Goal: Task Accomplishment & Management: Manage account settings

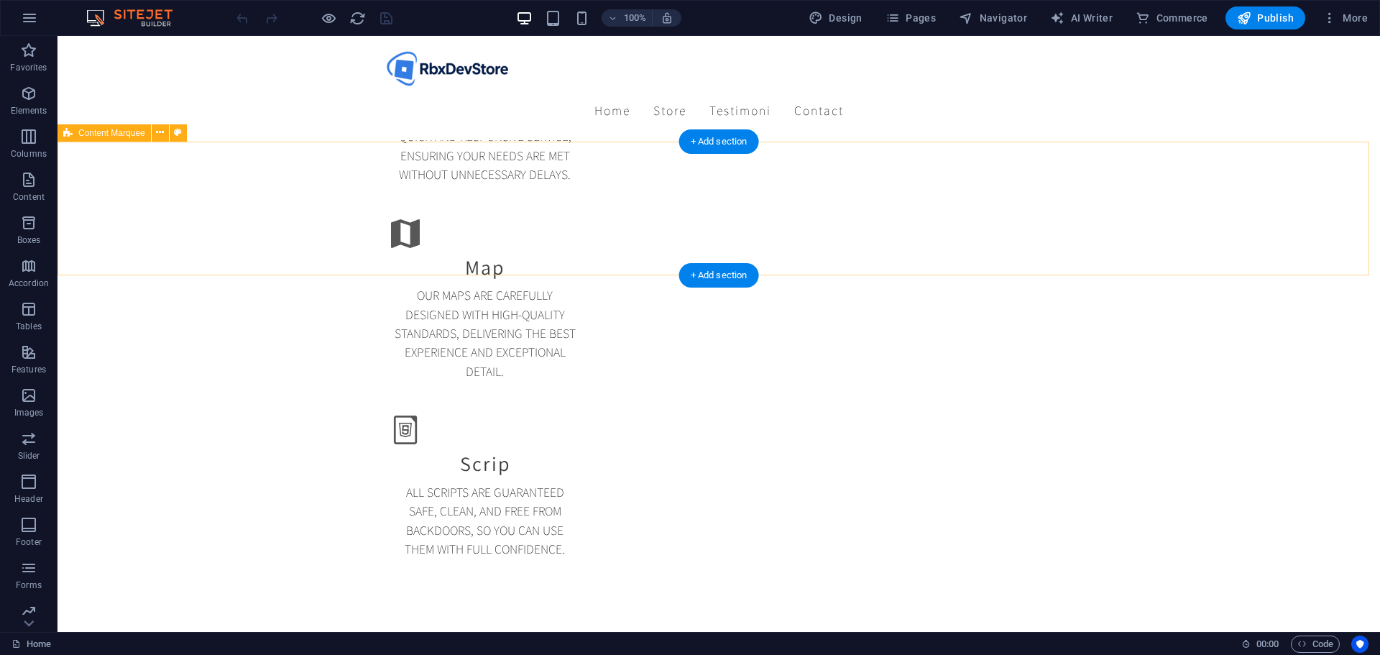
scroll to position [2299, 0]
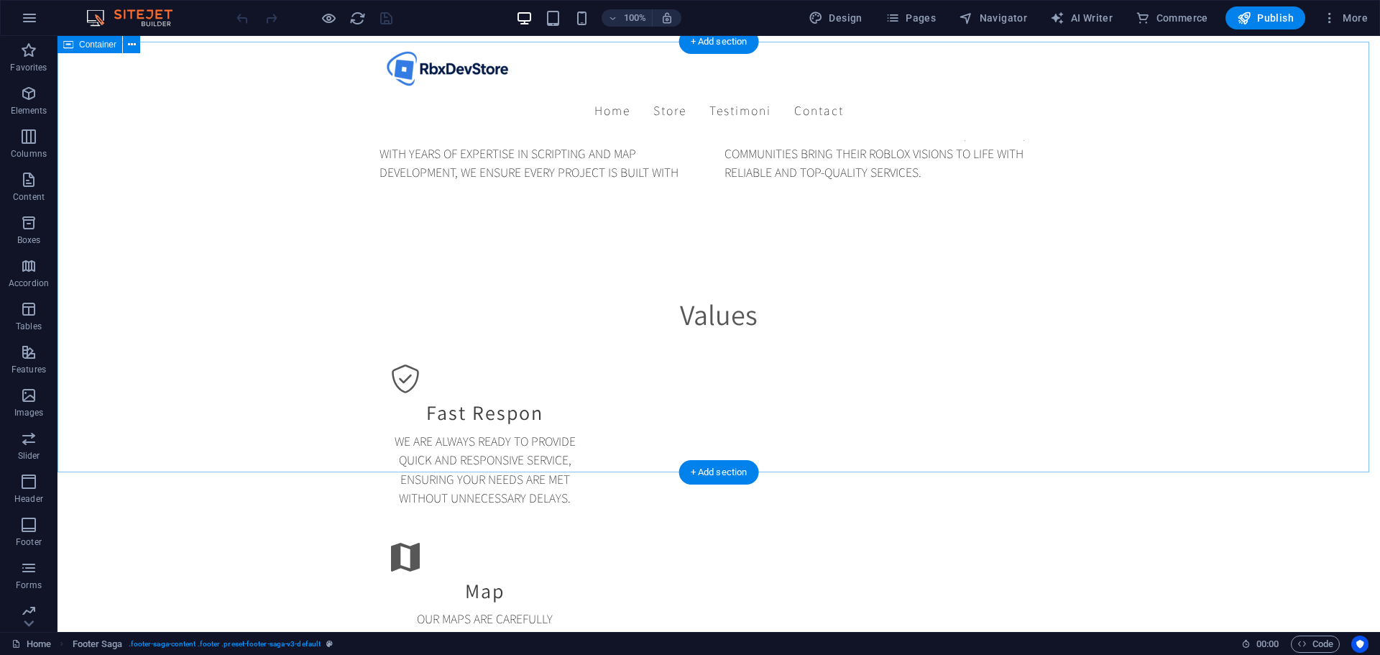
scroll to position [1916, 0]
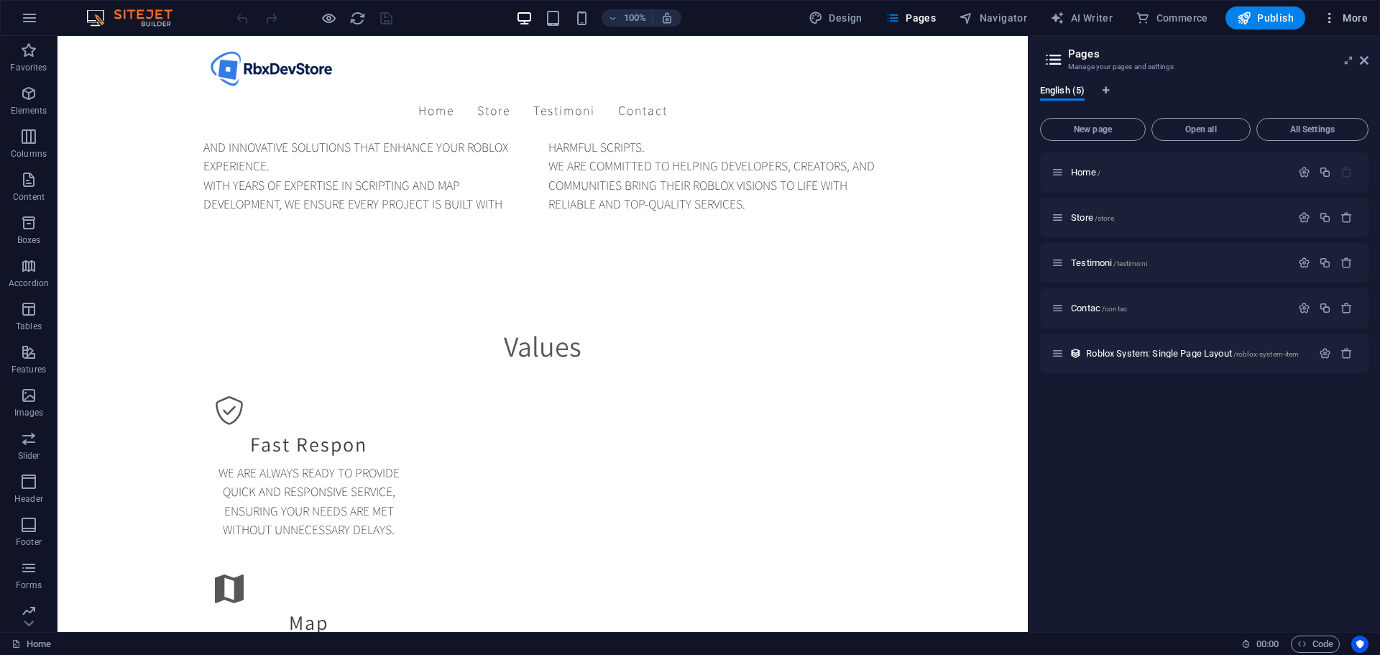
click at [0, 0] on button "More" at bounding box center [0, 0] width 0 height 0
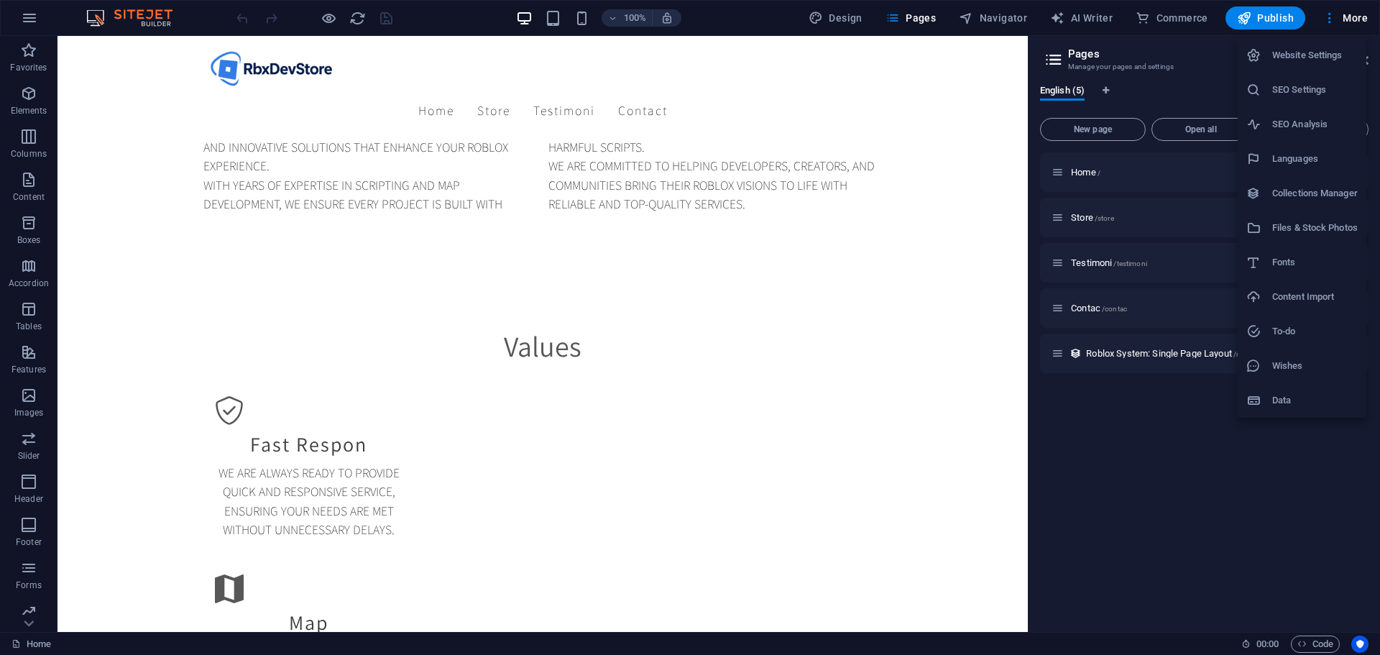
click at [1315, 50] on h6 "Website Settings" at bounding box center [1315, 55] width 86 height 17
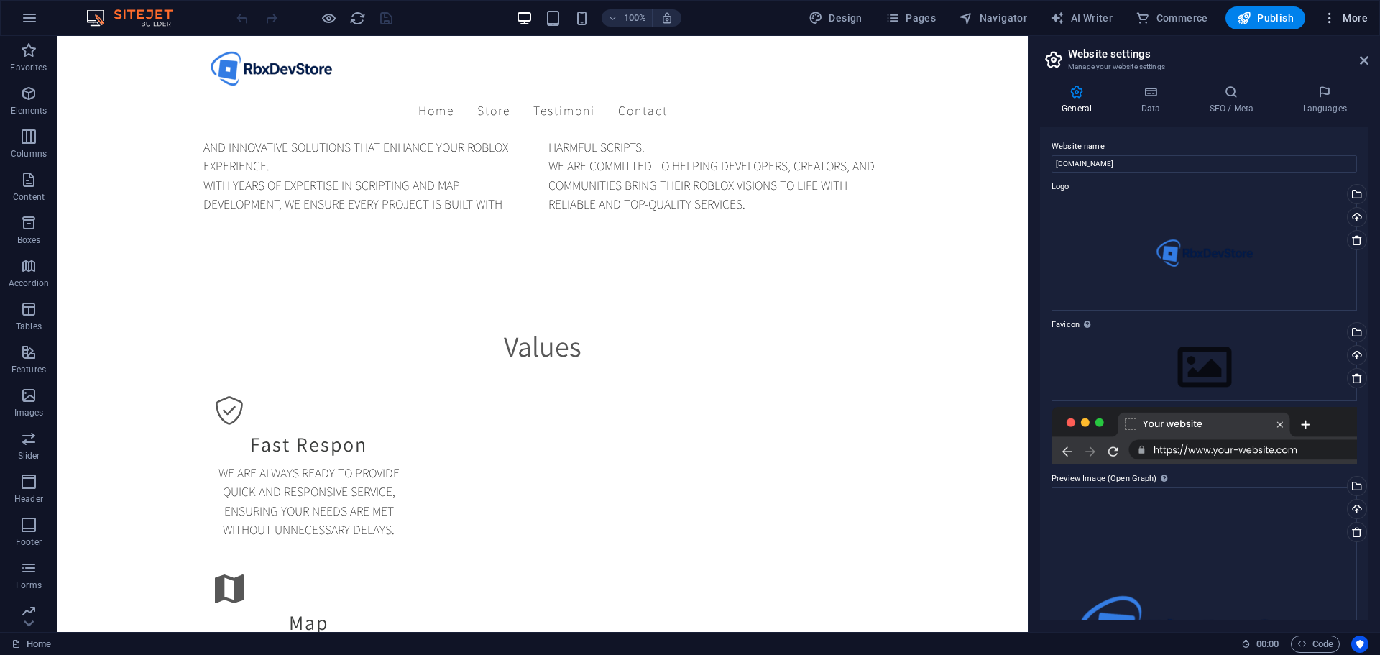
click at [1357, 17] on span "More" at bounding box center [1345, 18] width 45 height 14
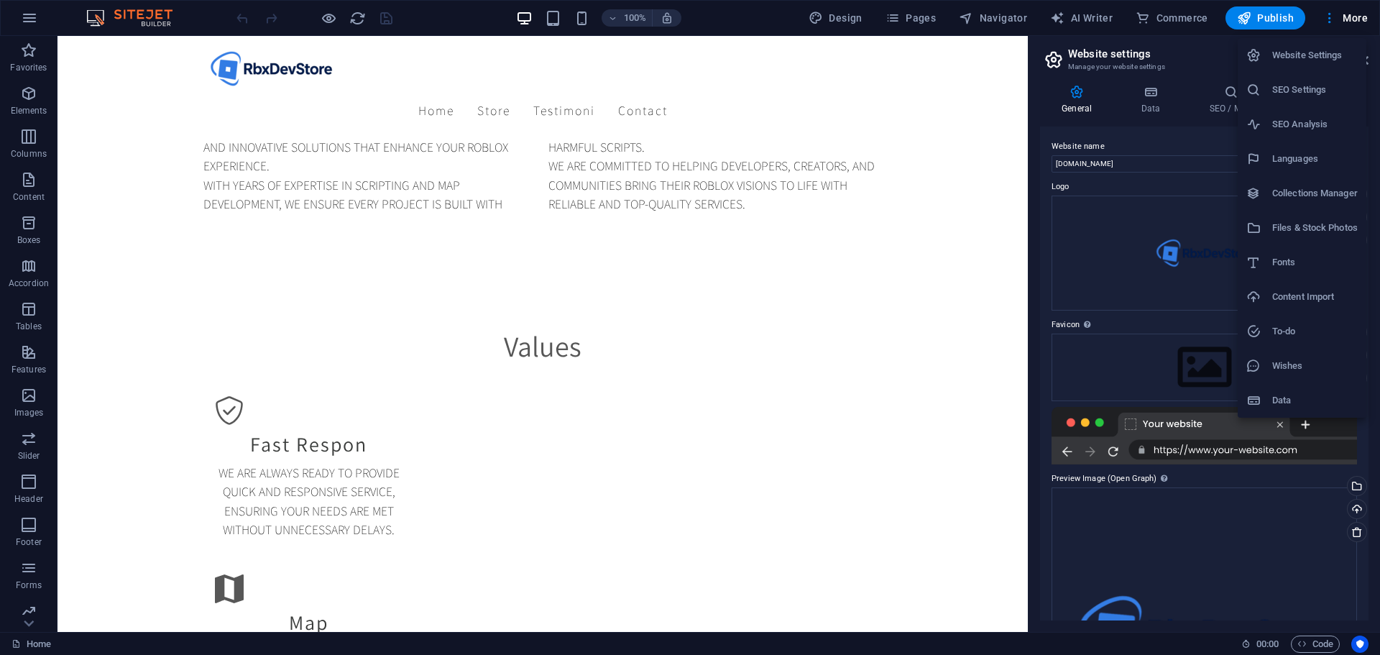
click at [1305, 202] on li "Collections Manager" at bounding box center [1302, 193] width 129 height 35
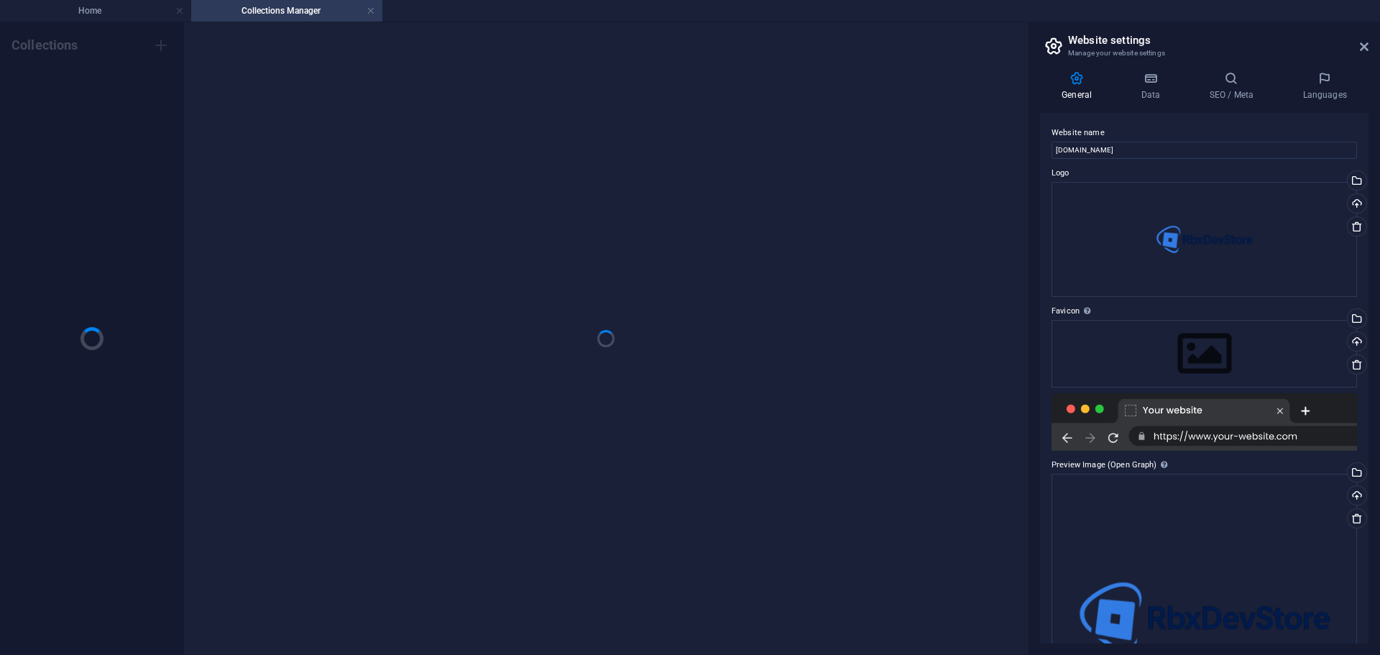
scroll to position [0, 0]
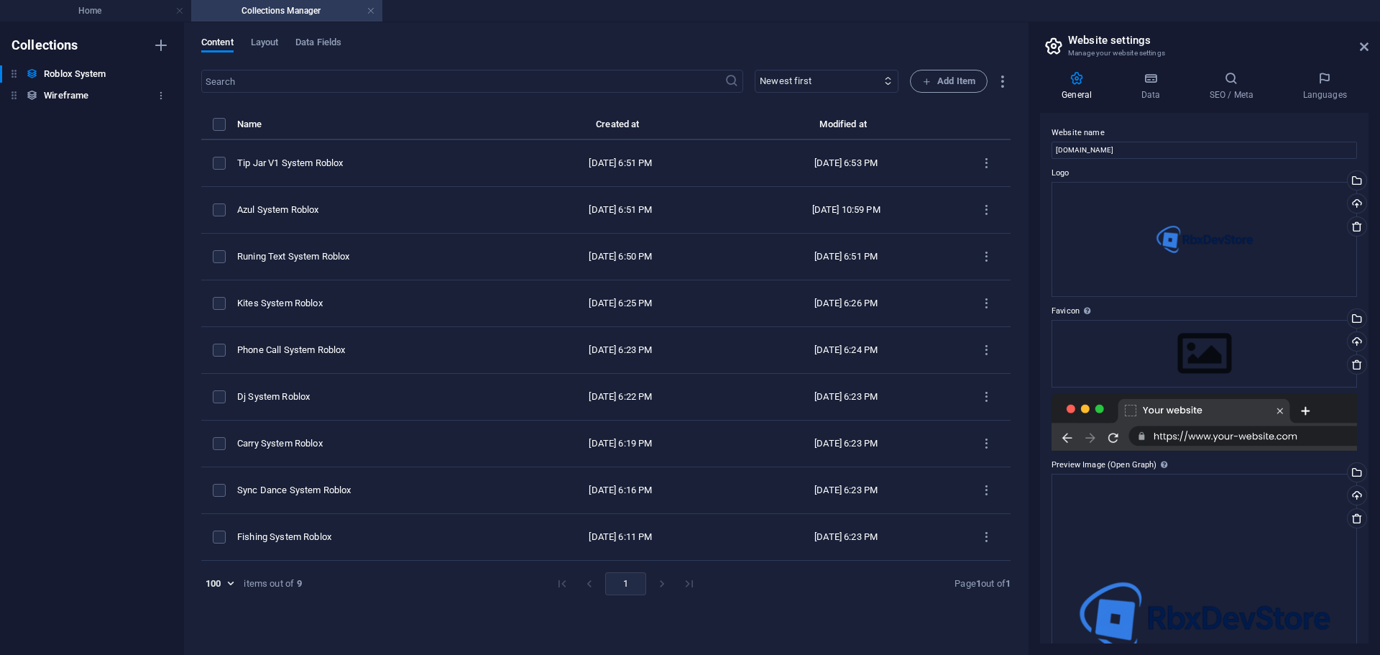
click at [72, 93] on h6 "Wireframe" at bounding box center [66, 95] width 45 height 17
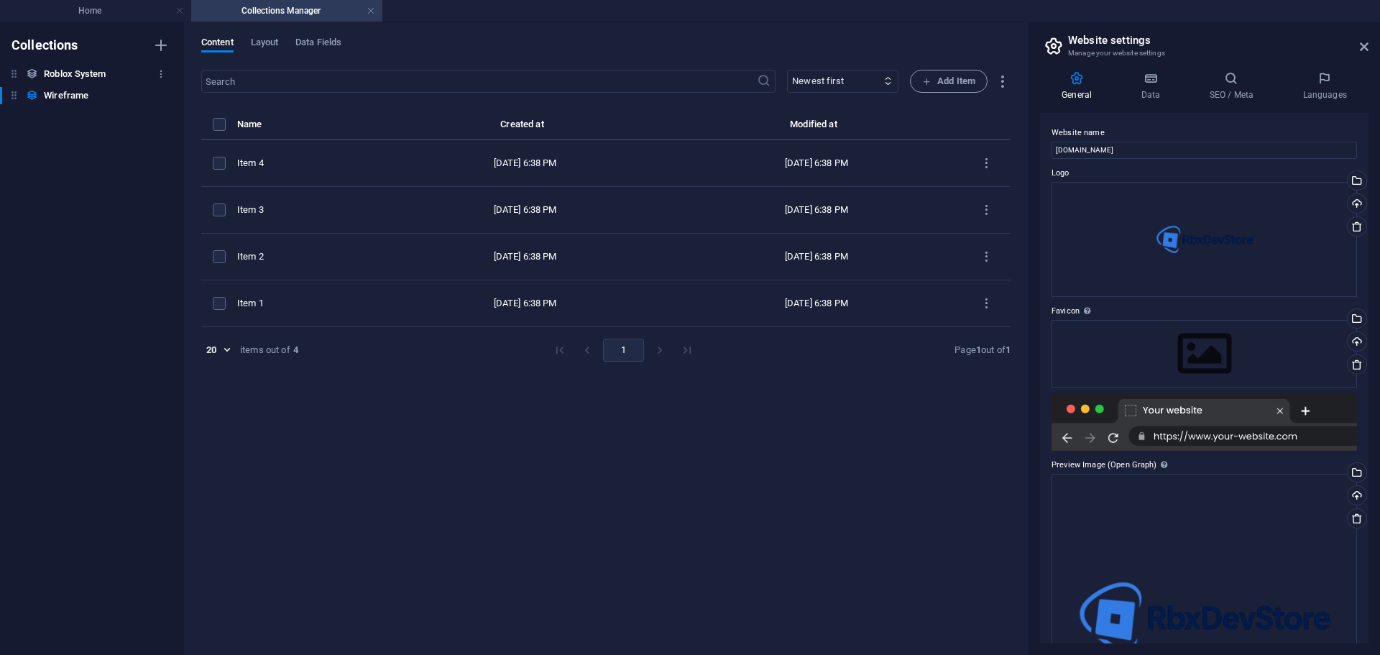
click at [79, 68] on h6 "Roblox System" at bounding box center [75, 73] width 62 height 17
type input "100"
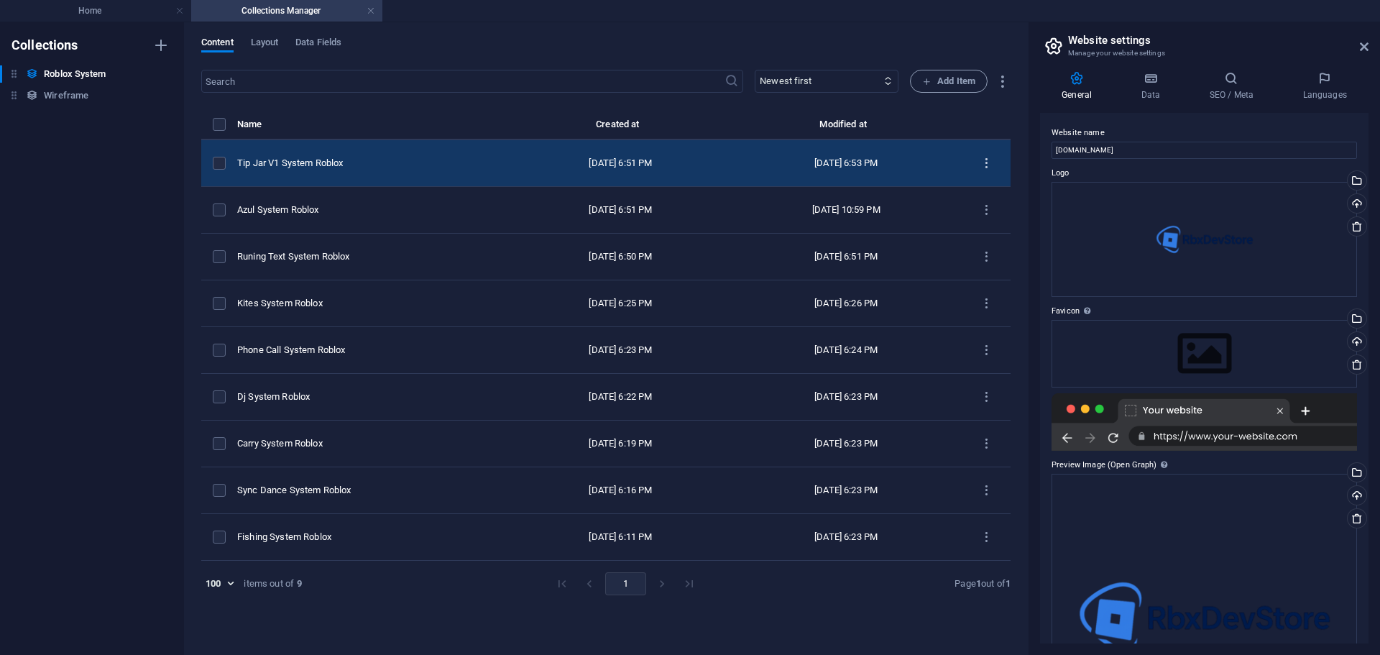
click at [997, 165] on button "items list" at bounding box center [986, 163] width 25 height 23
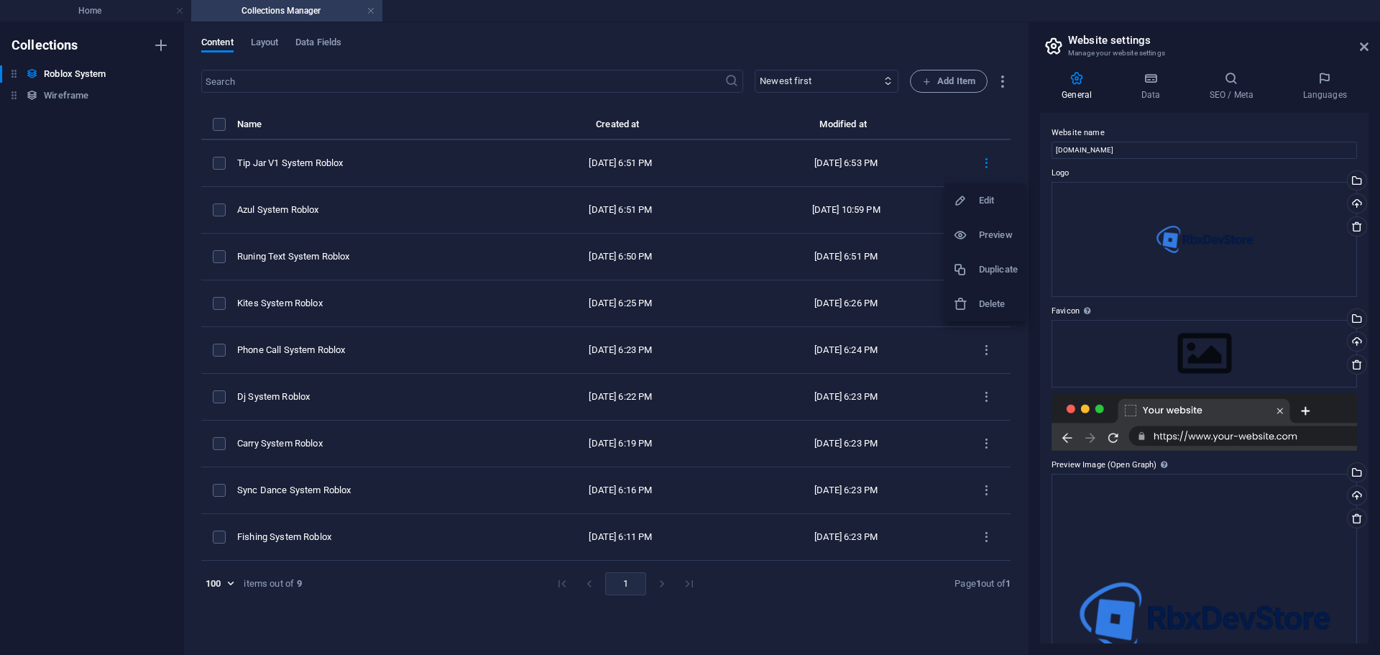
click at [991, 272] on h6 "Duplicate" at bounding box center [998, 269] width 39 height 17
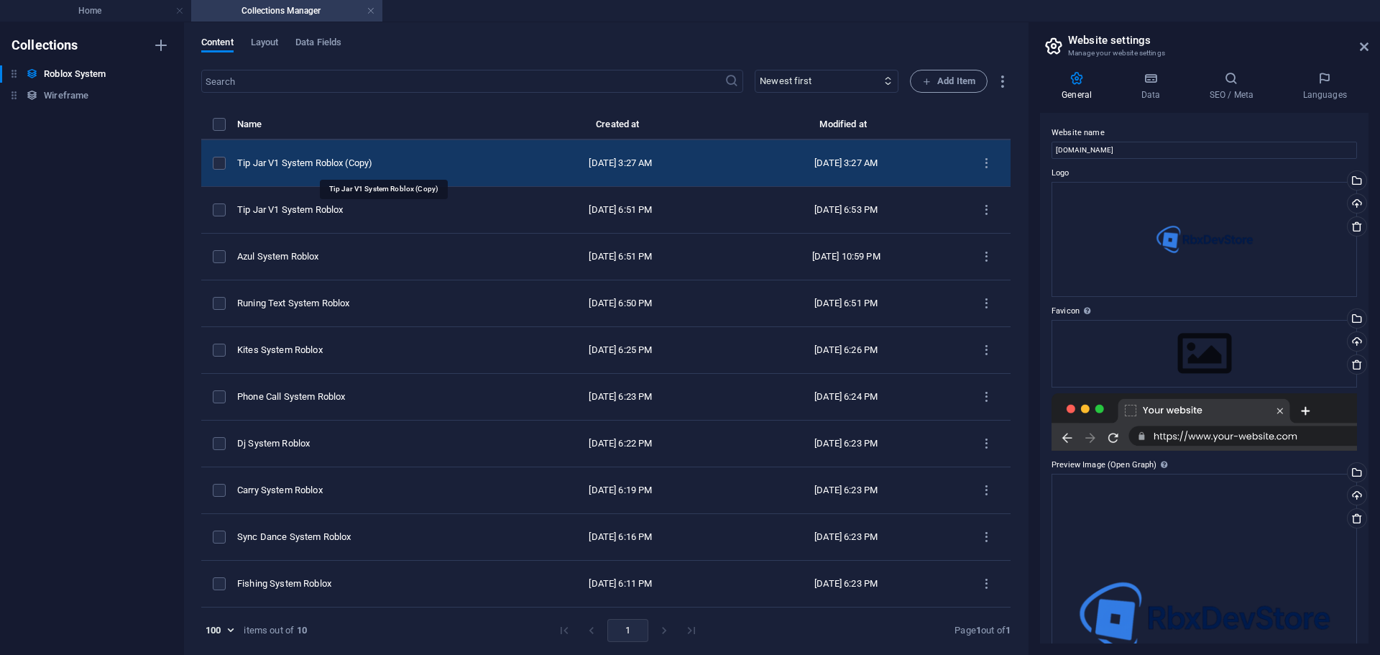
click at [362, 164] on div "Tip Jar V1 System Roblox (Copy)" at bounding box center [368, 163] width 262 height 13
select select "Office"
select select "For Sale"
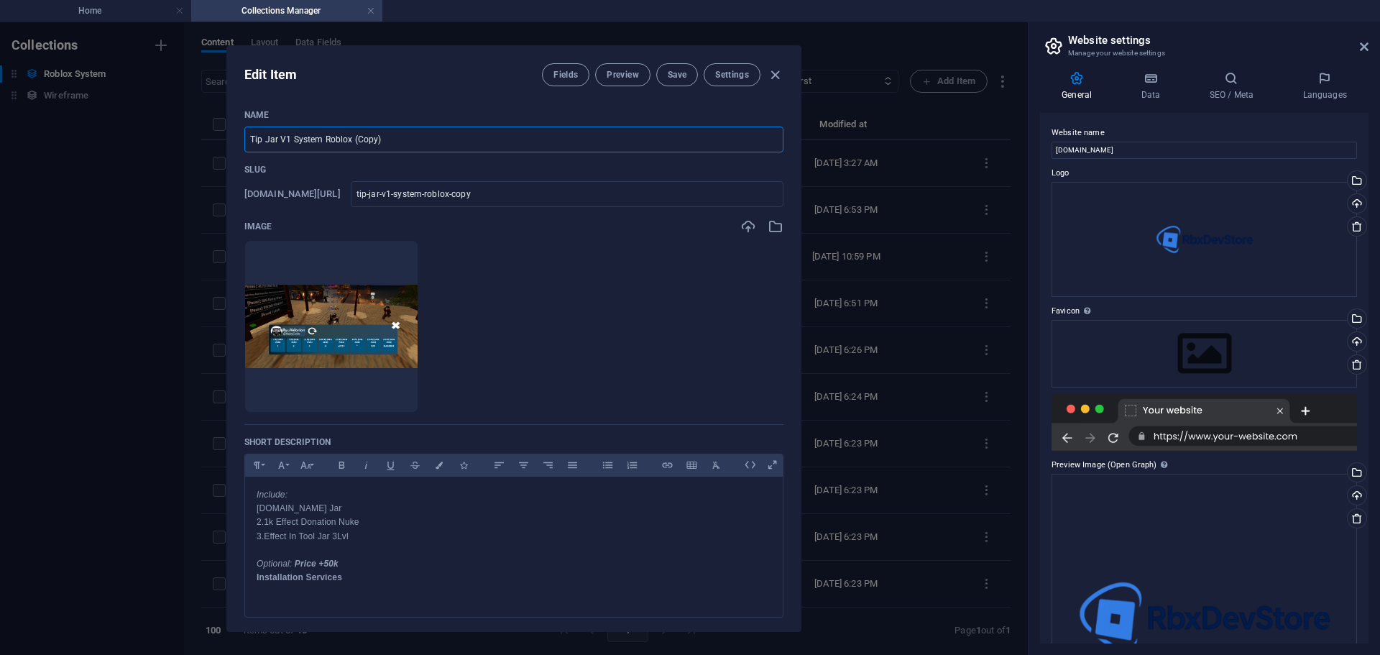
drag, startPoint x: 449, startPoint y: 139, endPoint x: 229, endPoint y: 151, distance: 220.3
click at [229, 151] on div "Name Tip Jar V1 System Roblox (Copy) ​ Slug www.example.com/roblox-system-item/…" at bounding box center [514, 364] width 574 height 533
click at [398, 144] on input "Tip Jar V1 System Roblox (Copy)" at bounding box center [513, 140] width 539 height 26
drag, startPoint x: 392, startPoint y: 139, endPoint x: 349, endPoint y: 137, distance: 43.9
click at [349, 137] on input "Tip Jar V1 System Roblox (Copy)" at bounding box center [513, 140] width 539 height 26
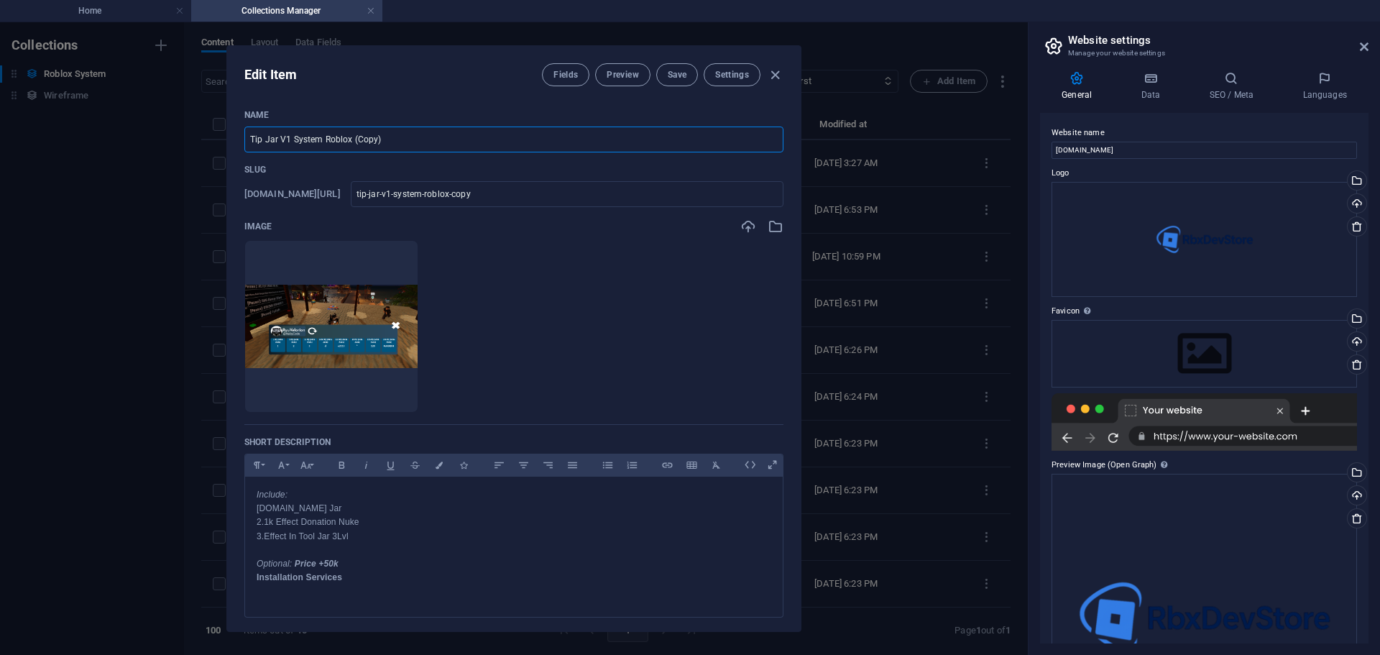
click at [386, 136] on input "Tip Jar V1 System Roblox (Copy)" at bounding box center [513, 140] width 539 height 26
drag, startPoint x: 364, startPoint y: 137, endPoint x: 353, endPoint y: 138, distance: 10.8
click at [353, 138] on input "Tip Jar V1 System Roblox (Copy)" at bounding box center [513, 140] width 539 height 26
drag, startPoint x: 292, startPoint y: 139, endPoint x: 246, endPoint y: 139, distance: 46.0
click at [246, 139] on input "Tip Jar V1 System Roblox" at bounding box center [513, 140] width 539 height 26
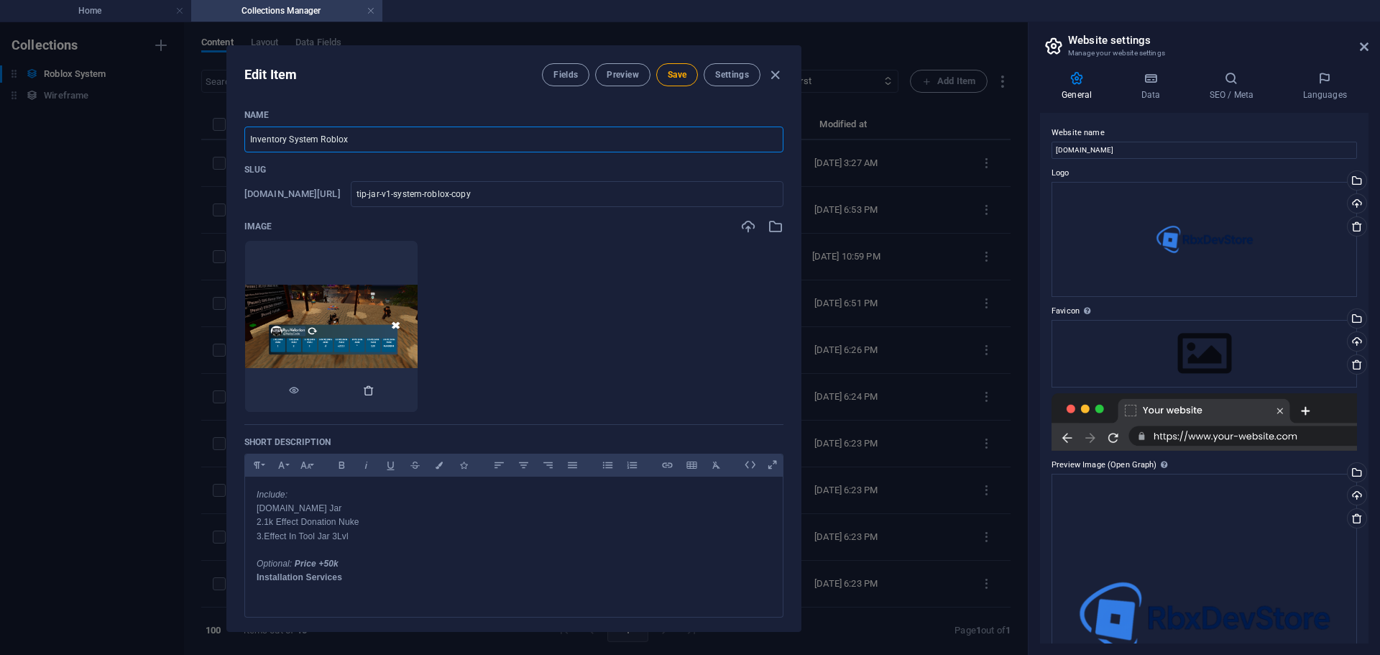
type input "Inventory System Roblox"
click at [375, 392] on icon "button" at bounding box center [369, 391] width 12 height 12
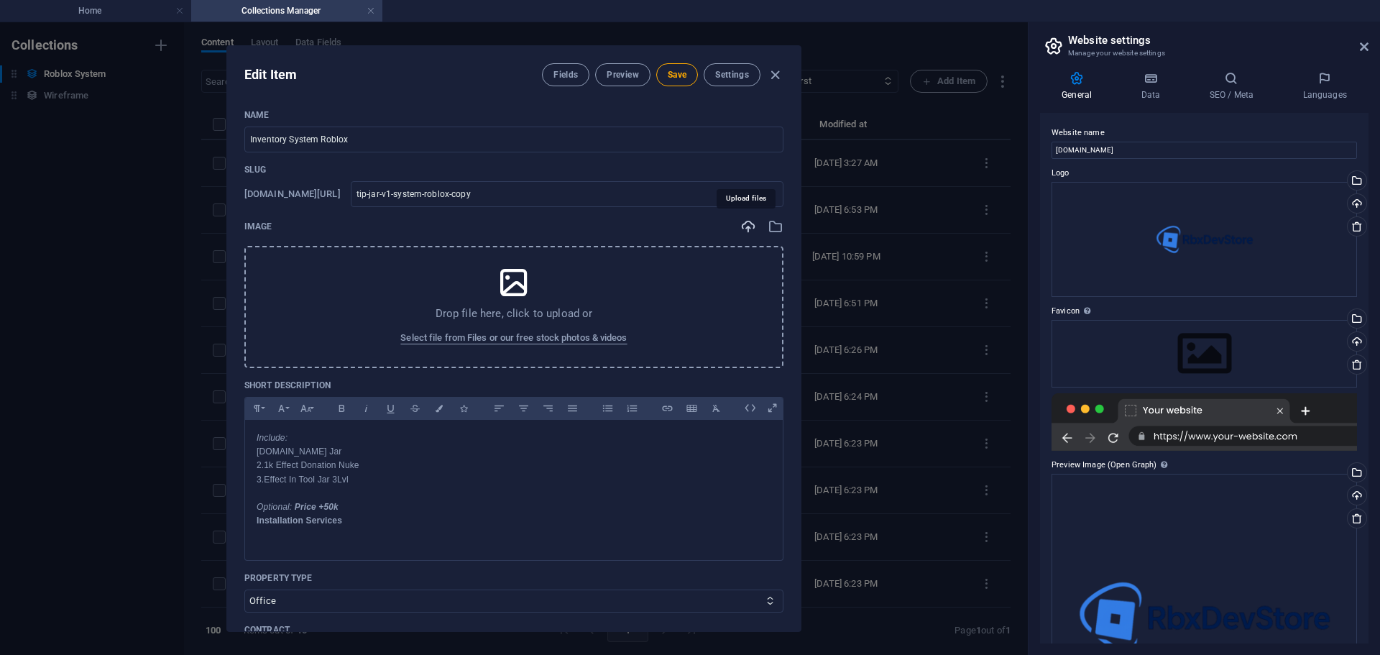
click at [751, 226] on icon "button" at bounding box center [748, 227] width 16 height 16
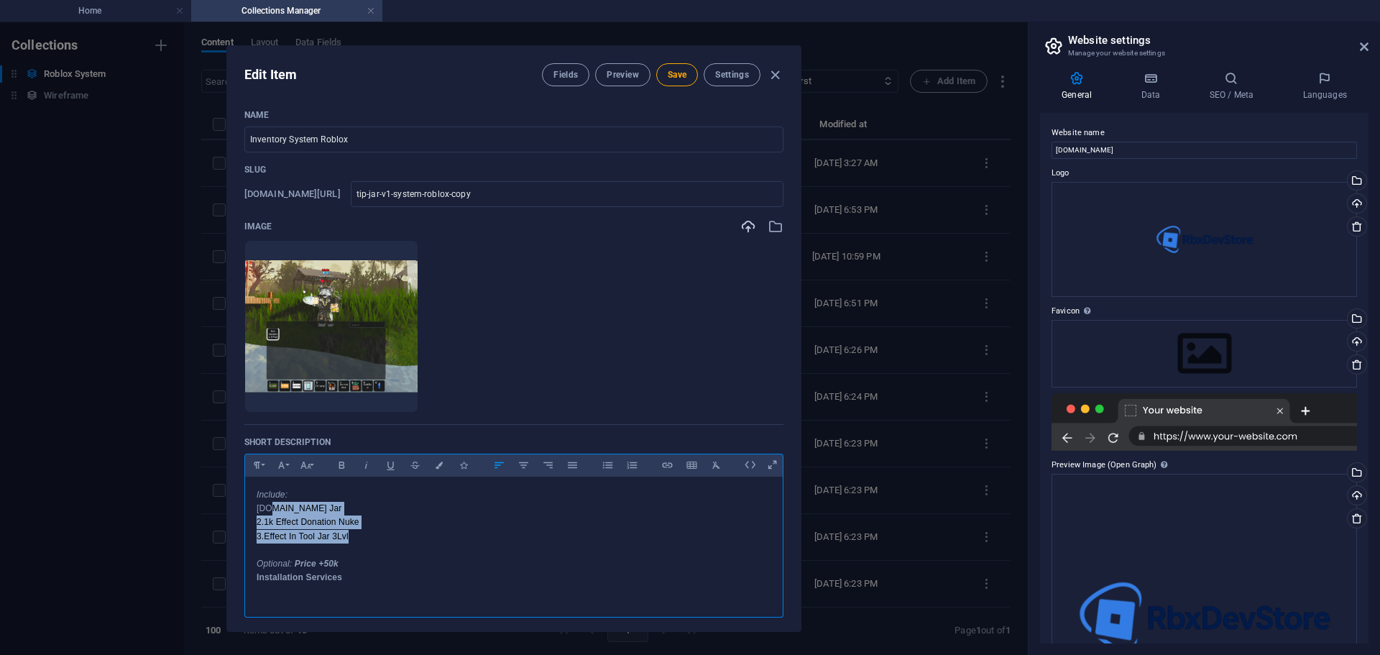
drag, startPoint x: 363, startPoint y: 539, endPoint x: 268, endPoint y: 513, distance: 98.3
click at [269, 514] on p "Include: 1.One Jar 2.1k Effect Donation Nuke 3.Effect In Tool Jar 3Lvl" at bounding box center [514, 515] width 515 height 55
click at [354, 525] on p "Include: 1.One Jar 2.1k Effect Donation Nuke 3.Effect In Tool Jar 3Lvl" at bounding box center [514, 515] width 515 height 55
drag, startPoint x: 355, startPoint y: 541, endPoint x: 236, endPoint y: 522, distance: 120.9
click at [236, 522] on div "Name Inventory System Roblox ​ Slug www.example.com/roblox-system-item/ tip-jar…" at bounding box center [514, 364] width 574 height 533
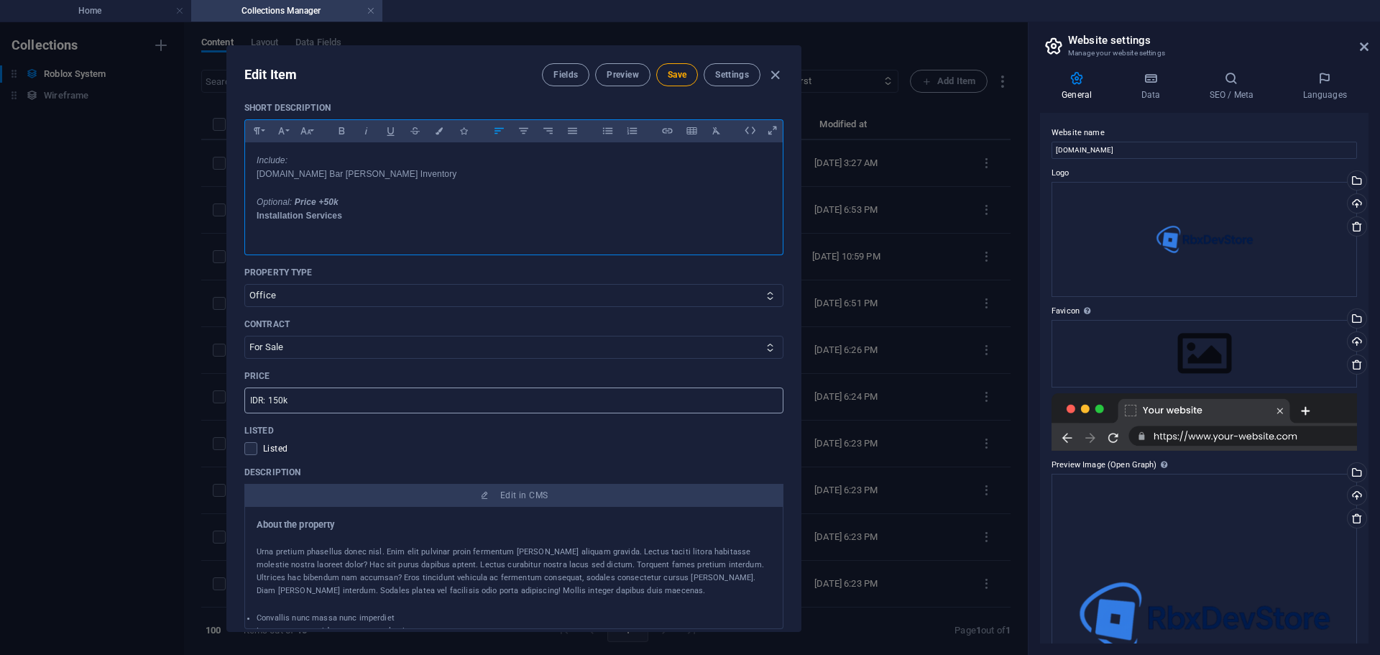
scroll to position [336, 0]
drag, startPoint x: 283, startPoint y: 400, endPoint x: 270, endPoint y: 400, distance: 13.7
click at [270, 400] on input "IDR: 150k" at bounding box center [513, 399] width 539 height 26
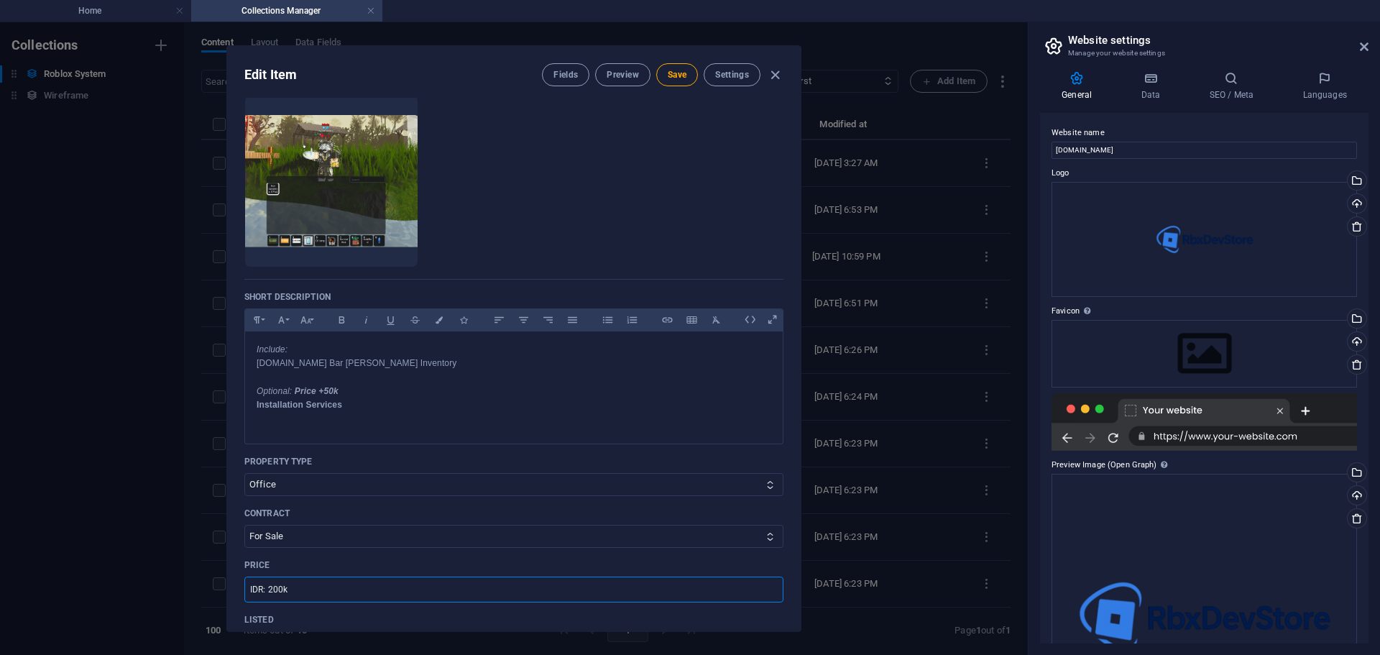
scroll to position [144, 0]
type input "IDR: 200k"
click at [302, 364] on p "Include: 1.Top Bar Upen Inventory" at bounding box center [514, 357] width 515 height 27
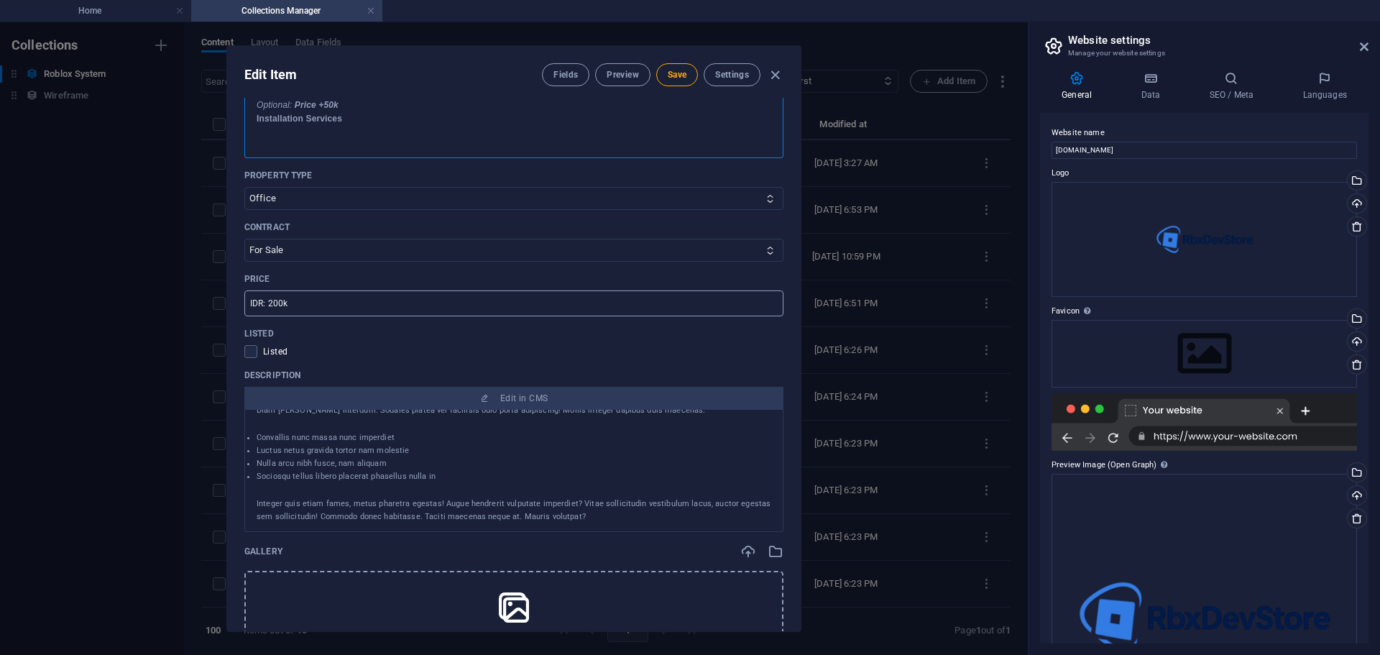
scroll to position [54, 0]
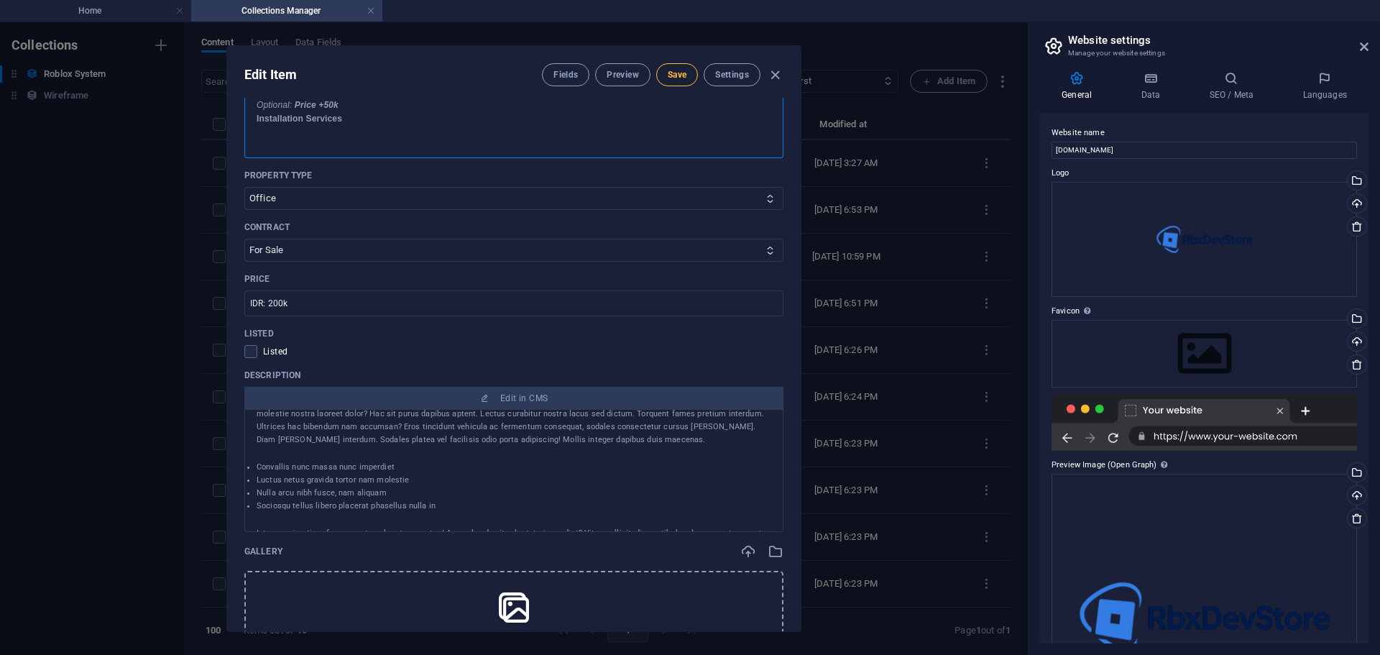
click at [677, 73] on span "Save" at bounding box center [677, 75] width 19 height 12
click at [686, 78] on span "Save" at bounding box center [677, 75] width 19 height 12
click at [777, 73] on icon "button" at bounding box center [775, 75] width 17 height 17
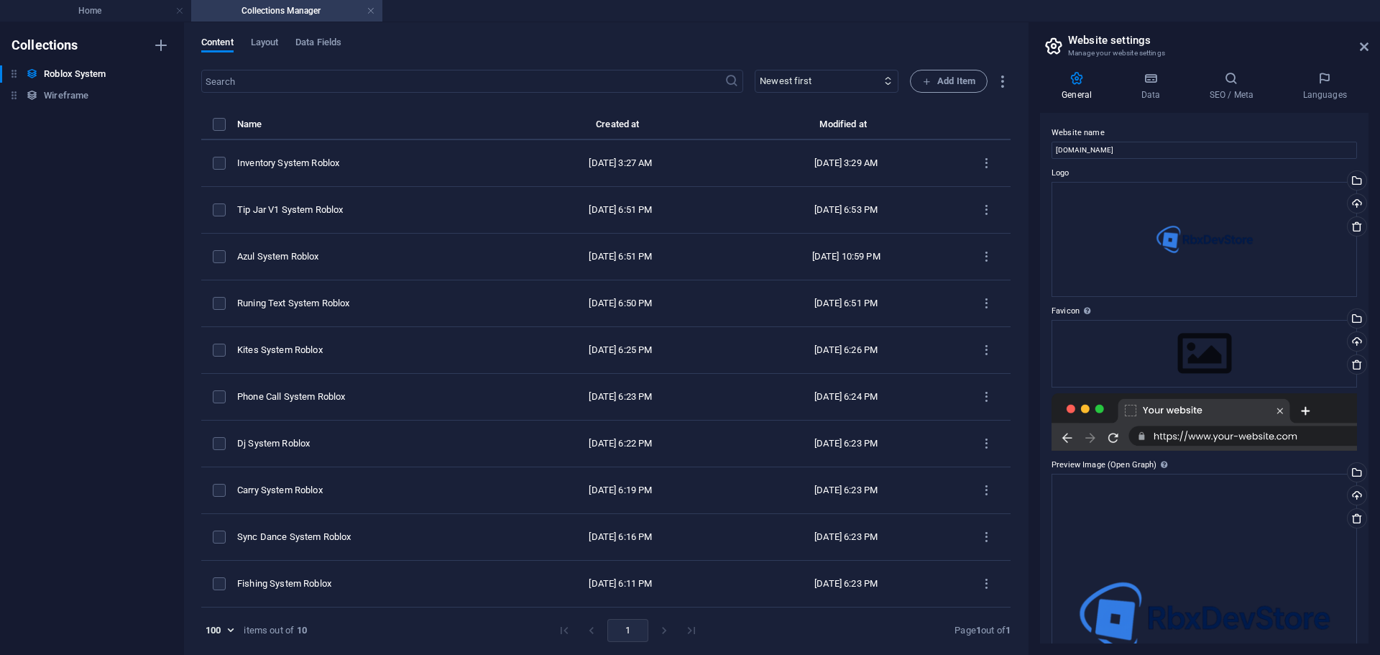
type input "tip-jar-v1-system-roblox-copy"
click at [52, 0] on li "Home" at bounding box center [95, 11] width 191 height 22
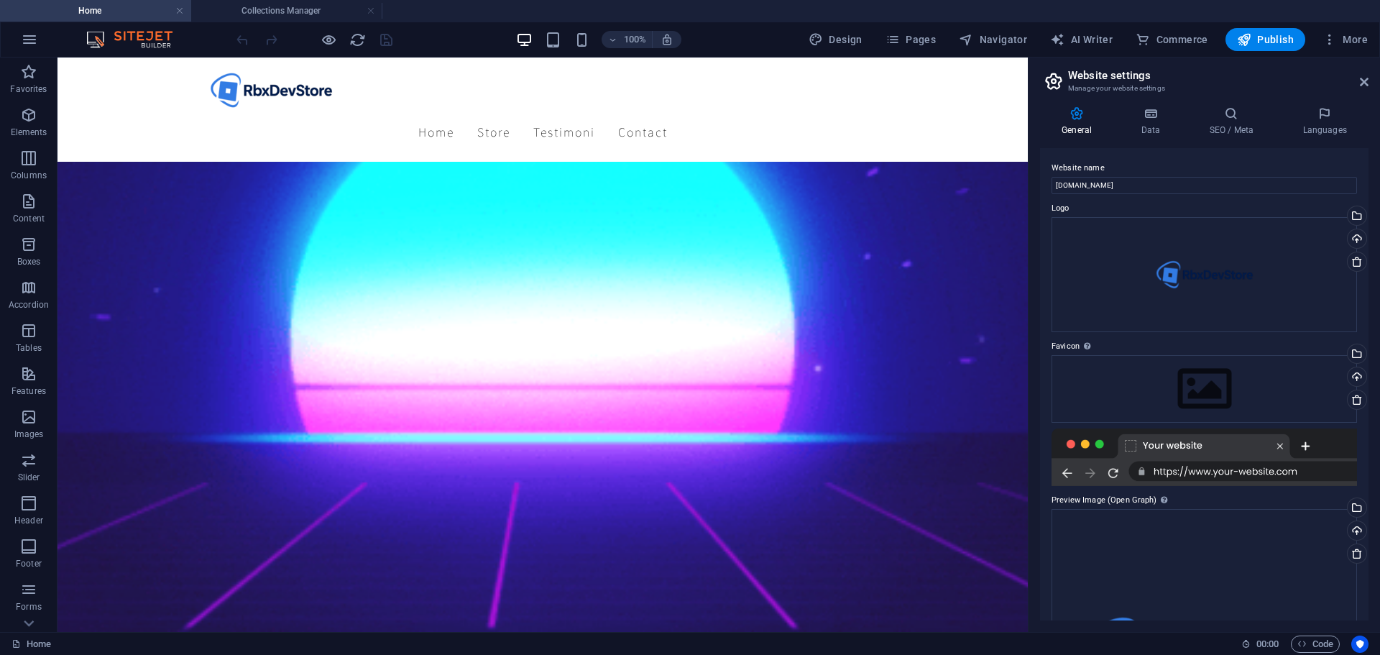
scroll to position [1921, 0]
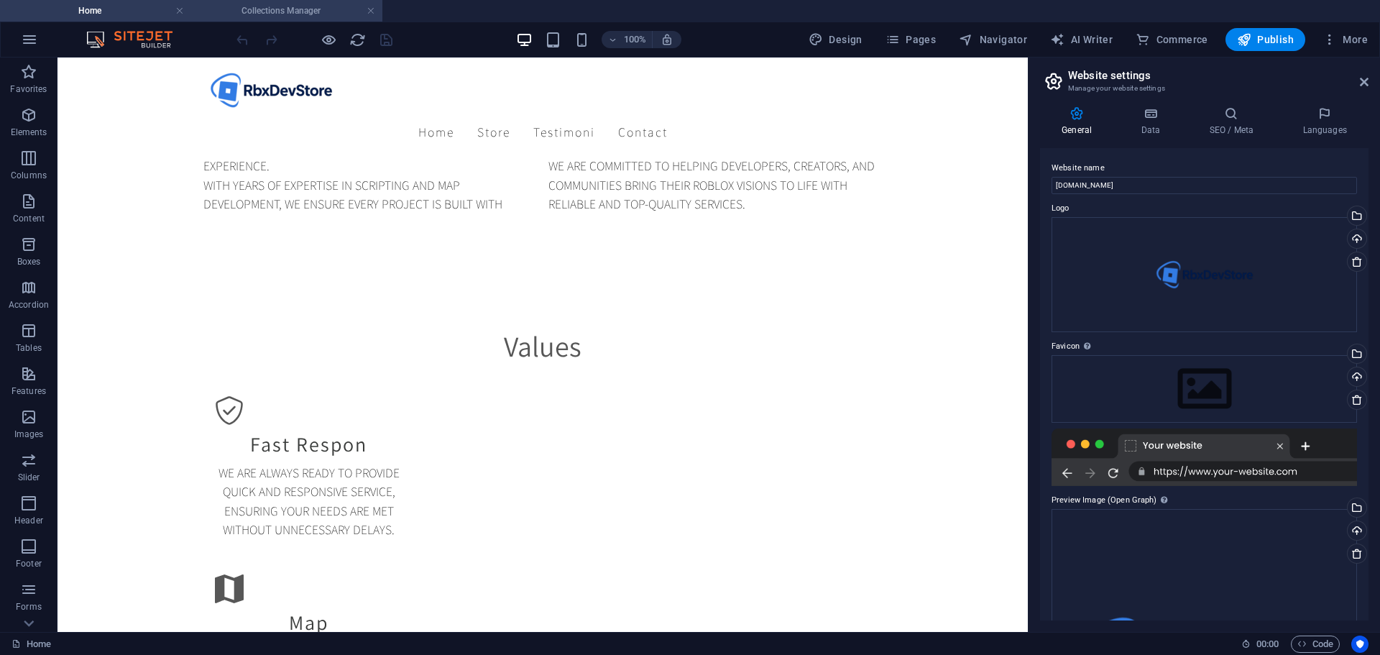
click at [304, 7] on h4 "Collections Manager" at bounding box center [286, 11] width 191 height 16
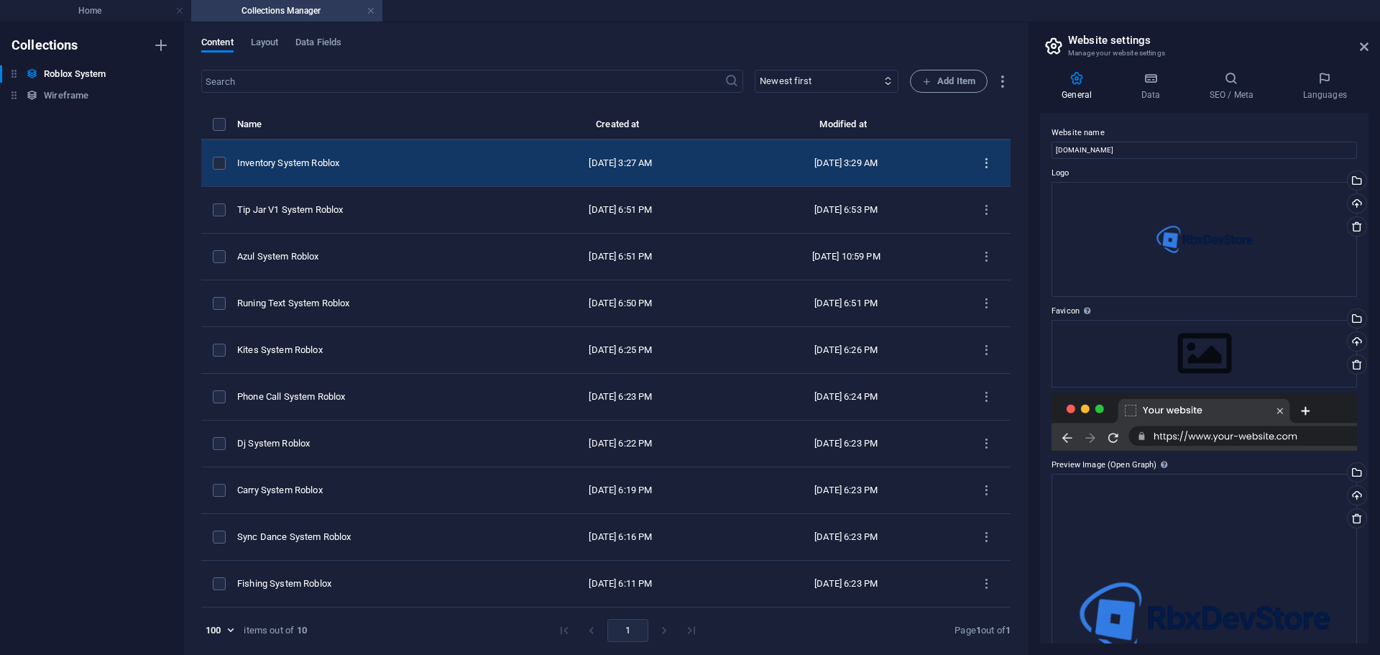
click at [991, 162] on icon "items list" at bounding box center [987, 164] width 14 height 14
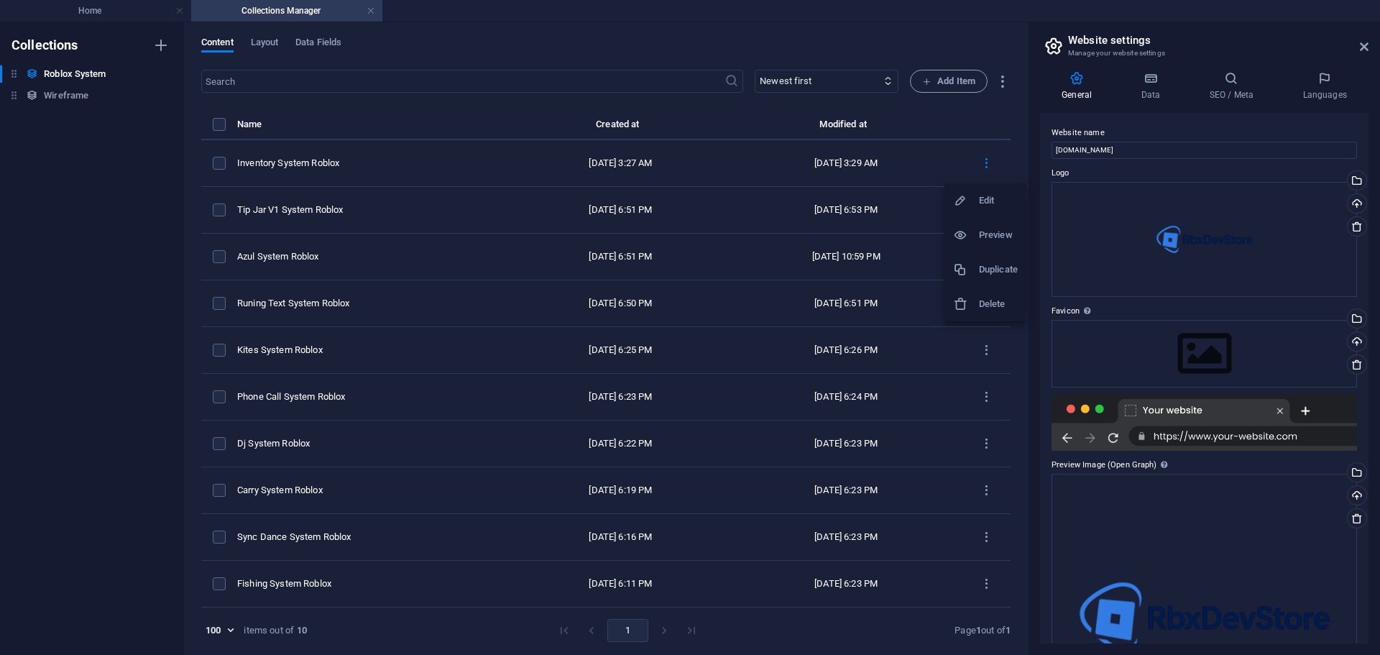
click at [976, 270] on div at bounding box center [966, 269] width 26 height 14
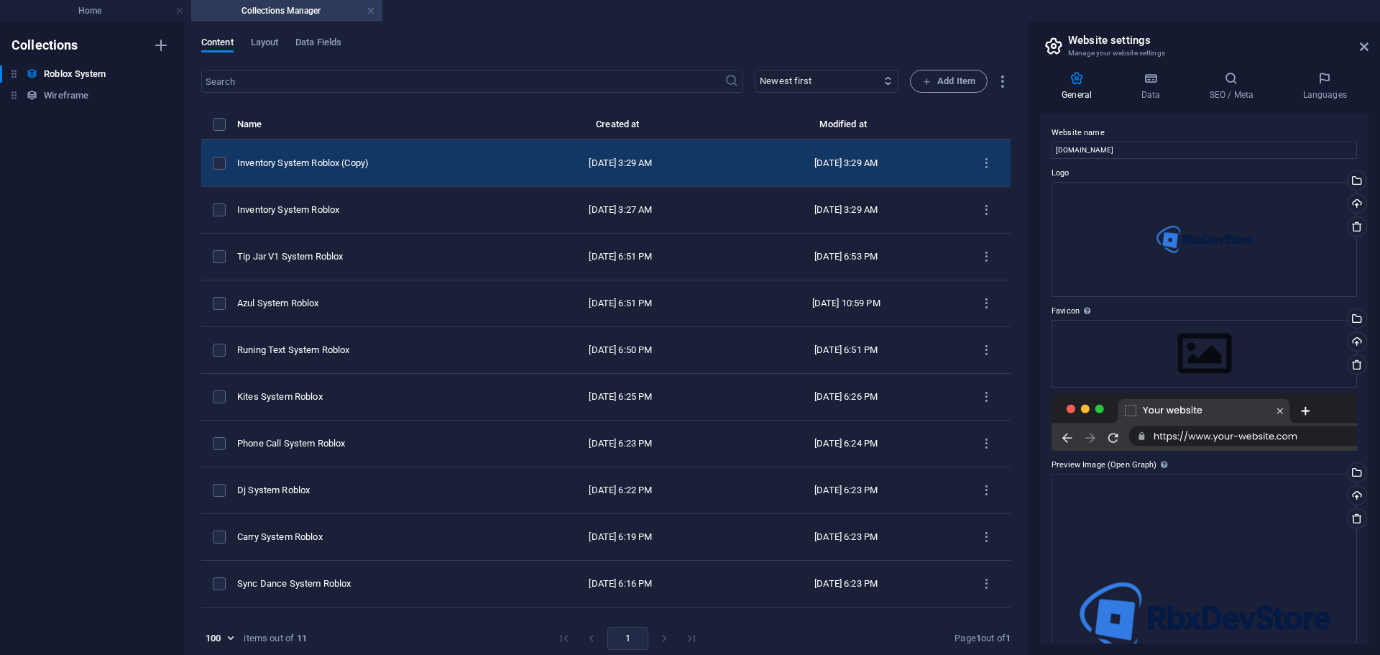
click at [333, 167] on div "Inventory System Roblox (Copy)" at bounding box center [368, 163] width 262 height 13
select select "Office"
select select "For Sale"
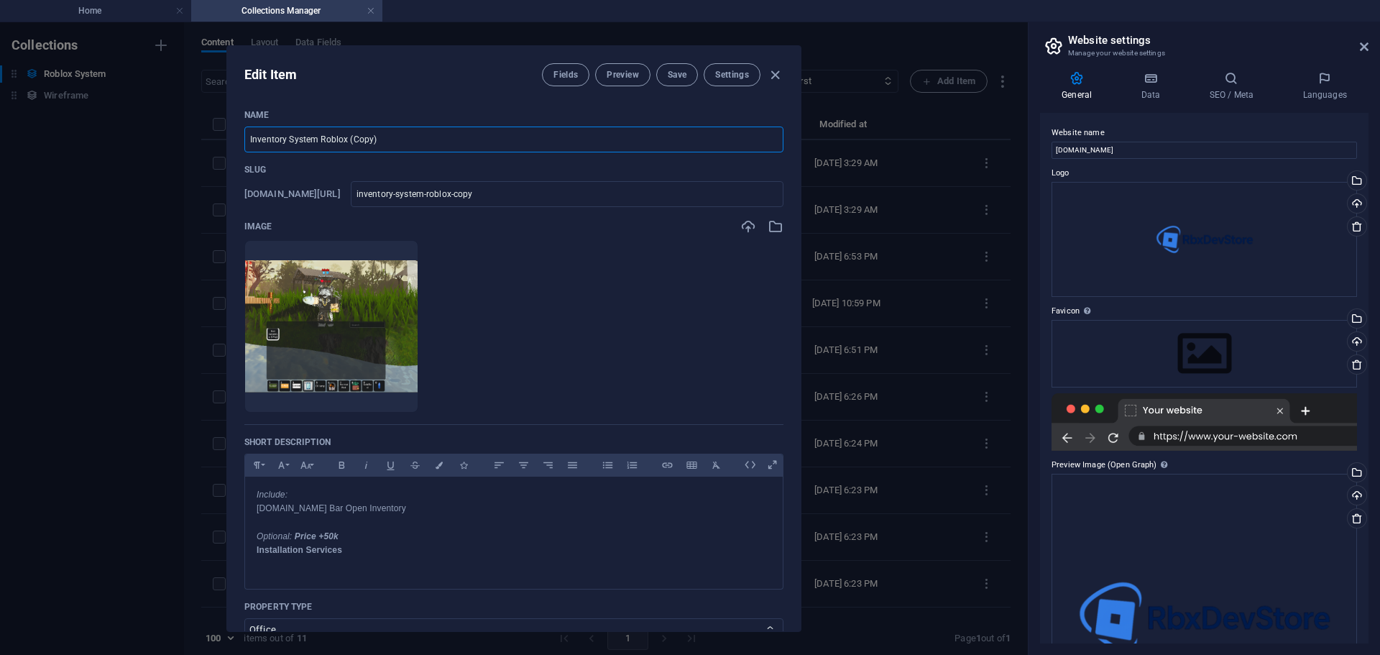
drag, startPoint x: 377, startPoint y: 141, endPoint x: 348, endPoint y: 138, distance: 28.9
click at [348, 138] on input "Inventory System Roblox (Copy)" at bounding box center [513, 140] width 539 height 26
drag, startPoint x: 285, startPoint y: 138, endPoint x: 219, endPoint y: 140, distance: 66.2
click at [219, 140] on div "Edit Item Fields Preview Save Settings Name Inventory System Roblox ​ Slug www.…" at bounding box center [514, 338] width 1028 height 633
type input "NameTag System Roblox"
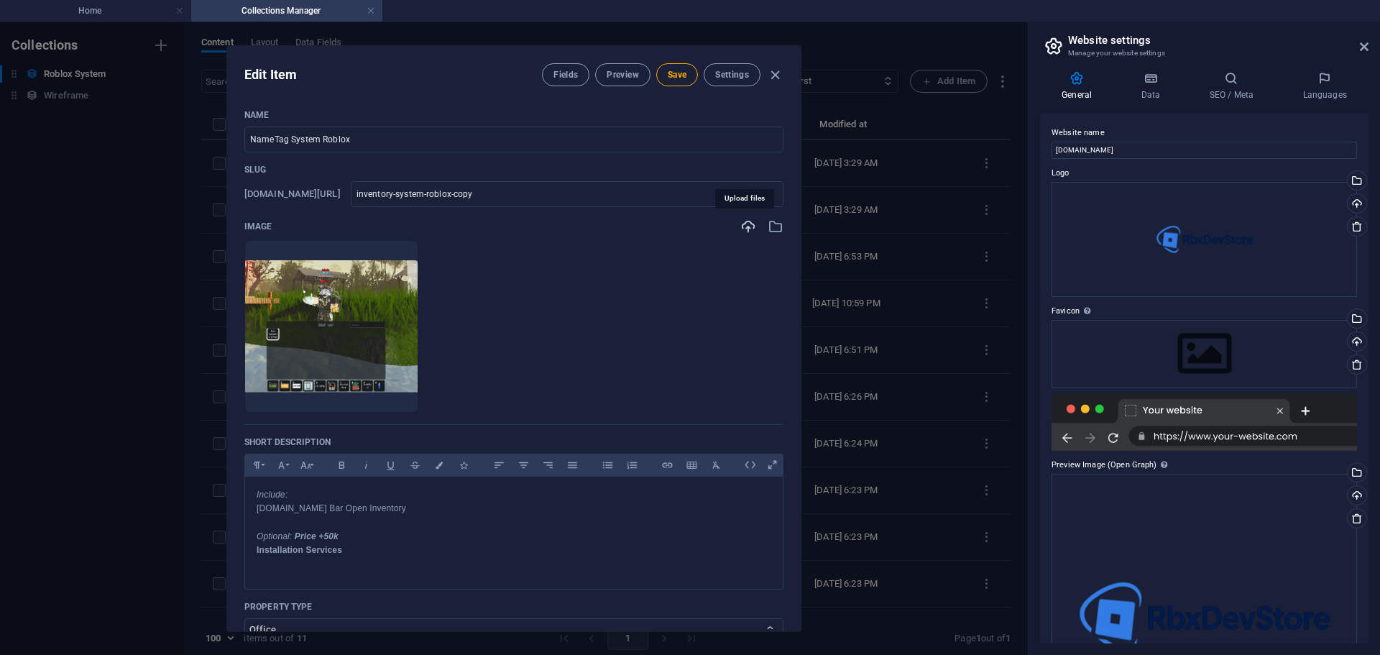
click at [746, 226] on icon "button" at bounding box center [748, 227] width 16 height 16
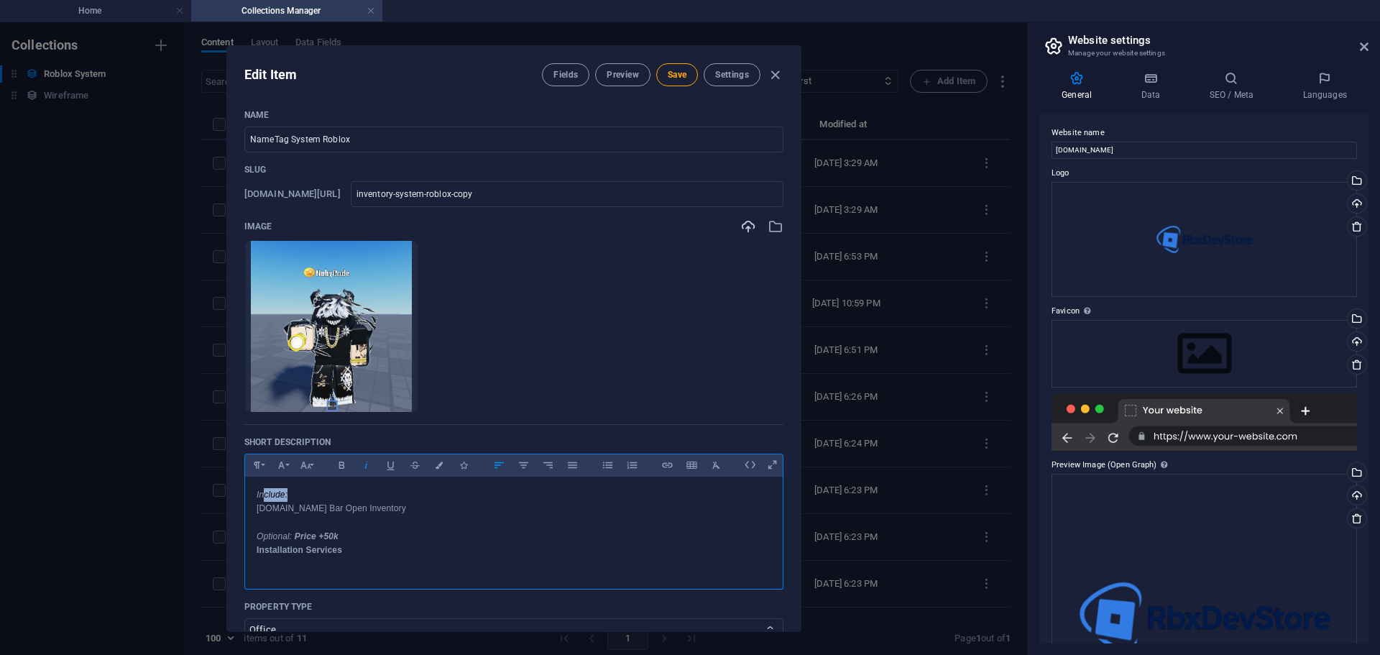
drag, startPoint x: 370, startPoint y: 500, endPoint x: 267, endPoint y: 502, distance: 103.5
click at [266, 502] on p "Include: 1.Top Bar Open Inventory" at bounding box center [514, 501] width 515 height 27
click at [364, 507] on p "Include: 1.Top Bar Open Inventory" at bounding box center [514, 501] width 515 height 27
drag, startPoint x: 299, startPoint y: 510, endPoint x: 265, endPoint y: 507, distance: 33.9
click at [265, 507] on p "Include: 1.Top Bar Open Inventory" at bounding box center [514, 501] width 515 height 27
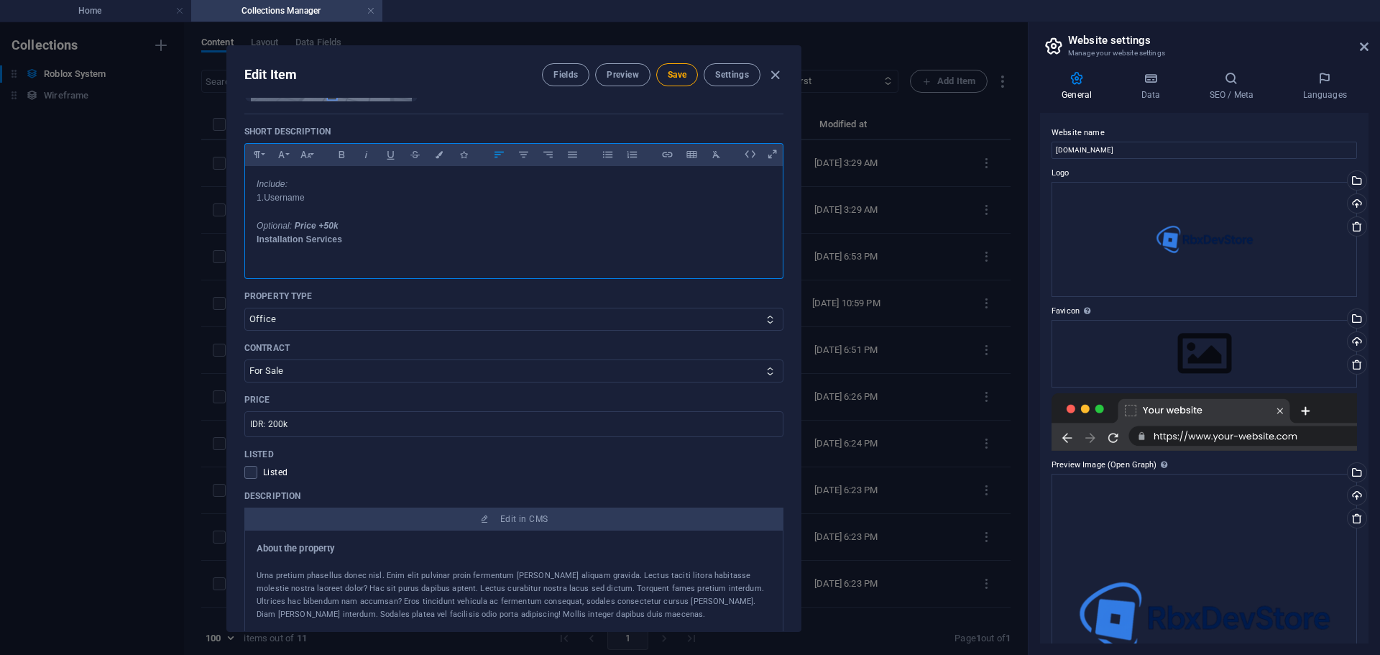
scroll to position [288, 0]
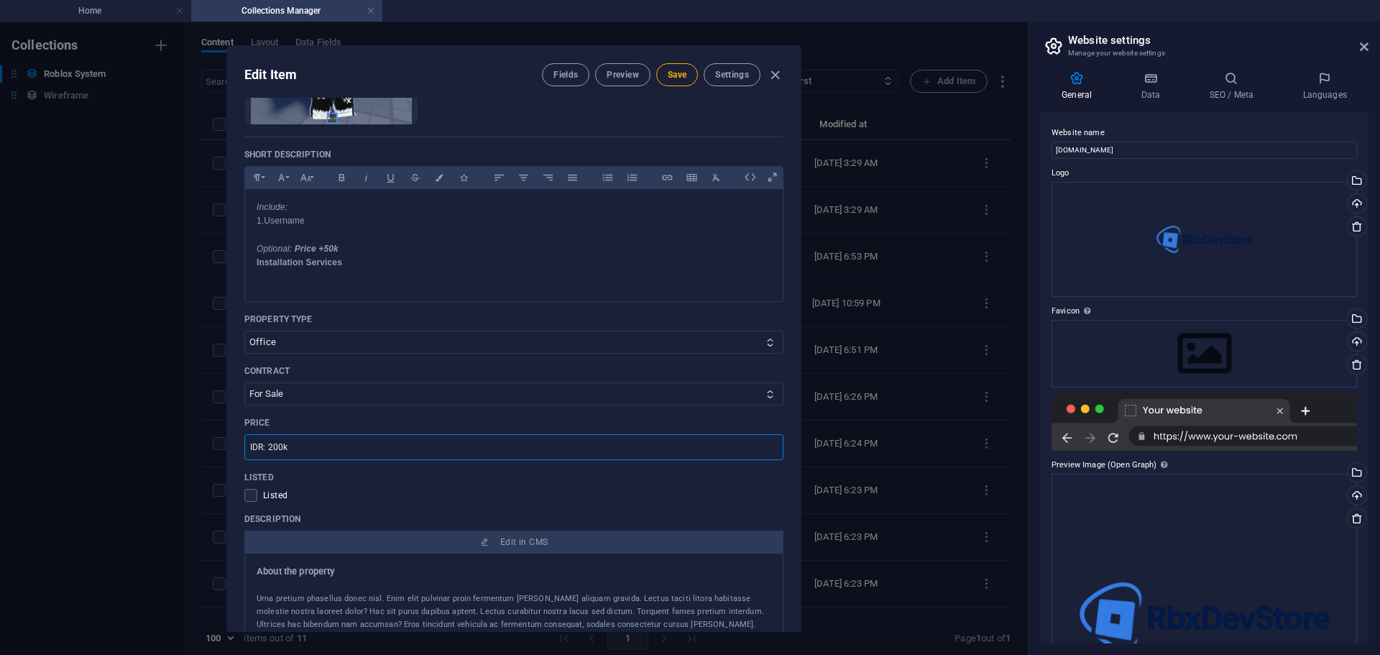
click at [271, 446] on input "IDR: 200k" at bounding box center [513, 447] width 539 height 26
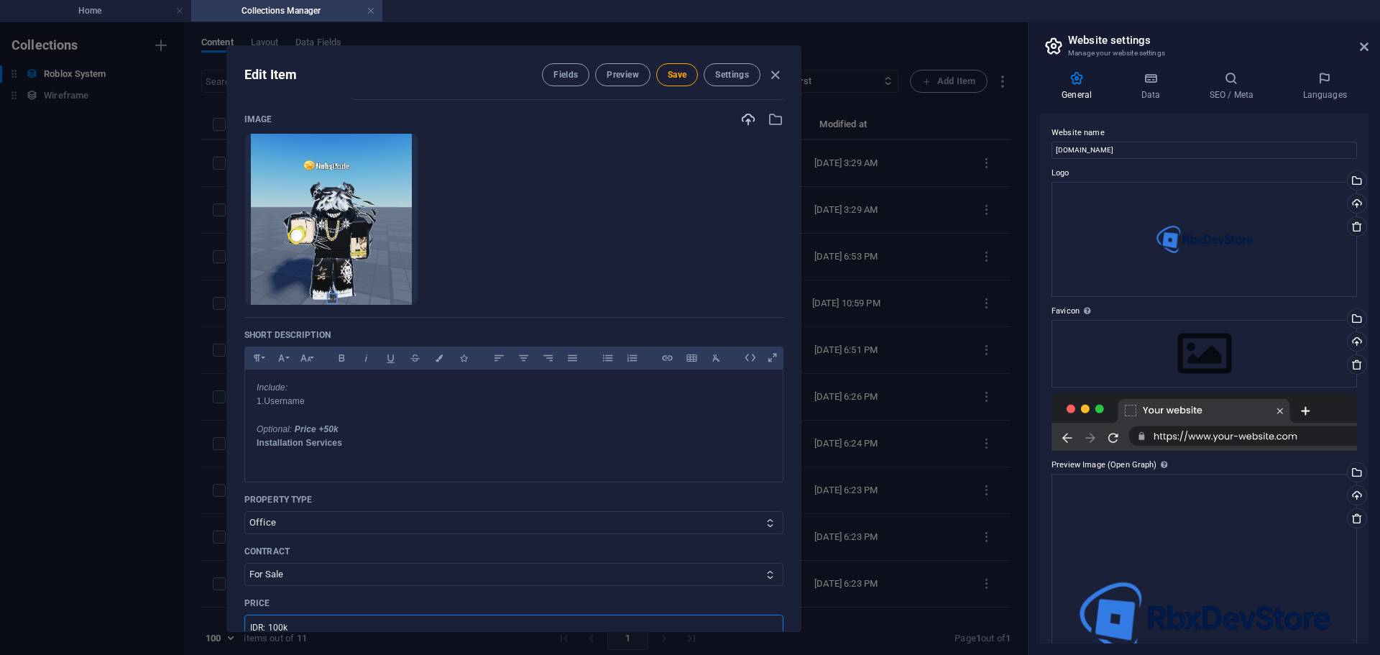
scroll to position [96, 0]
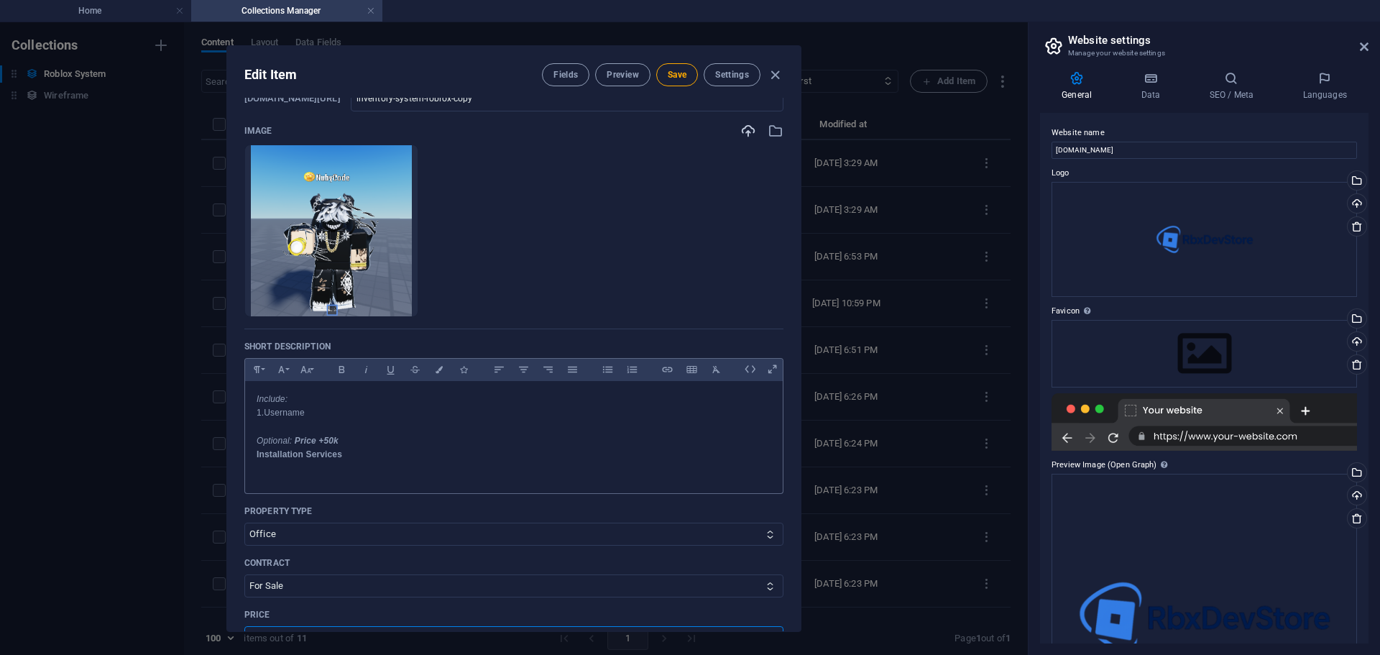
type input "IDR: 100k"
click at [310, 424] on p "Optional: Price +50k Installation Services" at bounding box center [514, 441] width 515 height 42
drag, startPoint x: 290, startPoint y: 453, endPoint x: 249, endPoint y: 452, distance: 41.7
click at [249, 452] on div "Include: 1.Username ​2.Vip Tag Optional Optional: Price +50k Installation Servi…" at bounding box center [514, 448] width 538 height 134
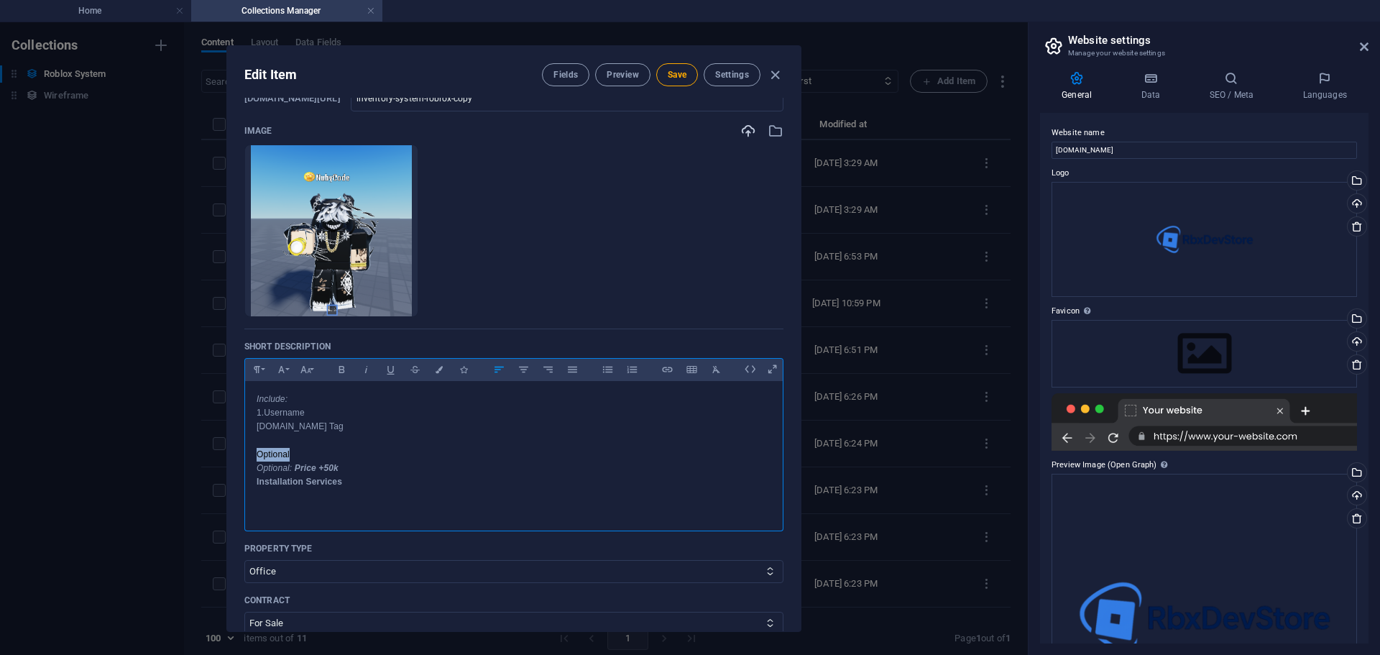
drag, startPoint x: 293, startPoint y: 454, endPoint x: 255, endPoint y: 454, distance: 37.4
click at [257, 454] on p "​2.Vip Tag Optional Optional: Price +50k Installation Services" at bounding box center [514, 454] width 515 height 69
click at [404, 459] on p "​2.Vip Tag ​ Optional: Price 350k Optional: Price +50k Installation Services" at bounding box center [514, 457] width 515 height 75
click at [377, 497] on p at bounding box center [514, 502] width 515 height 14
click at [327, 477] on strong "Price +50k" at bounding box center [317, 474] width 44 height 10
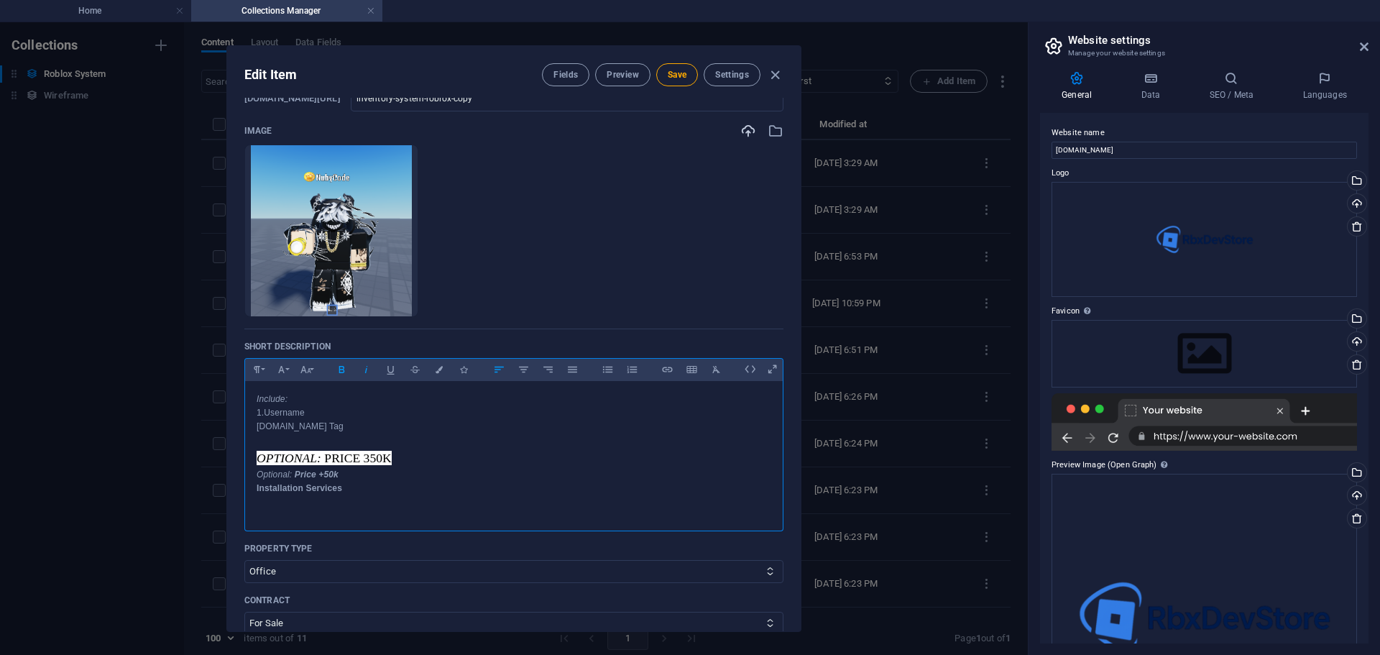
click at [413, 455] on p "​2.Vip Tag ​ Optional: Price 350k Optional: Price +50k Installation Services" at bounding box center [514, 457] width 515 height 75
click at [366, 450] on p "​2.Vip Tag ​ Optional: Price 350k Optional: Price +50k Installation Services" at bounding box center [514, 457] width 515 height 75
click at [297, 456] on p "​2.Vip Tag Optional Optional: Price +50k Installation Services" at bounding box center [514, 454] width 515 height 69
click at [304, 431] on p "​2.Vip Tag Optional Price:300k 1/ Optional: Price +50k Installation Services" at bounding box center [514, 461] width 515 height 83
drag, startPoint x: 290, startPoint y: 451, endPoint x: 248, endPoint y: 451, distance: 41.7
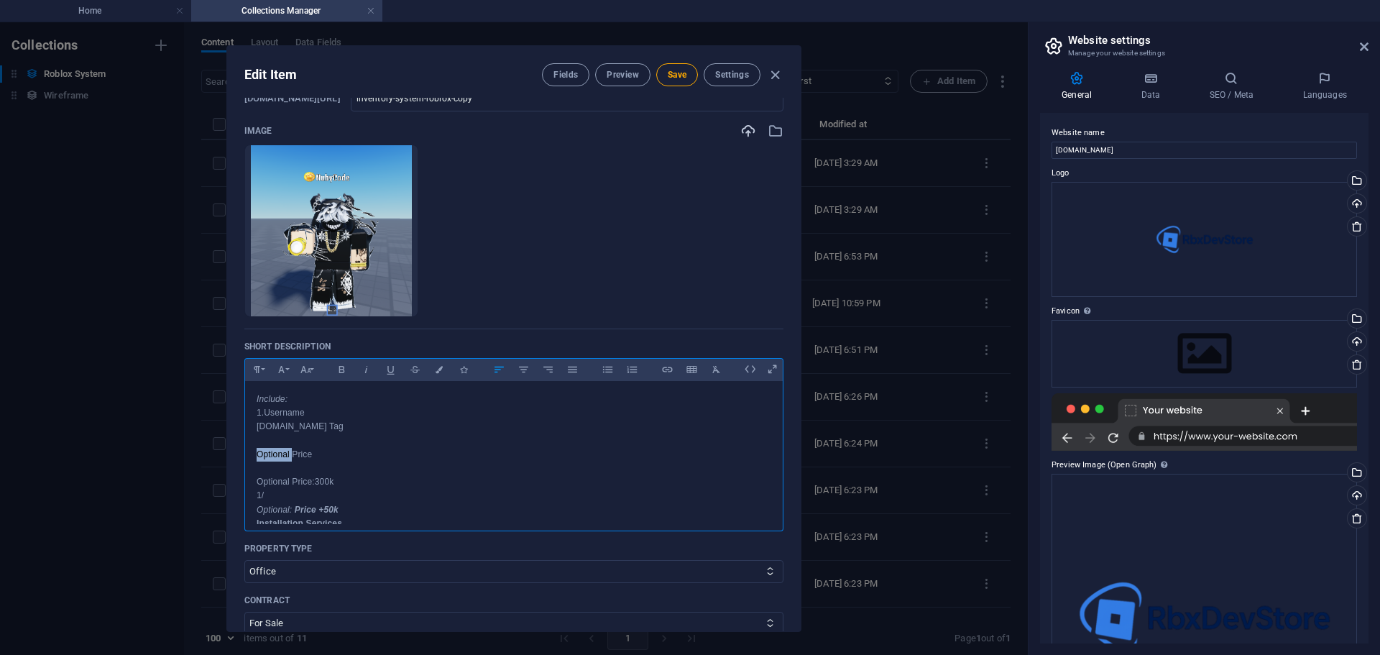
click at [248, 451] on div "Include: 1.Username ​2.Vip Tag ​Optional Price Optional Price:300k 1/ Optional:…" at bounding box center [514, 475] width 538 height 188
click at [343, 372] on icon "button" at bounding box center [342, 369] width 12 height 17
click at [336, 369] on icon "button" at bounding box center [342, 369] width 12 height 17
click at [363, 375] on icon "button" at bounding box center [366, 369] width 12 height 17
drag, startPoint x: 281, startPoint y: 455, endPoint x: 233, endPoint y: 458, distance: 48.2
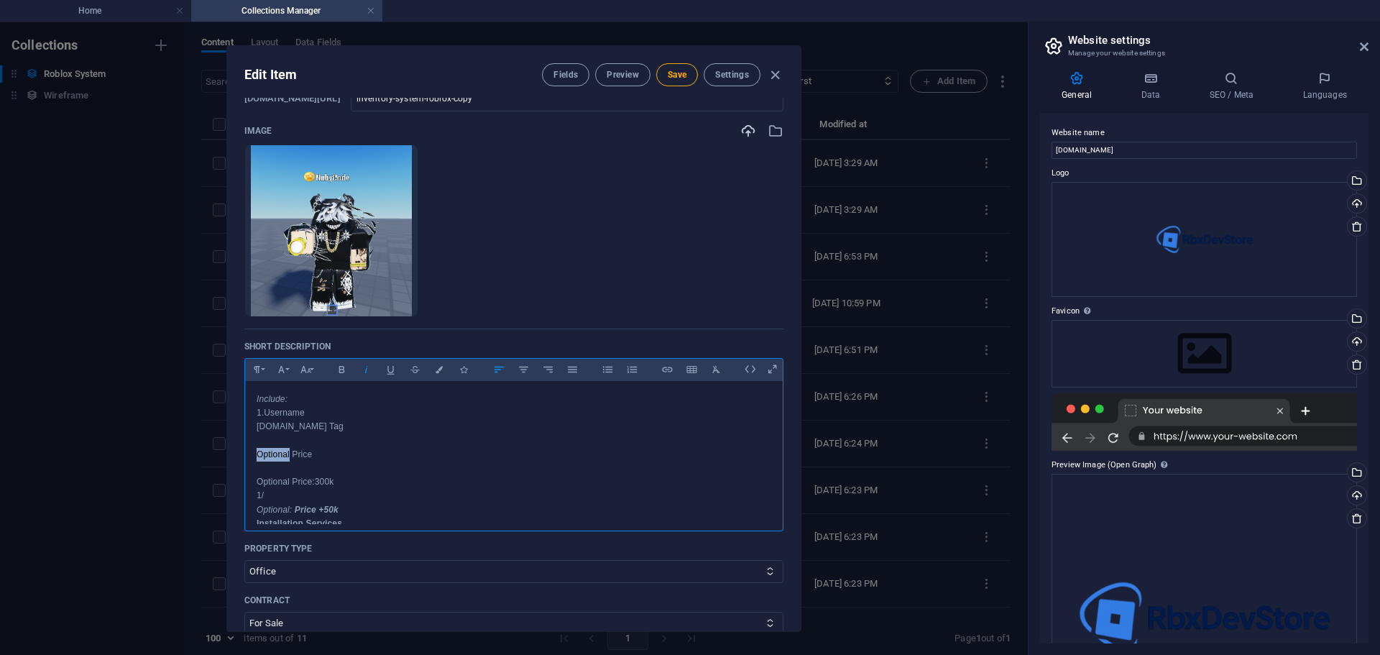
click at [233, 458] on div "Name NameTag System Roblox ​ Slug www.example.com/roblox-system-item/ inventory…" at bounding box center [514, 364] width 574 height 533
click at [360, 372] on icon "button" at bounding box center [366, 369] width 12 height 17
drag, startPoint x: 289, startPoint y: 479, endPoint x: 219, endPoint y: 479, distance: 69.7
click at [219, 479] on div "Edit Item Fields Preview Save Settings Name NameTag System Roblox ​ Slug www.ex…" at bounding box center [514, 338] width 1028 height 633
click at [362, 373] on icon "button" at bounding box center [366, 369] width 12 height 17
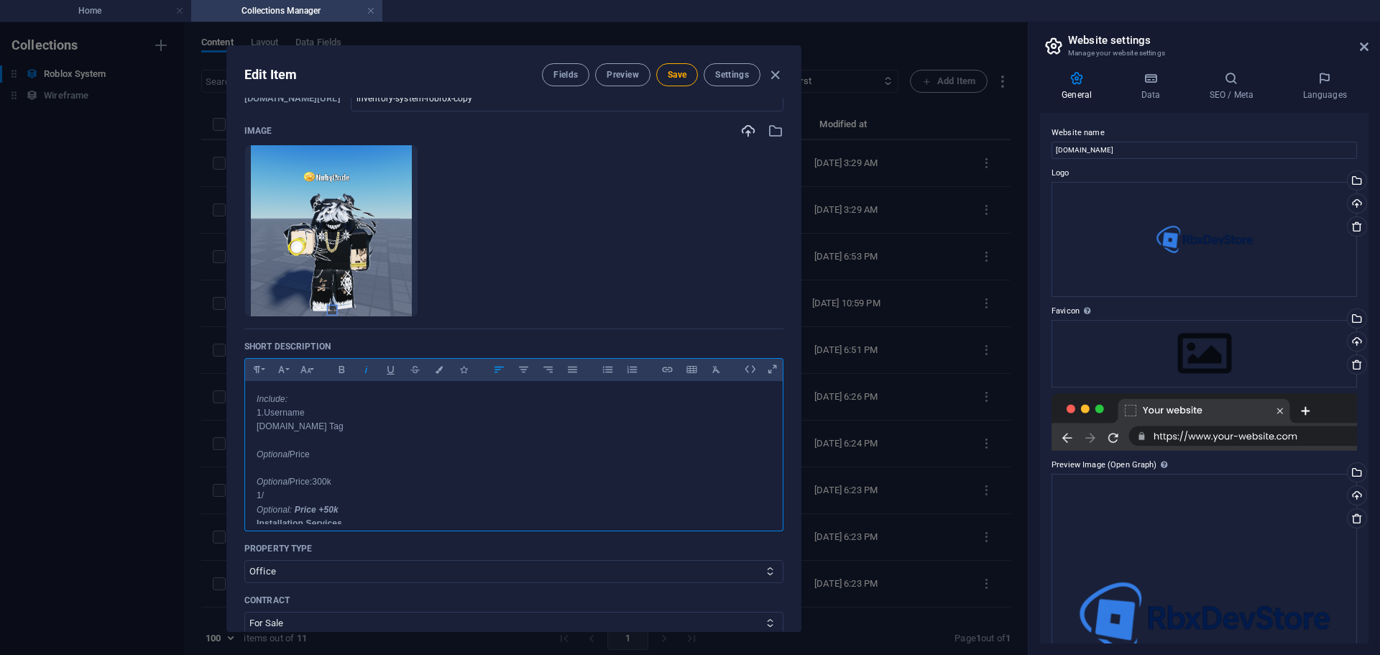
drag, startPoint x: 290, startPoint y: 482, endPoint x: 351, endPoint y: 482, distance: 61.1
click at [351, 482] on p "2.Vip Tag ​​Optional Price Optional Price:300k 1/ Optional: Price +50k Installa…" at bounding box center [514, 475] width 515 height 111
click at [354, 481] on p "2.Vip Tag ​​Optional Price Optional Price:300k 1/ Optional: Price +50k Installa…" at bounding box center [514, 475] width 515 height 111
drag, startPoint x: 303, startPoint y: 479, endPoint x: 292, endPoint y: 479, distance: 11.5
click at [292, 479] on p "2.Vip Tag ​​Optional Price Optional ​ Price:300k 1/ Optional: Price +50k Instal…" at bounding box center [514, 475] width 515 height 111
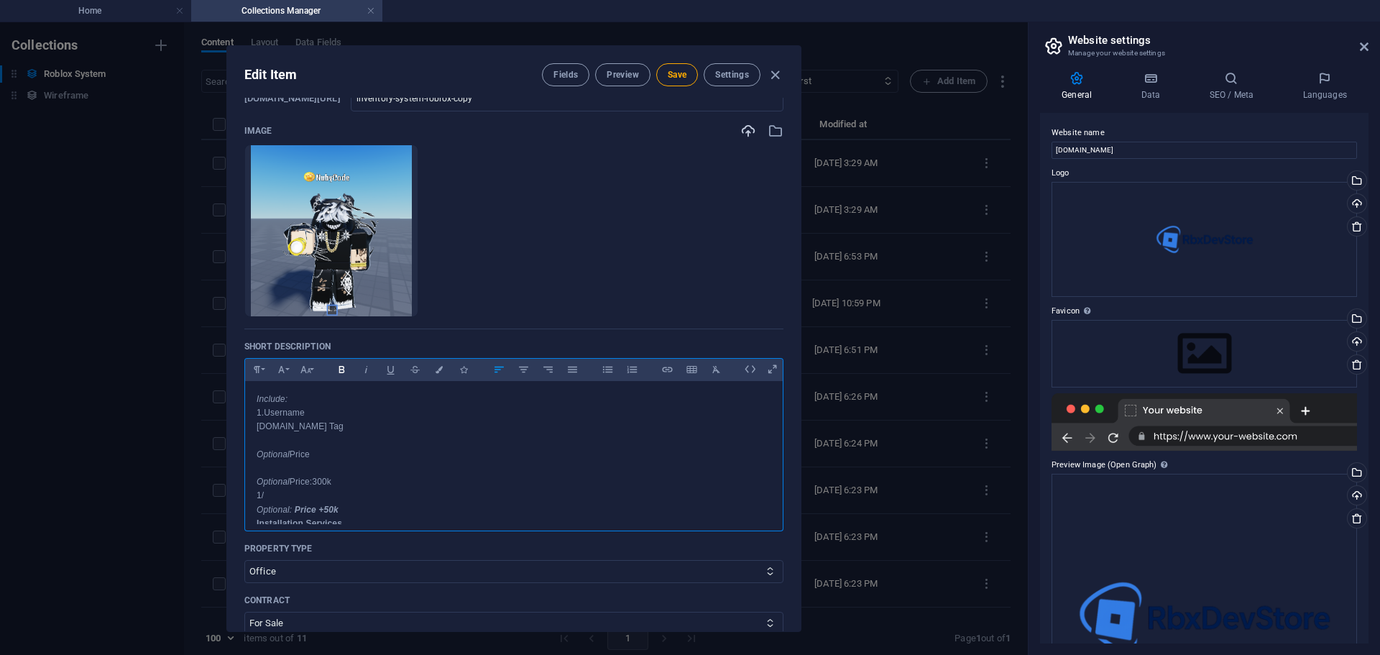
click at [344, 371] on icon "button" at bounding box center [342, 369] width 12 height 17
click at [315, 453] on p "2.Vip Tag ​​Optional Price Optional ​ Price:300k 1/ Optional: Price +50k Instal…" at bounding box center [514, 475] width 515 height 111
click at [301, 449] on p "2.Vip Tag ​​Optional Price: 150k 1.username 2.displayname 3.vip badge Optional …" at bounding box center [514, 409] width 515 height 152
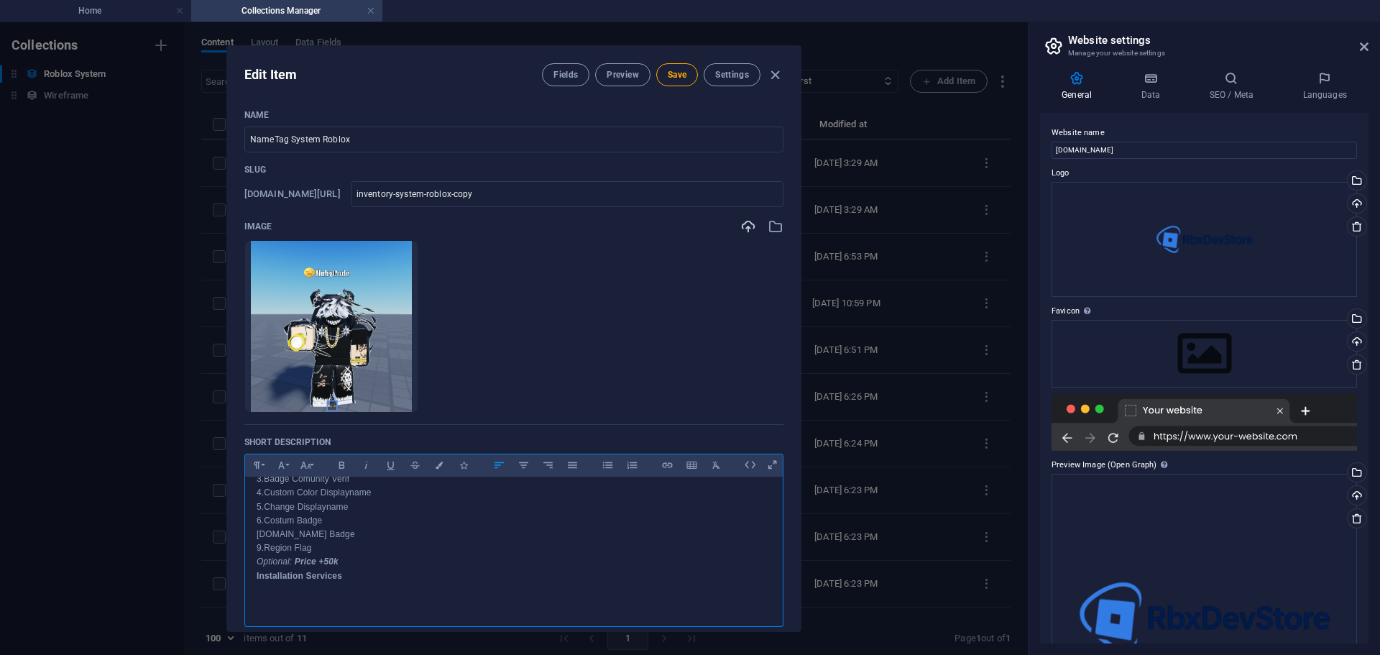
scroll to position [183, 0]
click at [674, 81] on button "Save" at bounding box center [677, 74] width 42 height 23
click at [670, 78] on span "Save" at bounding box center [677, 75] width 19 height 12
click at [769, 74] on icon "button" at bounding box center [775, 75] width 17 height 17
type input "inventory-system-roblox-copy"
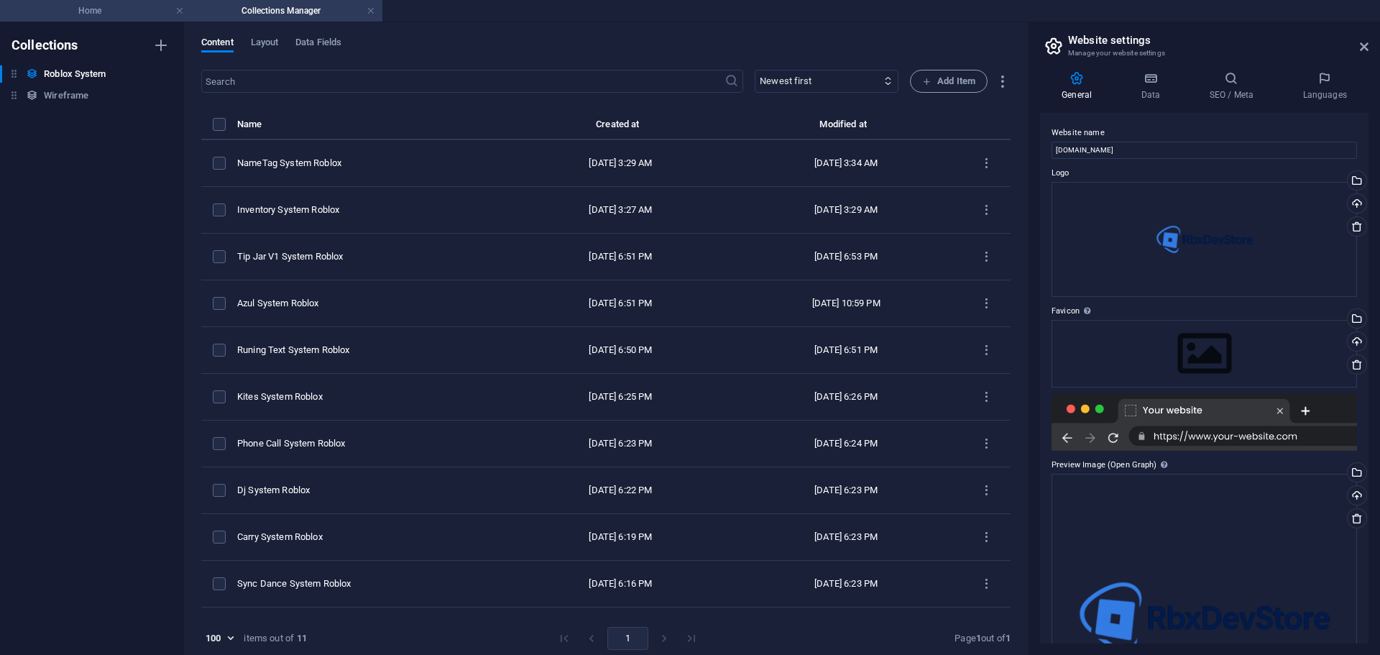
click at [111, 8] on h4 "Home" at bounding box center [95, 11] width 191 height 16
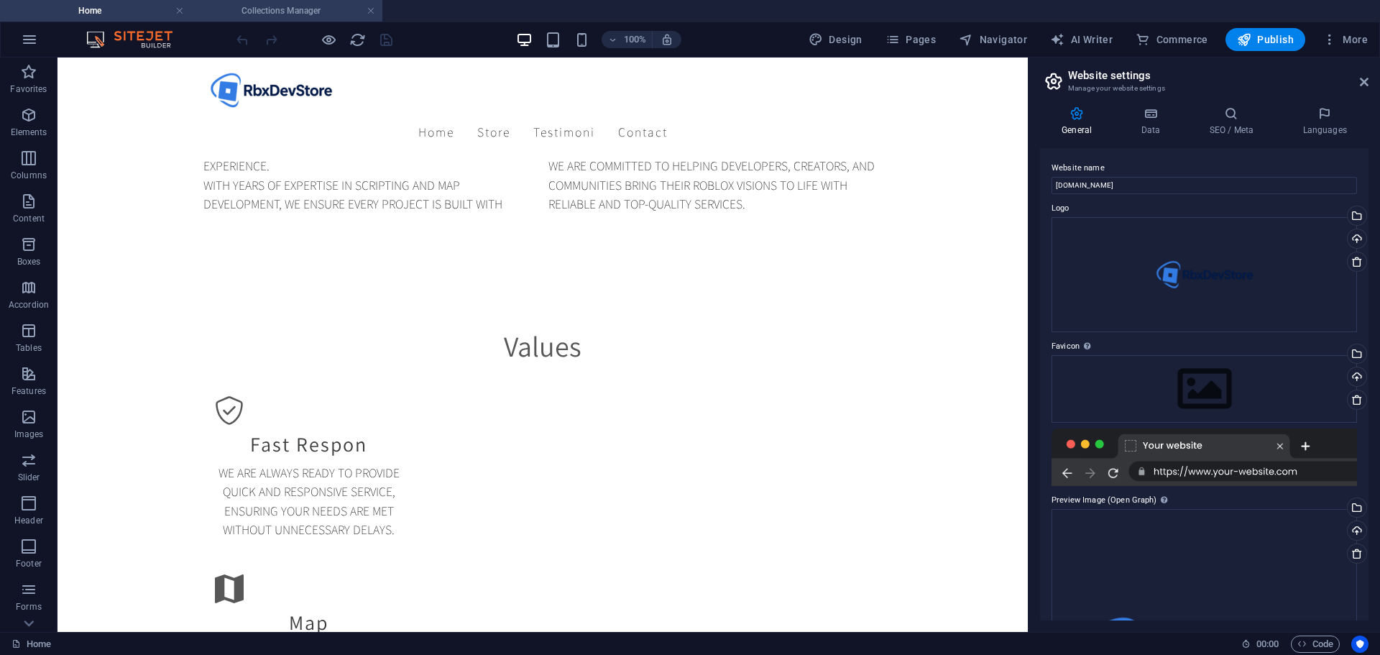
click at [298, 16] on h4 "Collections Manager" at bounding box center [286, 11] width 191 height 16
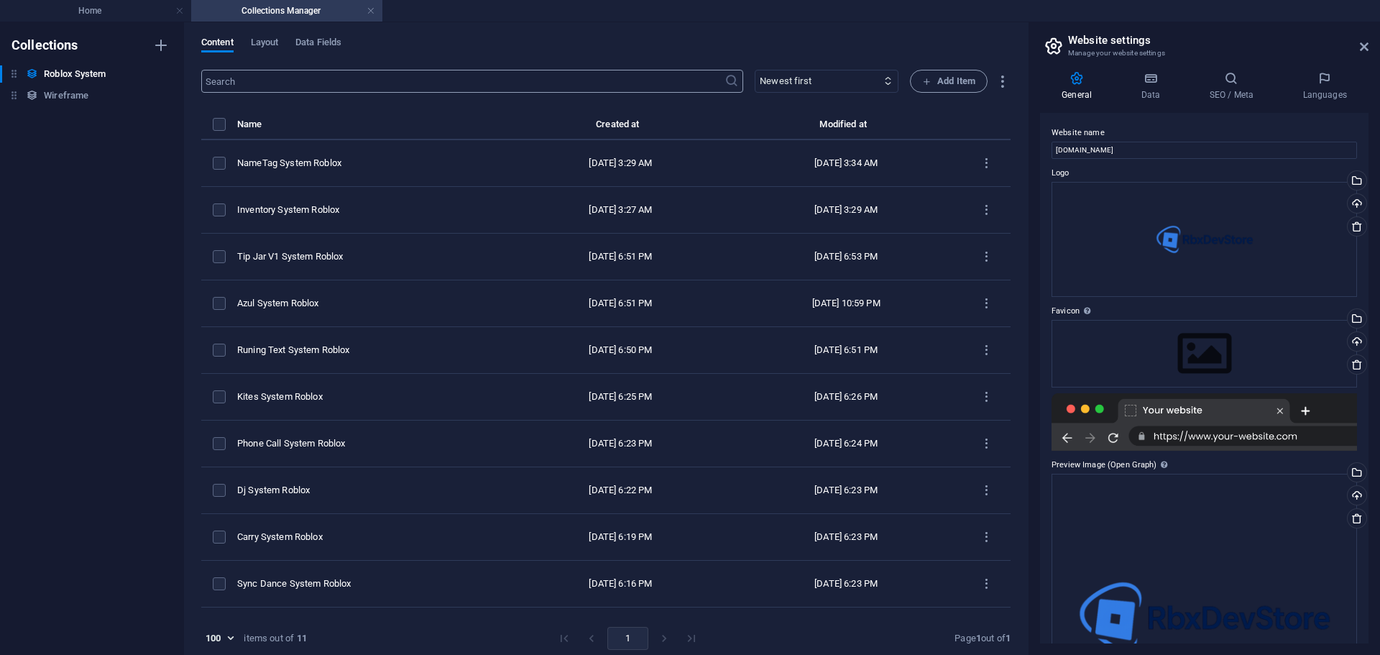
scroll to position [0, 0]
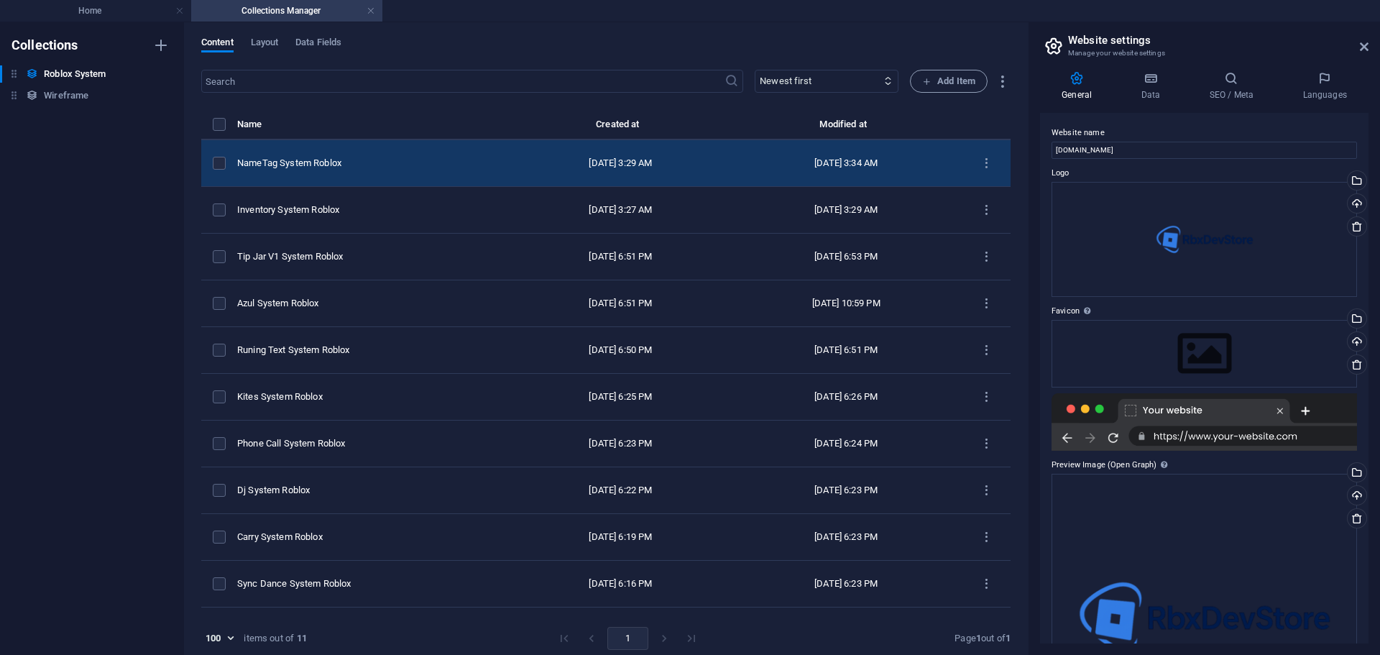
click at [357, 149] on td "NameTag System Roblox" at bounding box center [374, 163] width 274 height 47
select select "Office"
select select "For Sale"
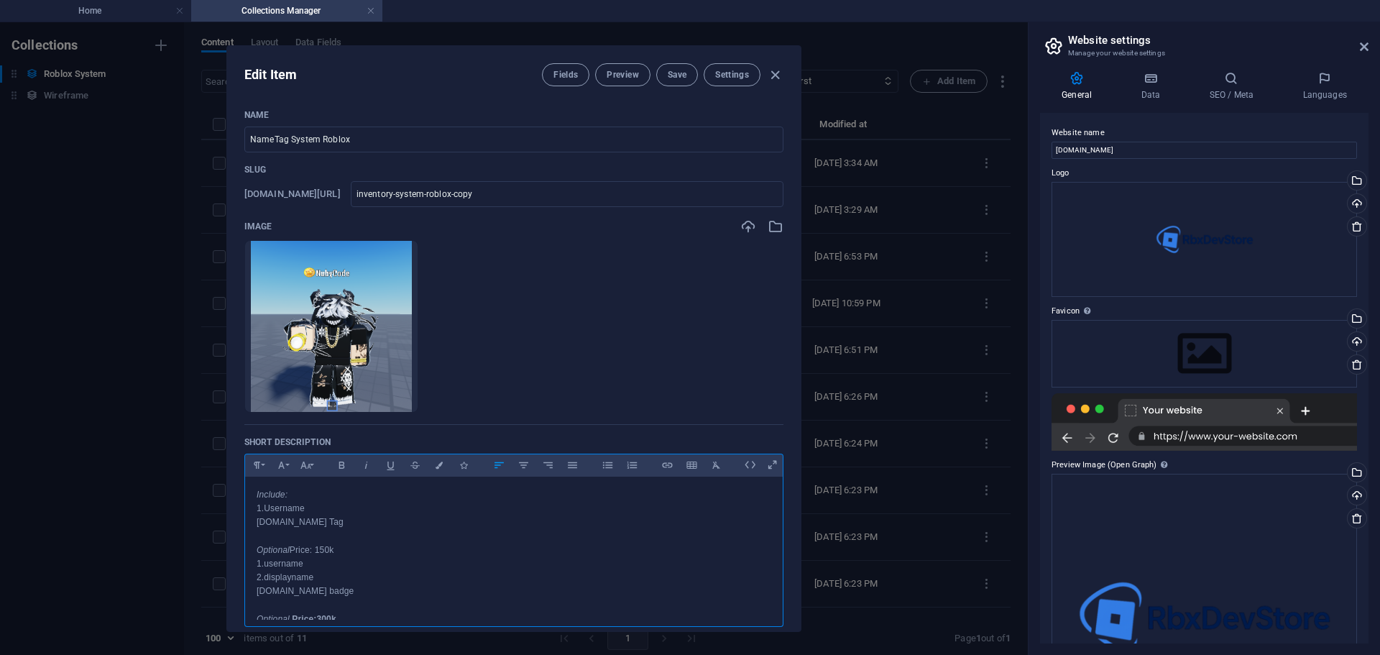
click at [404, 556] on p "2.Vip Tag Optional Price: 150k 1.username 2.displayname 3.vip badge Optional Pr…" at bounding box center [514, 639] width 515 height 248
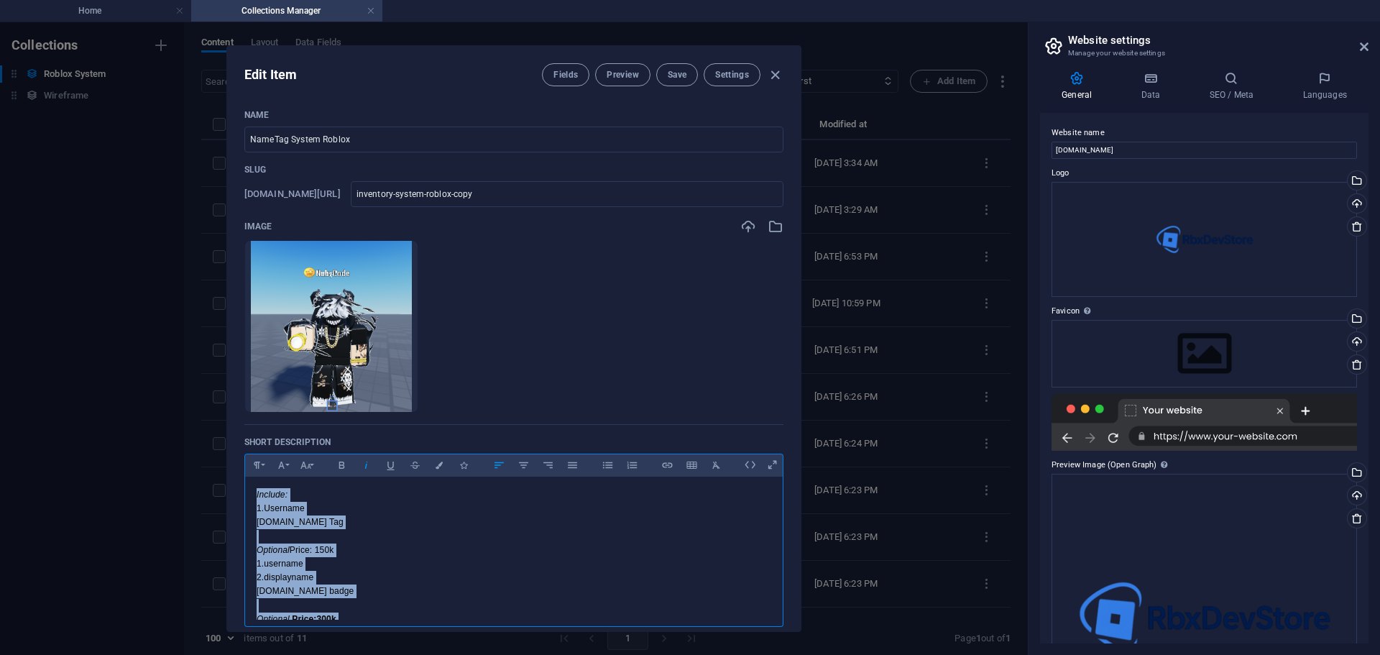
copy div "Include: 1.Username 2.Vip Tag Optional Price: 150k 1.username 2.displayname 3.v…"
click at [456, 533] on p "2.Vip Tag Optional Price: 150k 1.username 2.displayname 3.vip badge Optional Pr…" at bounding box center [514, 639] width 515 height 248
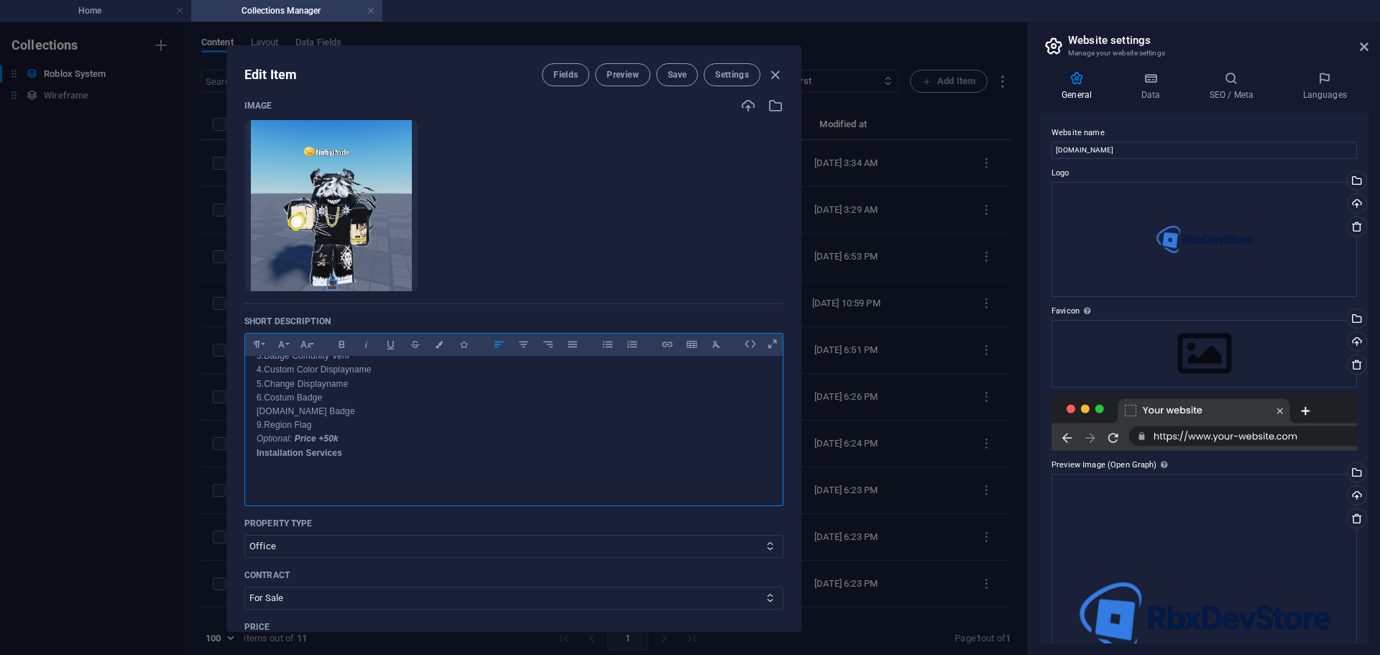
scroll to position [192, 0]
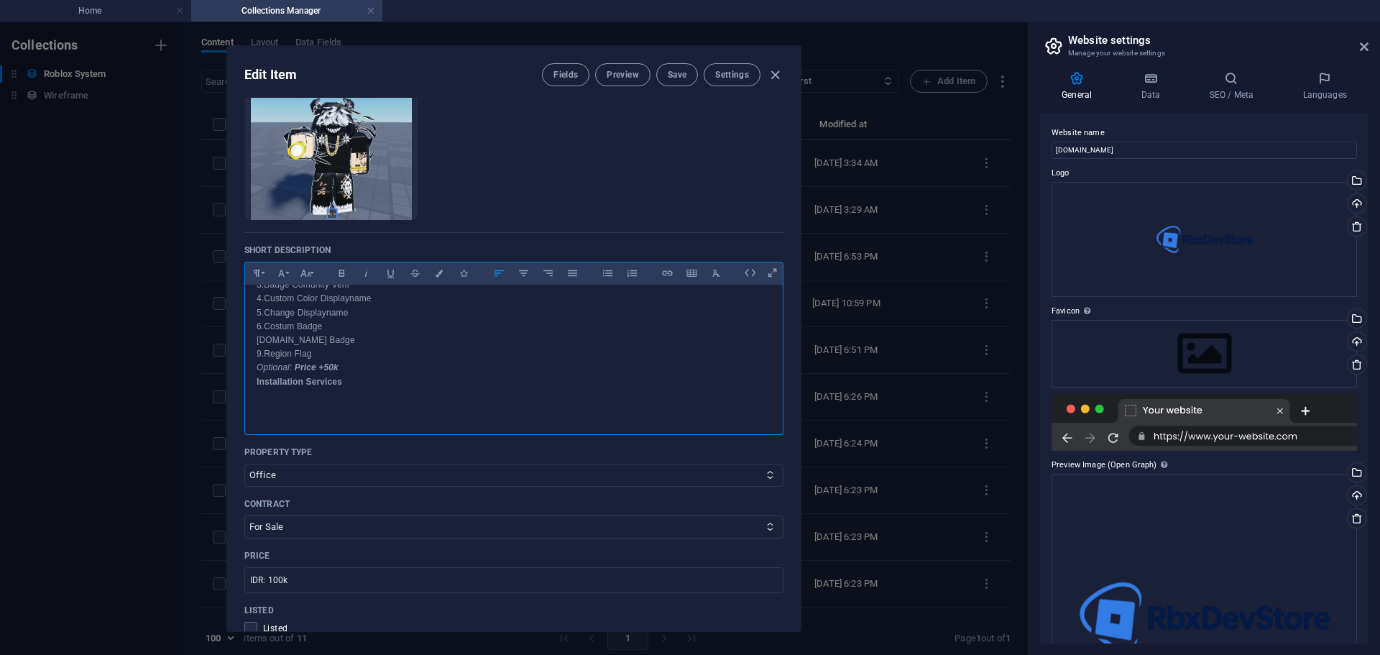
click at [324, 347] on p "2.Vip Tag Optional Price: 150k 1.username 2.displayname 3.vip badge Optional Pr…" at bounding box center [514, 264] width 515 height 248
click at [318, 355] on p "2.Vip Tag Optional Price: 150k 1.username 2.displayname 3.vip badge Optional Pr…" at bounding box center [514, 264] width 515 height 248
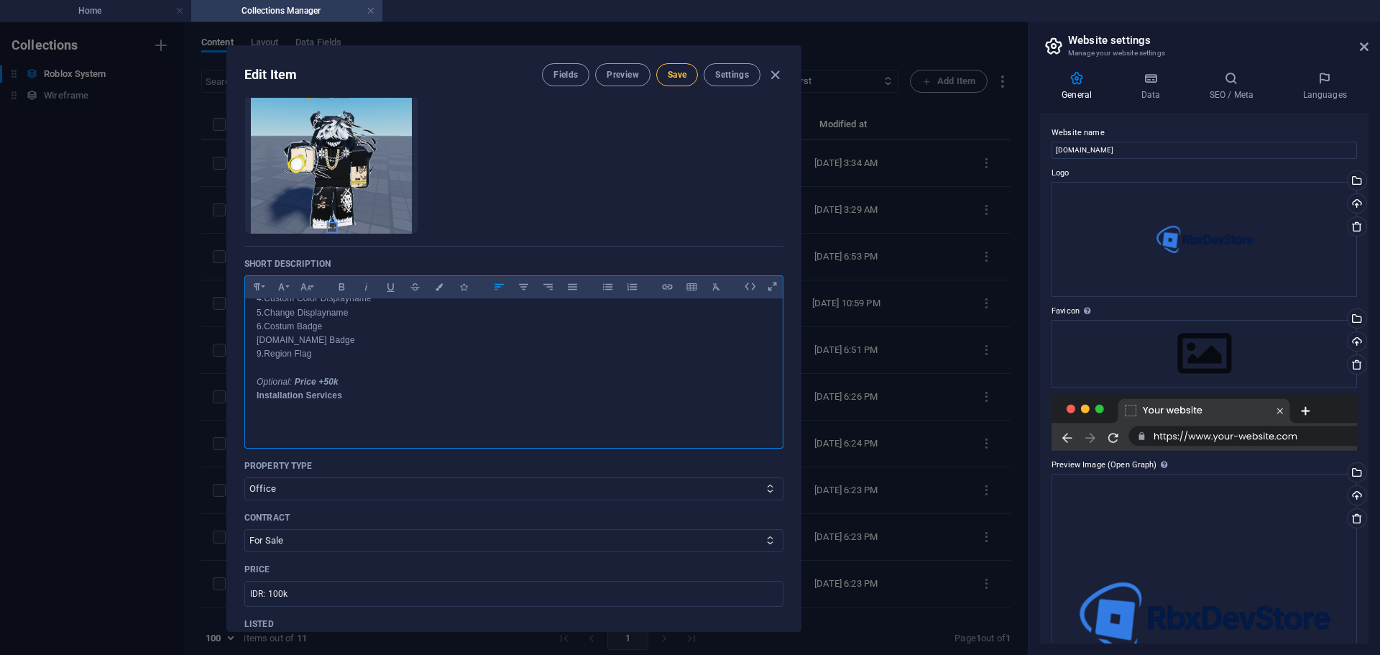
click at [668, 76] on span "Save" at bounding box center [677, 75] width 19 height 12
click at [775, 77] on icon "button" at bounding box center [775, 75] width 17 height 17
type input "inventory-system-roblox-copy"
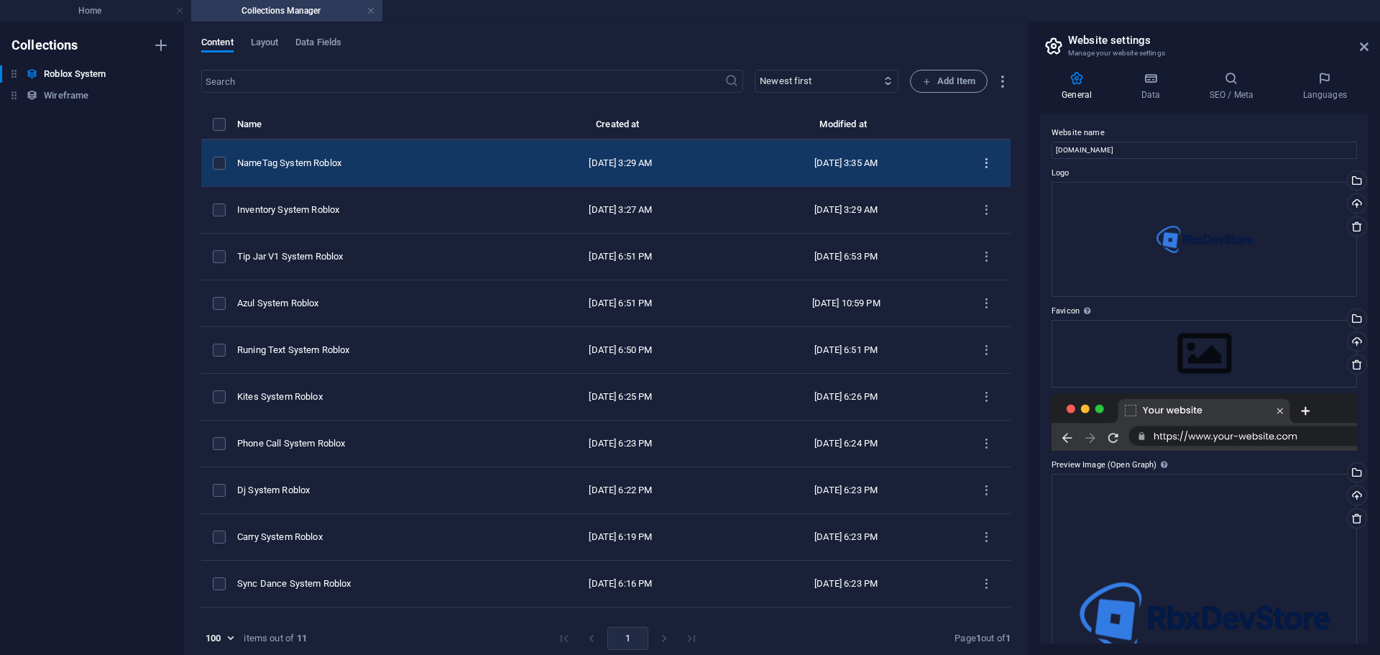
click at [988, 167] on button "items list" at bounding box center [986, 163] width 25 height 23
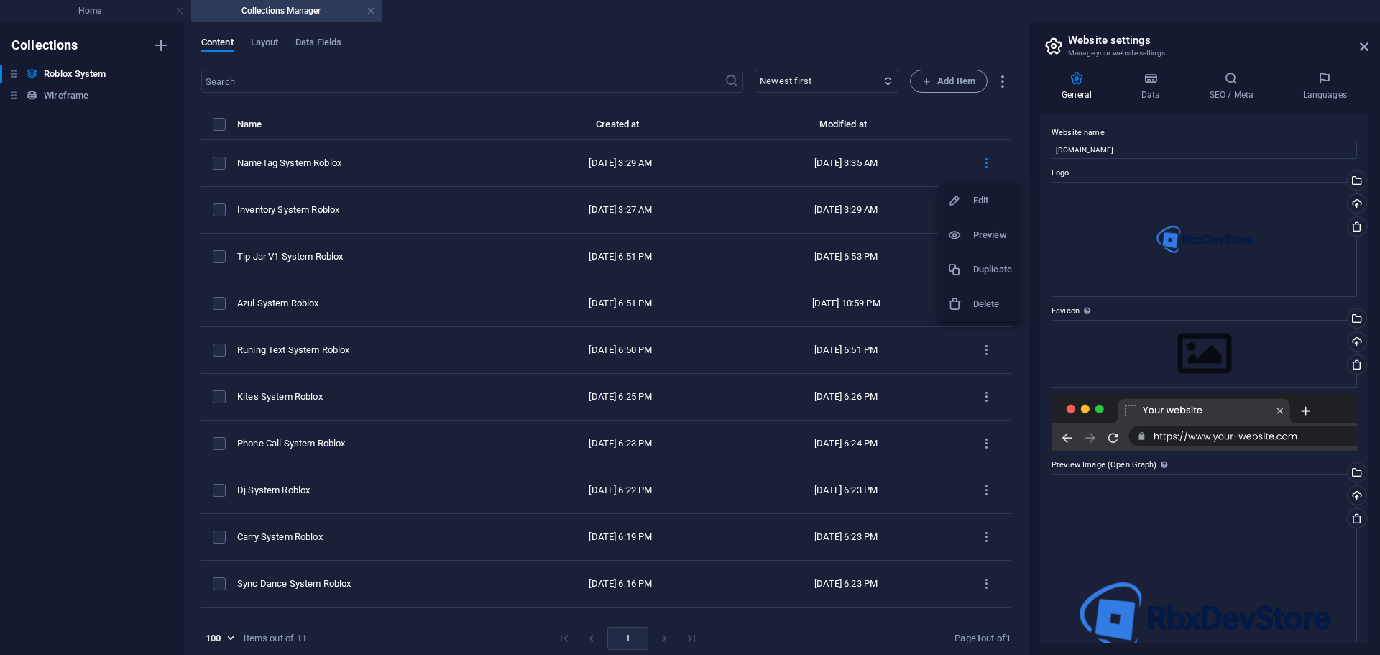
click at [978, 277] on h6 "Duplicate" at bounding box center [992, 269] width 39 height 17
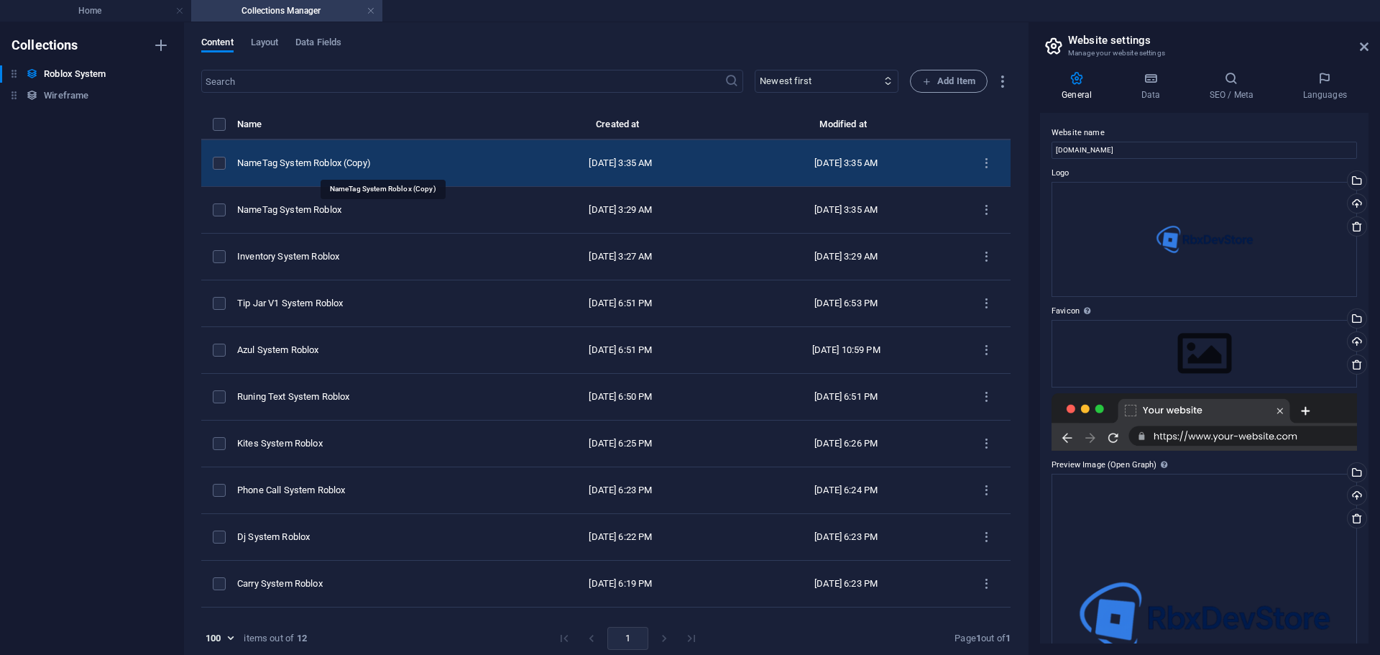
click at [339, 164] on div "NameTag System Roblox (Copy)" at bounding box center [368, 163] width 262 height 13
select select "Office"
select select "For Sale"
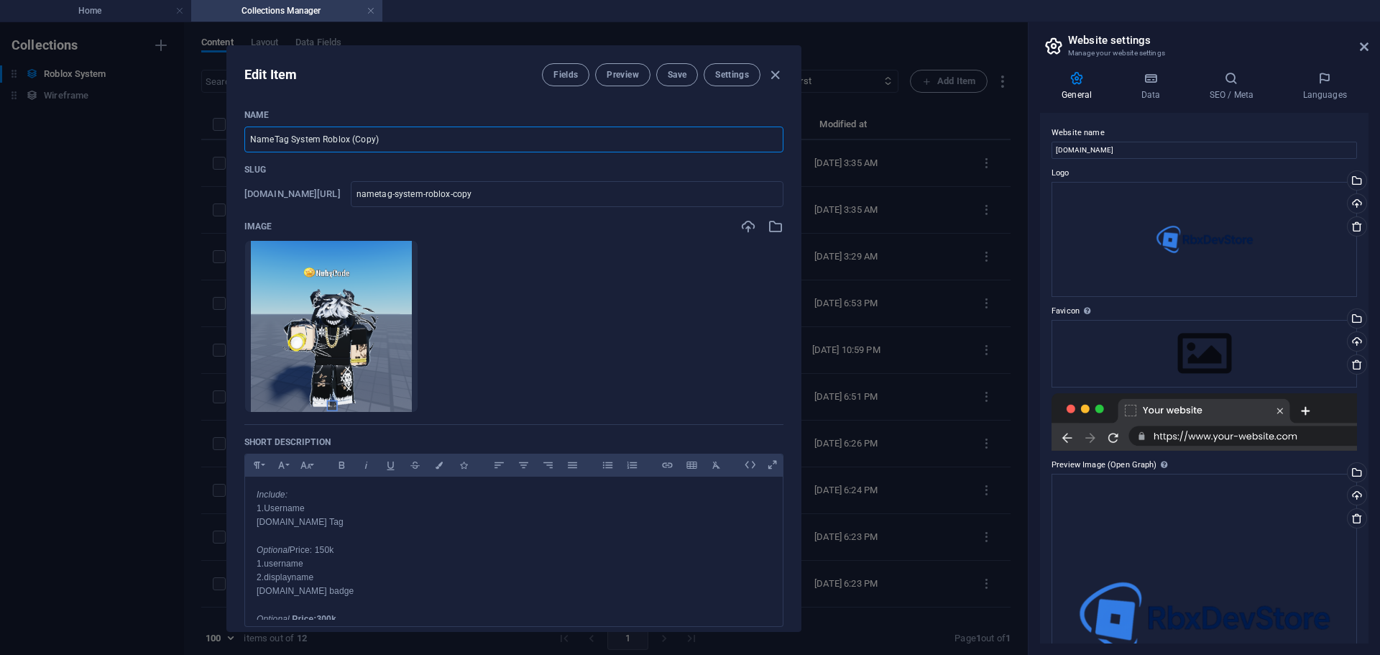
drag, startPoint x: 399, startPoint y: 140, endPoint x: 352, endPoint y: 134, distance: 47.2
click at [352, 134] on input "NameTag System Roblox (Copy)" at bounding box center [513, 140] width 539 height 26
drag, startPoint x: 288, startPoint y: 138, endPoint x: 242, endPoint y: 138, distance: 45.3
click at [242, 138] on div "Name NameTag System Roblox ​ Slug www.example.com/roblox-system-item/ nametag-s…" at bounding box center [514, 364] width 574 height 533
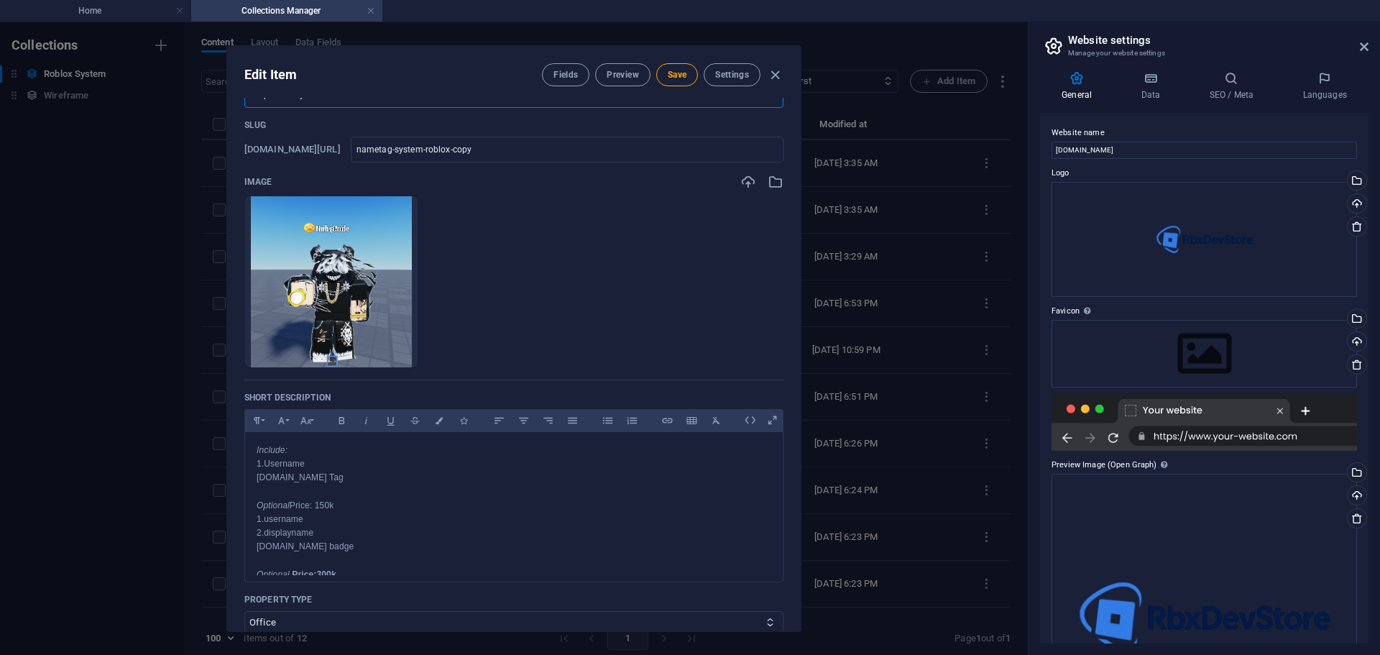
scroll to position [48, 0]
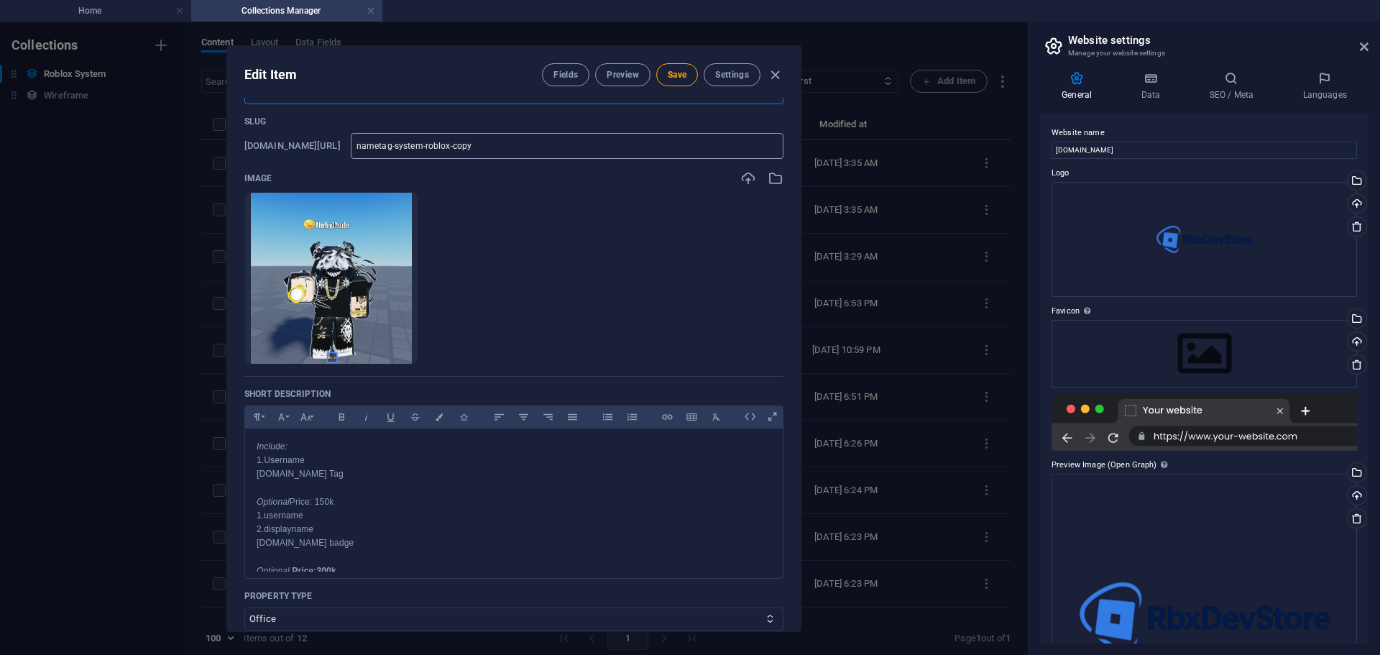
type input "Drop Cash System Roblox"
click at [478, 138] on input "nametag-system-roblox-copy" at bounding box center [567, 146] width 433 height 26
click at [575, 306] on ul "Drop files here to upload them instantly" at bounding box center [513, 278] width 539 height 173
drag, startPoint x: 295, startPoint y: 474, endPoint x: 266, endPoint y: 461, distance: 31.5
click at [266, 461] on div "Include: 1.Username 2.Vip Tag Optional Price: 150k 1.username 2.displayname 3.v…" at bounding box center [514, 598] width 538 height 340
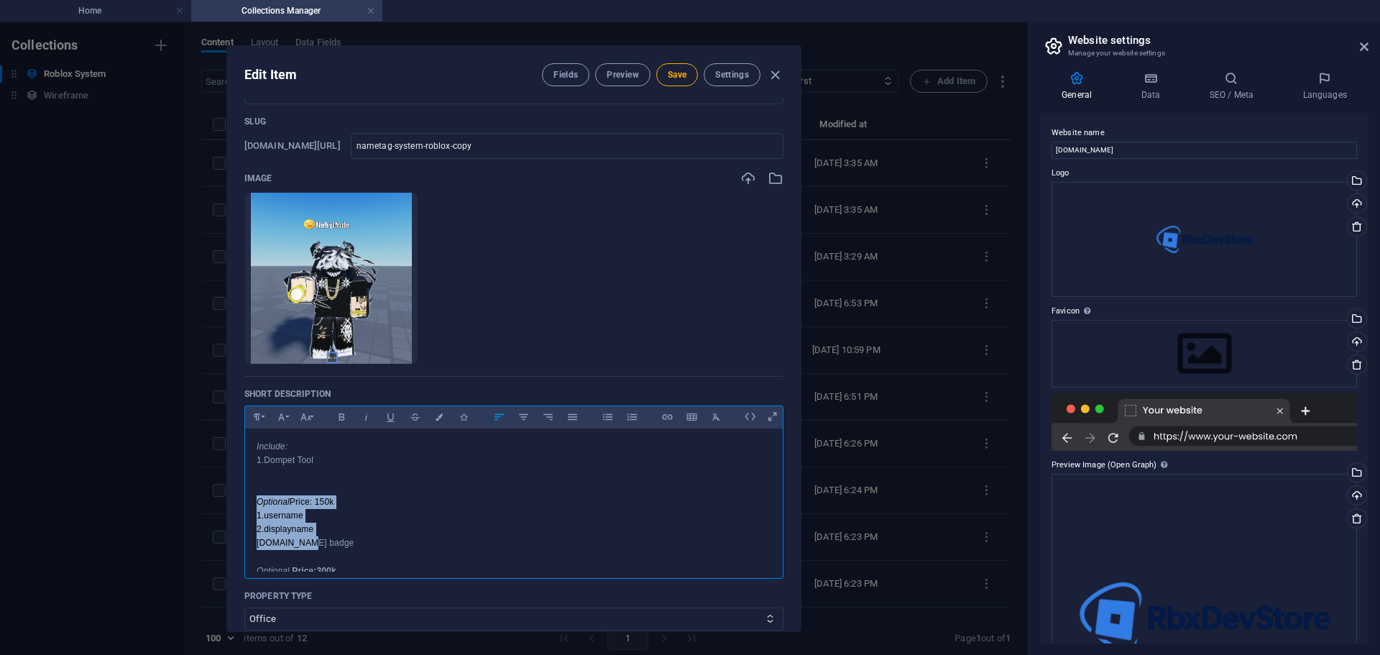
drag, startPoint x: 303, startPoint y: 548, endPoint x: 242, endPoint y: 503, distance: 76.1
click at [242, 503] on div "Name Drop Cash System Roblox ​ Slug www.example.com/roblox-system-item/ nametag…" at bounding box center [514, 364] width 574 height 533
click at [272, 492] on p "Optional Price:300k 1.displayname 2.username 3.Badge Comunity Verif 4.Custom Co…" at bounding box center [514, 549] width 515 height 165
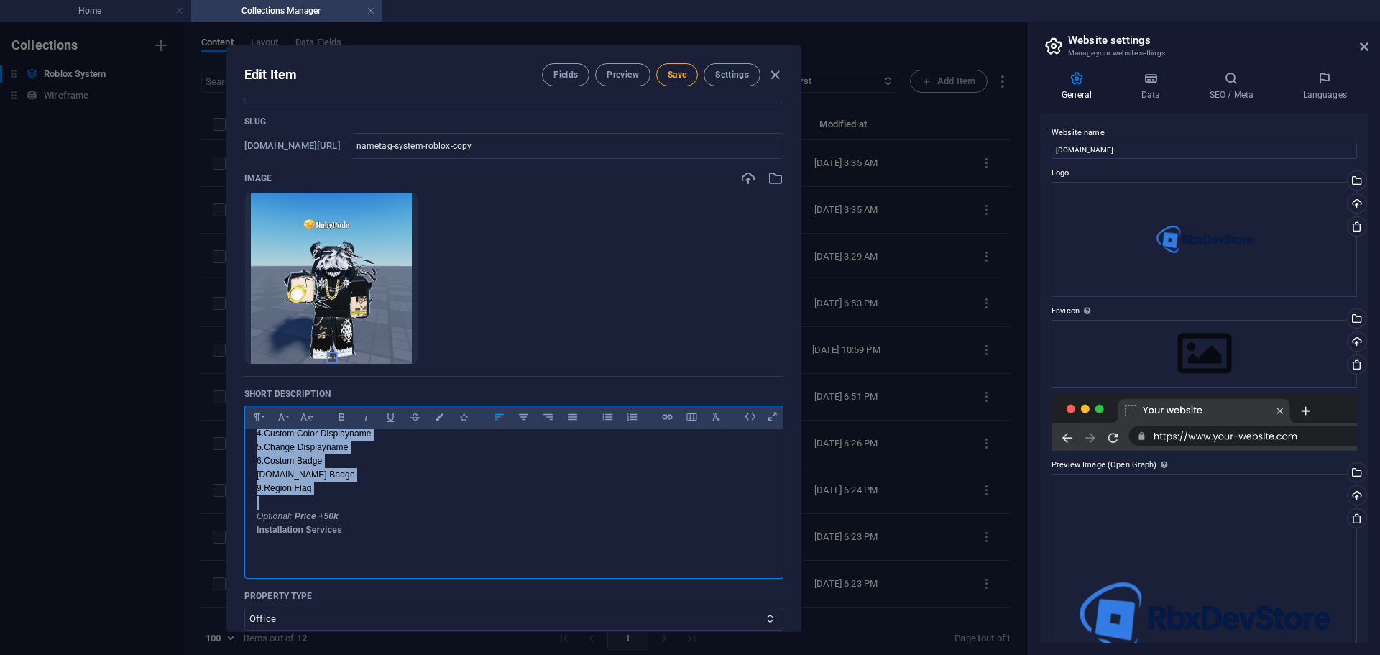
scroll to position [142, 0]
drag, startPoint x: 257, startPoint y: 479, endPoint x: 328, endPoint y: 493, distance: 72.6
click at [328, 493] on div "Include: 1.Dompet Tool Optional Price:300k 1.displayname 2.username 3.Badge Com…" at bounding box center [514, 428] width 538 height 285
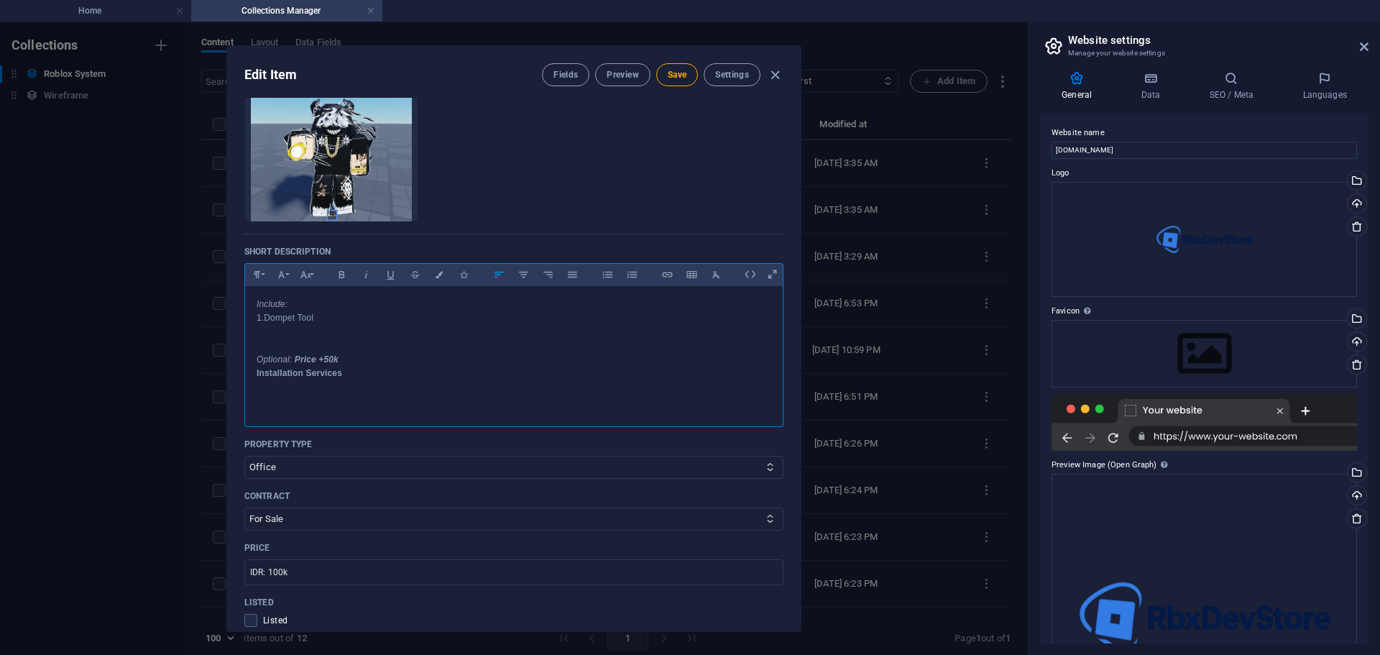
click at [265, 331] on p at bounding box center [514, 332] width 515 height 14
click at [264, 342] on p "Optional: Price +50k Installation Services" at bounding box center [514, 360] width 515 height 42
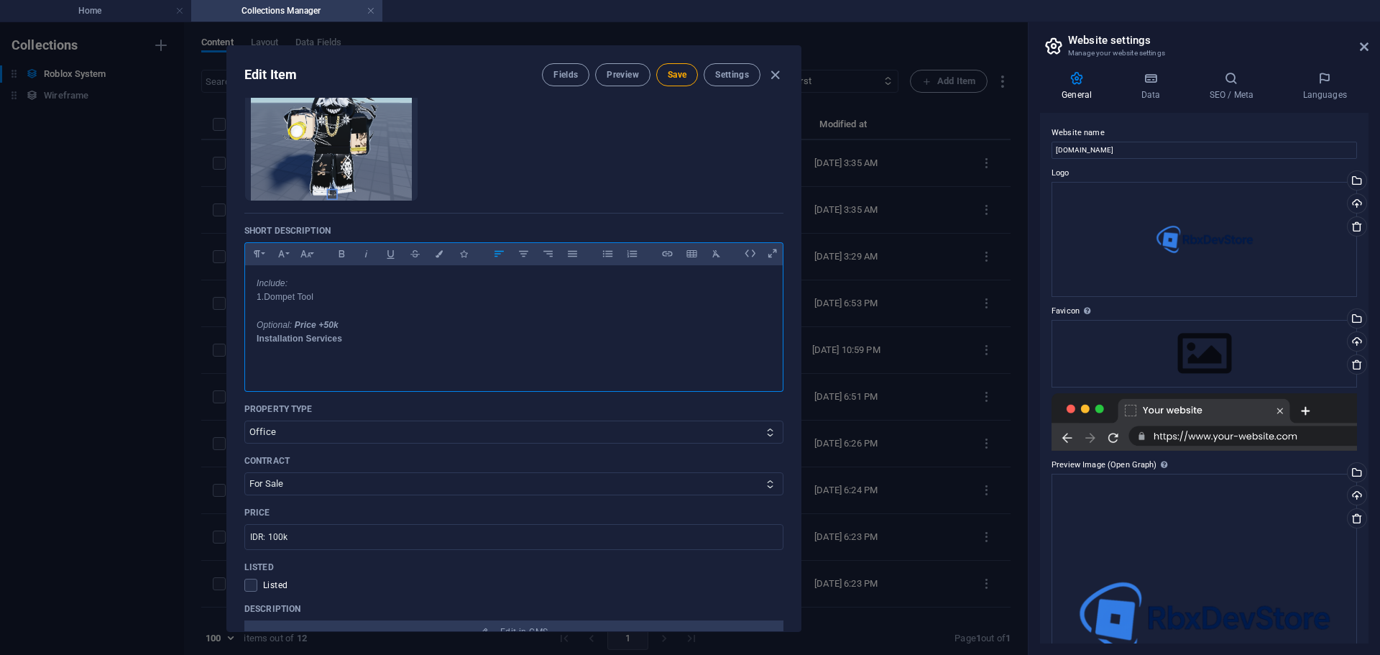
scroll to position [238, 0]
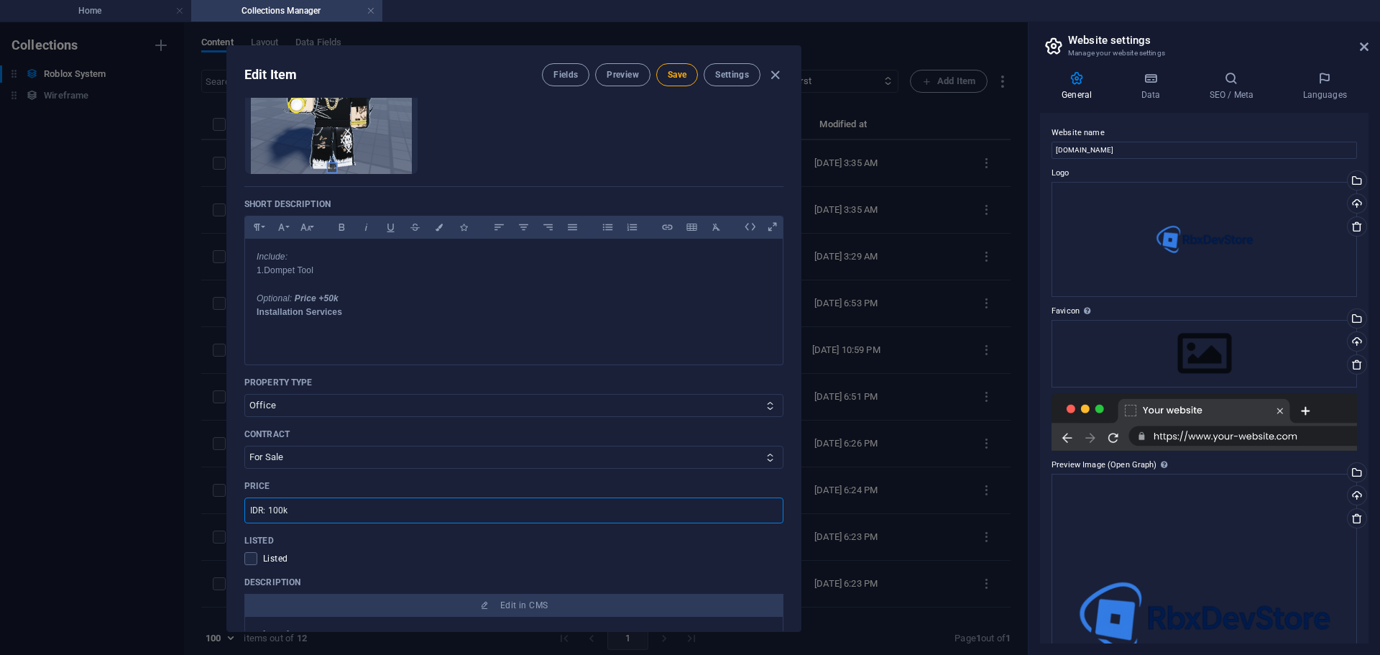
drag, startPoint x: 280, startPoint y: 508, endPoint x: 268, endPoint y: 509, distance: 12.2
click at [268, 509] on input "IDR: 100k" at bounding box center [513, 510] width 539 height 26
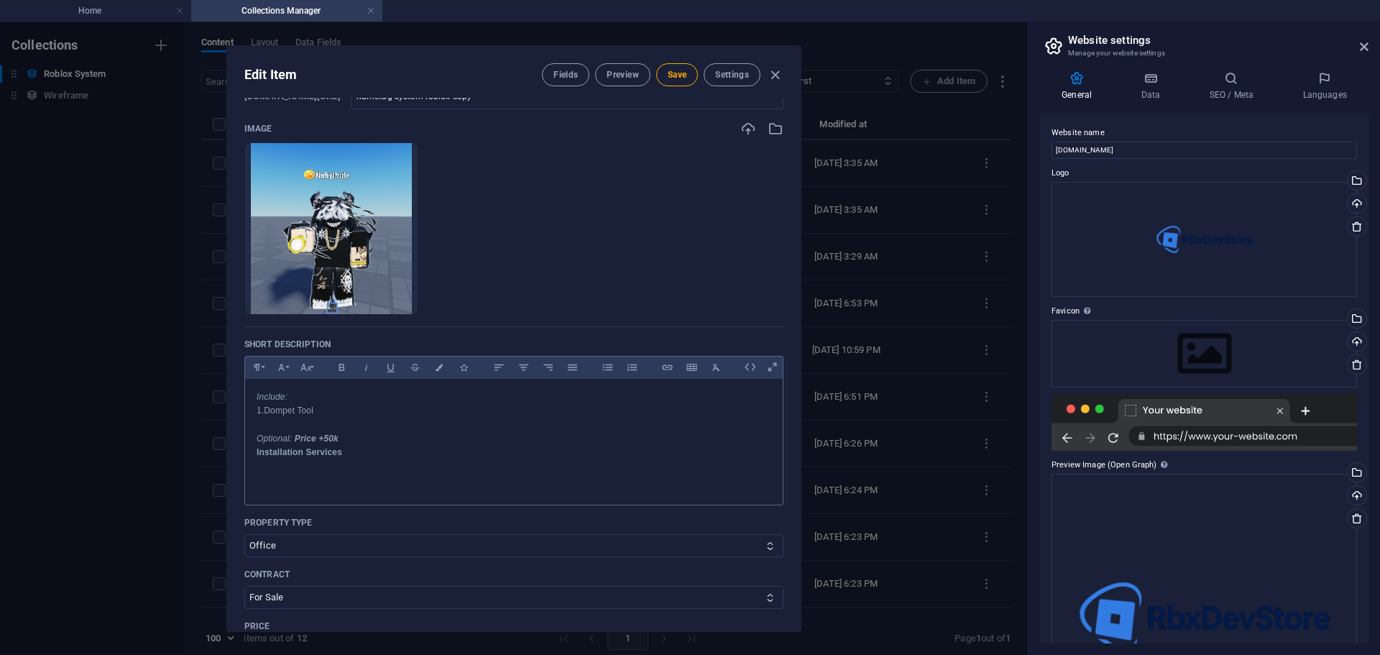
scroll to position [94, 0]
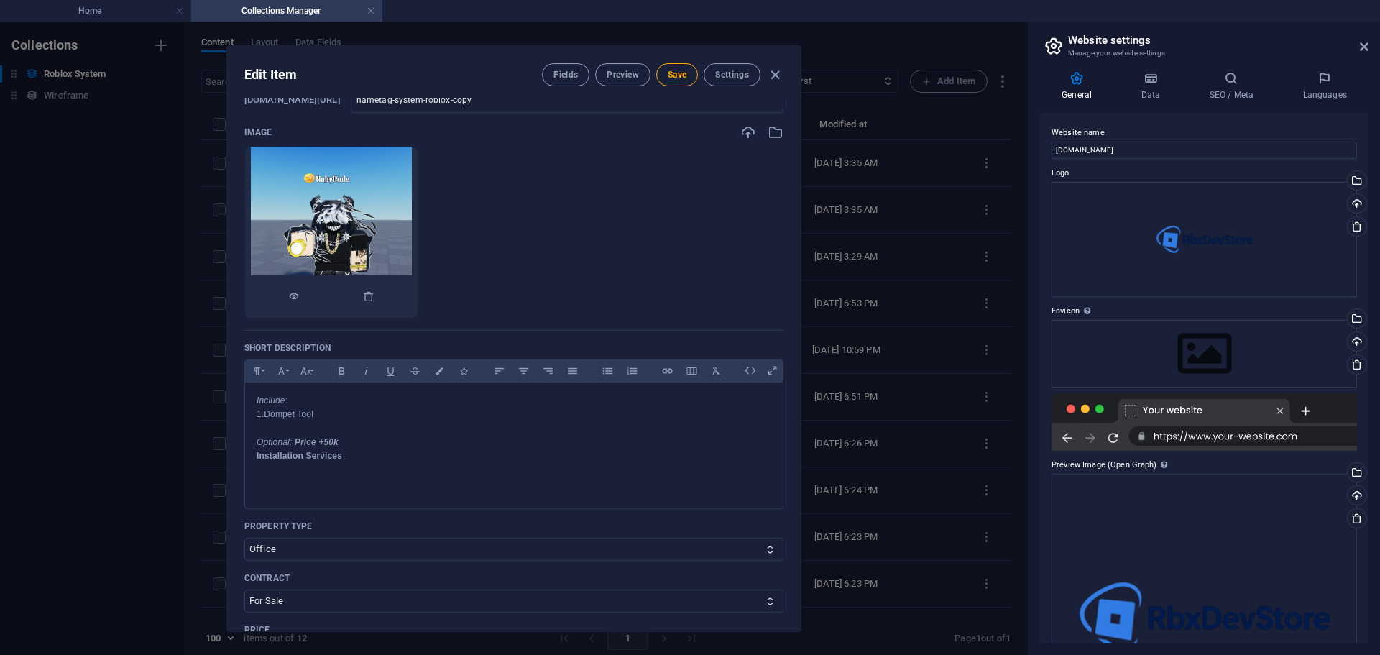
type input "IDR: 150k"
click at [418, 299] on div at bounding box center [331, 296] width 173 height 43
click at [375, 299] on icon "button" at bounding box center [369, 296] width 12 height 12
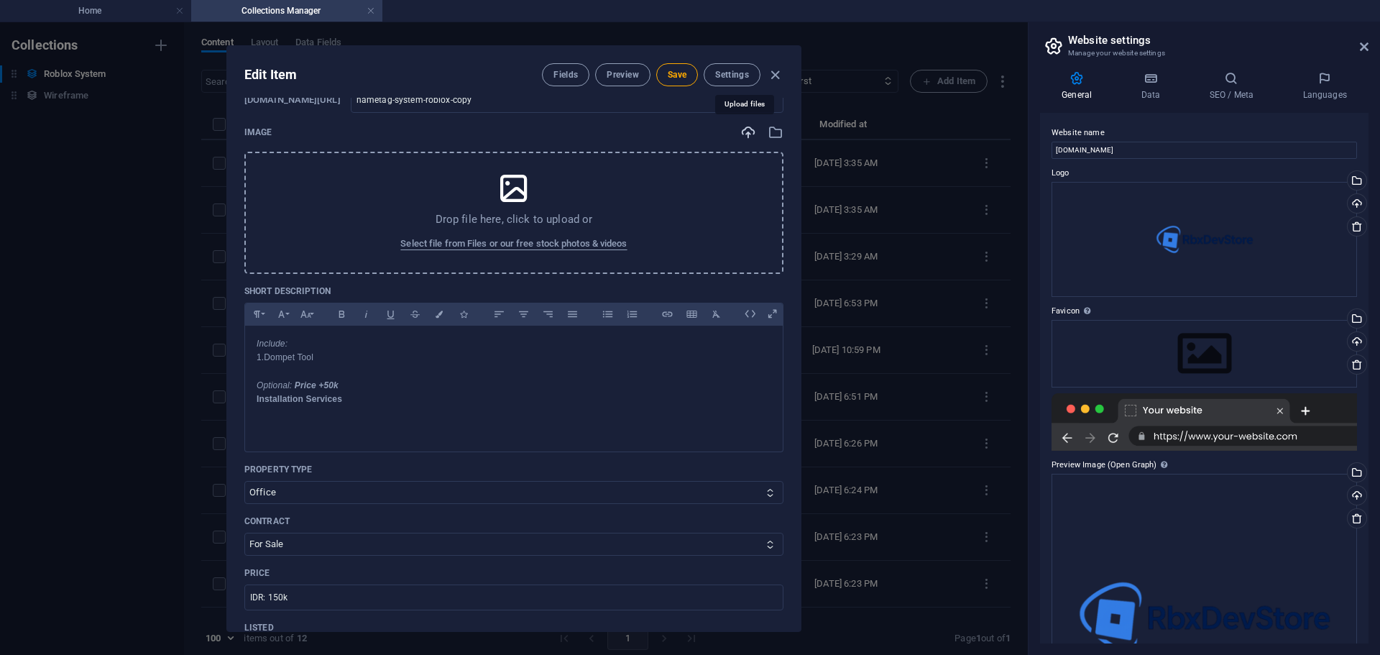
click at [742, 134] on icon "button" at bounding box center [748, 132] width 16 height 16
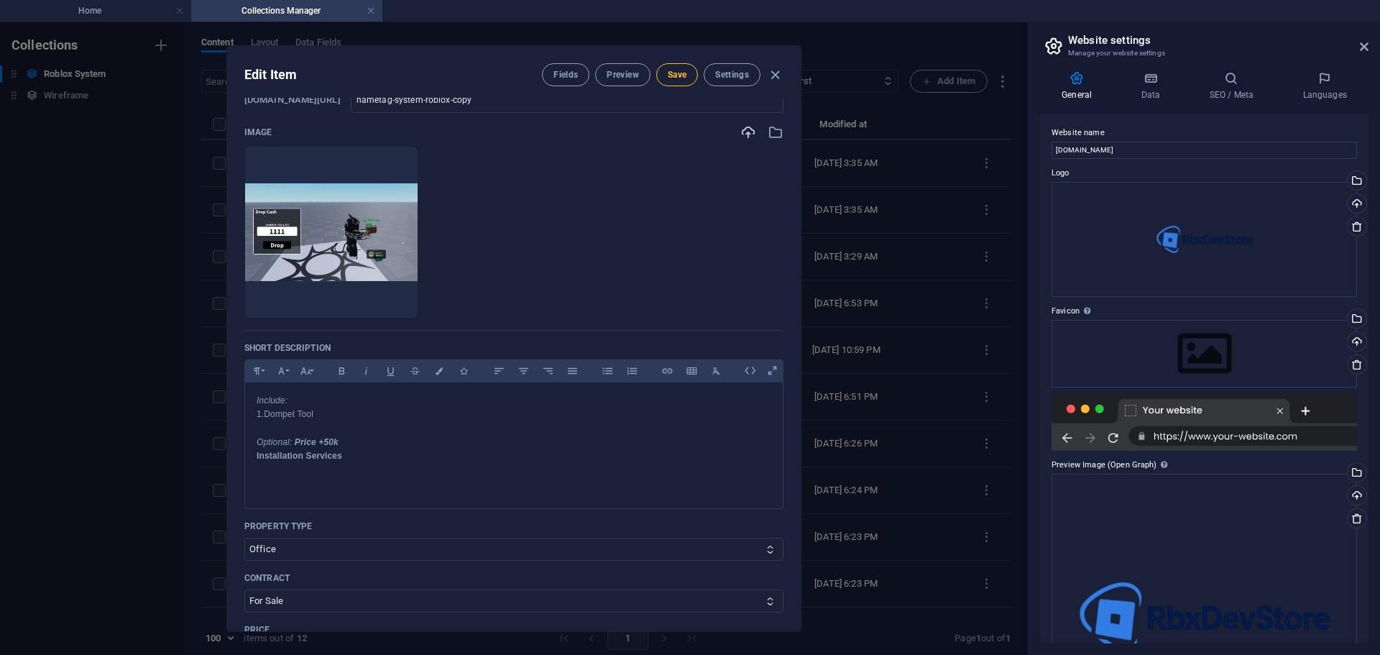
click at [676, 73] on span "Save" at bounding box center [677, 75] width 19 height 12
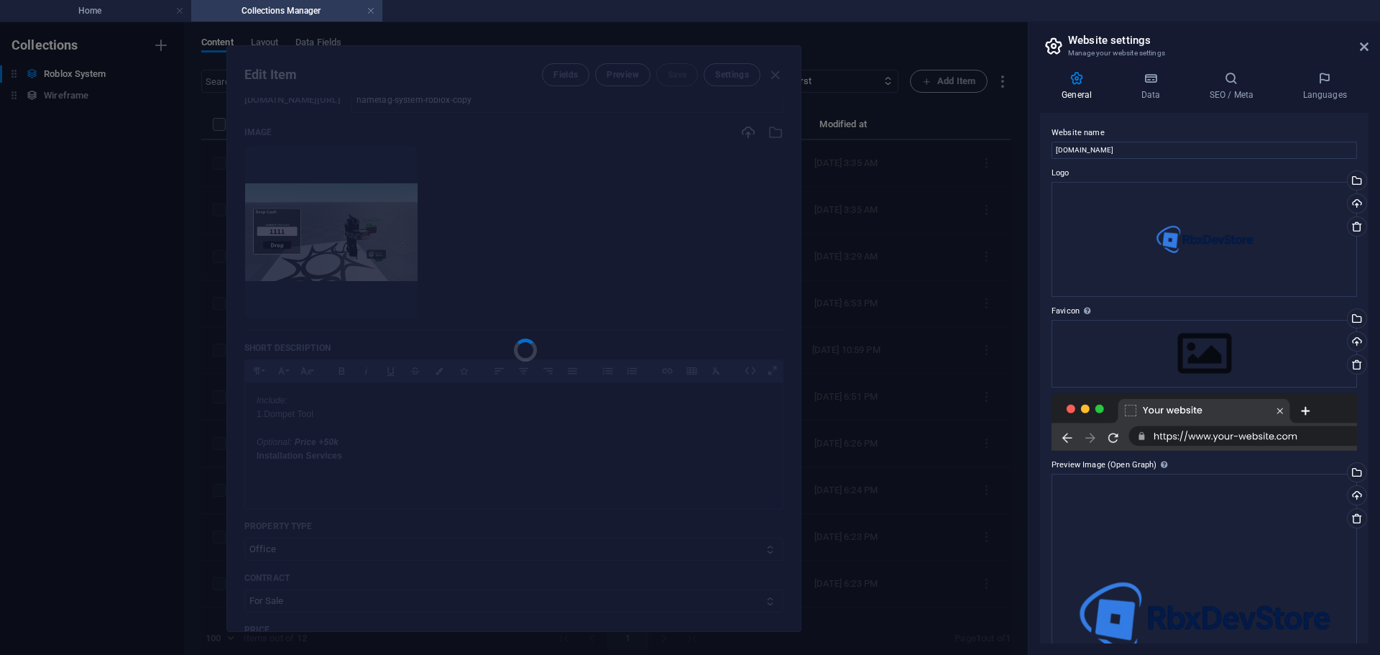
type input "Drop Cash System Roblox"
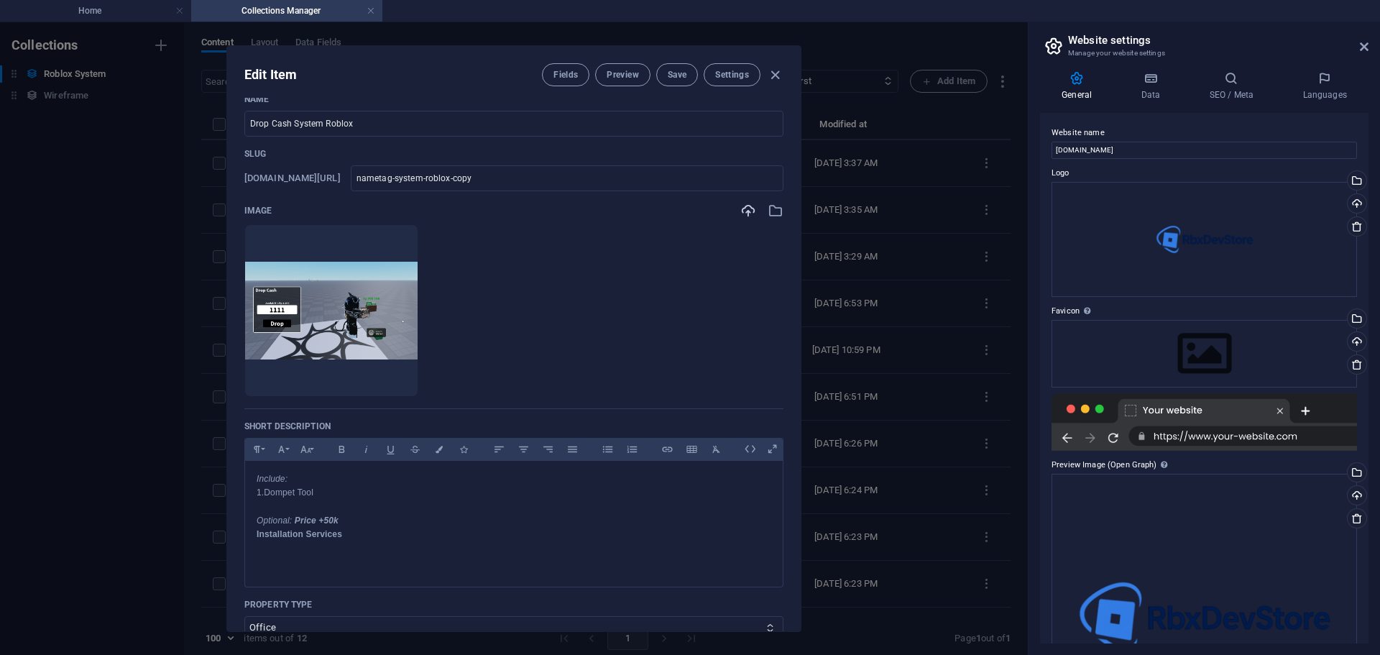
scroll to position [0, 0]
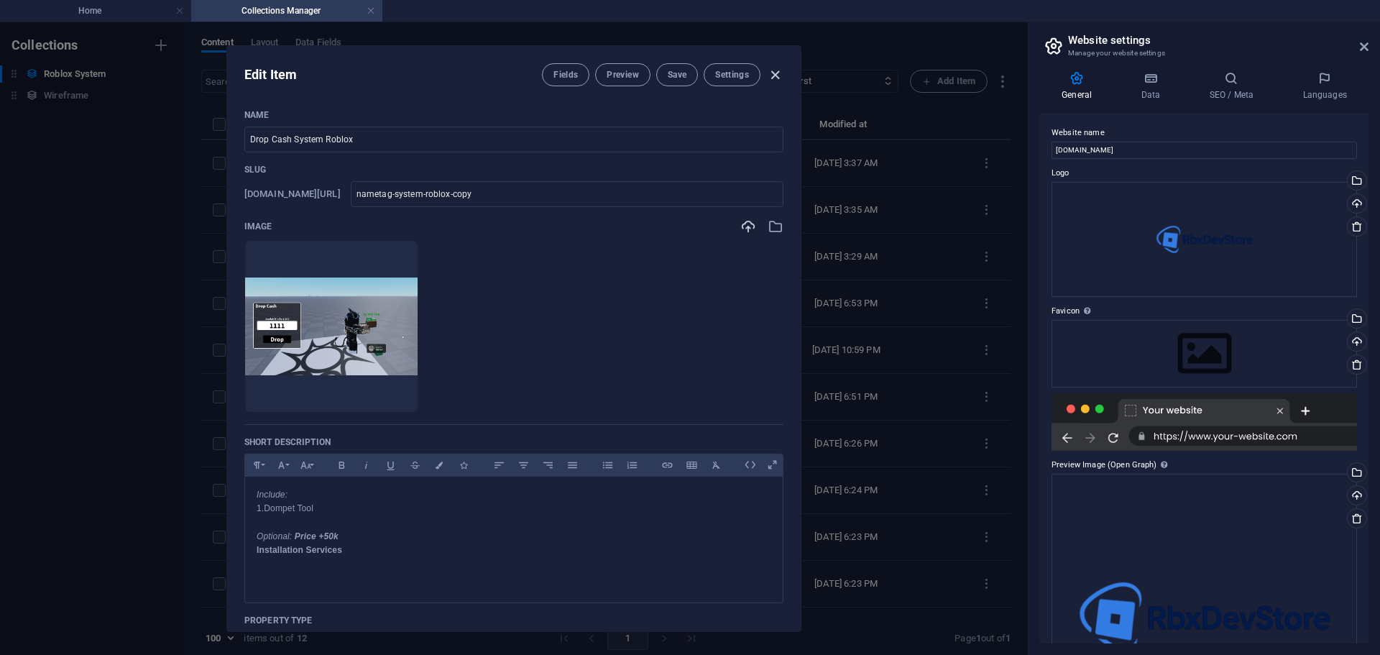
click at [774, 76] on icon "button" at bounding box center [775, 75] width 17 height 17
type input "nametag-system-roblox-copy"
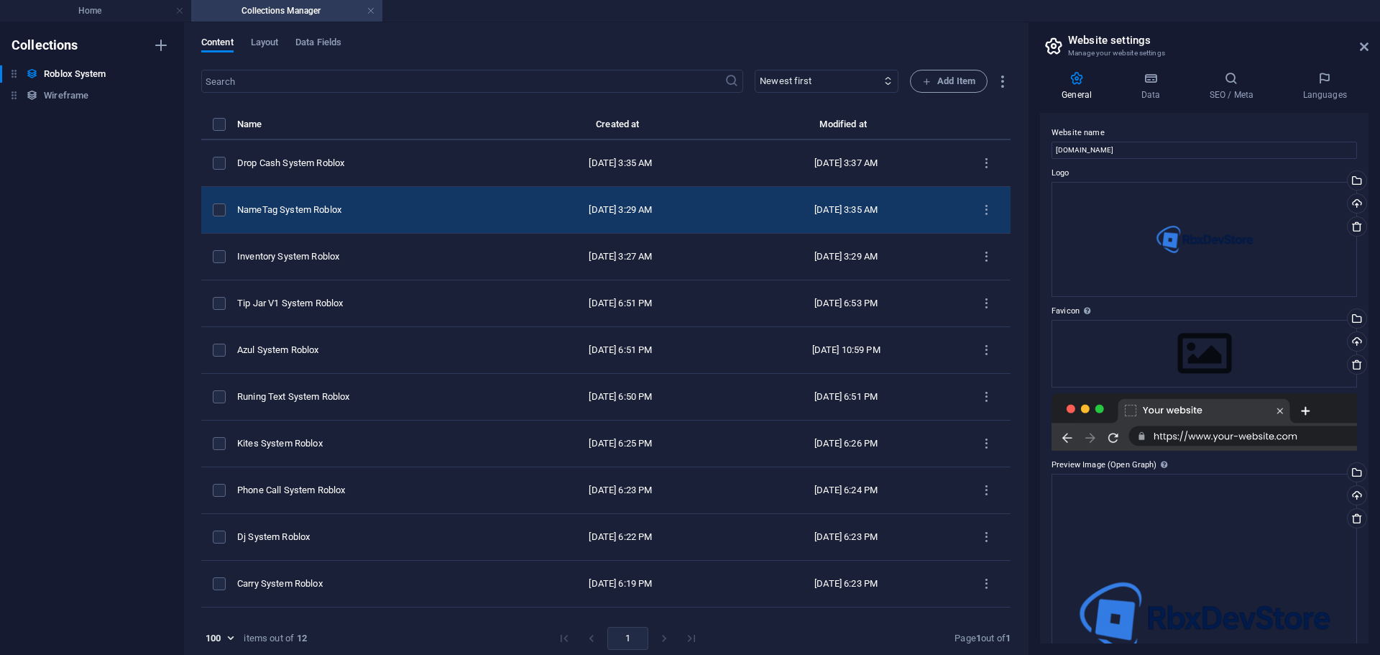
click at [375, 214] on div "NameTag System Roblox" at bounding box center [368, 209] width 262 height 13
select select "Office"
select select "For Sale"
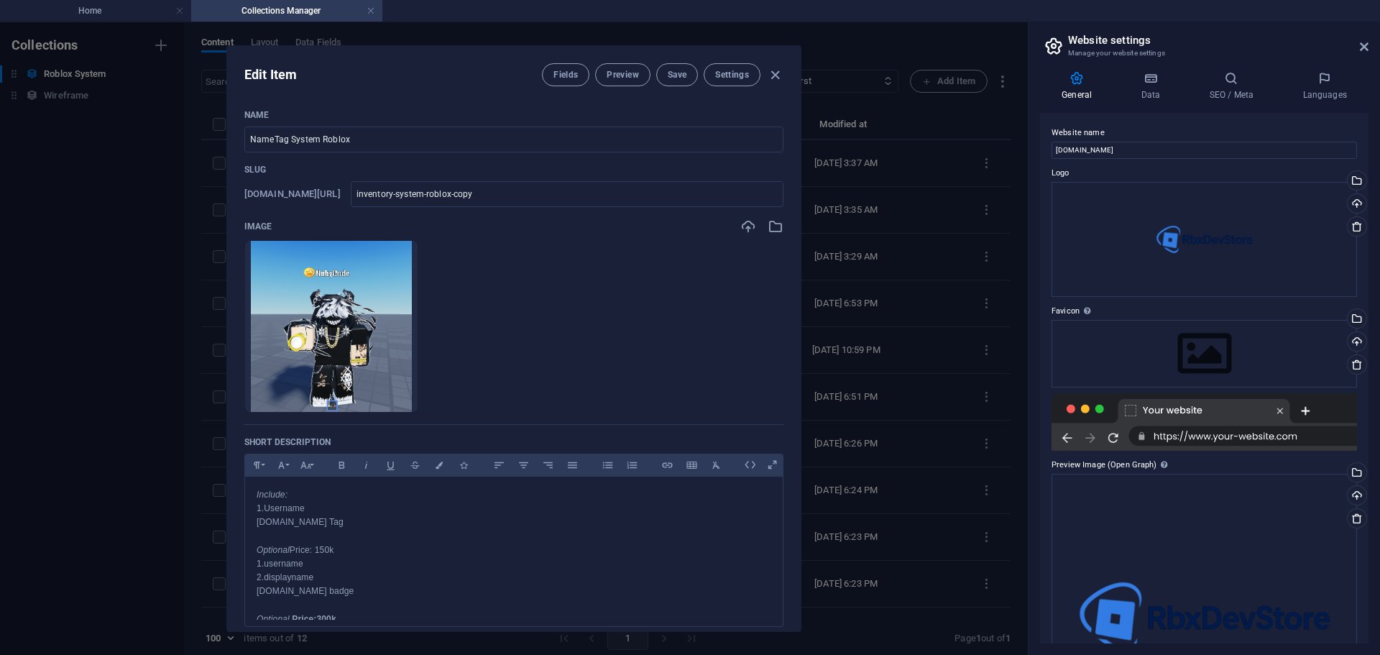
click at [815, 145] on div "Edit Item Fields Preview Save Settings Name NameTag System Roblox ​ Slug www.ex…" at bounding box center [514, 338] width 1028 height 633
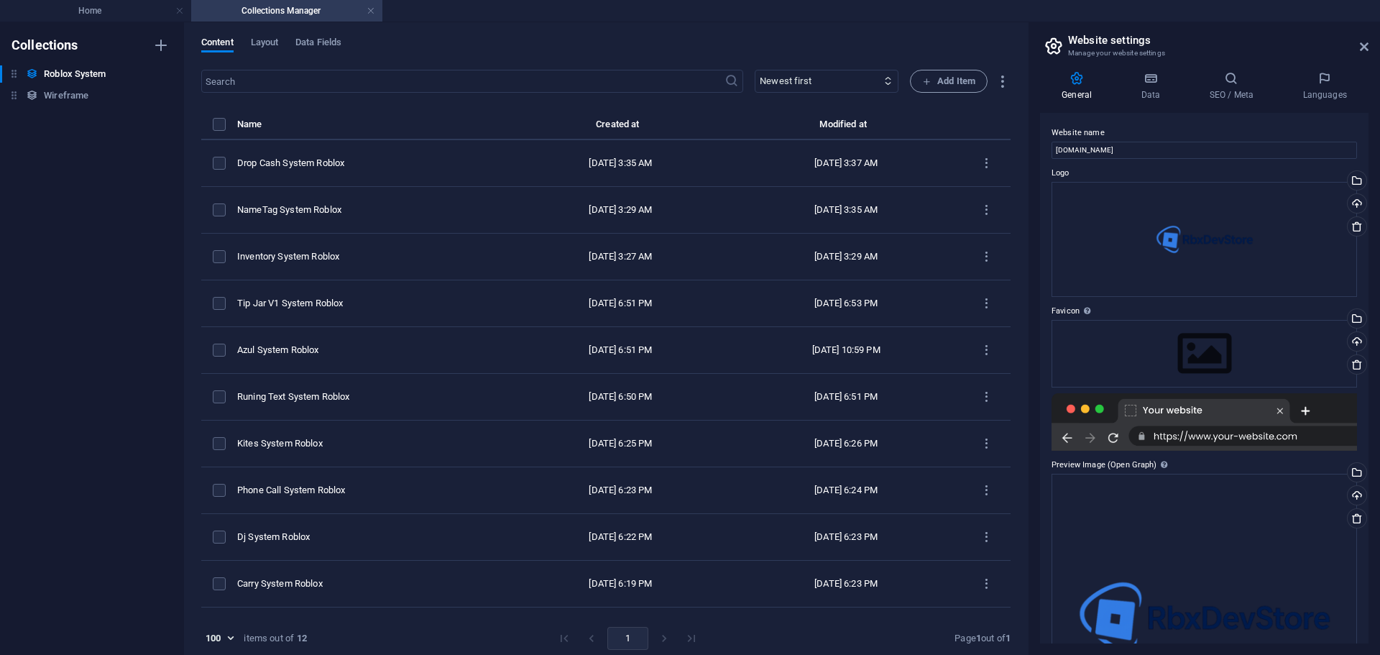
type input "inventory-system-roblox-copy"
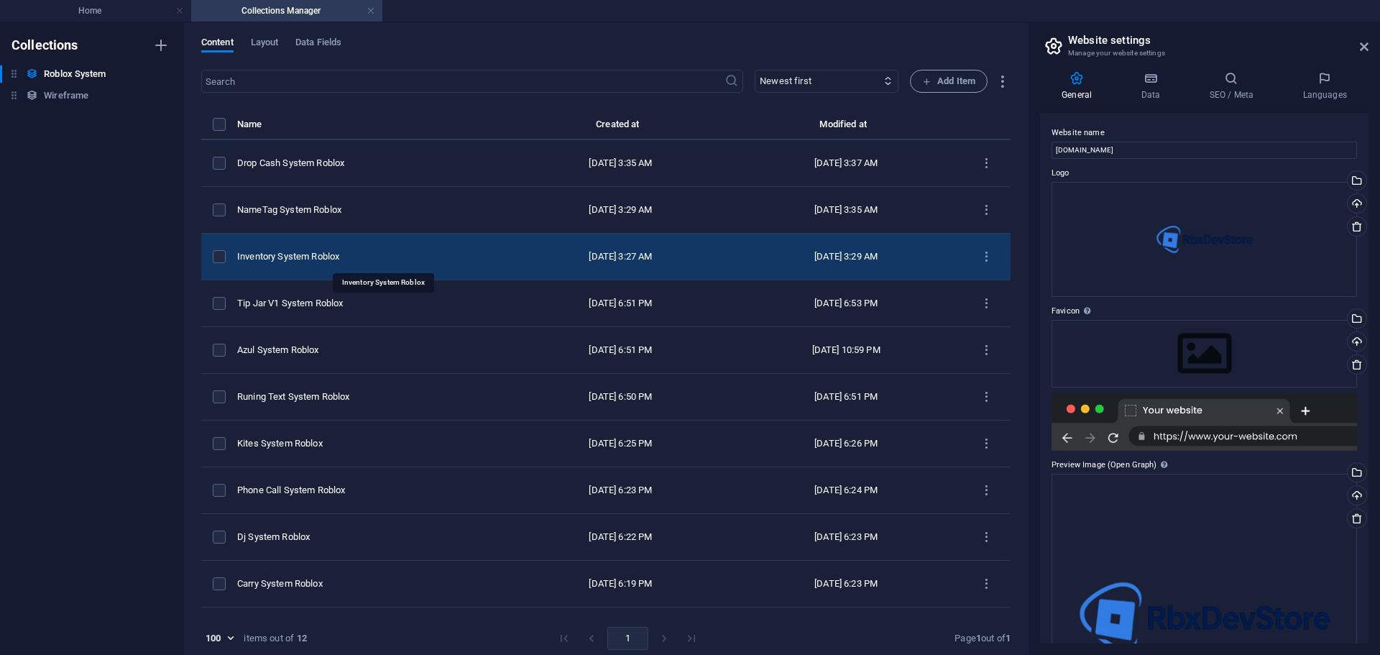
click at [395, 262] on div "Inventory System Roblox" at bounding box center [368, 256] width 262 height 13
select select "Office"
select select "For Sale"
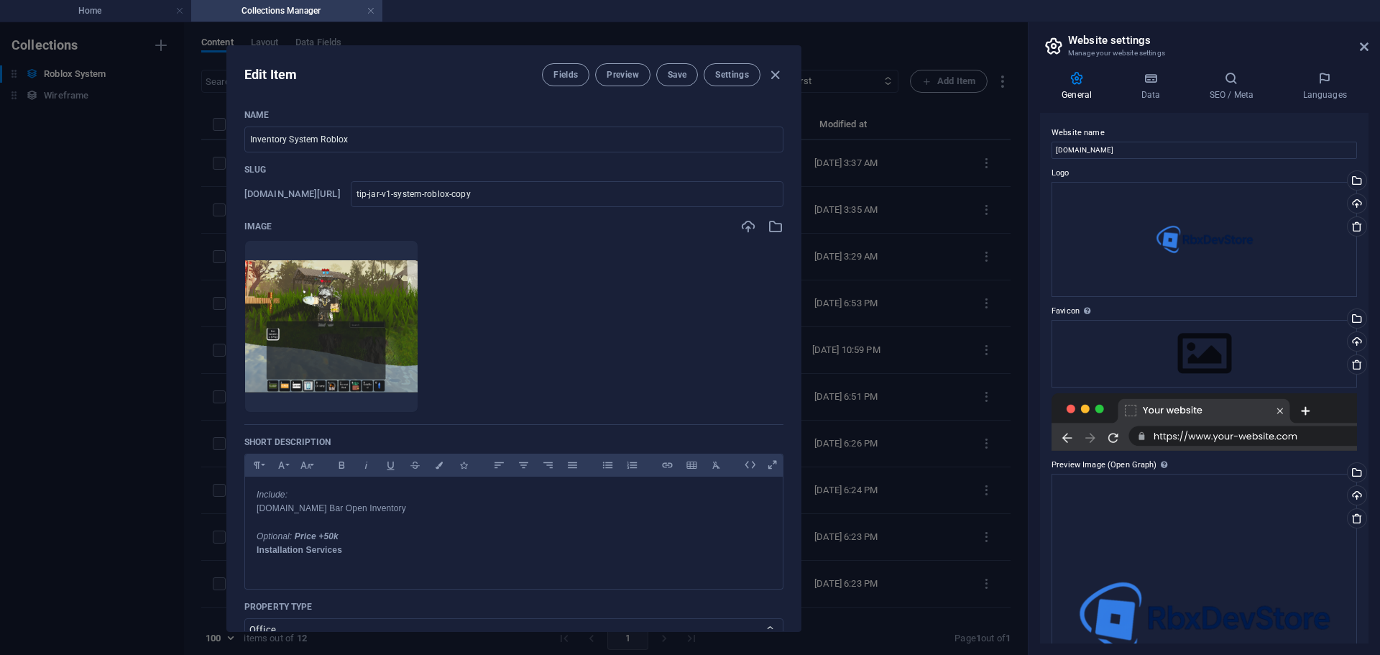
click at [805, 272] on div "Edit Item Fields Preview Save Settings Name Inventory System Roblox ​ Slug www.…" at bounding box center [514, 338] width 1028 height 633
type input "tip-jar-v1-system-roblox-copy"
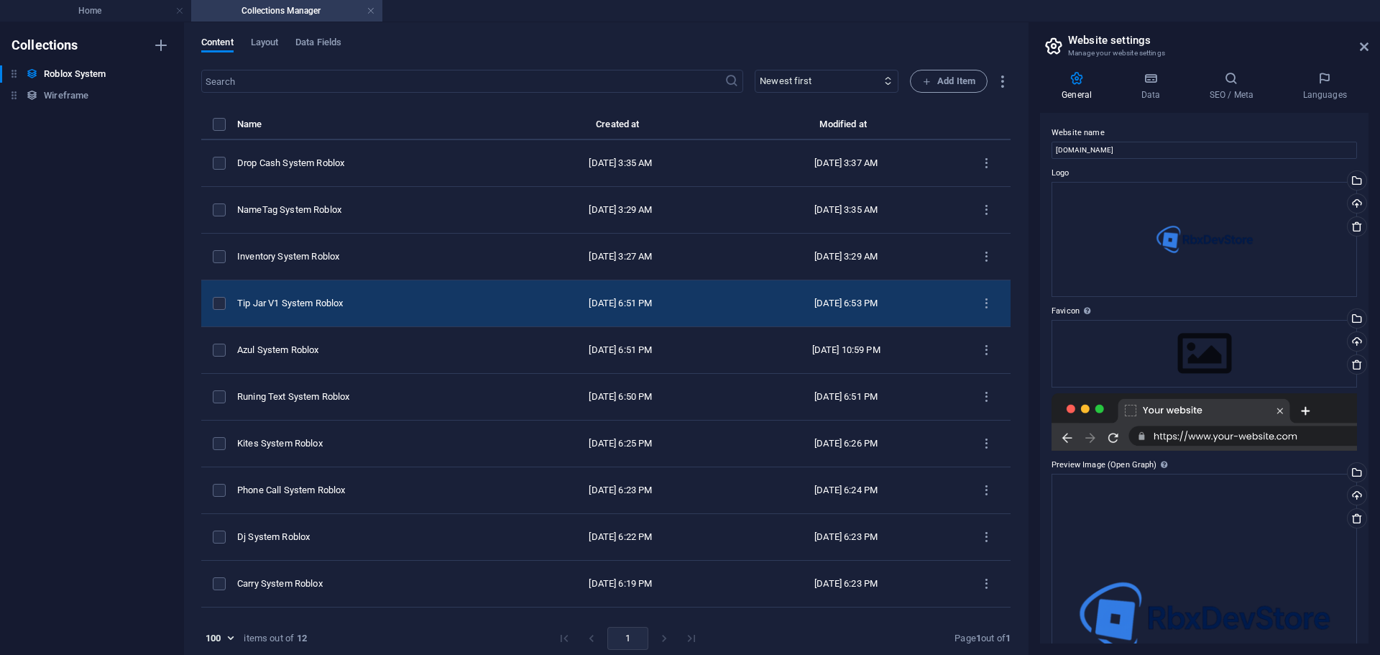
click at [390, 319] on td "Tip Jar V1 System Roblox" at bounding box center [374, 303] width 274 height 47
select select "Office"
select select "For Sale"
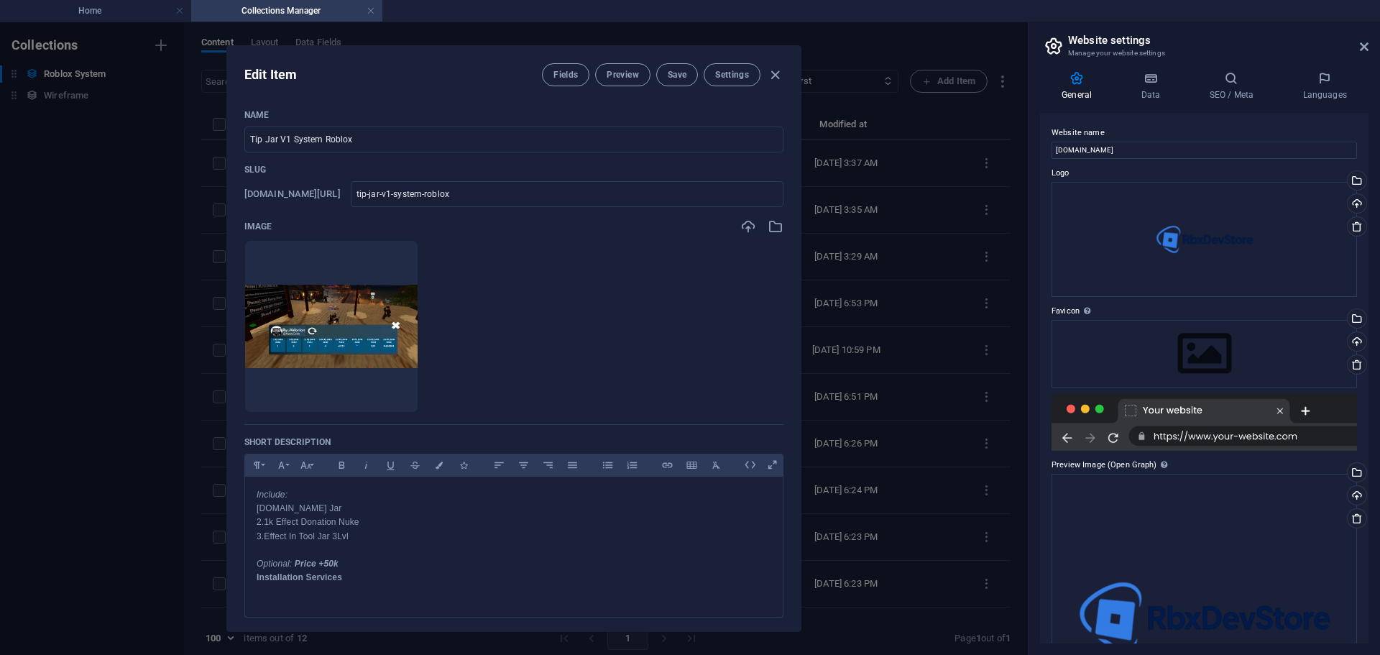
click at [936, 214] on div "Edit Item Fields Preview Save Settings Name Tip Jar V1 System Roblox ​ Slug www…" at bounding box center [514, 338] width 1028 height 633
type input "tip-jar-v1-system-roblox"
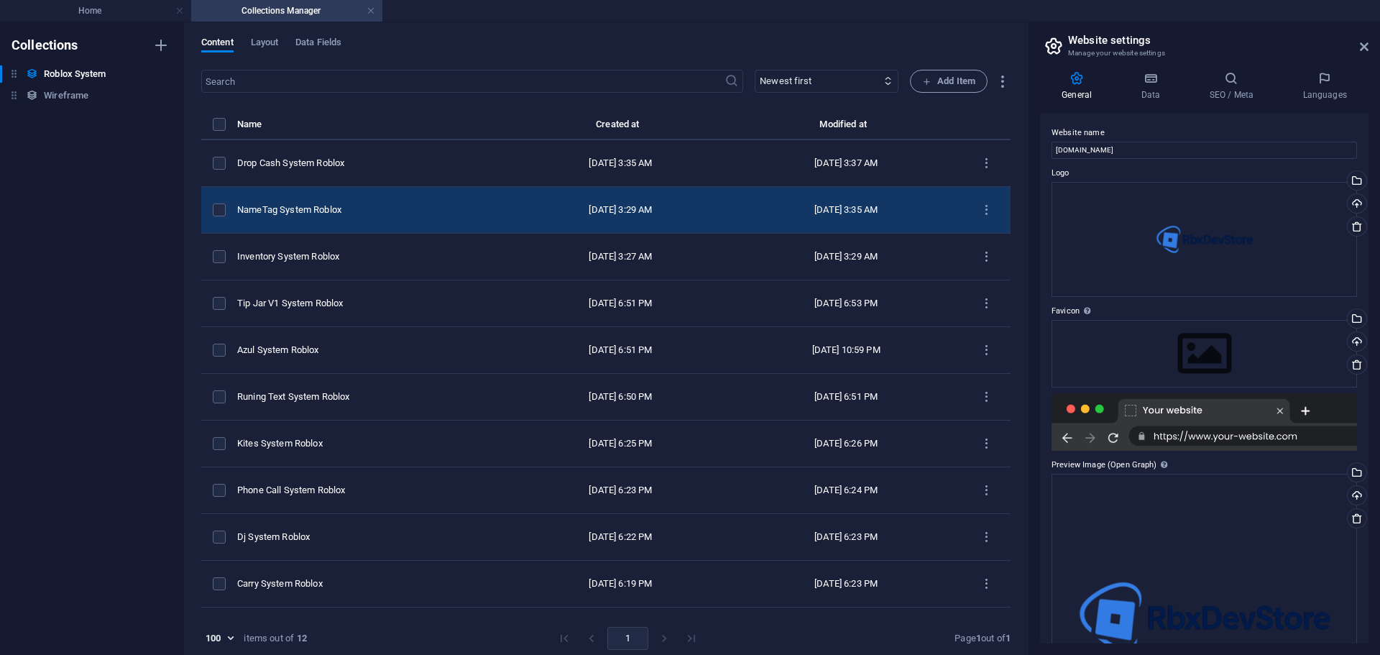
click at [511, 211] on td "Sep 6, 2025 3:29 AM" at bounding box center [620, 210] width 219 height 47
select select "Office"
select select "For Sale"
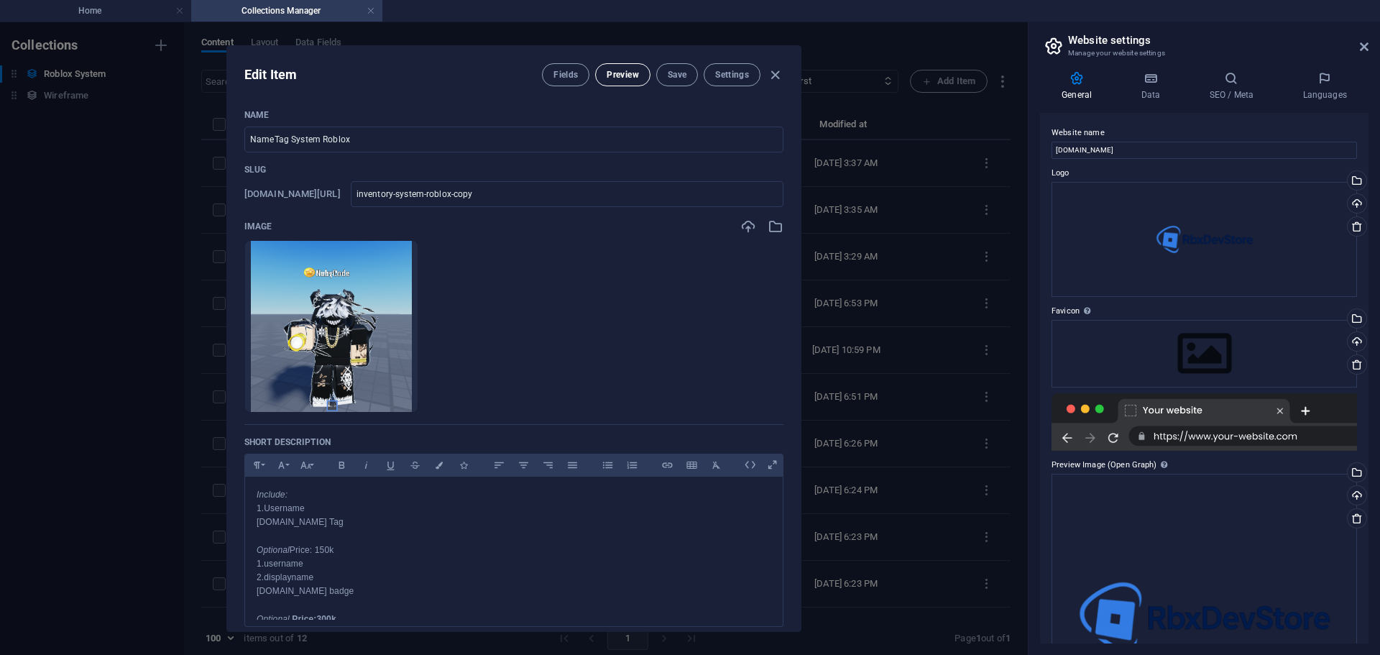
click at [615, 76] on span "Preview" at bounding box center [623, 75] width 32 height 12
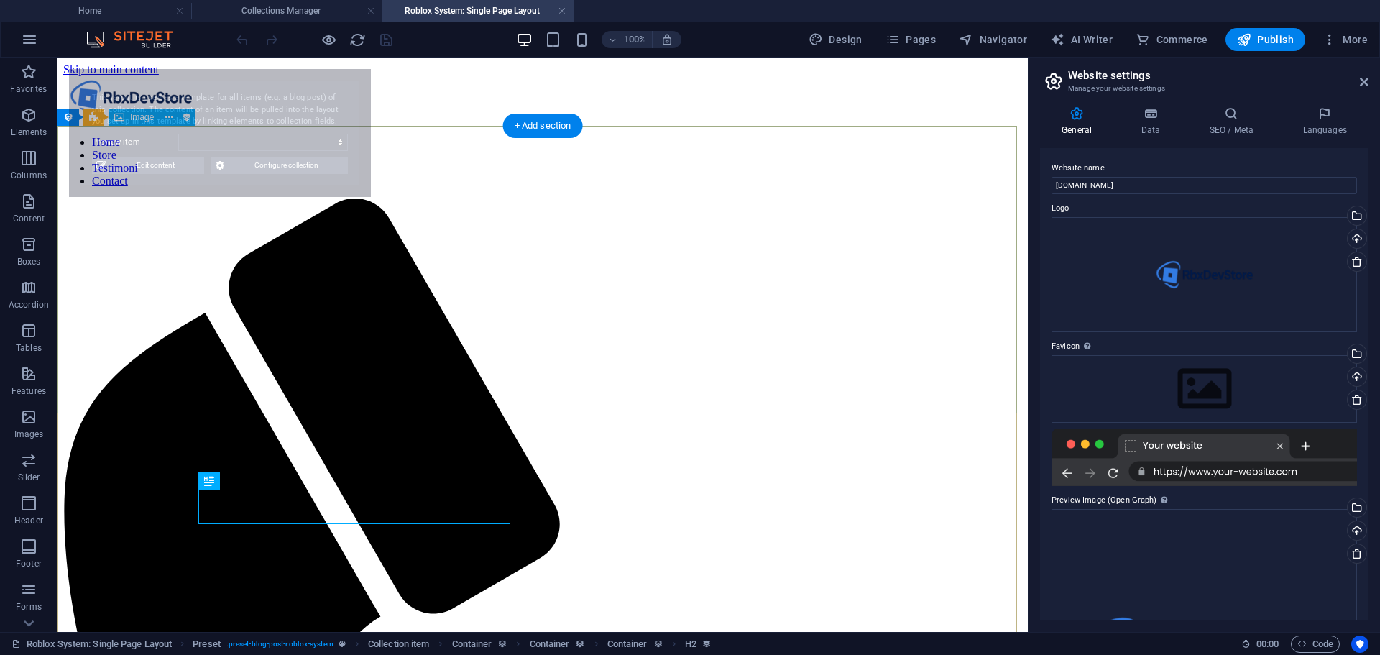
select select "68bb4831915d5b729a0ab017"
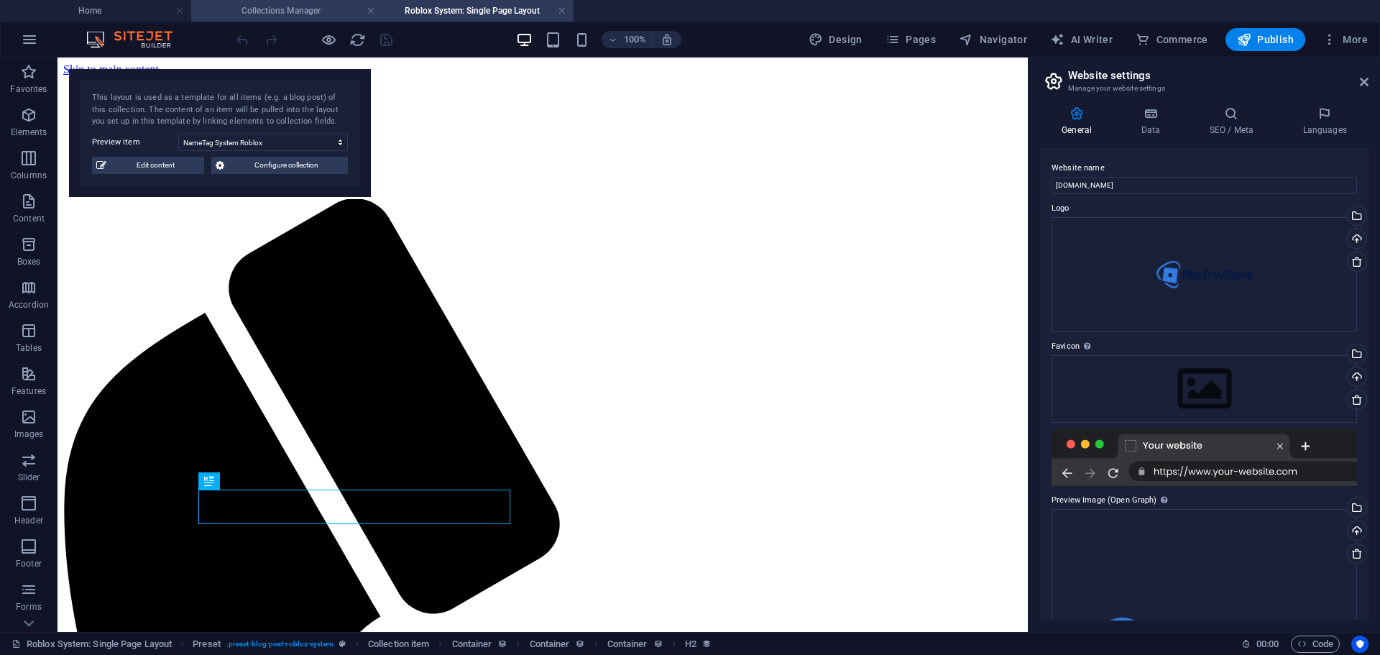
click at [296, 12] on h4 "Collections Manager" at bounding box center [286, 11] width 191 height 16
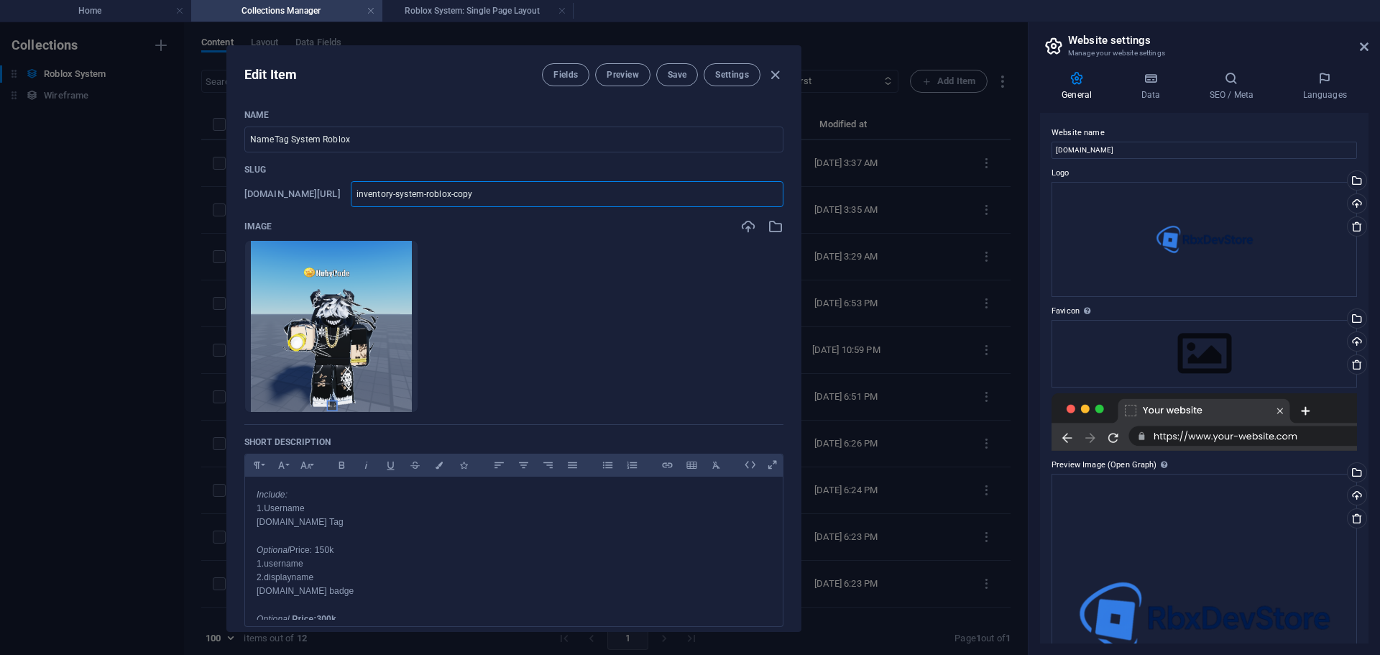
drag, startPoint x: 599, startPoint y: 196, endPoint x: 389, endPoint y: 189, distance: 210.7
click at [389, 189] on div "www.example.com/roblox-system-item/ inventory-system-roblox-copy ​" at bounding box center [513, 194] width 539 height 26
click at [891, 239] on div "Edit Item Fields Preview Save Settings Name NameTag System Roblox ​ Slug www.ex…" at bounding box center [514, 338] width 1028 height 633
type input "inventory-system-roblox-copy"
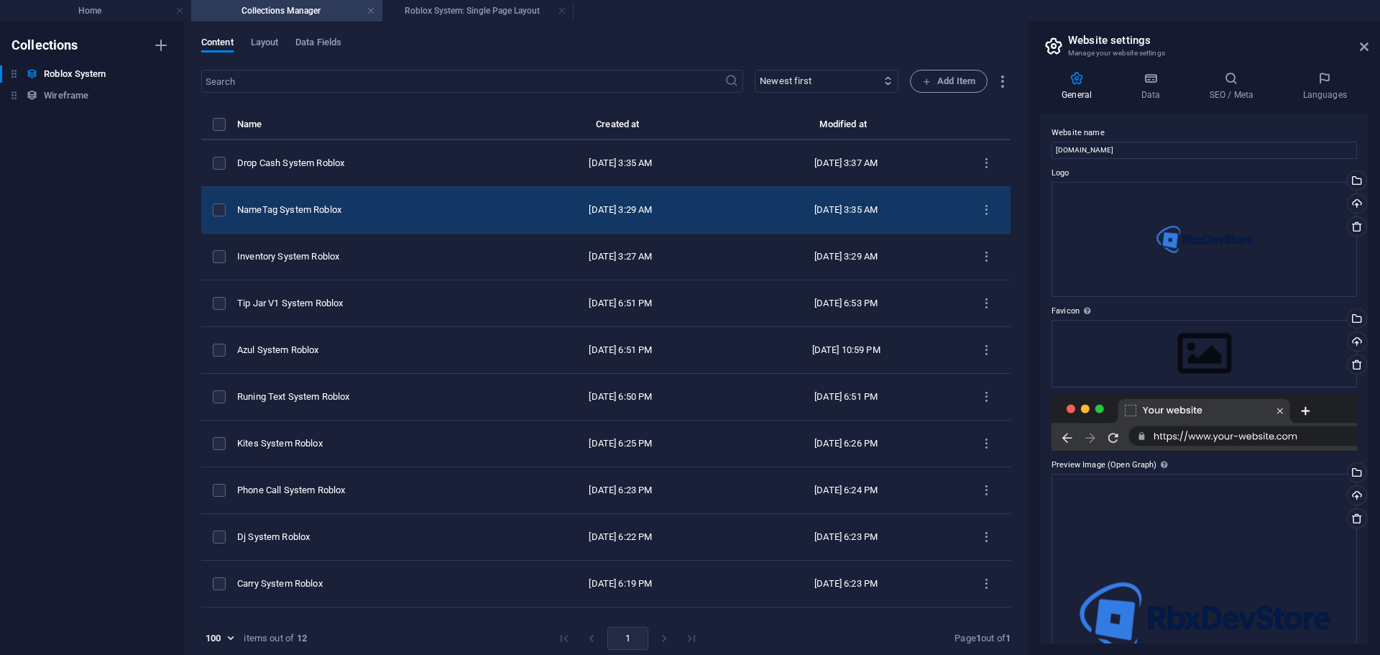
click at [362, 216] on td "NameTag System Roblox" at bounding box center [374, 210] width 274 height 47
select select "Office"
select select "For Sale"
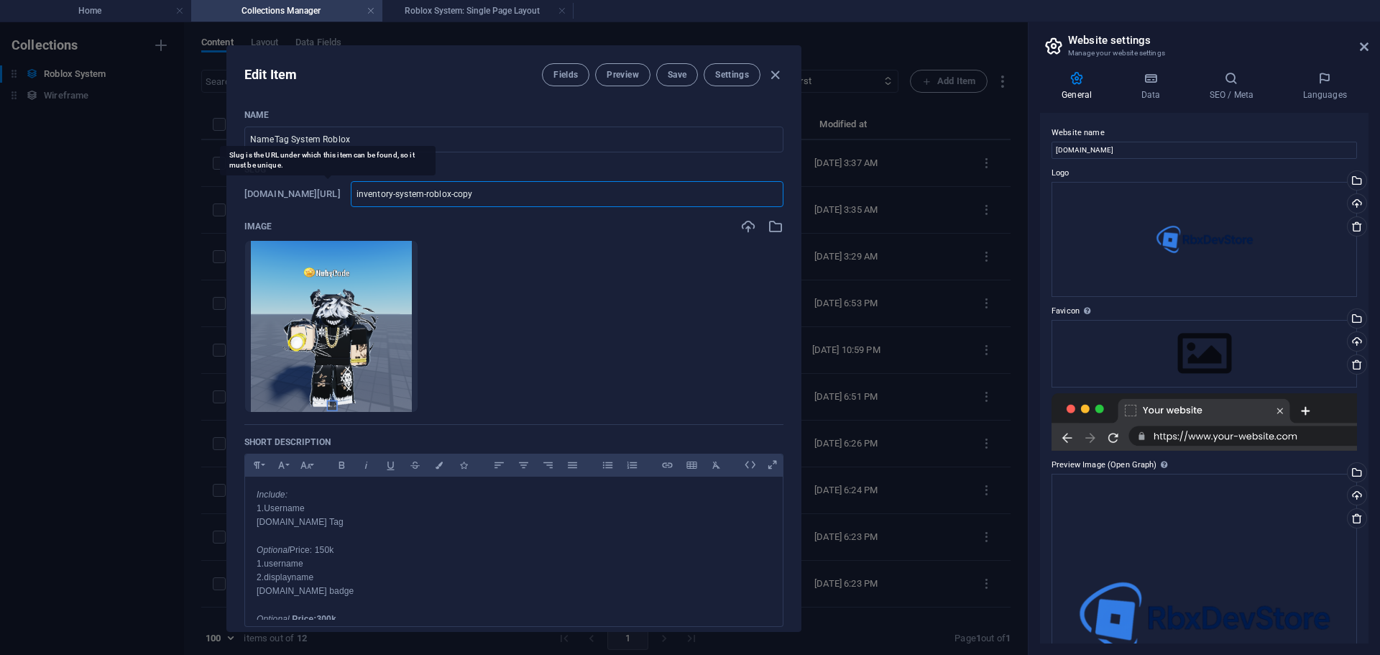
drag, startPoint x: 589, startPoint y: 194, endPoint x: 403, endPoint y: 187, distance: 186.3
click at [403, 187] on div "www.example.com/roblox-system-item/ inventory-system-roblox-copy ​" at bounding box center [513, 194] width 539 height 26
drag, startPoint x: 421, startPoint y: 139, endPoint x: 222, endPoint y: 138, distance: 199.1
click at [222, 138] on div "Edit Item Fields Preview Save Settings Name NameTag System Roblox ​ Slug www.ex…" at bounding box center [514, 338] width 1028 height 633
drag, startPoint x: 574, startPoint y: 200, endPoint x: 325, endPoint y: 178, distance: 250.4
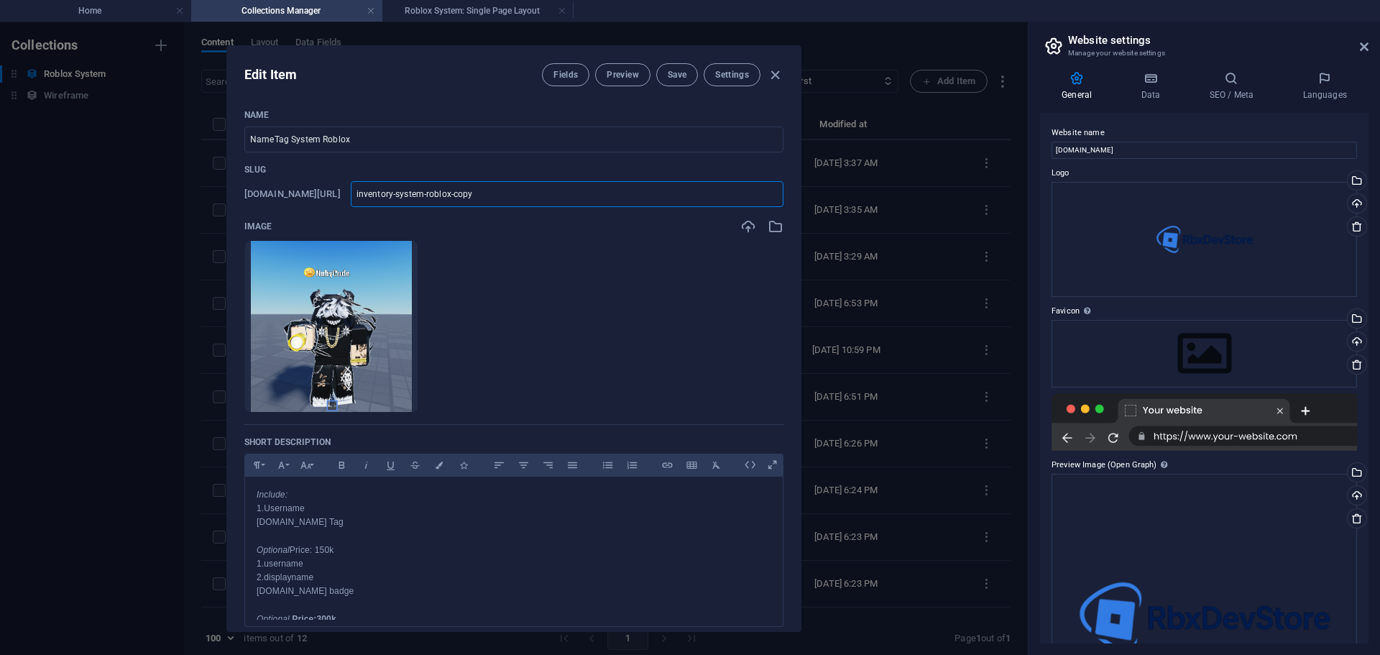
click at [325, 178] on div "Slug www.example.com/roblox-system-item/ inventory-system-roblox-copy ​" at bounding box center [513, 185] width 539 height 43
paste input "NameTag System Roblox"
type input "NameTag System Roblox"
click at [472, 194] on input "NameTag System Roblox" at bounding box center [567, 194] width 433 height 26
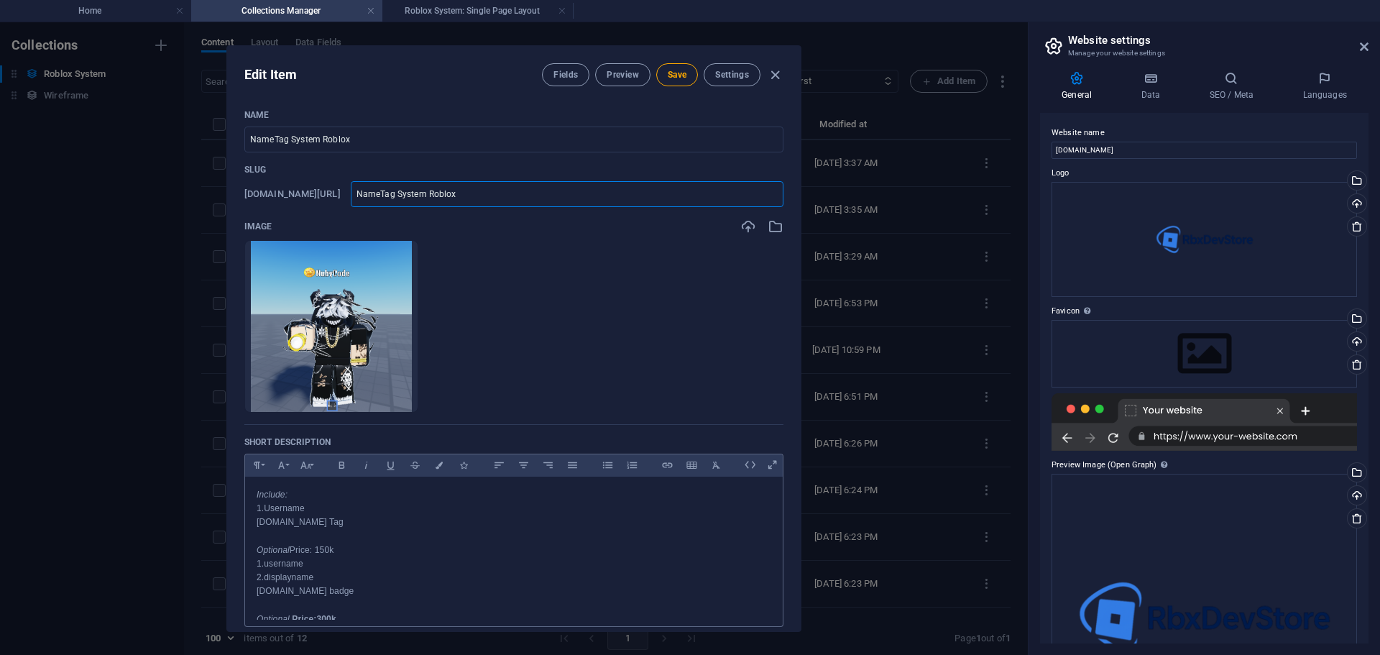
type input "NameTag -System Roblox"
click at [503, 188] on input "NameTag -System Roblox" at bounding box center [567, 194] width 433 height 26
type input "NameTag -SystemRoblox"
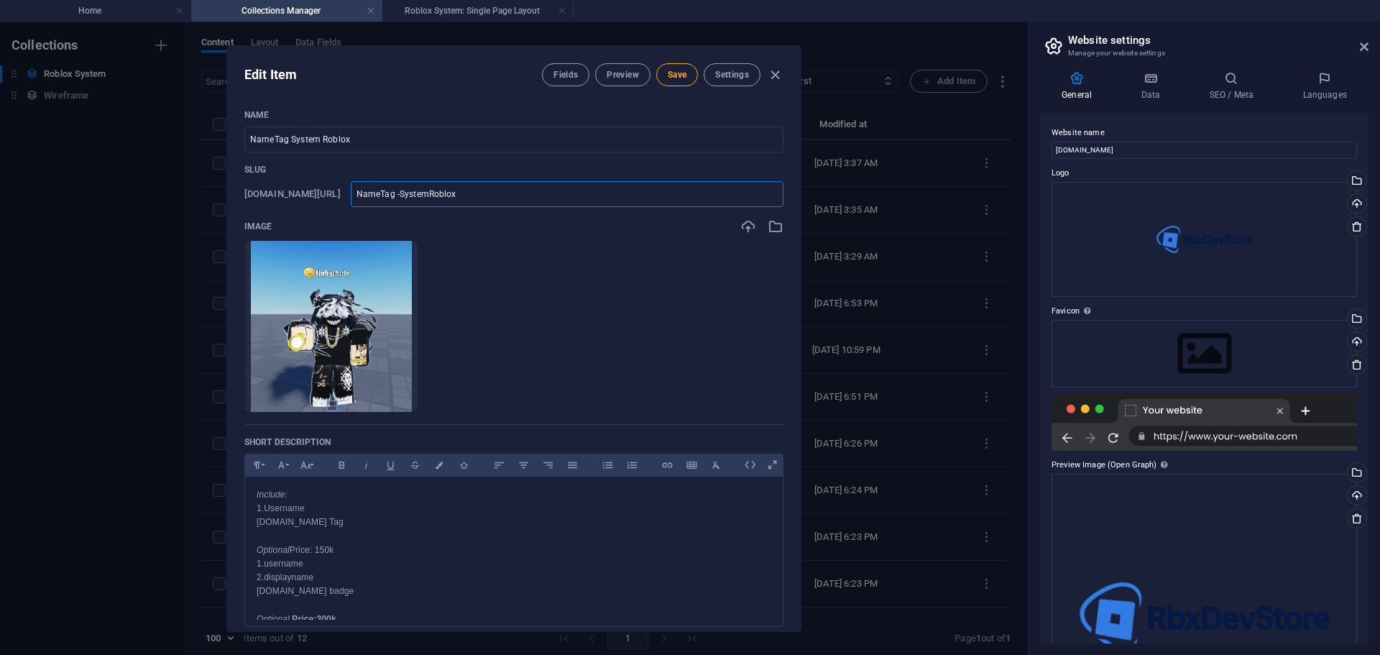
type input "NameTag -System-Roblox"
type input "nametag-system-roblox"
click at [674, 76] on span "Save" at bounding box center [677, 75] width 19 height 12
click at [771, 78] on icon "button" at bounding box center [775, 75] width 17 height 17
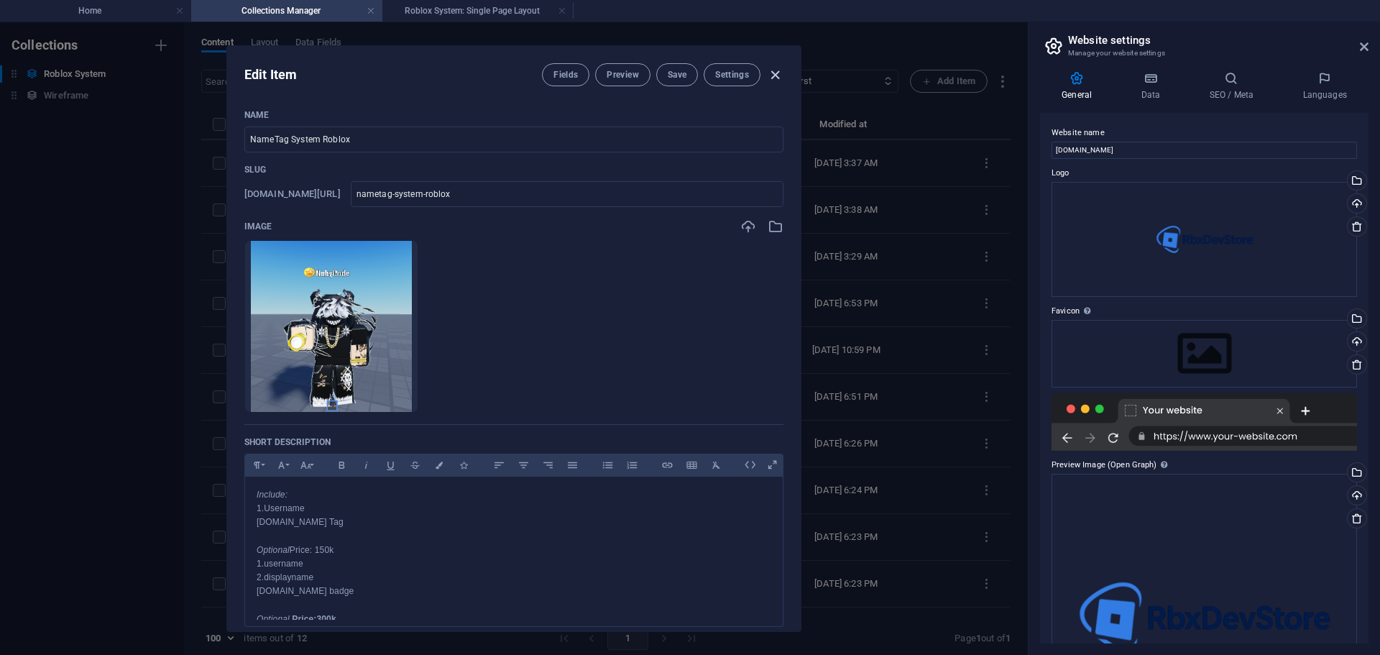
type input "nametag-system-roblox"
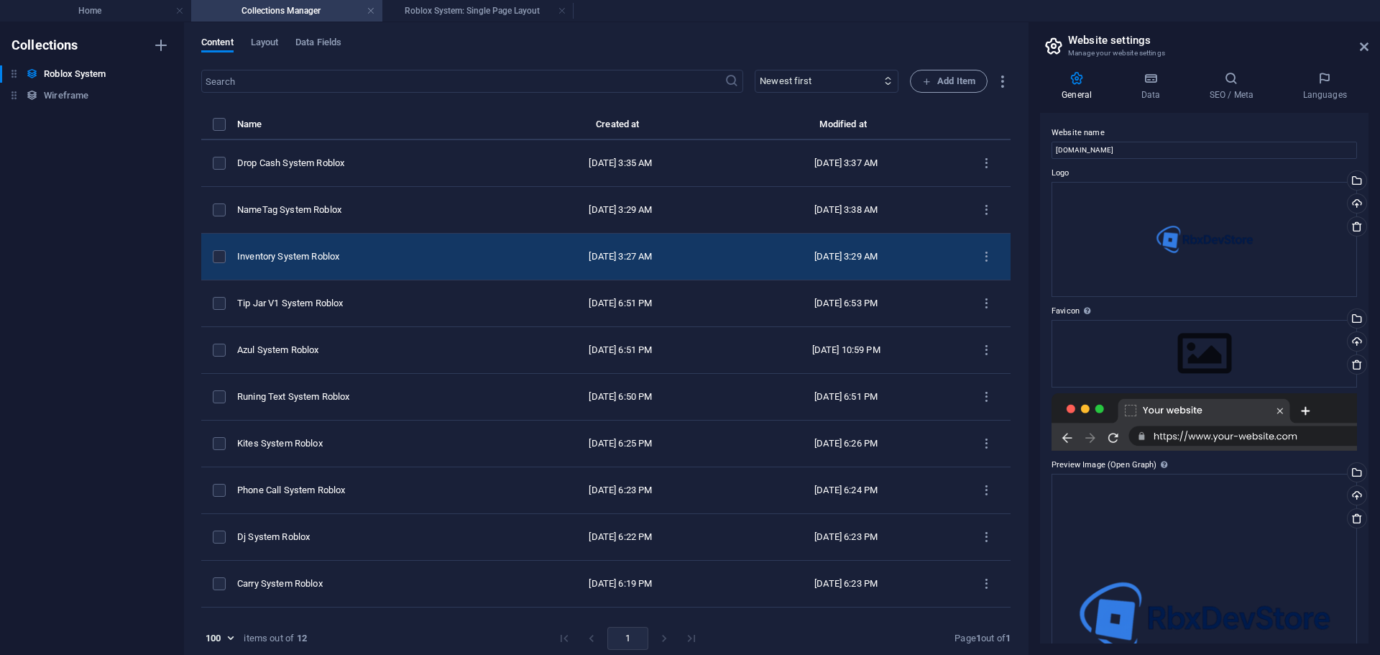
click at [351, 249] on td "Inventory System Roblox" at bounding box center [374, 257] width 274 height 47
select select "Office"
select select "For Sale"
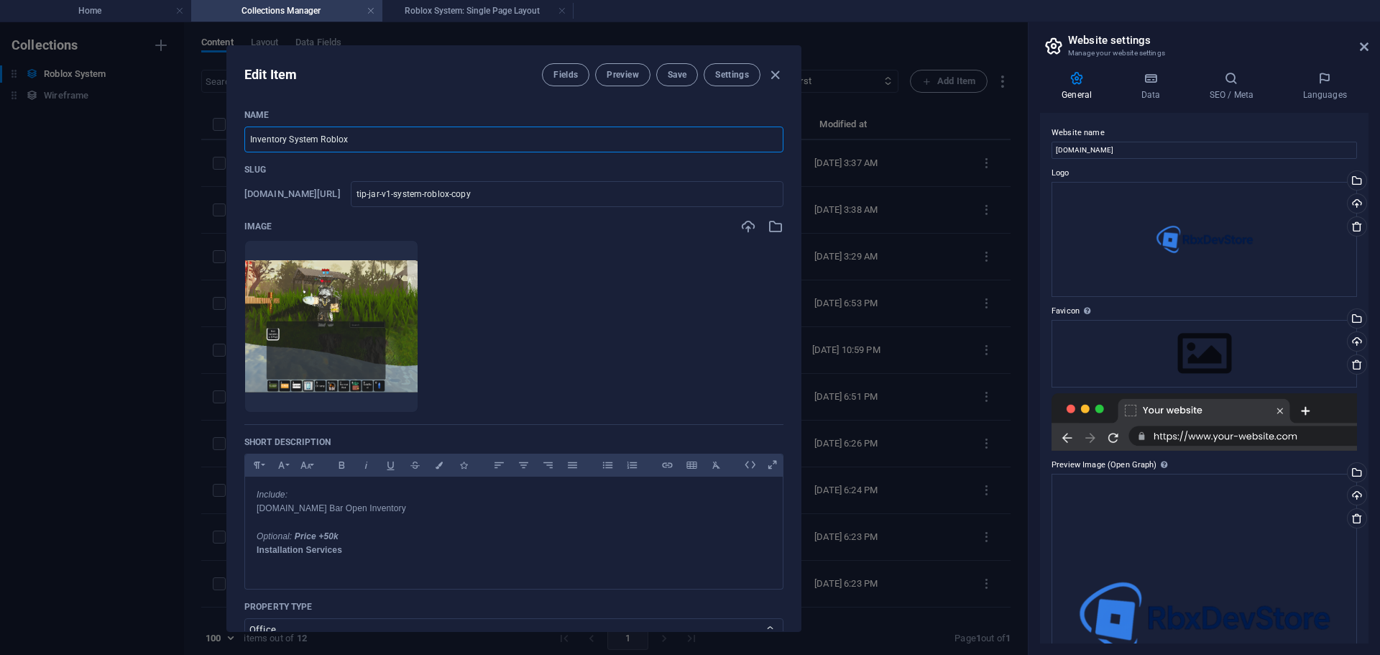
drag, startPoint x: 308, startPoint y: 133, endPoint x: 86, endPoint y: 122, distance: 222.4
click at [86, 122] on div "Edit Item Fields Preview Save Settings Name Inventory System Roblox ​ Slug www.…" at bounding box center [514, 338] width 1028 height 633
drag, startPoint x: 527, startPoint y: 183, endPoint x: 339, endPoint y: 178, distance: 188.4
click at [339, 178] on div "Slug www.example.com/roblox-system-item/ tip-jar-v1-system-roblox-copy ​" at bounding box center [513, 185] width 539 height 43
paste input "Inventory System Roblox"
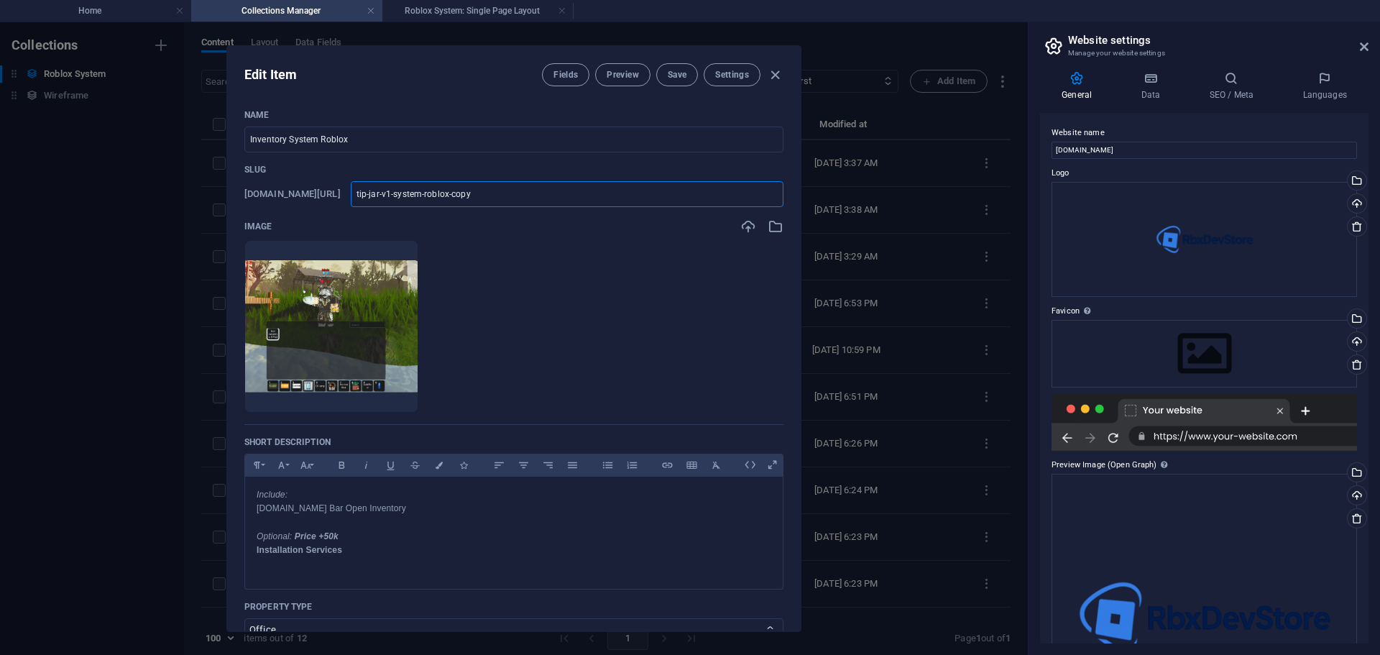
type input "Inventory System Roblox"
click at [468, 193] on input "Inventory System Roblox" at bounding box center [567, 194] width 433 height 26
type input "InventorySystem Roblox"
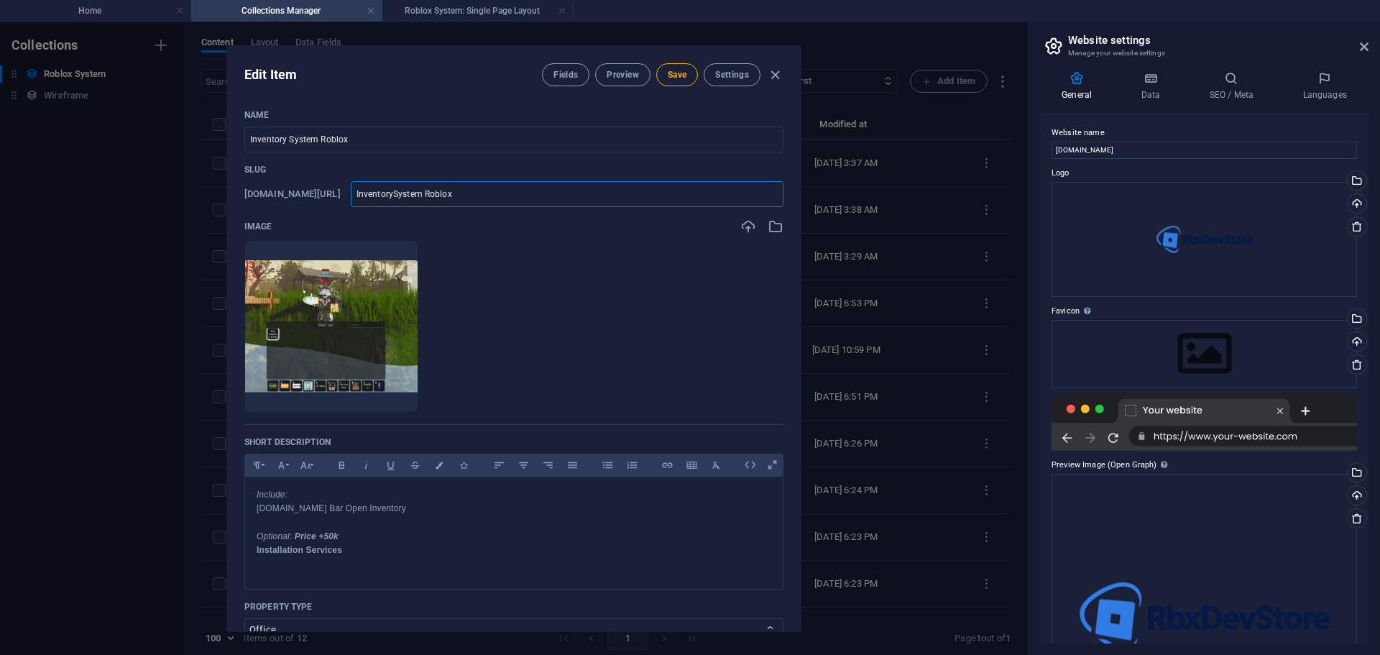
type input "Inventory-System Roblox"
click at [501, 193] on input "Inventory-System Roblox" at bounding box center [567, 194] width 433 height 26
type input "Inventory-SystemRoblox"
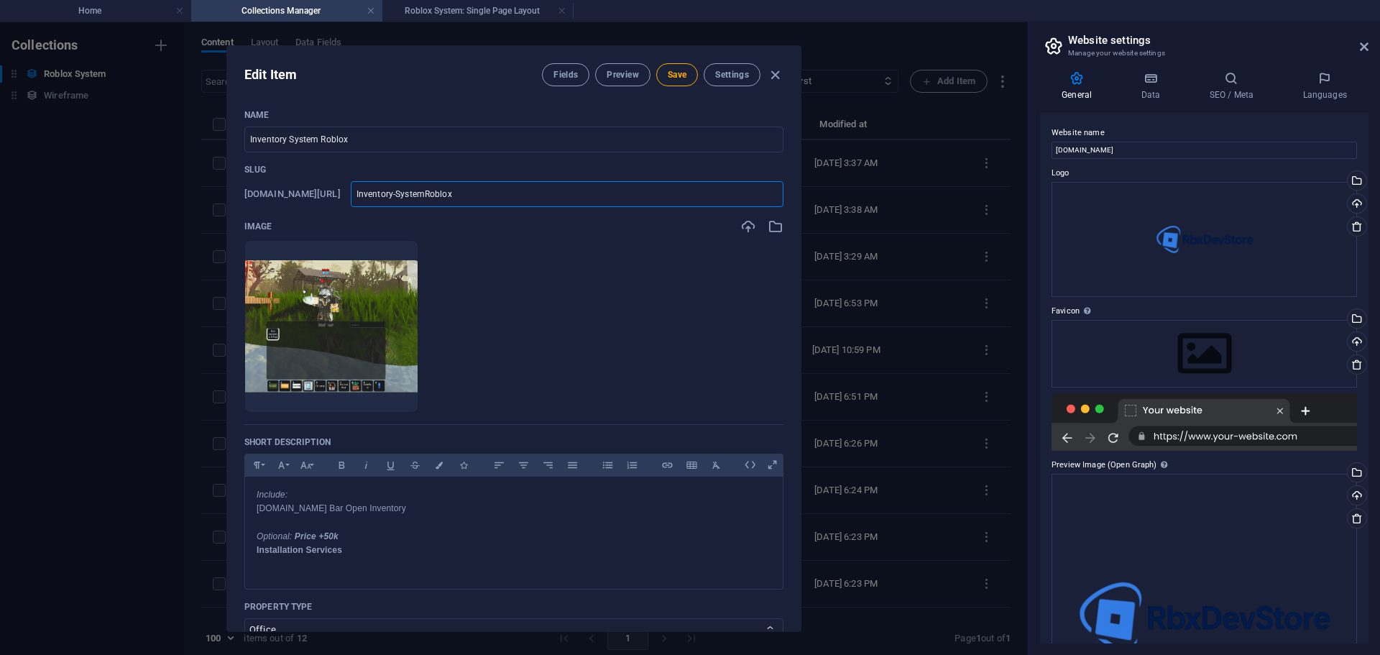
type input "Inventory-System-Roblox"
type input "inventory-system-roblox"
click at [686, 70] on button "Save" at bounding box center [677, 74] width 42 height 23
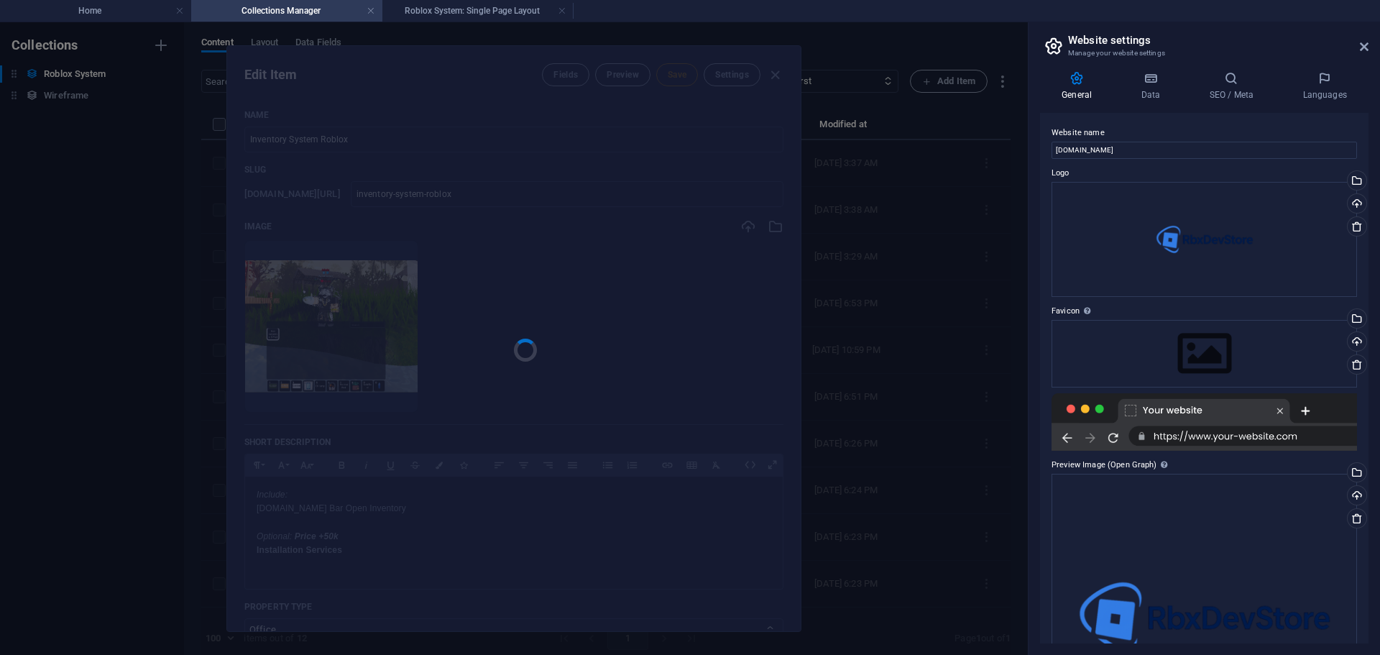
type input "inventory-system-roblox"
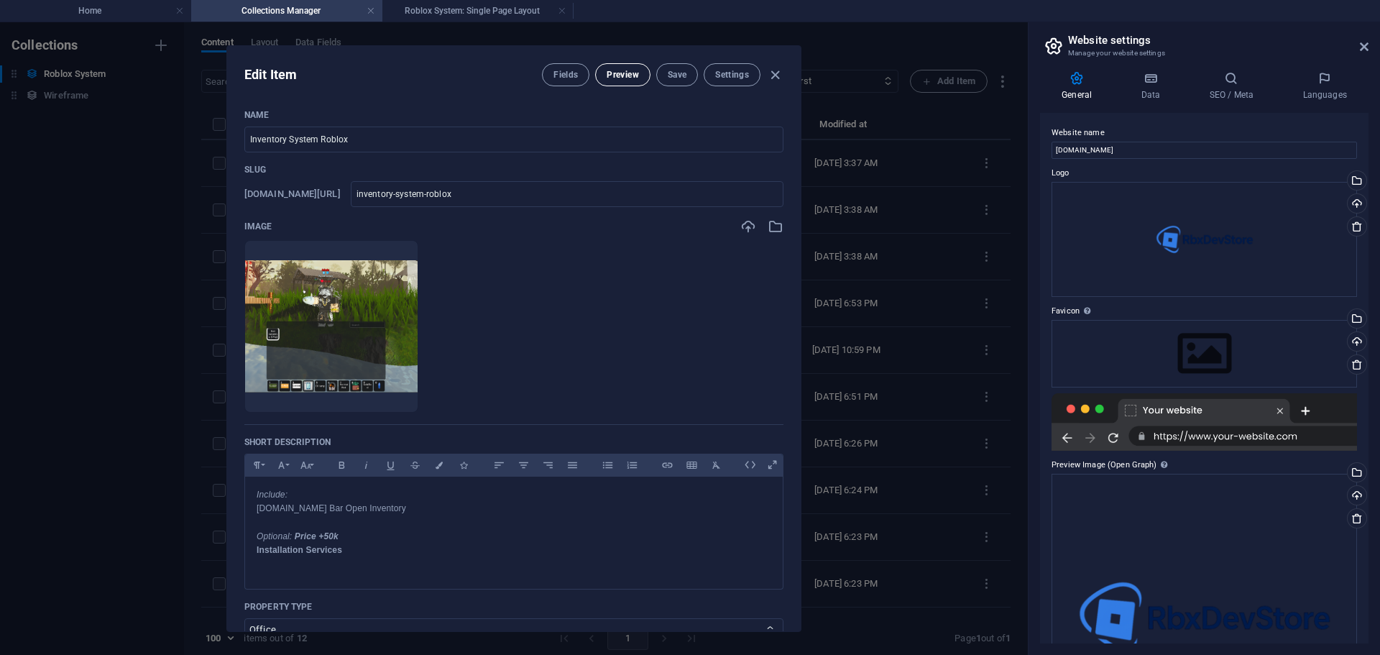
click at [627, 77] on span "Preview" at bounding box center [623, 75] width 32 height 12
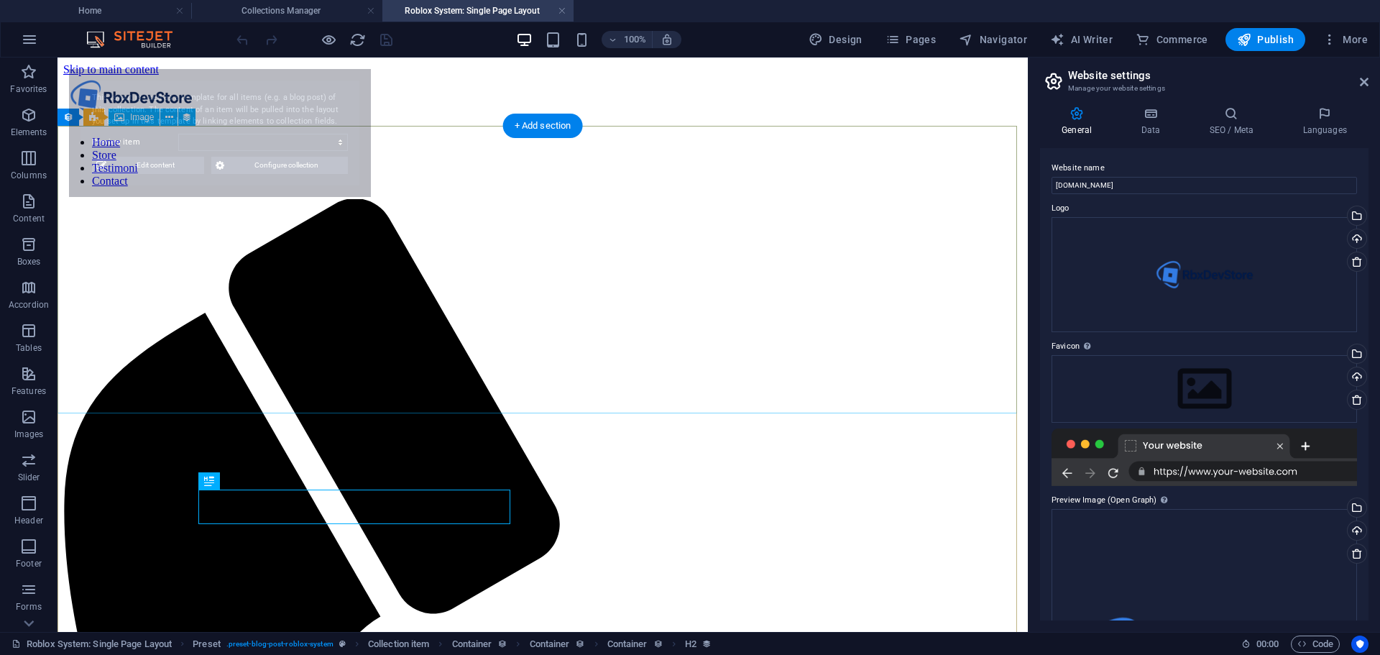
select select "68bb47ab2091fadee8038a8b"
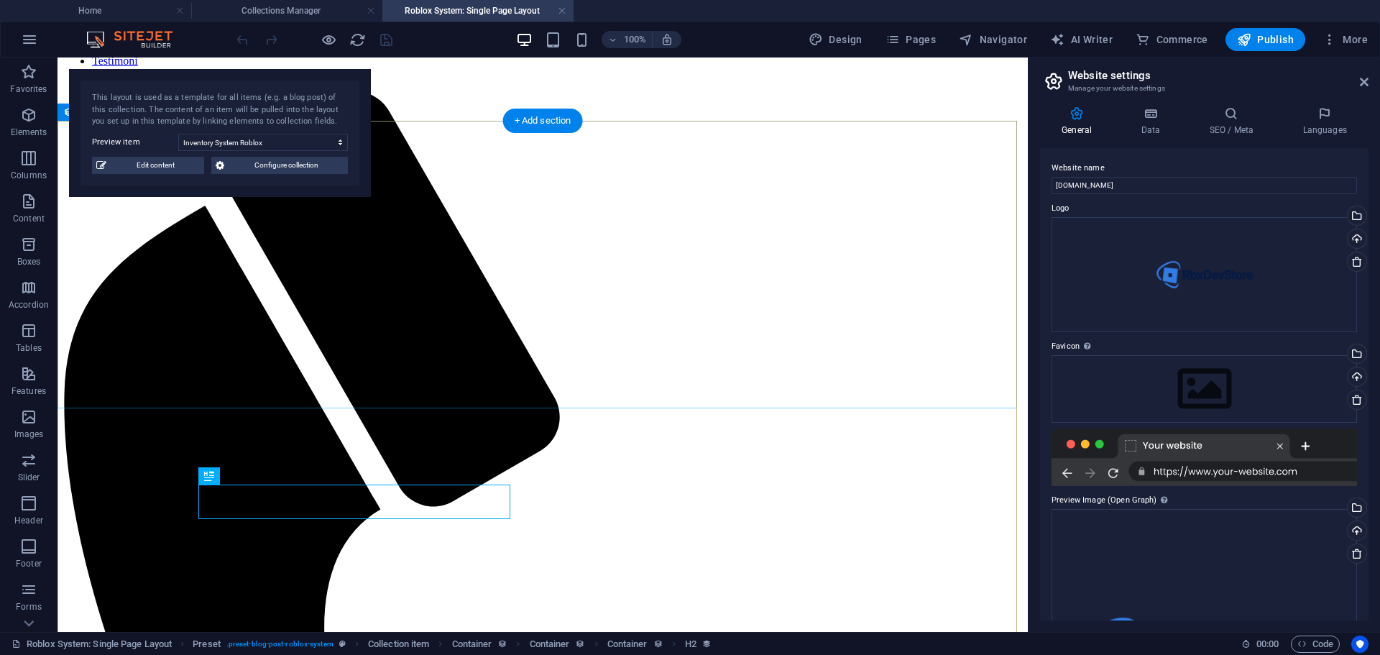
scroll to position [144, 0]
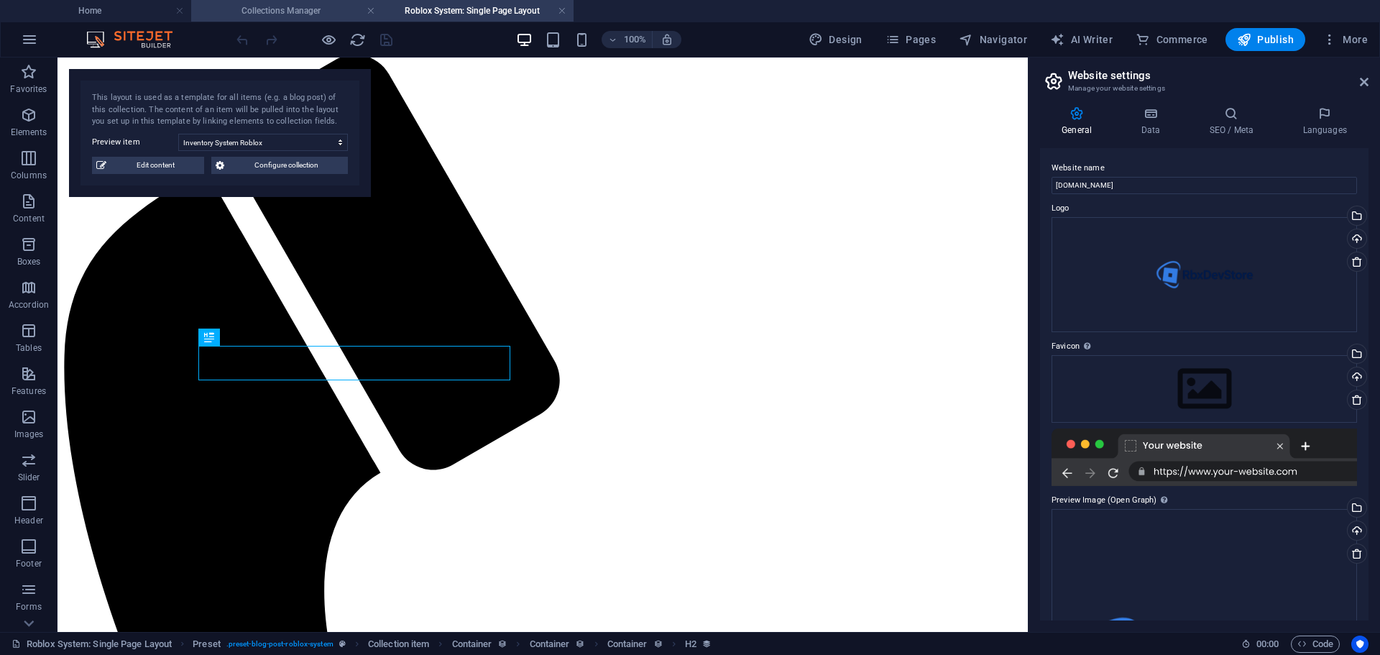
click at [320, 12] on h4 "Collections Manager" at bounding box center [286, 11] width 191 height 16
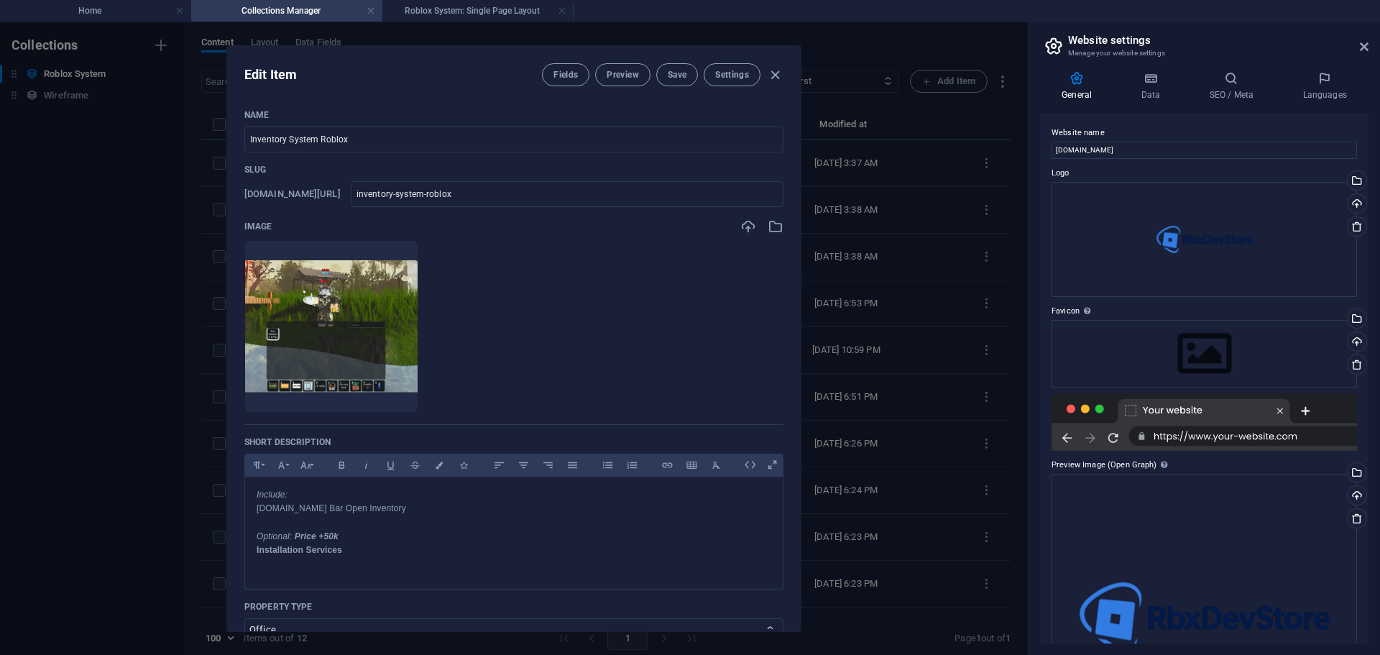
click at [198, 282] on div "Edit Item Fields Preview Save Settings Name Inventory System Roblox ​ Slug www.…" at bounding box center [514, 338] width 1028 height 633
type input "inventory-system-roblox"
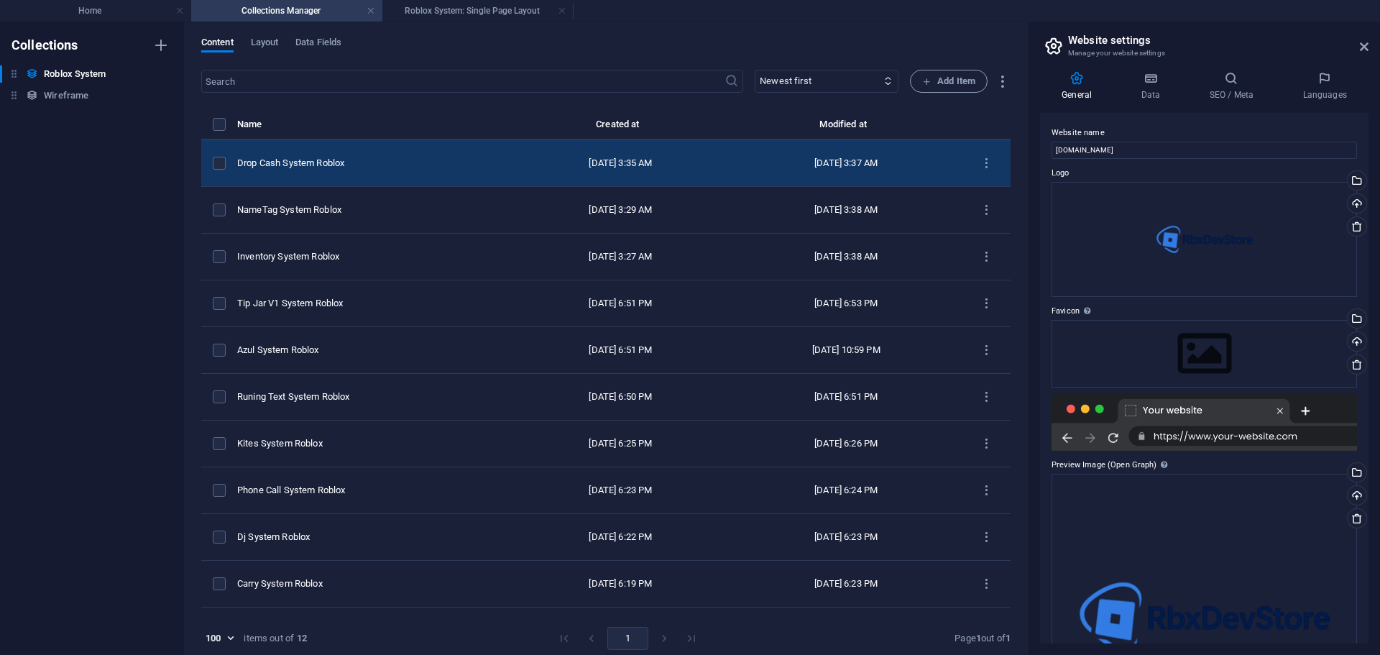
click at [393, 170] on td "Drop Cash System Roblox" at bounding box center [374, 163] width 274 height 47
select select "Office"
select select "For Sale"
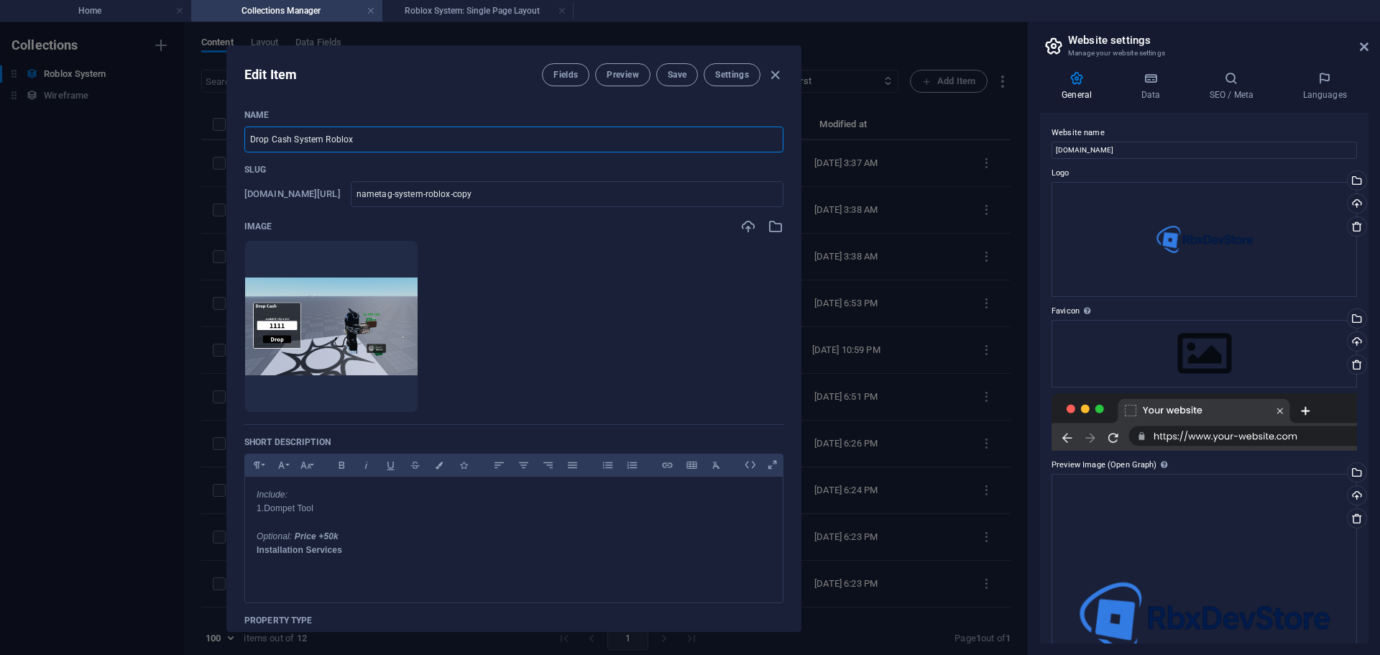
drag, startPoint x: 381, startPoint y: 138, endPoint x: 123, endPoint y: 124, distance: 258.4
click at [123, 124] on div "Edit Item Fields Preview Save Settings Name Drop Cash System Roblox ​ Slug www.…" at bounding box center [514, 338] width 1028 height 633
drag, startPoint x: 525, startPoint y: 193, endPoint x: 374, endPoint y: 188, distance: 151.8
click at [374, 188] on div "www.example.com/roblox-system-item/ nametag-system-roblox-copy ​" at bounding box center [513, 194] width 539 height 26
paste input "Drop Cash System Roblox"
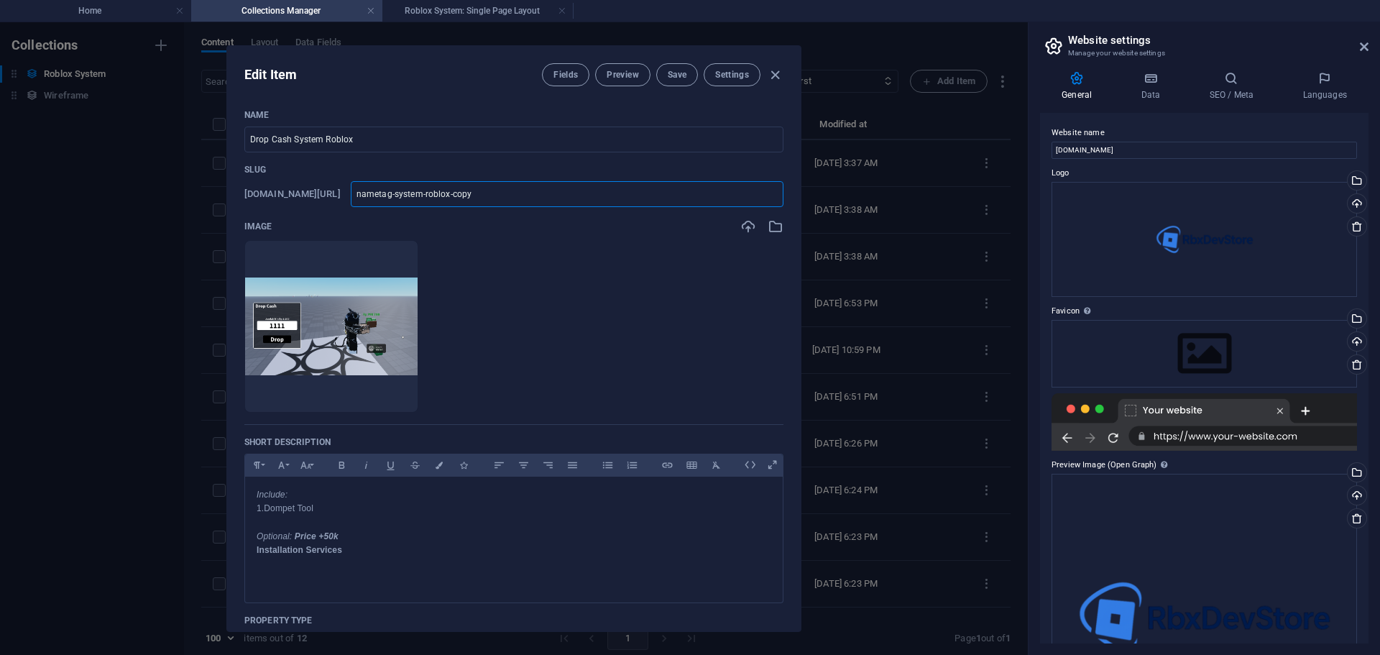
type input "Drop Cash System Roblox"
click at [451, 196] on input "Drop Cash System Roblox" at bounding box center [567, 194] width 433 height 26
click at [453, 196] on input "Drop Cash System Roblox" at bounding box center [567, 194] width 433 height 26
type input "DropCash System Roblox"
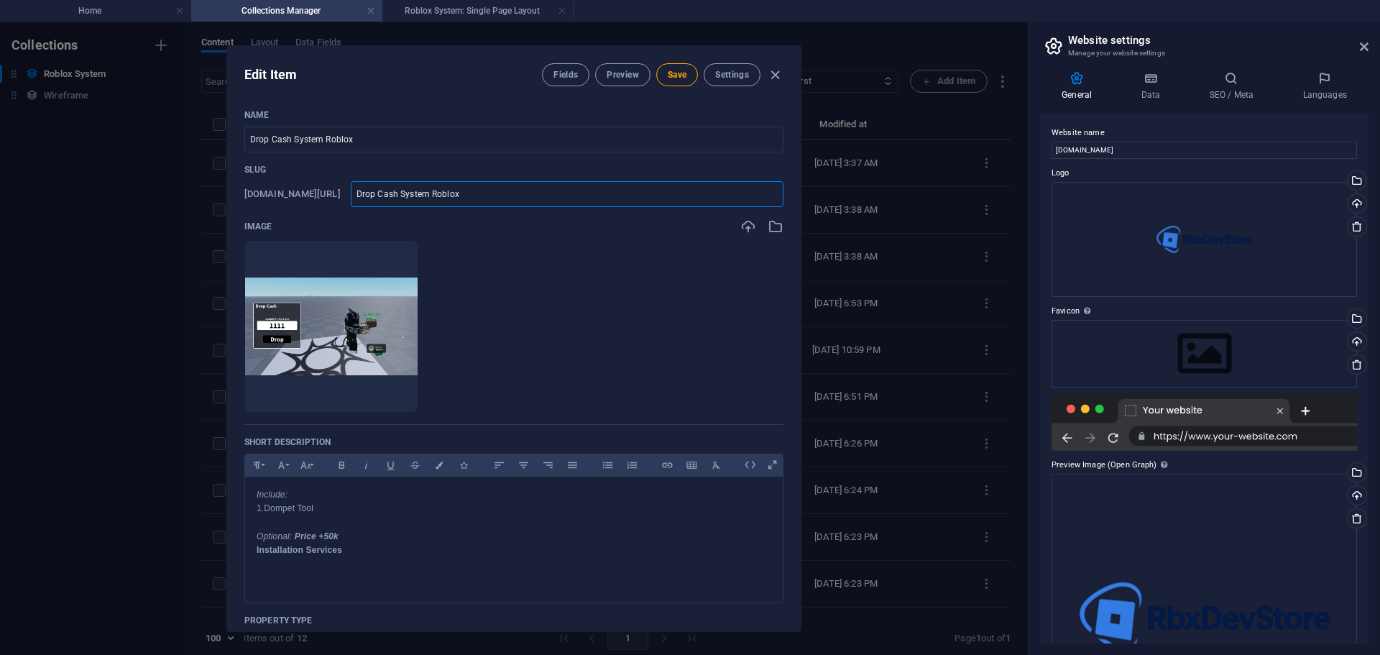
type input "DropCash System Roblox"
type input "Drop-Cash System Roblox"
click at [470, 193] on input "Drop-Cash System Roblox" at bounding box center [567, 194] width 433 height 26
type input "Drop-CashSystem Roblox"
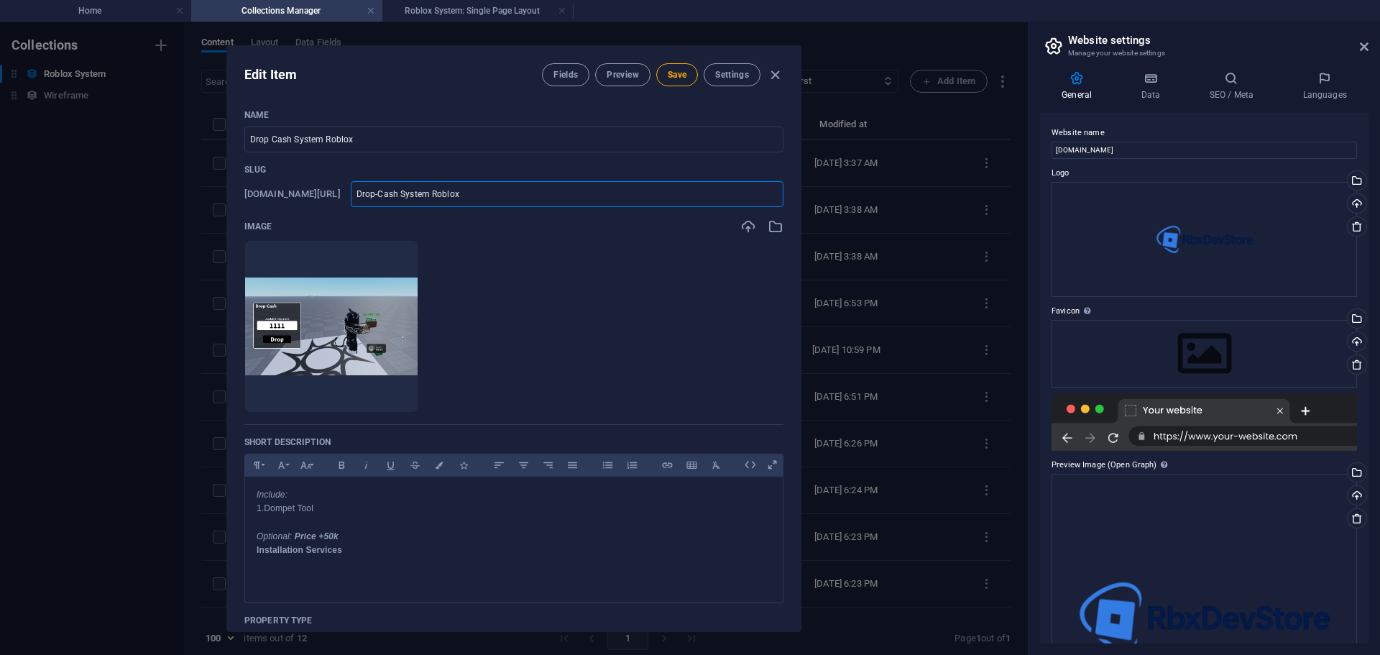
type input "Drop-CashSystem Roblox"
type input "Drop-Cash-System Roblox"
click at [505, 193] on input "Drop-Cash-System Roblox" at bounding box center [567, 194] width 433 height 26
type input "Drop-Cash-SystemRoblox"
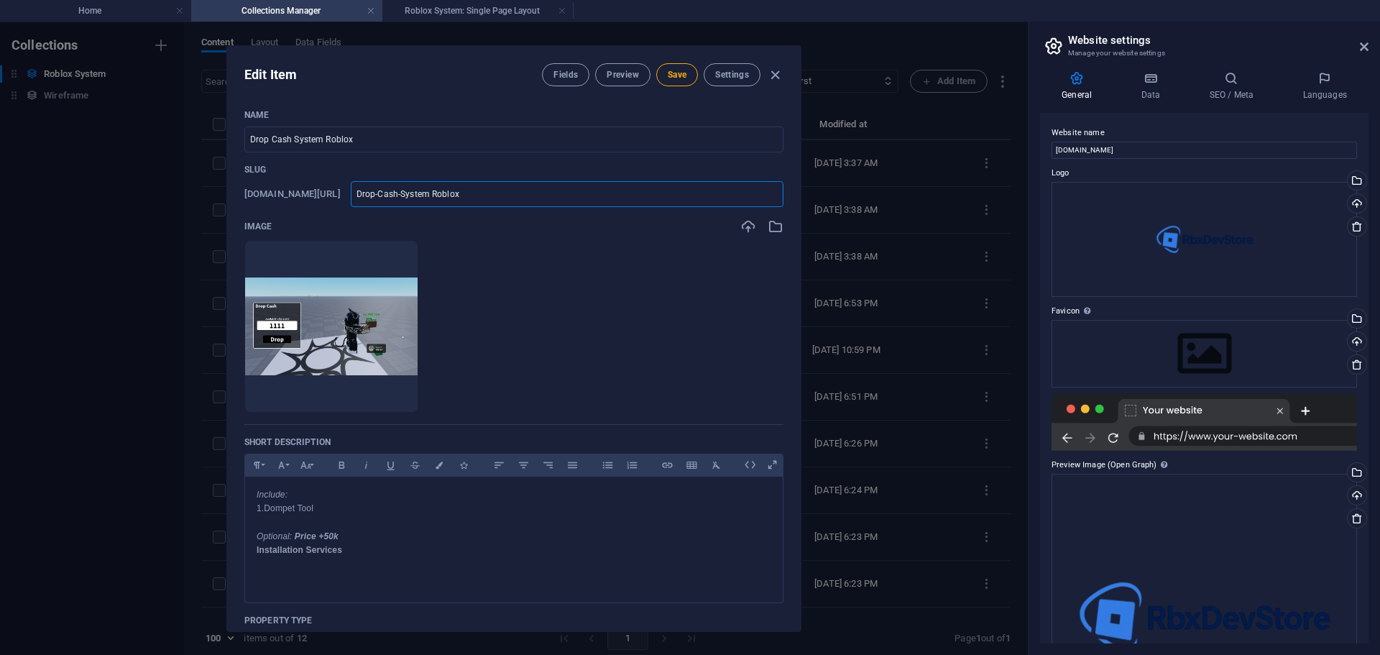
type input "Drop-Cash-SystemRoblox"
type input "Drop-Cash-System-Roblox"
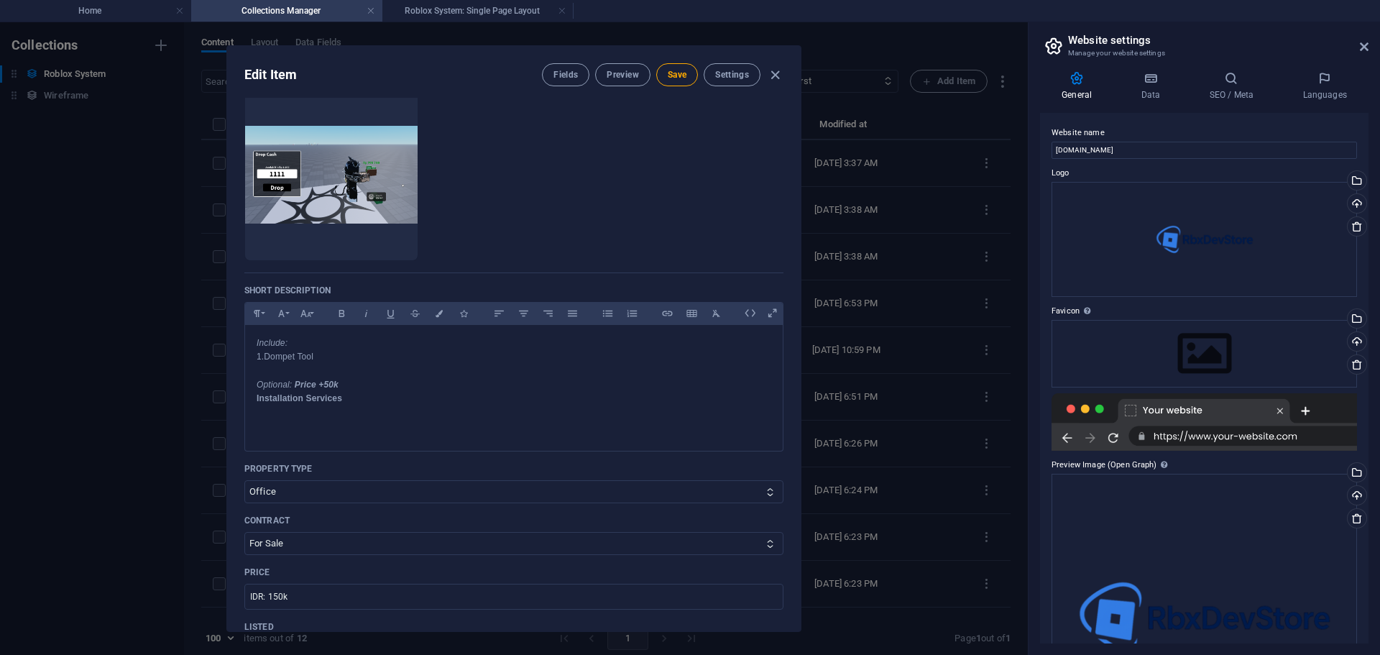
scroll to position [192, 0]
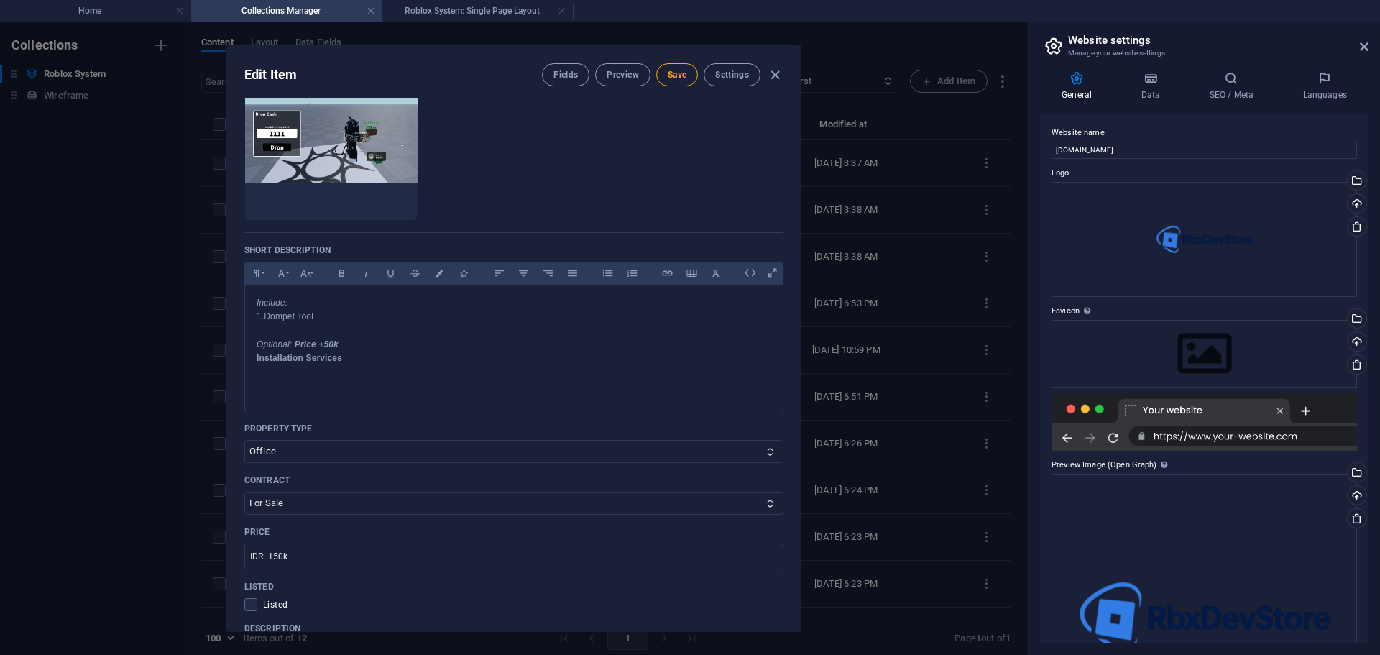
type input "drop-cash-system-roblox"
click at [902, 303] on div "Edit Item Fields Preview Save Settings Name Drop Cash System Roblox ​ Slug www.…" at bounding box center [514, 338] width 1028 height 633
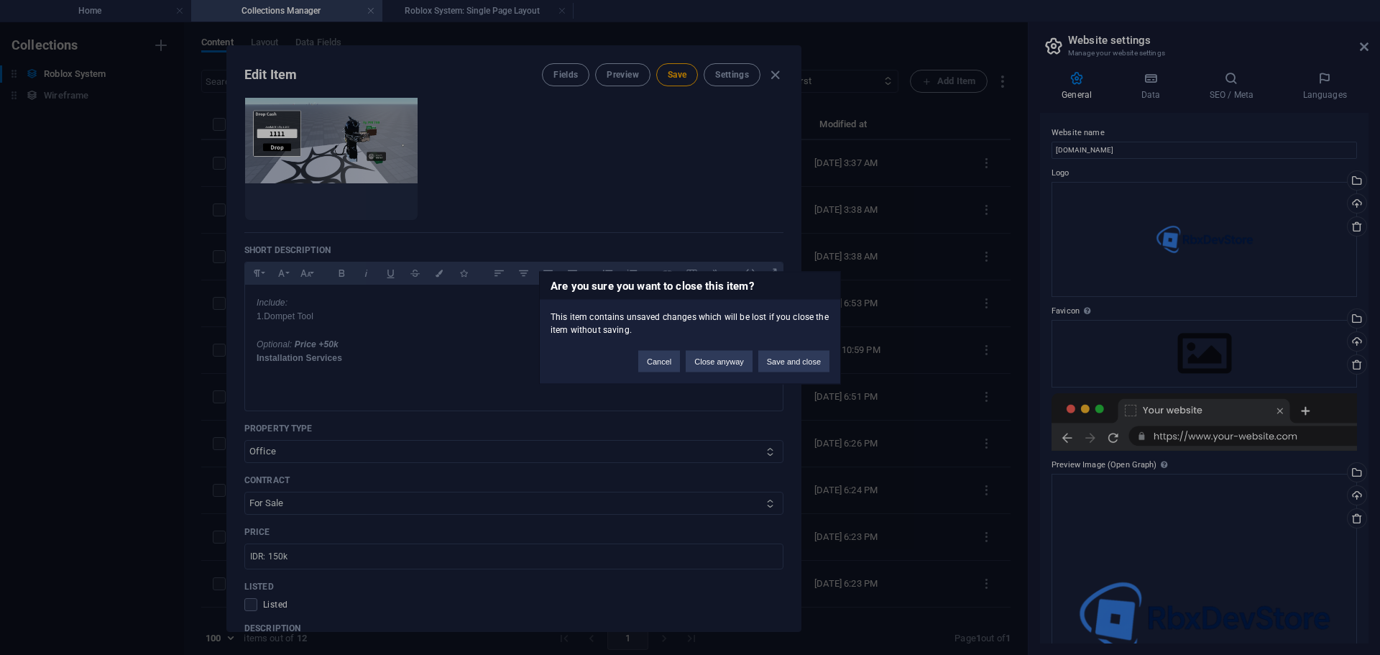
click at [658, 190] on div "Are you sure you want to close this item? This item contains unsaved changes wh…" at bounding box center [690, 327] width 1380 height 655
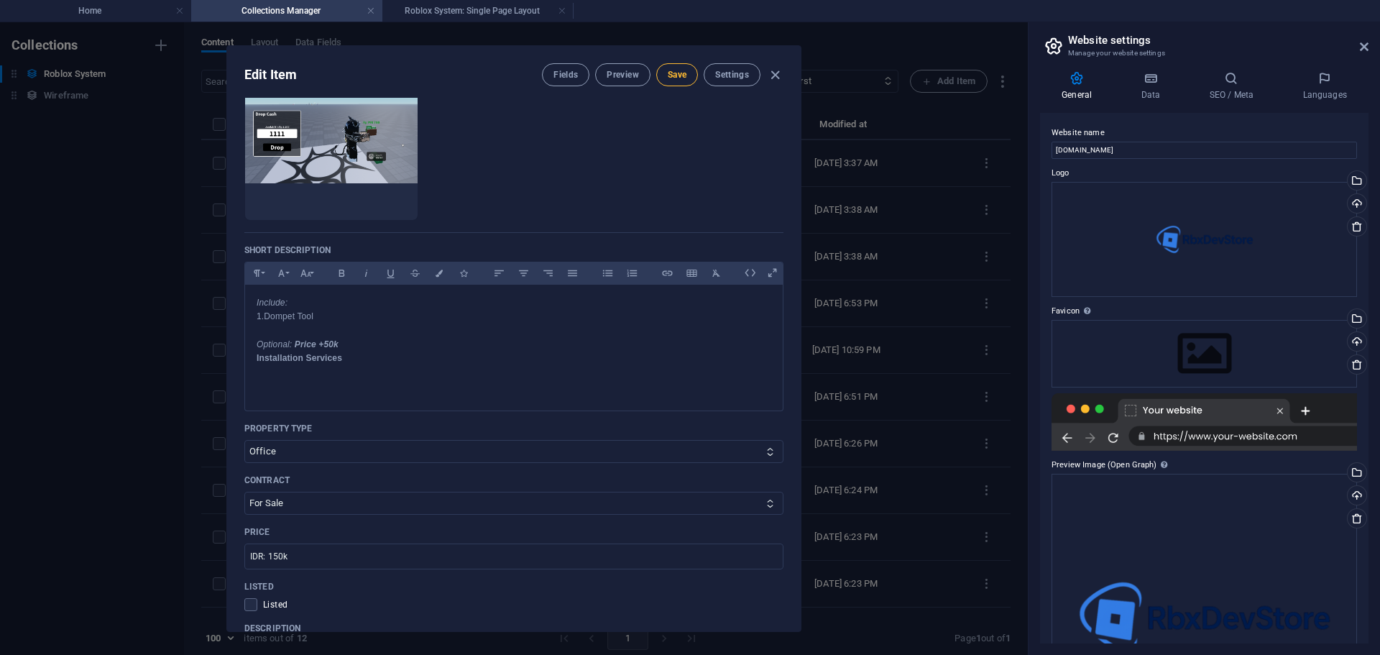
click at [671, 72] on span "Save" at bounding box center [677, 75] width 19 height 12
click at [873, 236] on div "Edit Item Fields Preview Save Settings Name Drop Cash System Roblox ​ Slug www.…" at bounding box center [514, 338] width 1028 height 633
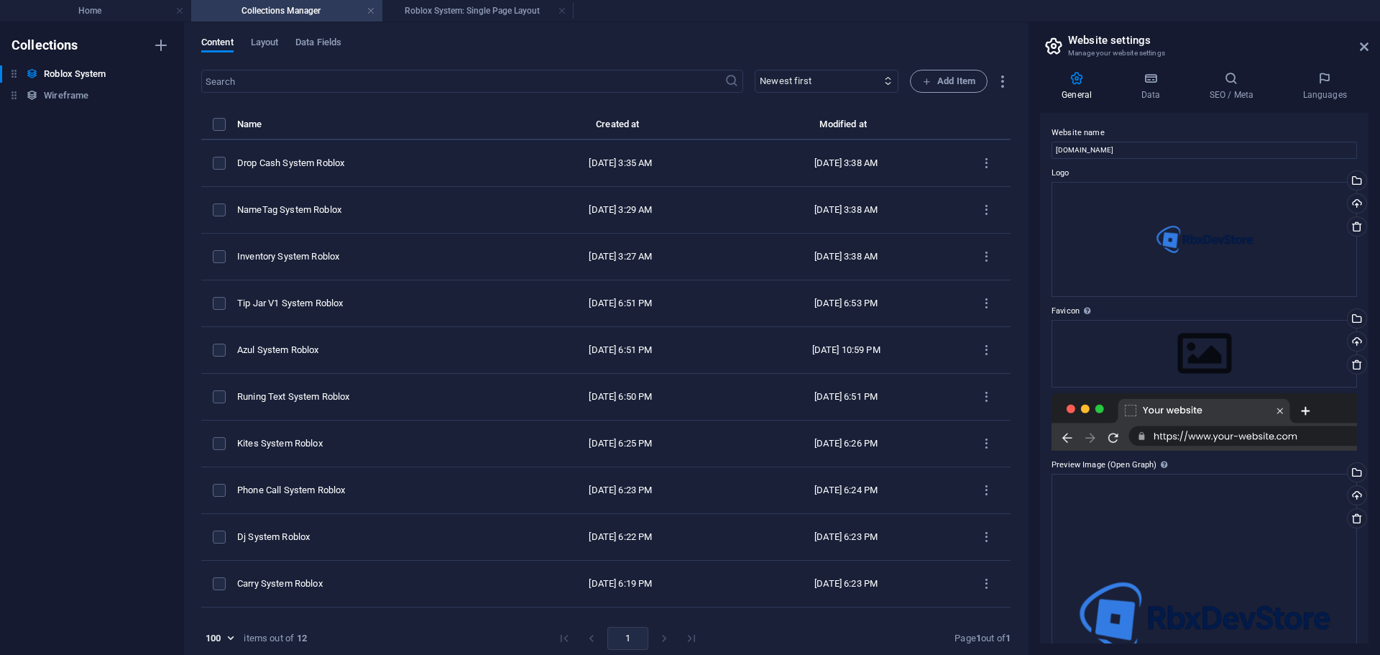
type input "drop-cash-system-roblox"
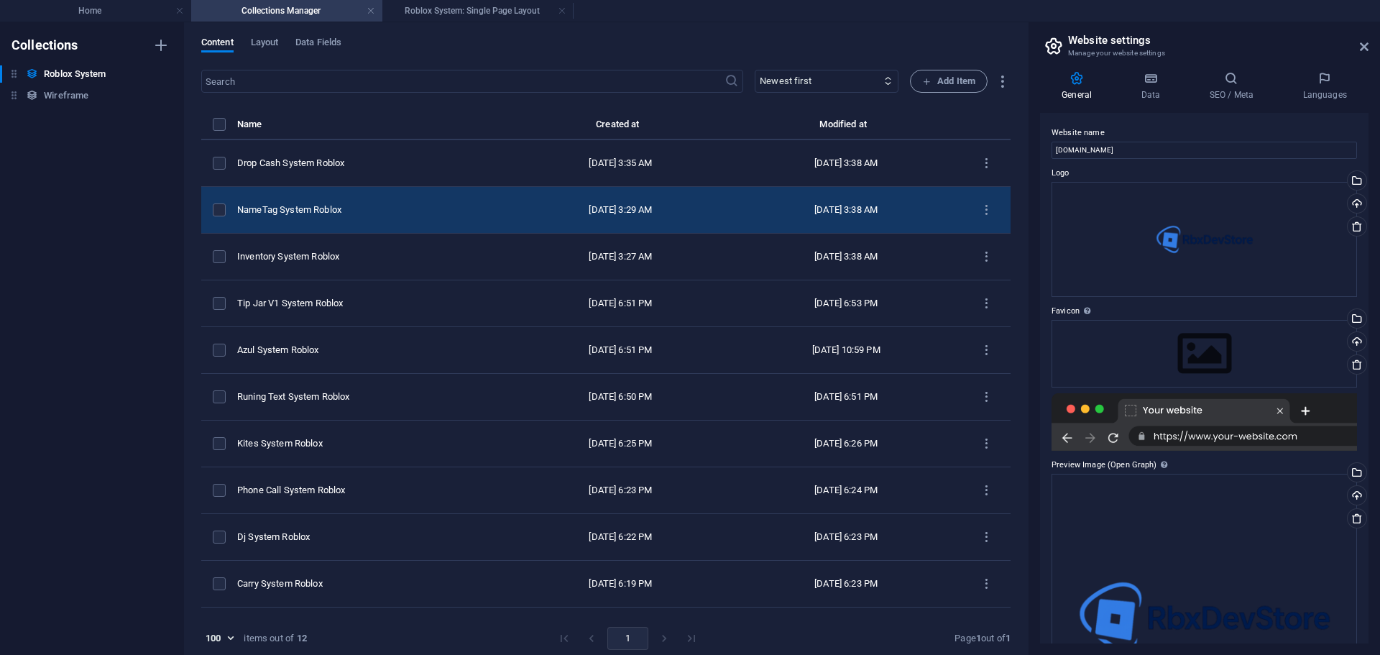
click at [405, 202] on td "NameTag System Roblox" at bounding box center [374, 210] width 274 height 47
select select "Office"
select select "For Sale"
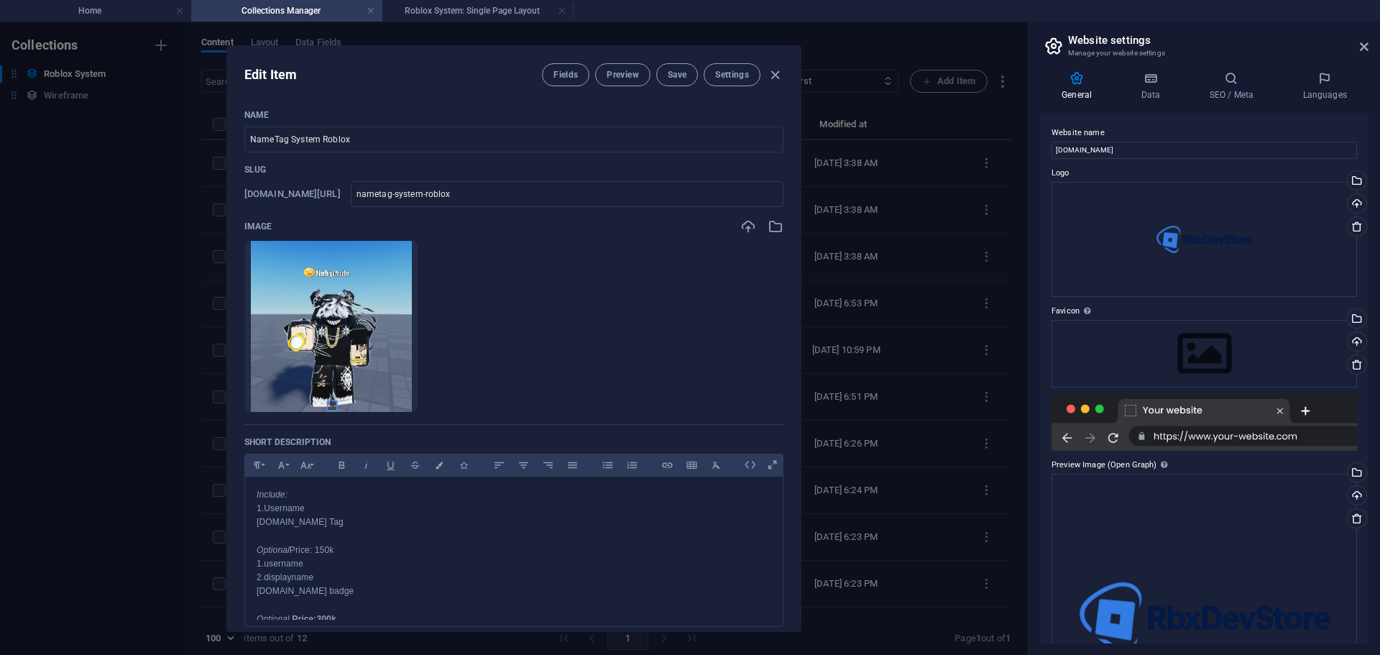
drag, startPoint x: 867, startPoint y: 244, endPoint x: 652, endPoint y: 217, distance: 216.7
click at [866, 244] on div "Edit Item Fields Preview Save Settings Name NameTag System Roblox ​ Slug www.ex…" at bounding box center [514, 338] width 1028 height 633
type input "nametag-system-roblox"
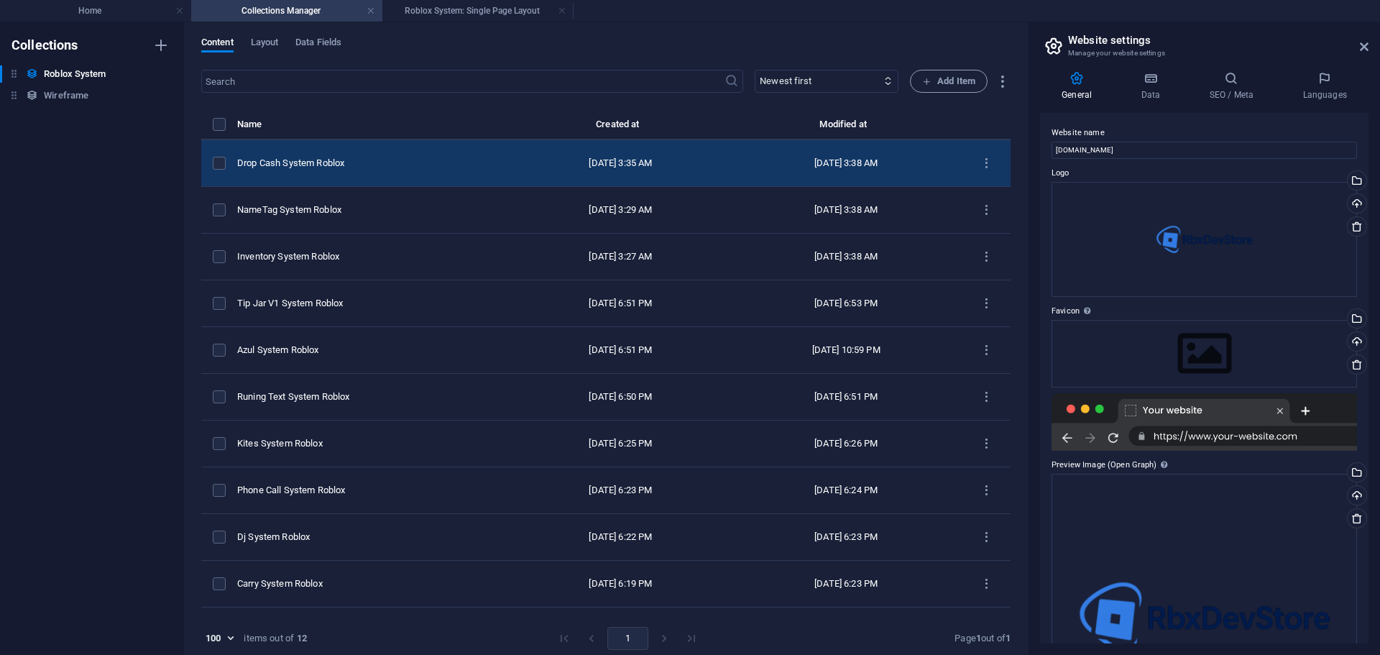
click at [475, 160] on div "Drop Cash System Roblox" at bounding box center [368, 163] width 262 height 13
select select "Office"
select select "For Sale"
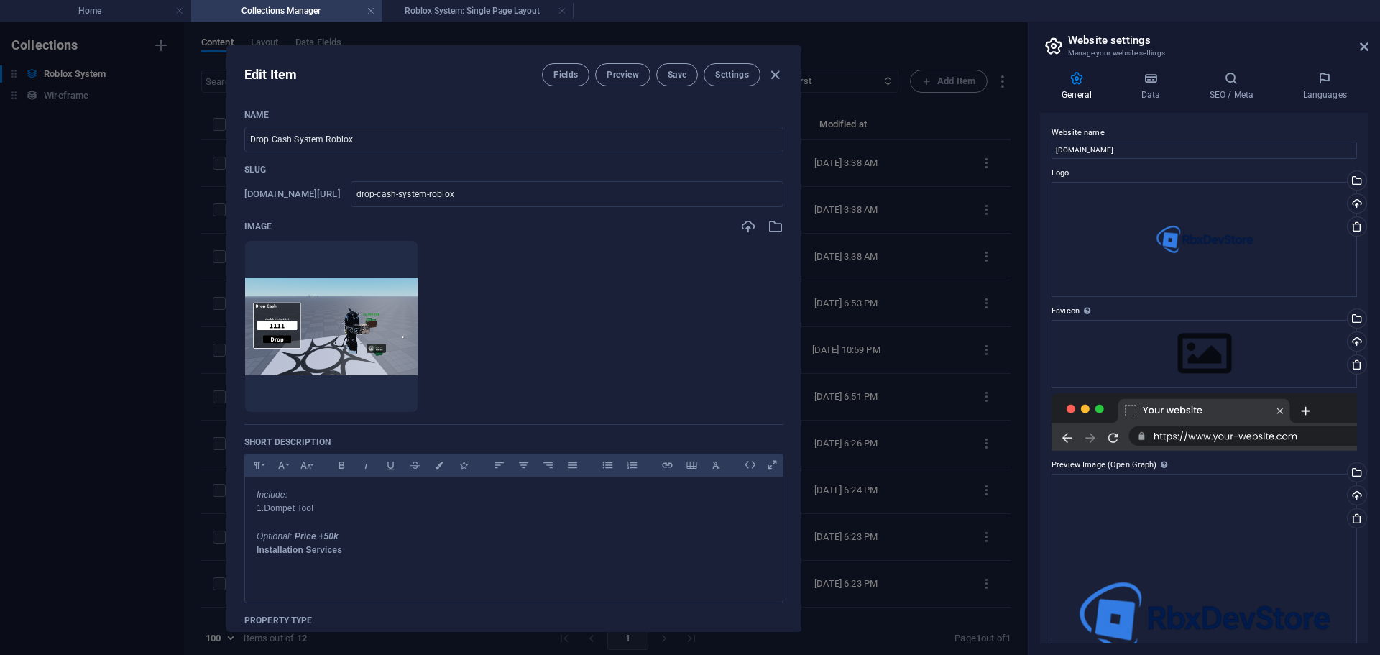
click at [886, 295] on div "Edit Item Fields Preview Save Settings Name Drop Cash System Roblox ​ Slug www.…" at bounding box center [514, 338] width 1028 height 633
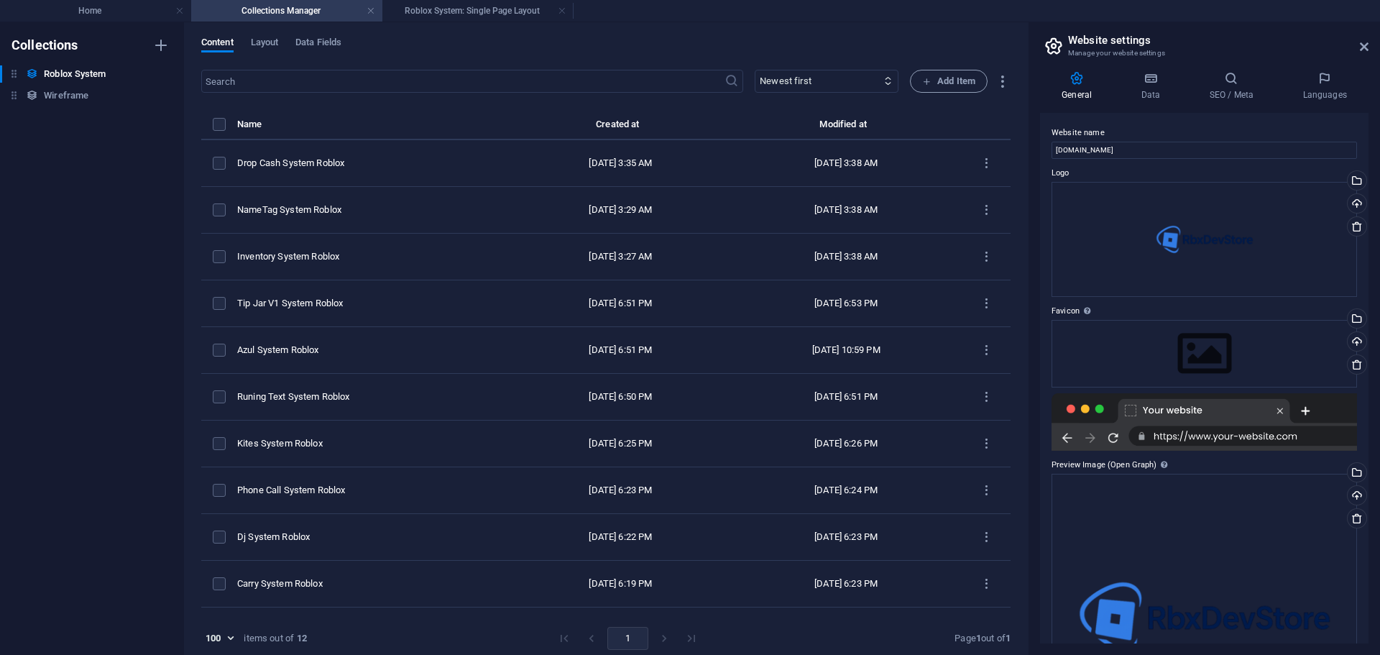
type input "drop-cash-system-roblox"
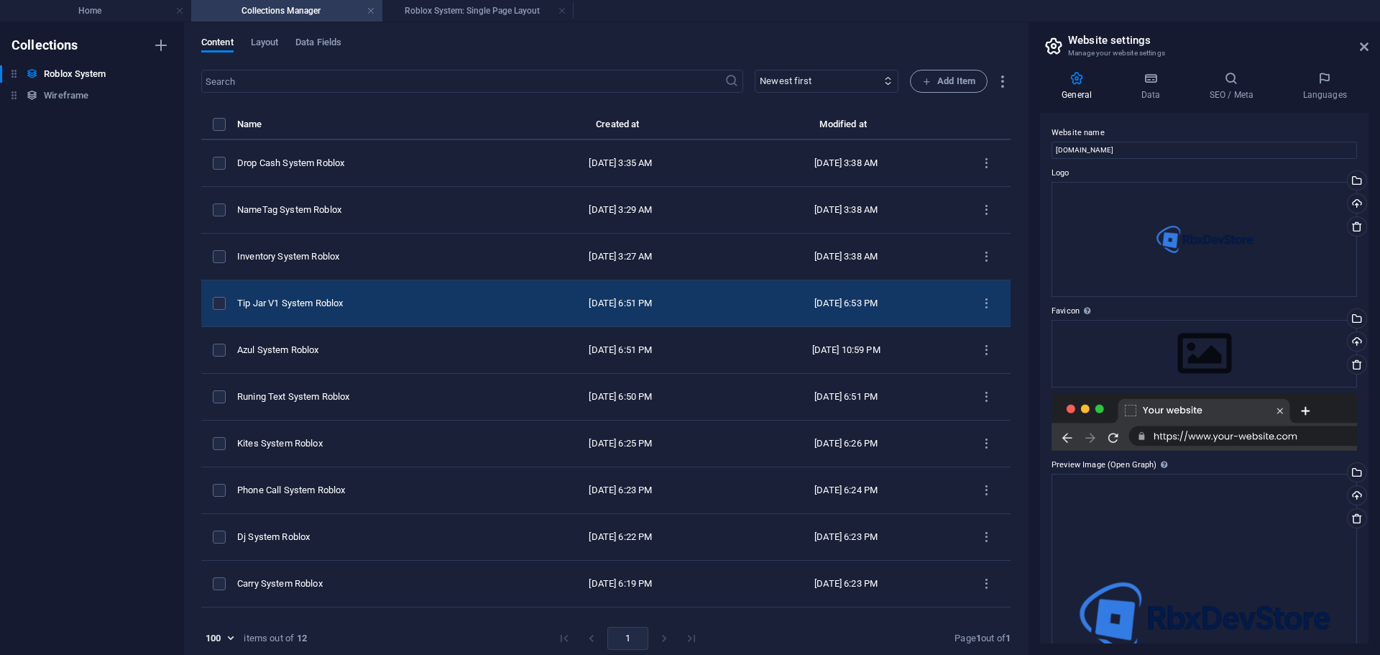
click at [439, 294] on td "Tip Jar V1 System Roblox" at bounding box center [374, 303] width 274 height 47
select select "Office"
select select "For Sale"
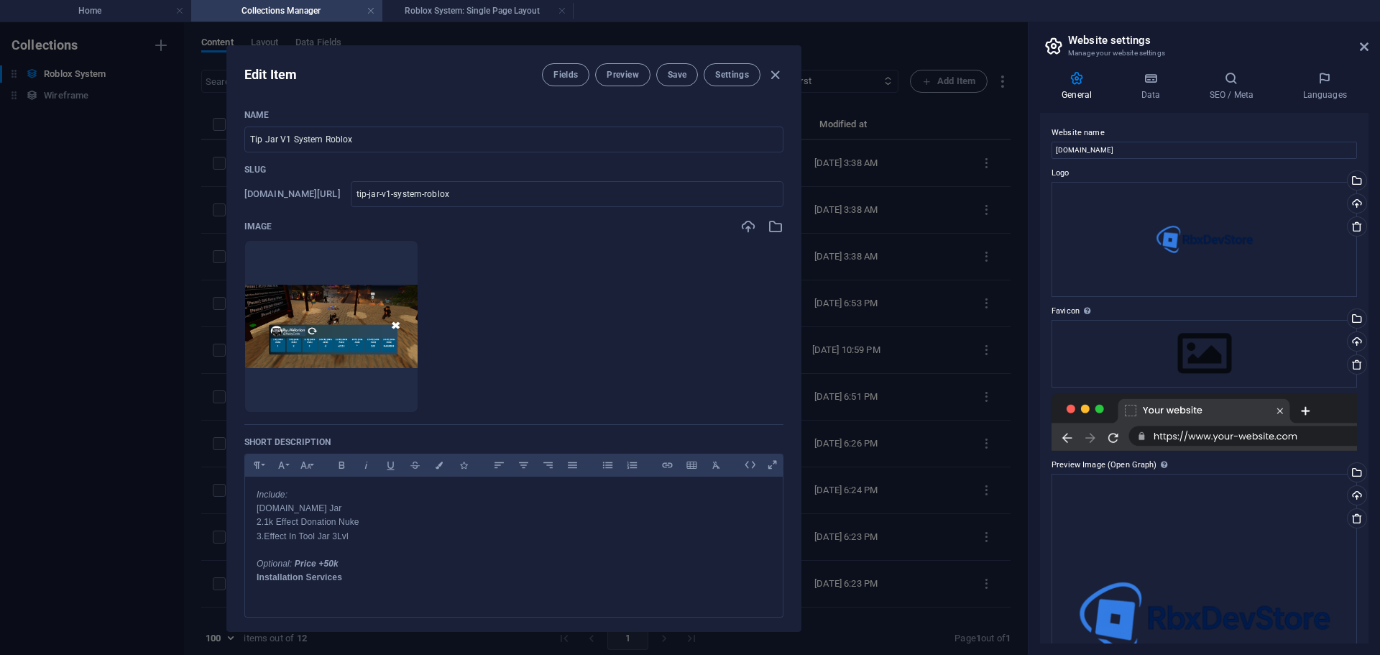
click at [850, 272] on div "Edit Item Fields Preview Save Settings Name Tip Jar V1 System Roblox ​ Slug www…" at bounding box center [514, 338] width 1028 height 633
type input "tip-jar-v1-system-roblox"
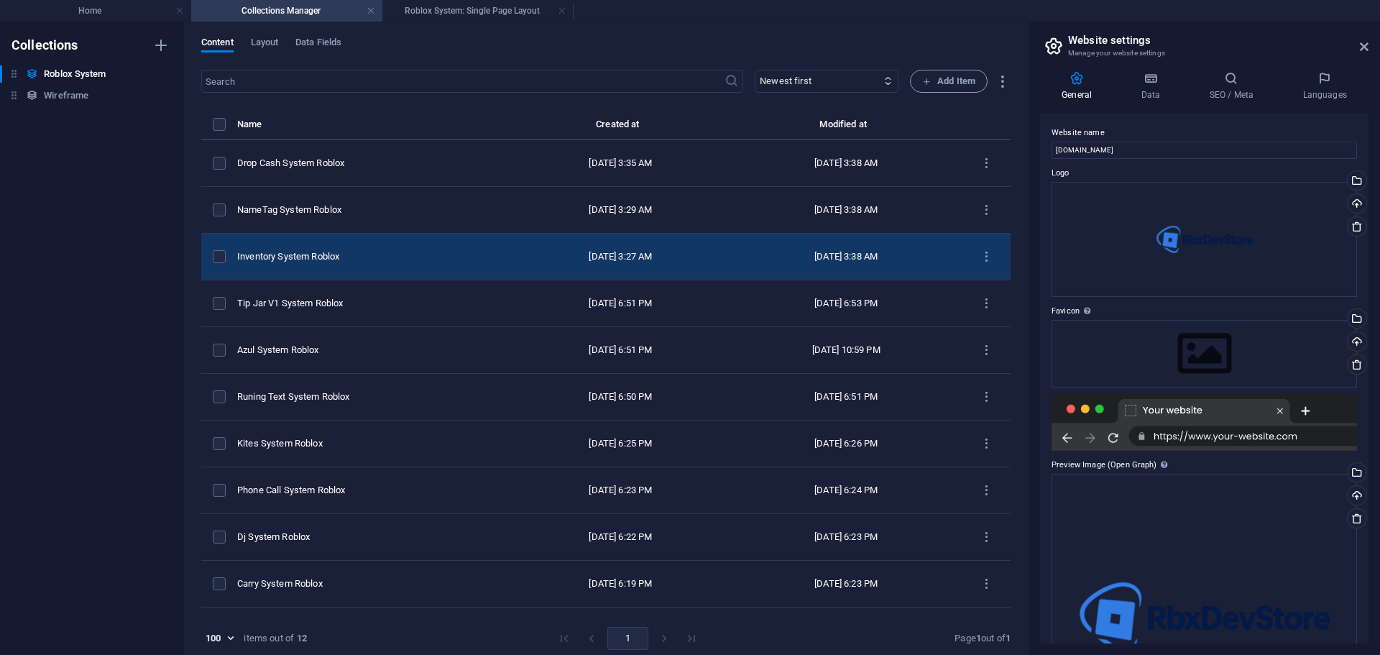
click at [403, 259] on div "Inventory System Roblox" at bounding box center [368, 256] width 262 height 13
select select "Office"
select select "For Sale"
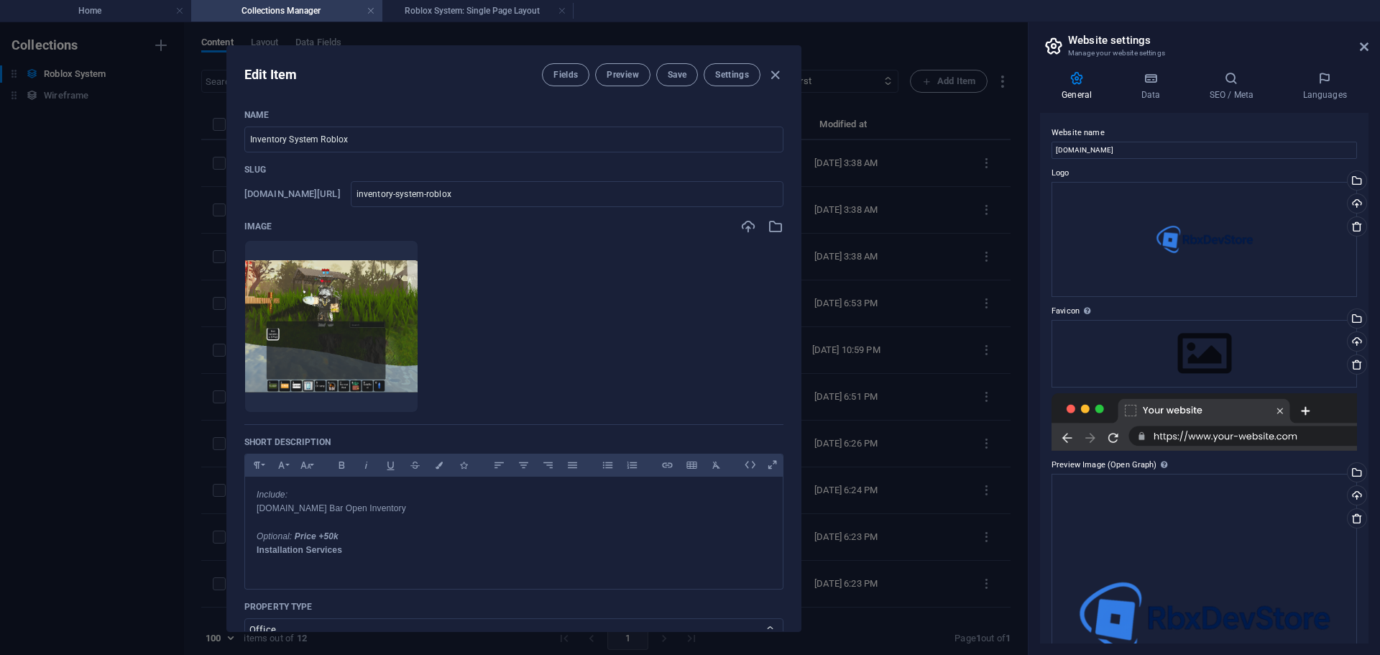
click at [855, 289] on div "Edit Item Fields Preview Save Settings Name Inventory System Roblox ​ Slug www.…" at bounding box center [514, 338] width 1028 height 633
type input "inventory-system-roblox"
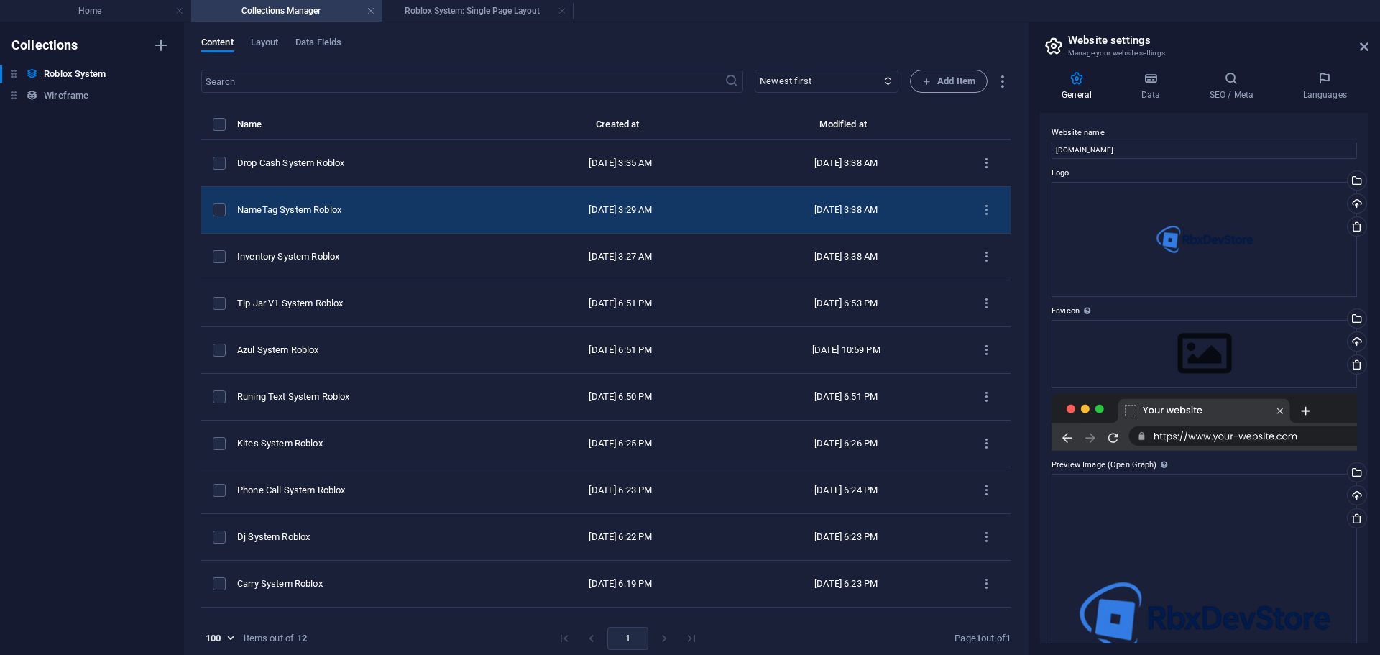
click at [388, 228] on td "NameTag System Roblox" at bounding box center [374, 210] width 274 height 47
select select "Office"
select select "For Sale"
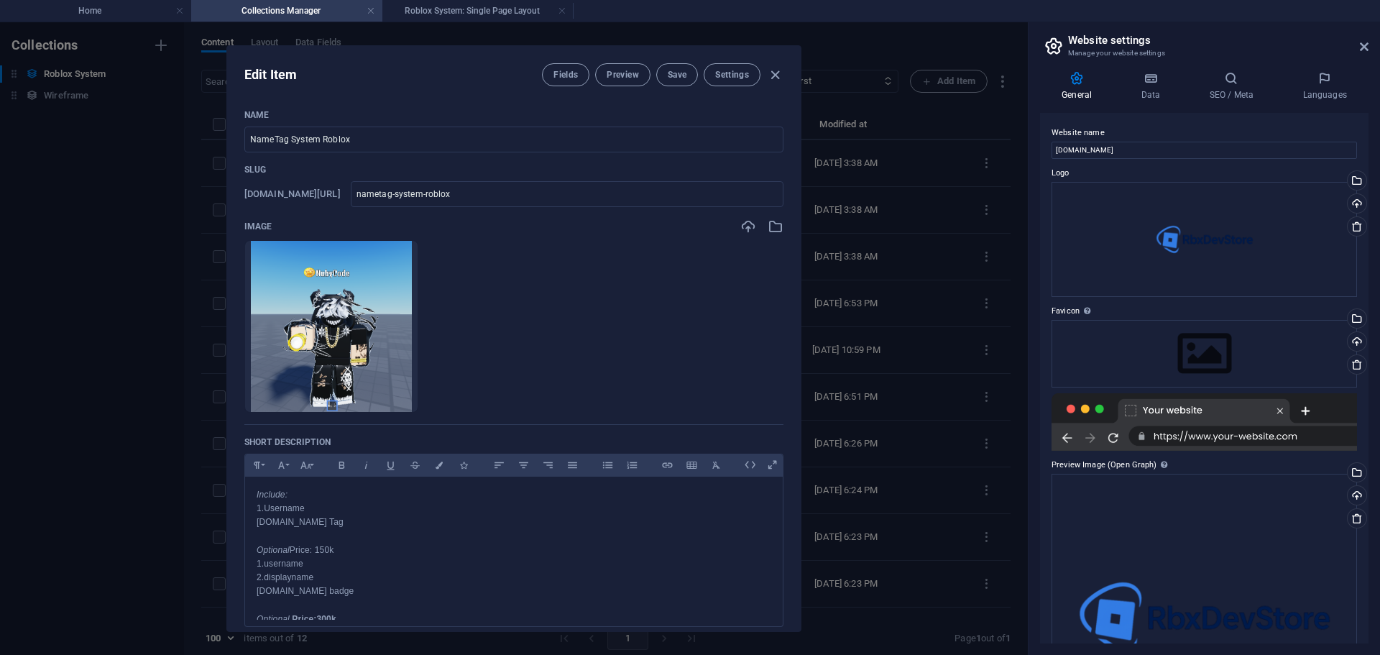
click at [866, 261] on div "Edit Item Fields Preview Save Settings Name NameTag System Roblox ​ Slug www.ex…" at bounding box center [514, 338] width 1028 height 633
type input "nametag-system-roblox"
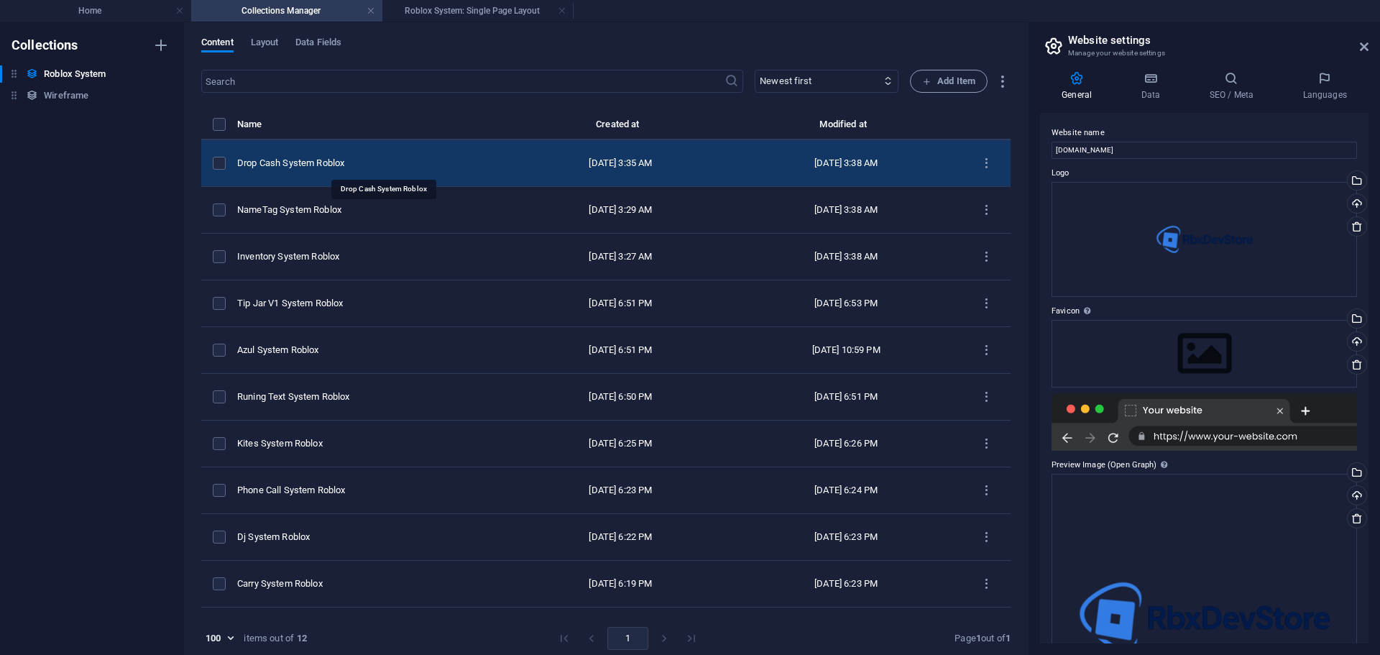
click at [393, 163] on div "Drop Cash System Roblox" at bounding box center [368, 163] width 262 height 13
select select "Office"
select select "For Sale"
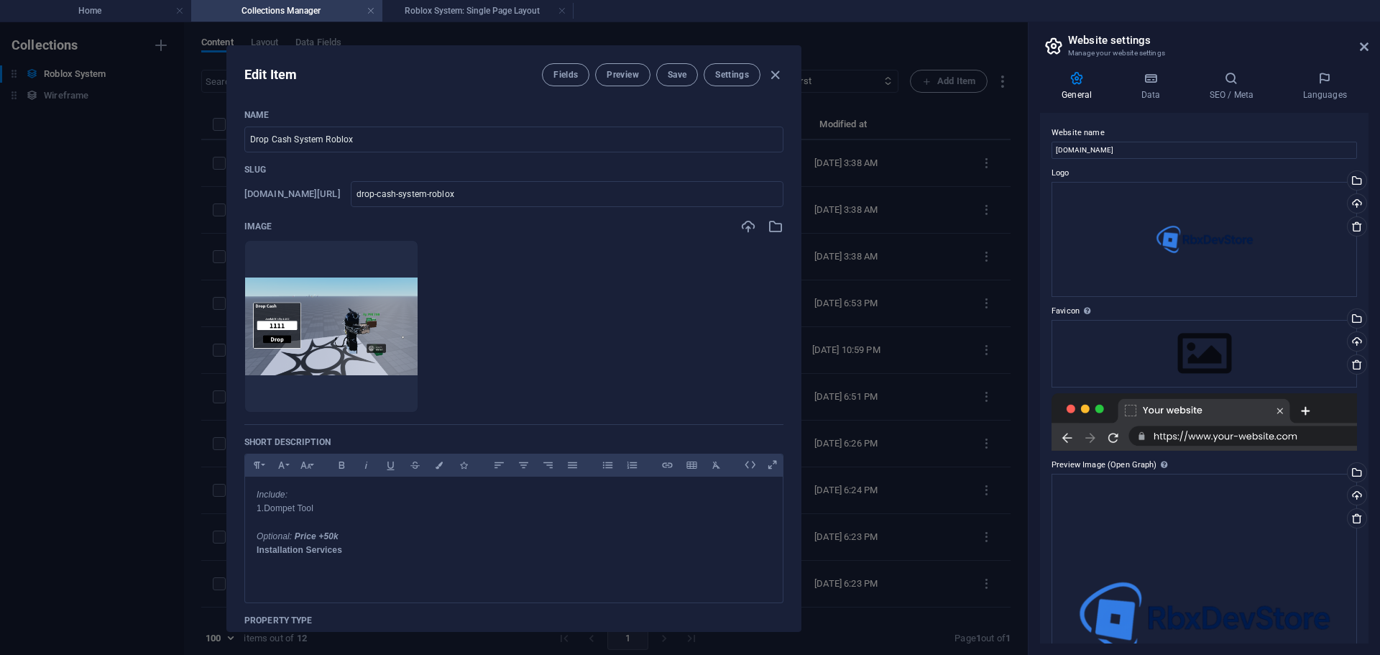
click at [851, 247] on div "Edit Item Fields Preview Save Settings Name Drop Cash System Roblox ​ Slug www.…" at bounding box center [514, 338] width 1028 height 633
type input "drop-cash-system-roblox"
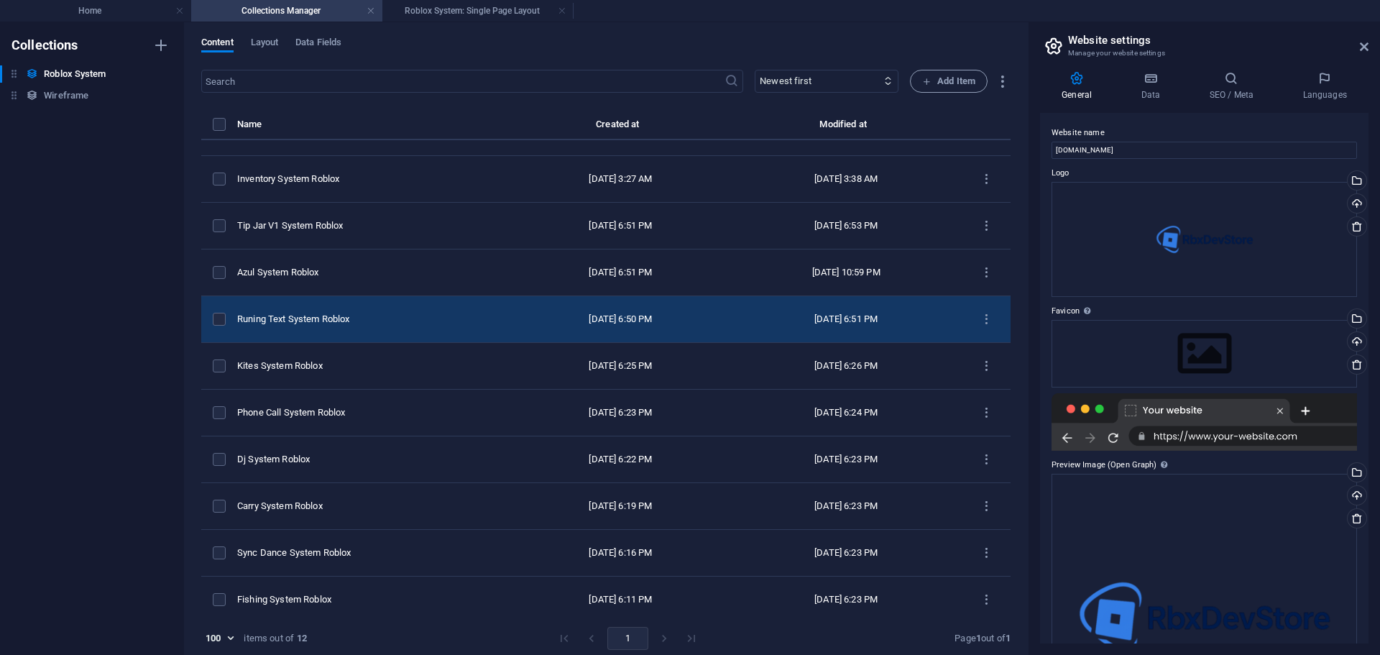
scroll to position [86, 0]
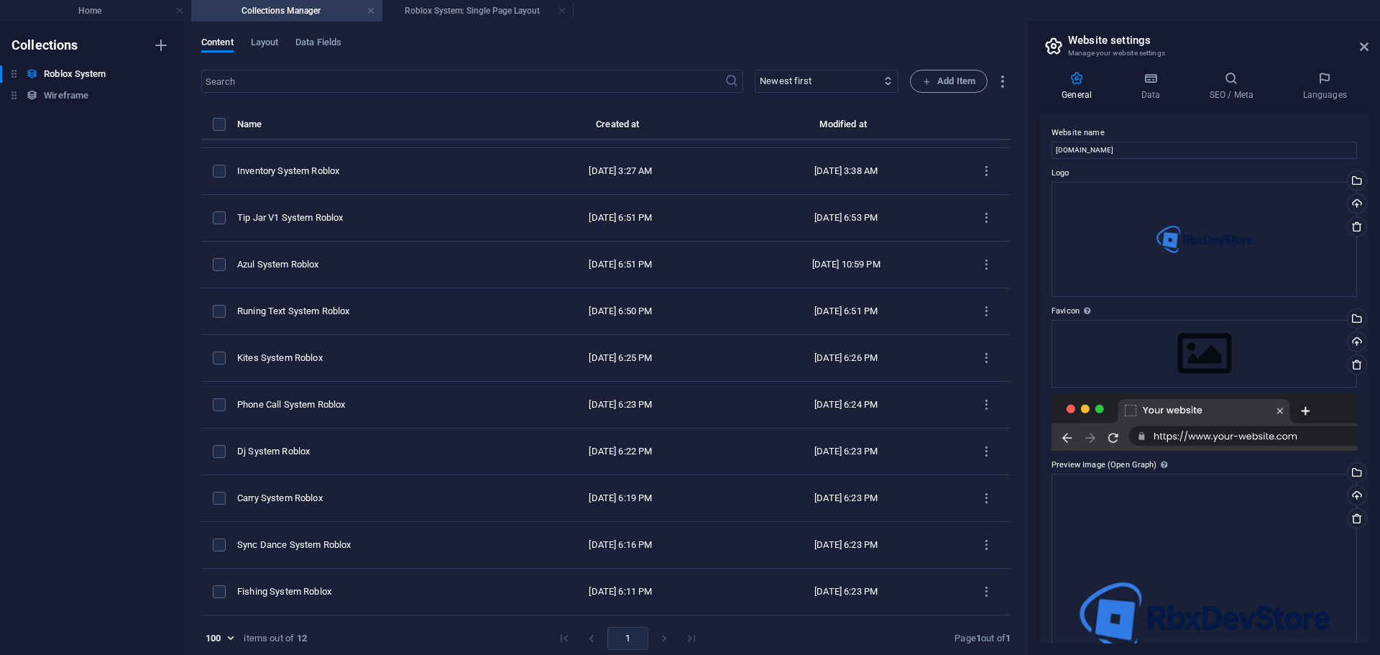
click at [688, 634] on li "pagination navigation" at bounding box center [691, 638] width 27 height 23
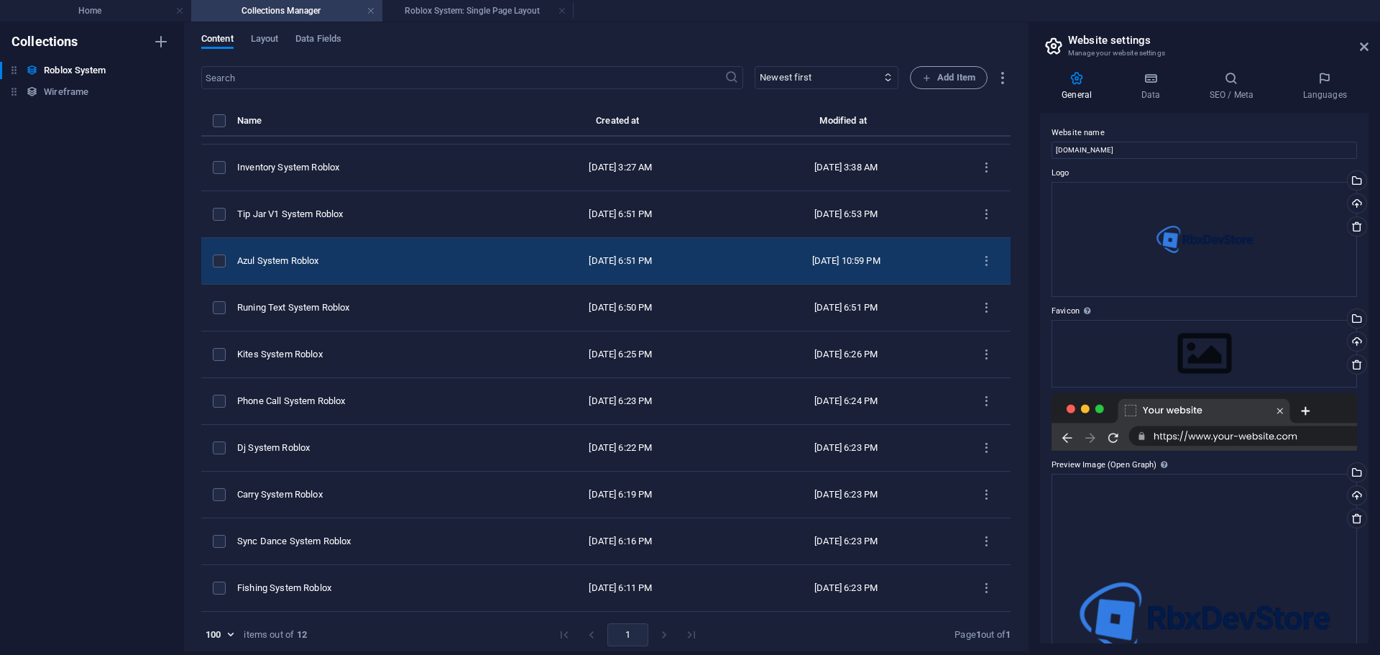
scroll to position [6, 0]
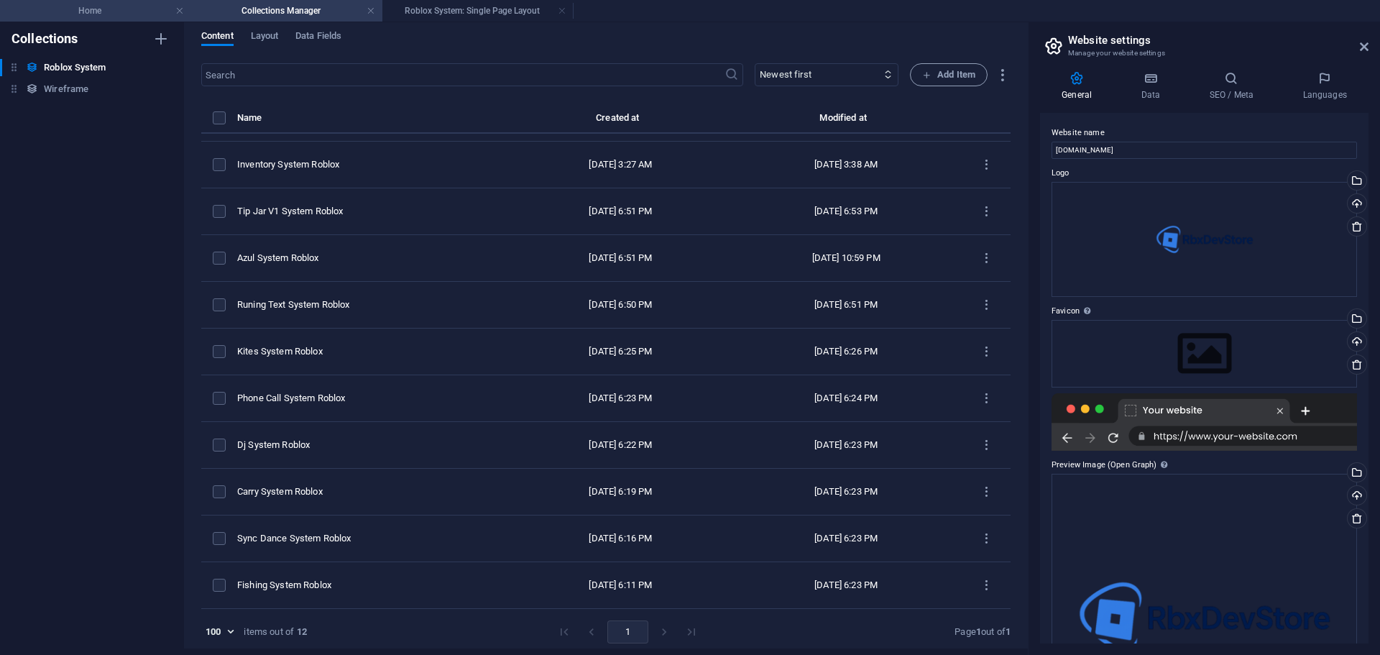
click at [106, 12] on h4 "Home" at bounding box center [95, 11] width 191 height 16
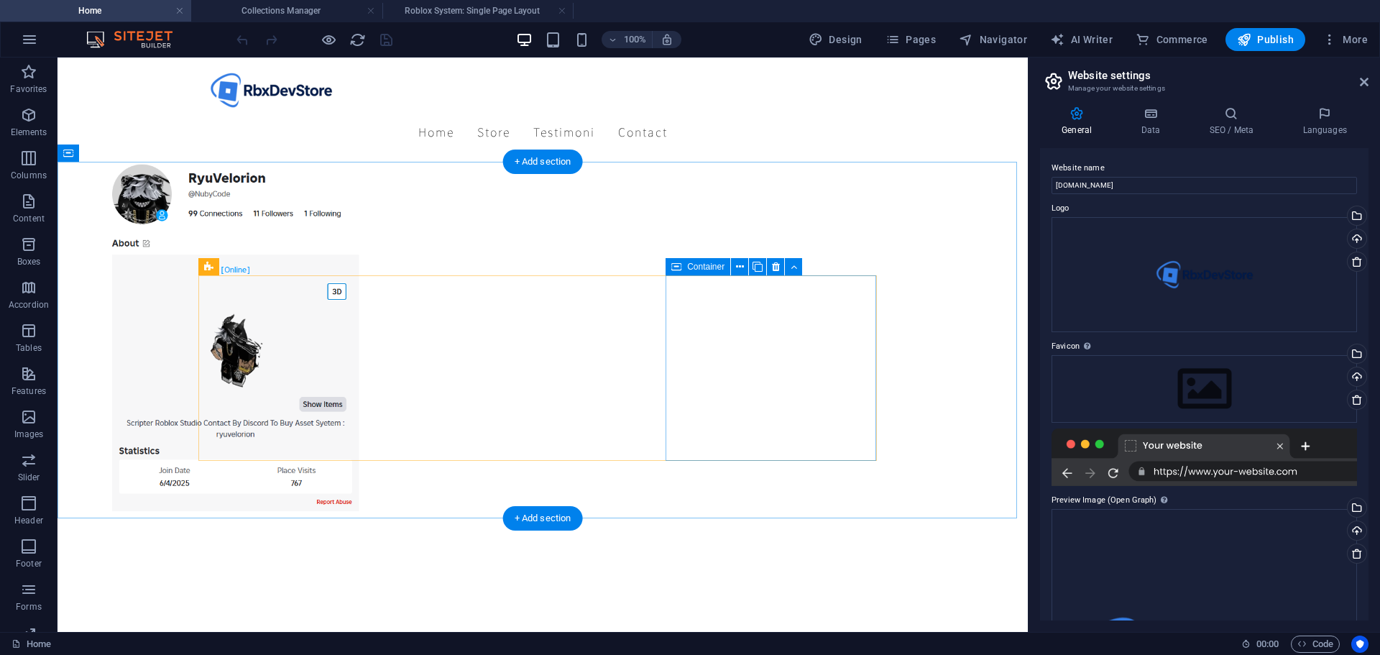
scroll to position [1250, 0]
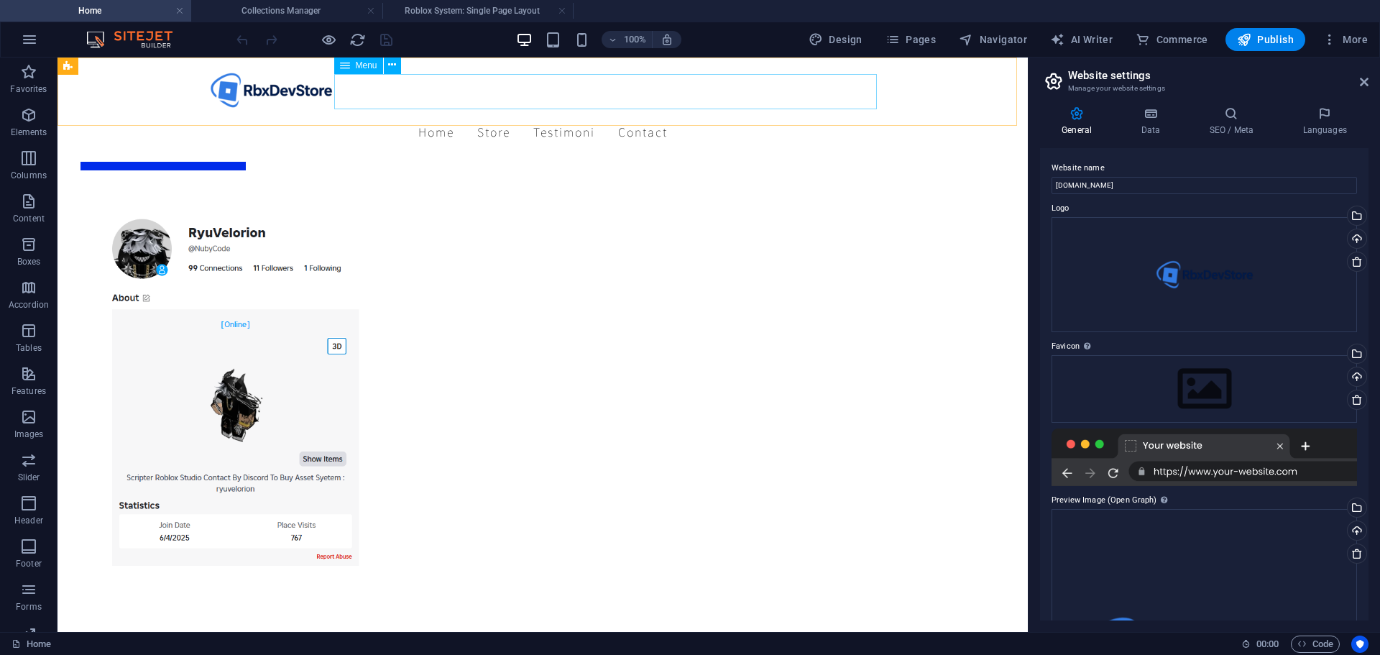
click at [628, 114] on nav "Home Store Testimoni Contact" at bounding box center [542, 132] width 679 height 36
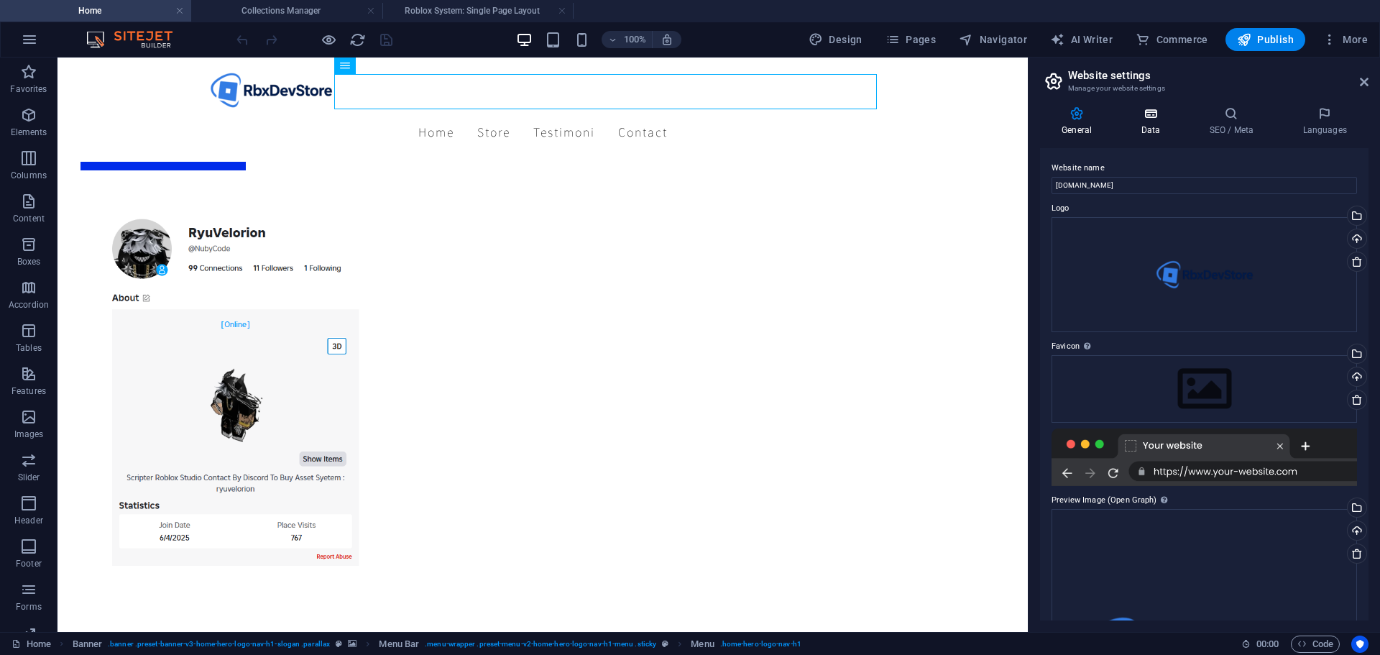
click at [1151, 111] on icon at bounding box center [1150, 113] width 63 height 14
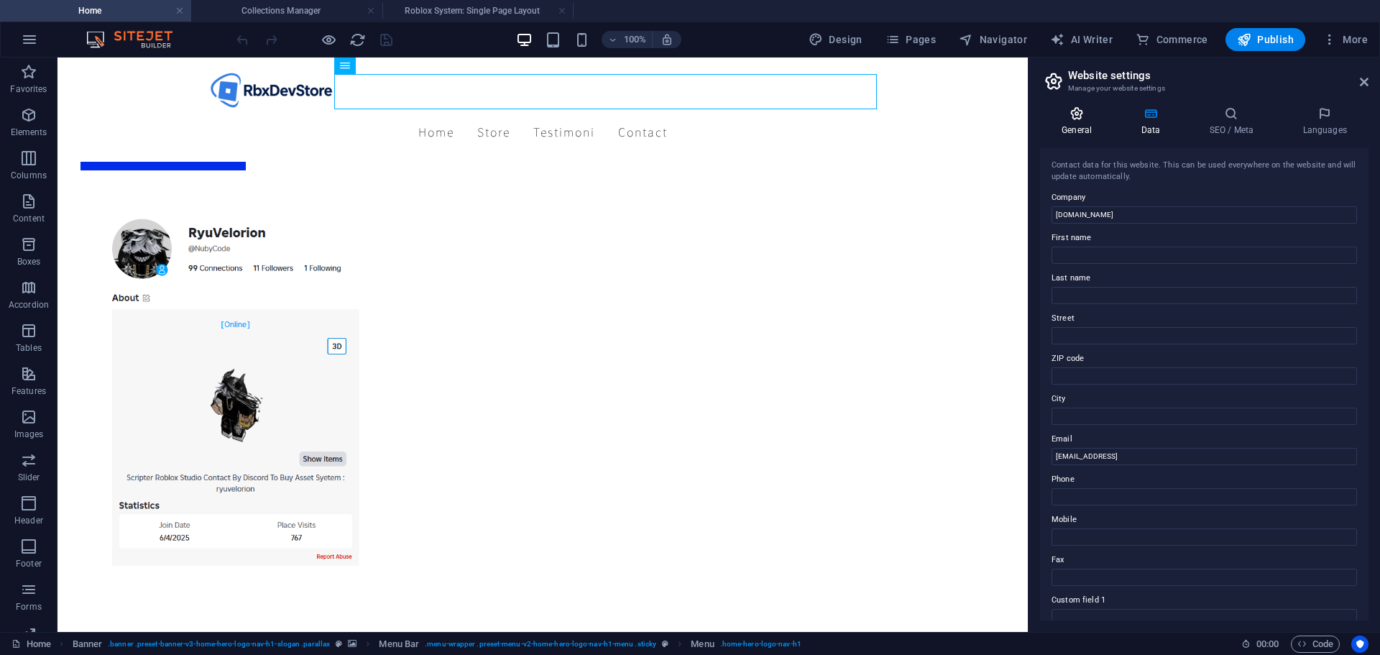
click at [1083, 116] on icon at bounding box center [1076, 113] width 73 height 14
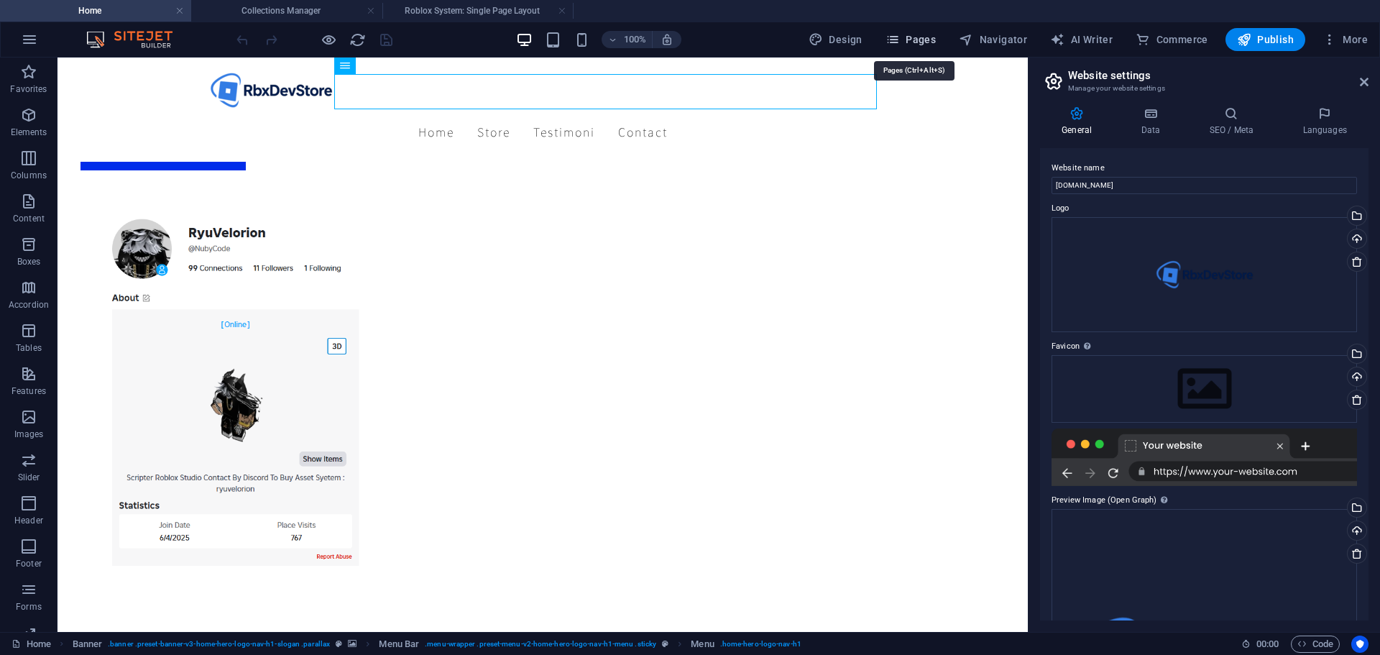
click at [900, 36] on icon "button" at bounding box center [893, 39] width 14 height 14
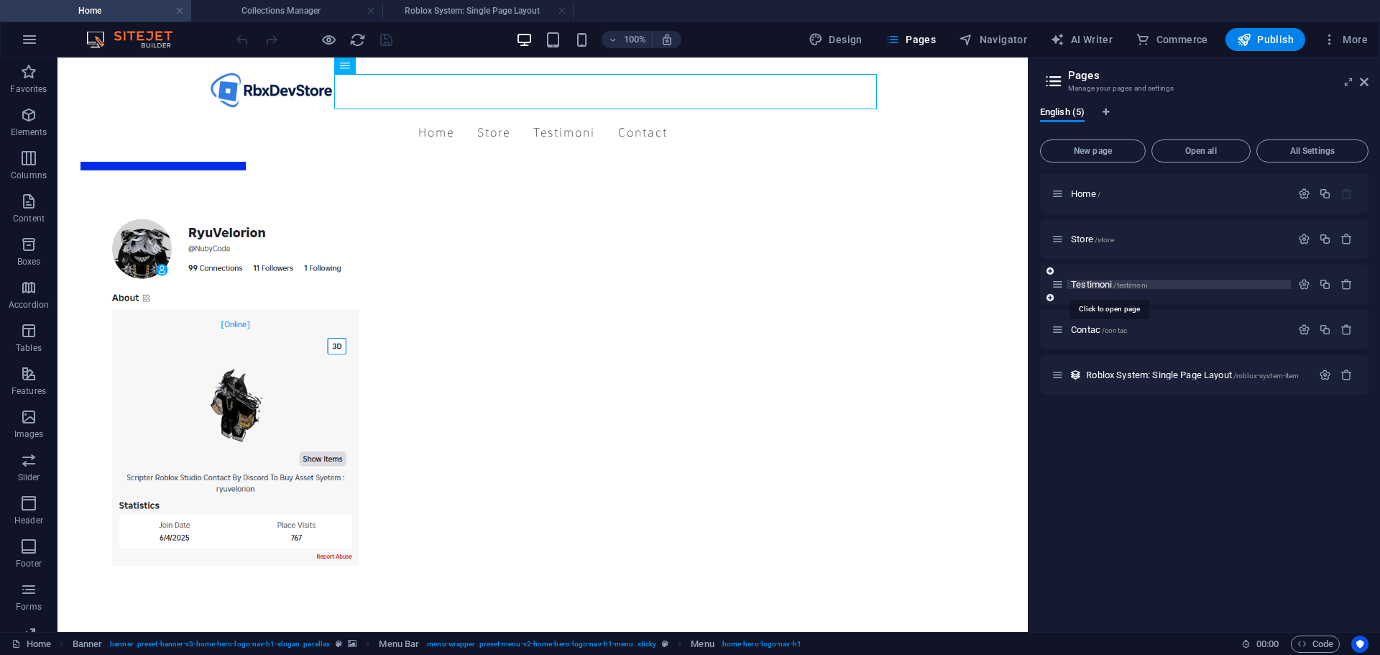
click at [1093, 284] on span "Testimoni /testimoni" at bounding box center [1109, 284] width 76 height 11
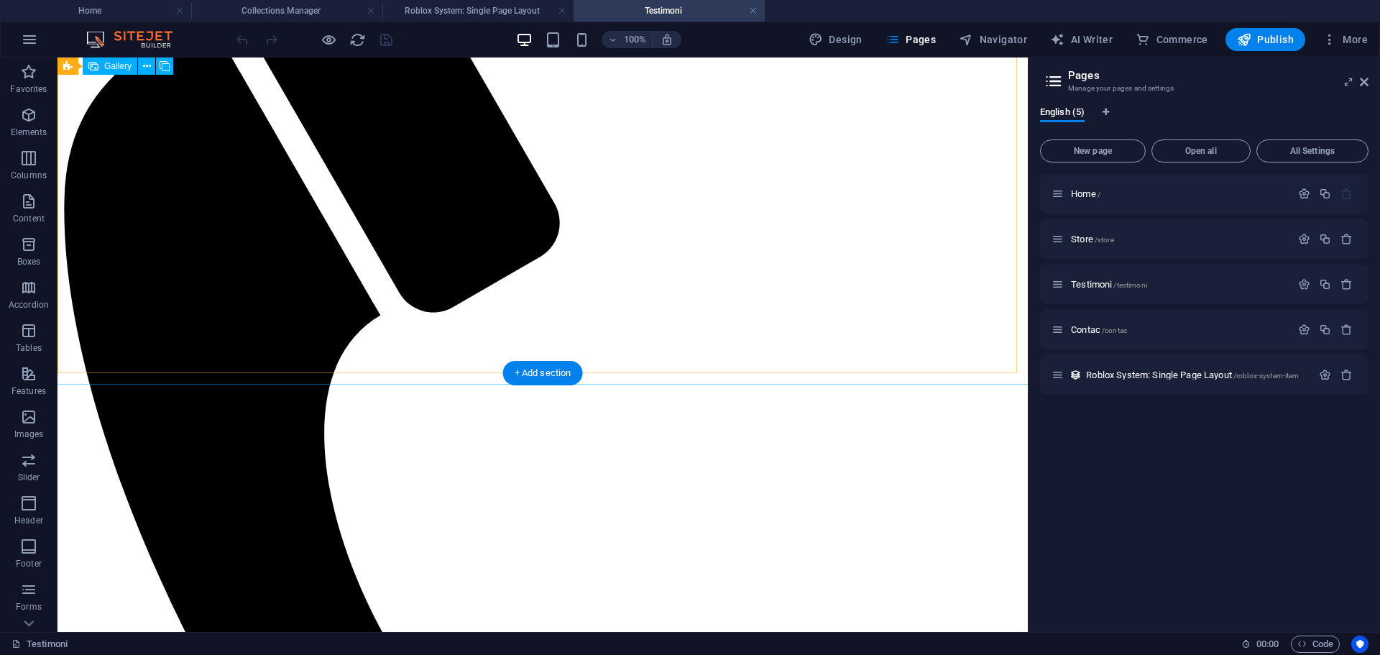
scroll to position [288, 0]
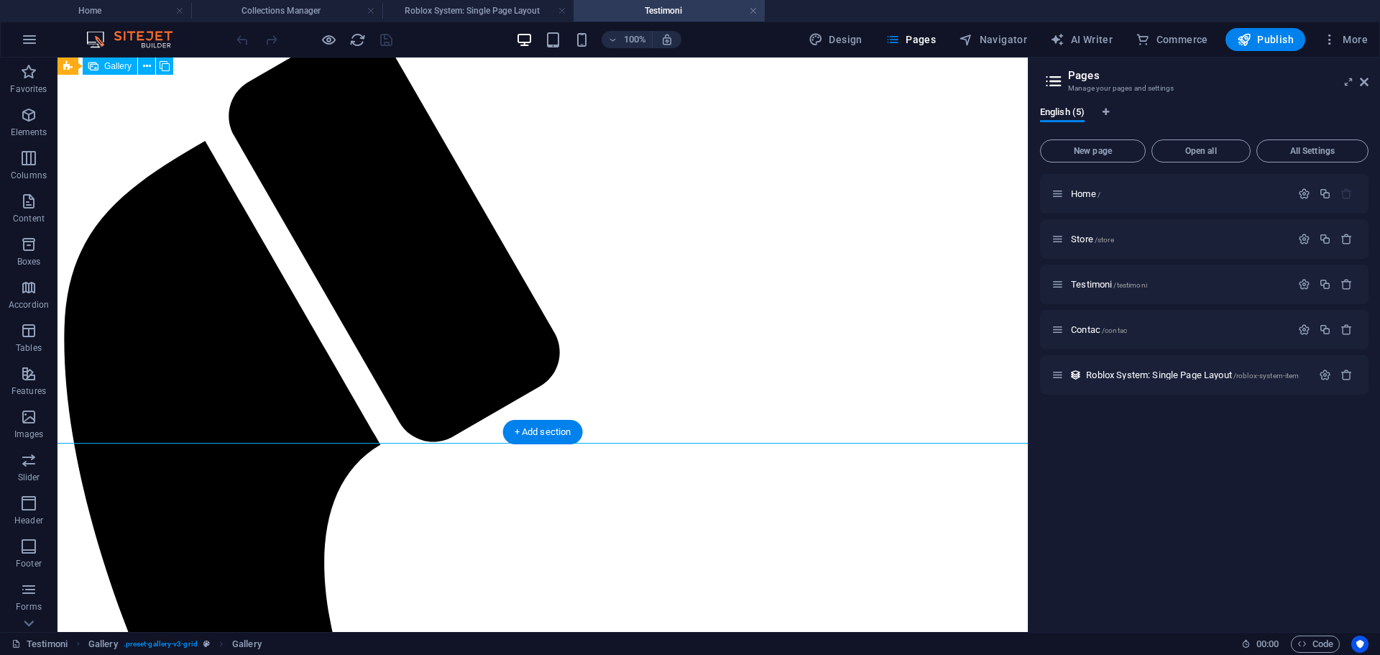
scroll to position [96, 0]
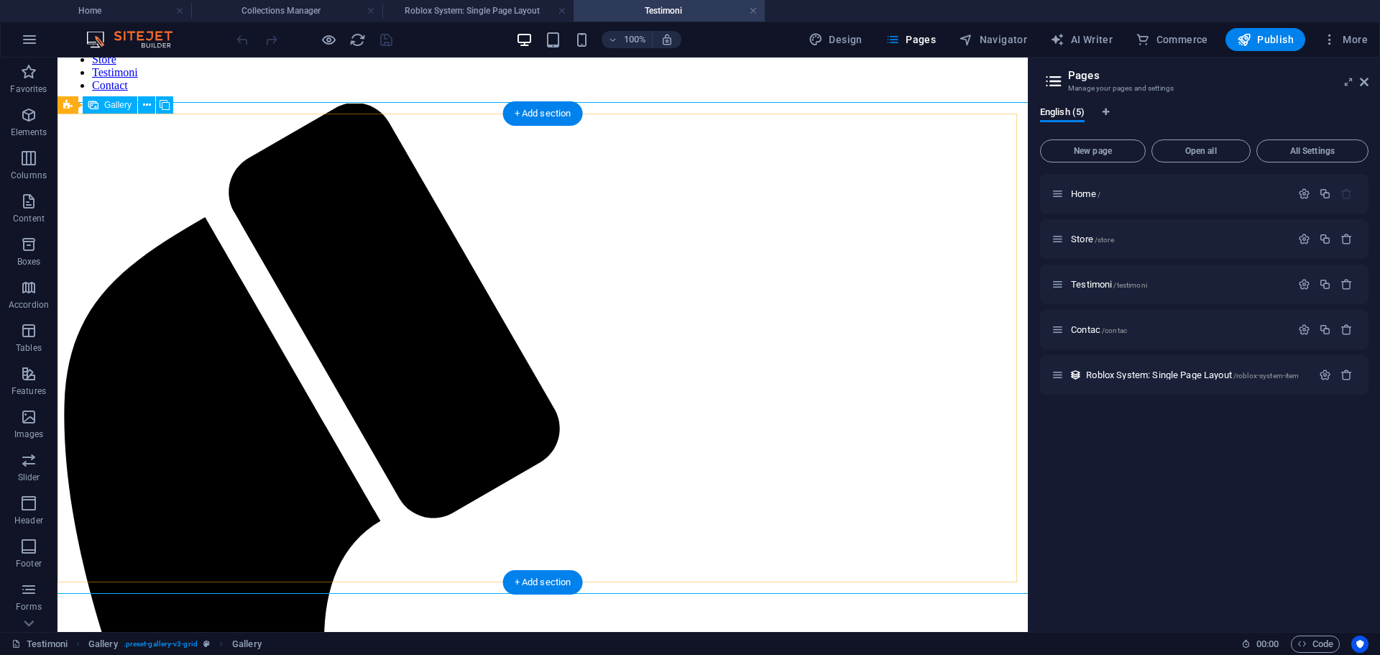
drag, startPoint x: 173, startPoint y: 142, endPoint x: 220, endPoint y: 170, distance: 54.5
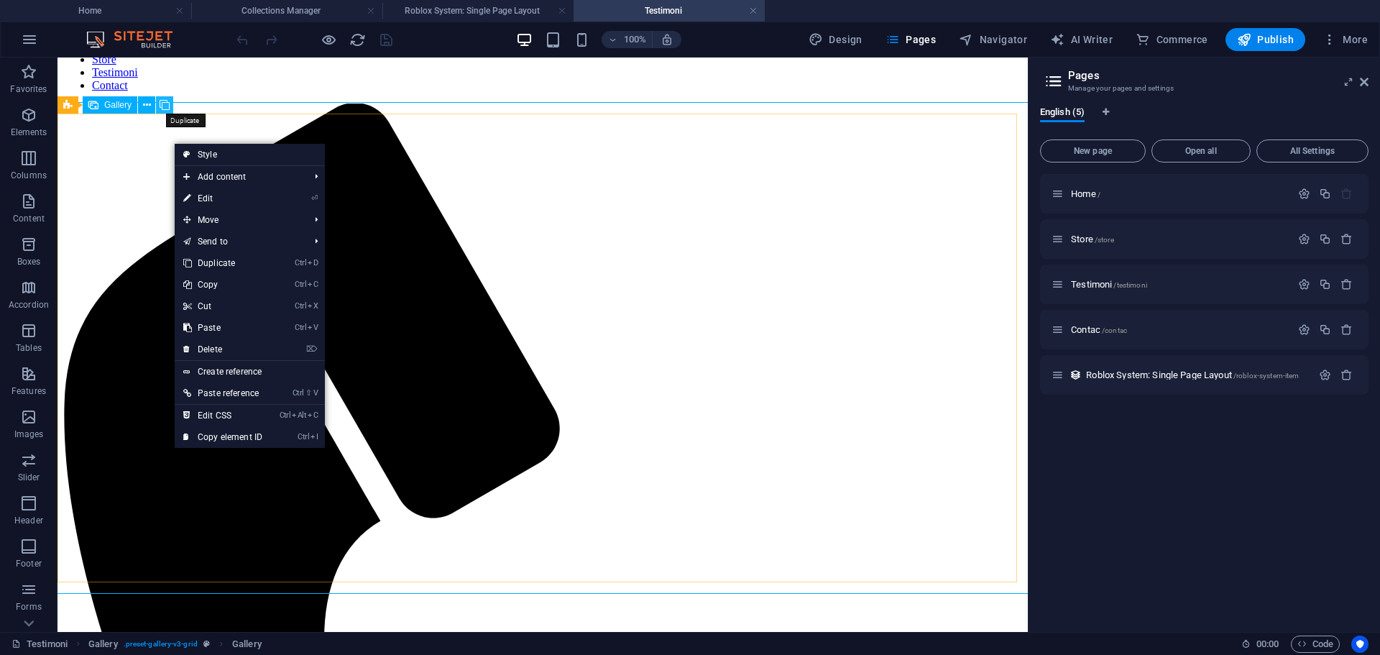
click at [162, 104] on icon at bounding box center [165, 105] width 10 height 15
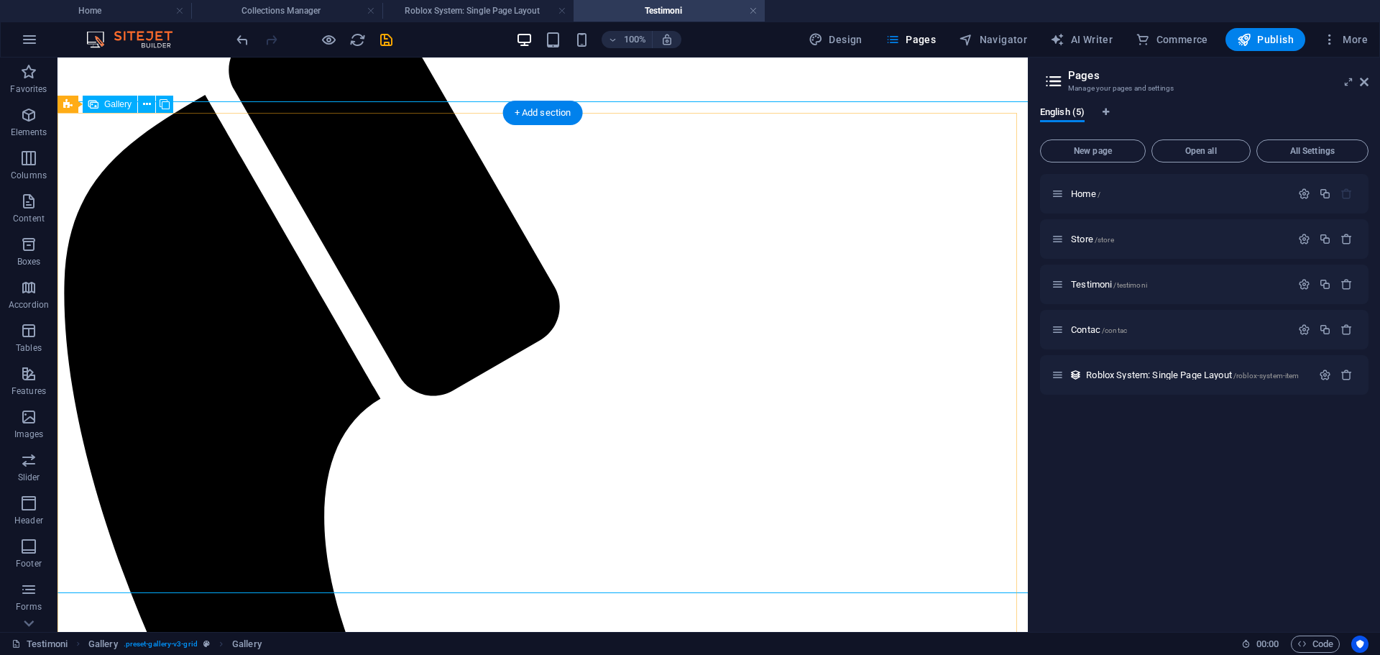
scroll to position [288, 0]
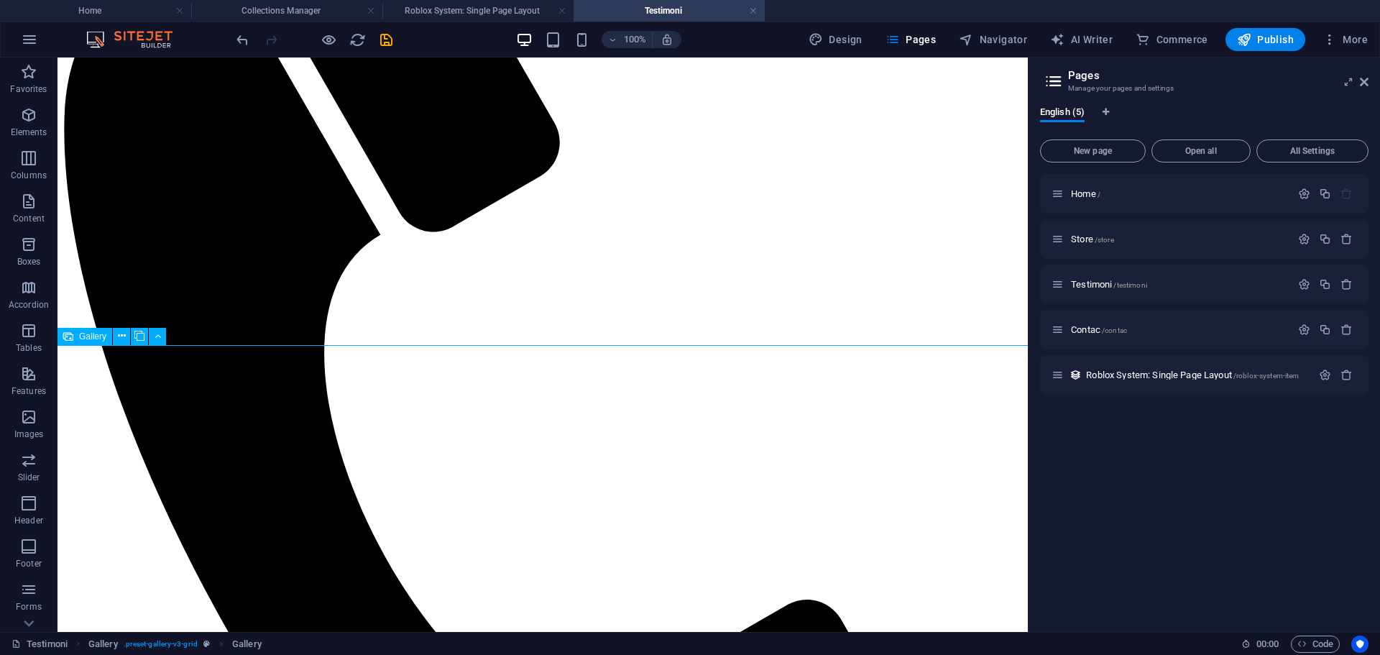
scroll to position [383, 0]
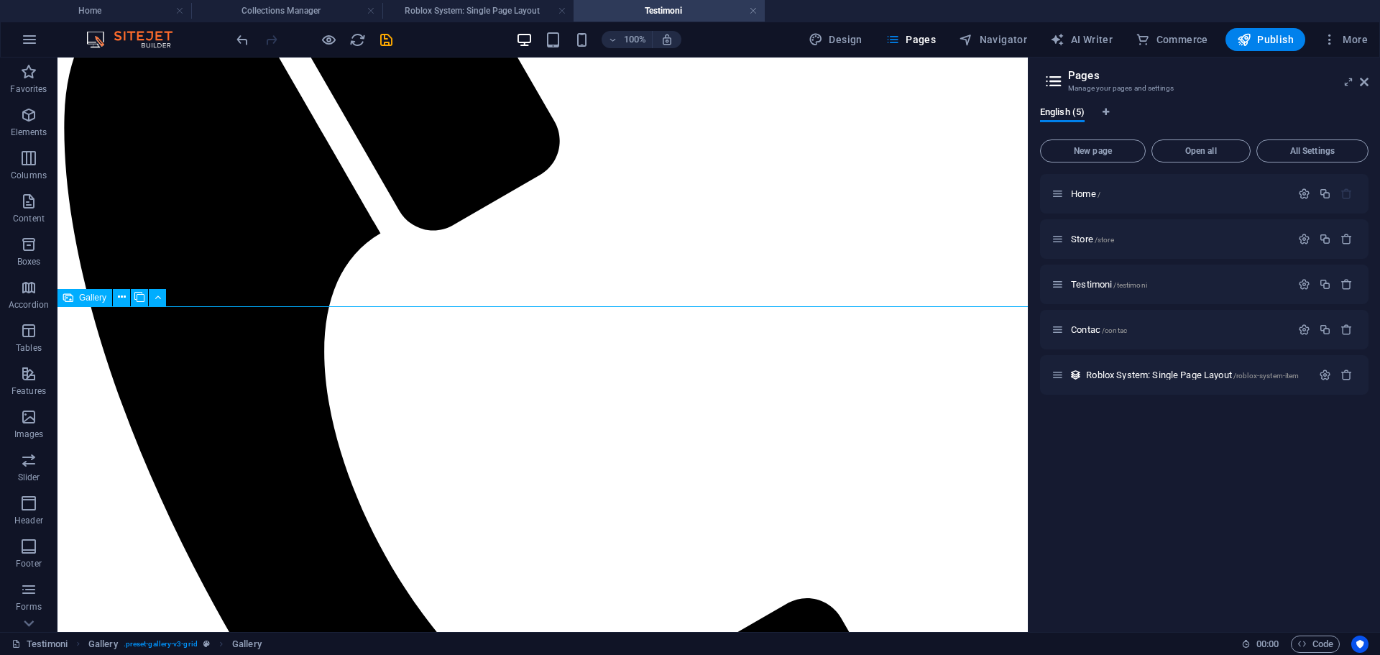
select select "4"
select select "px"
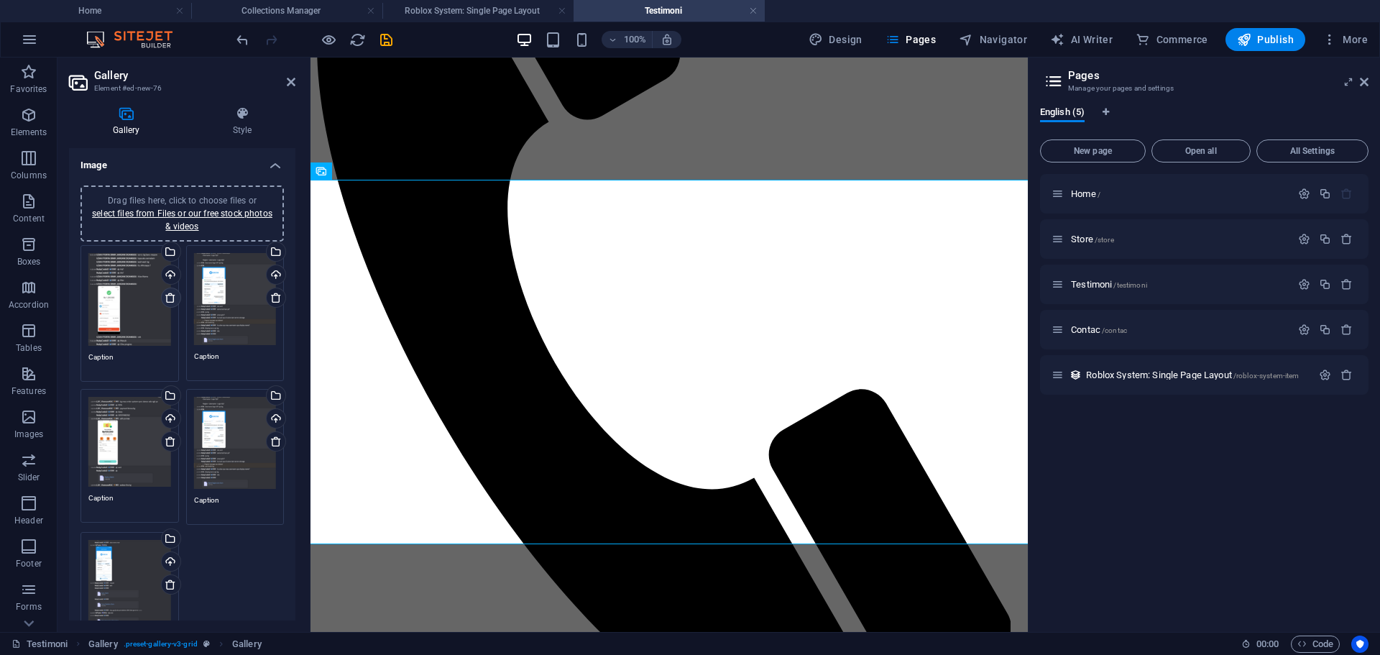
click at [165, 295] on icon at bounding box center [171, 298] width 12 height 12
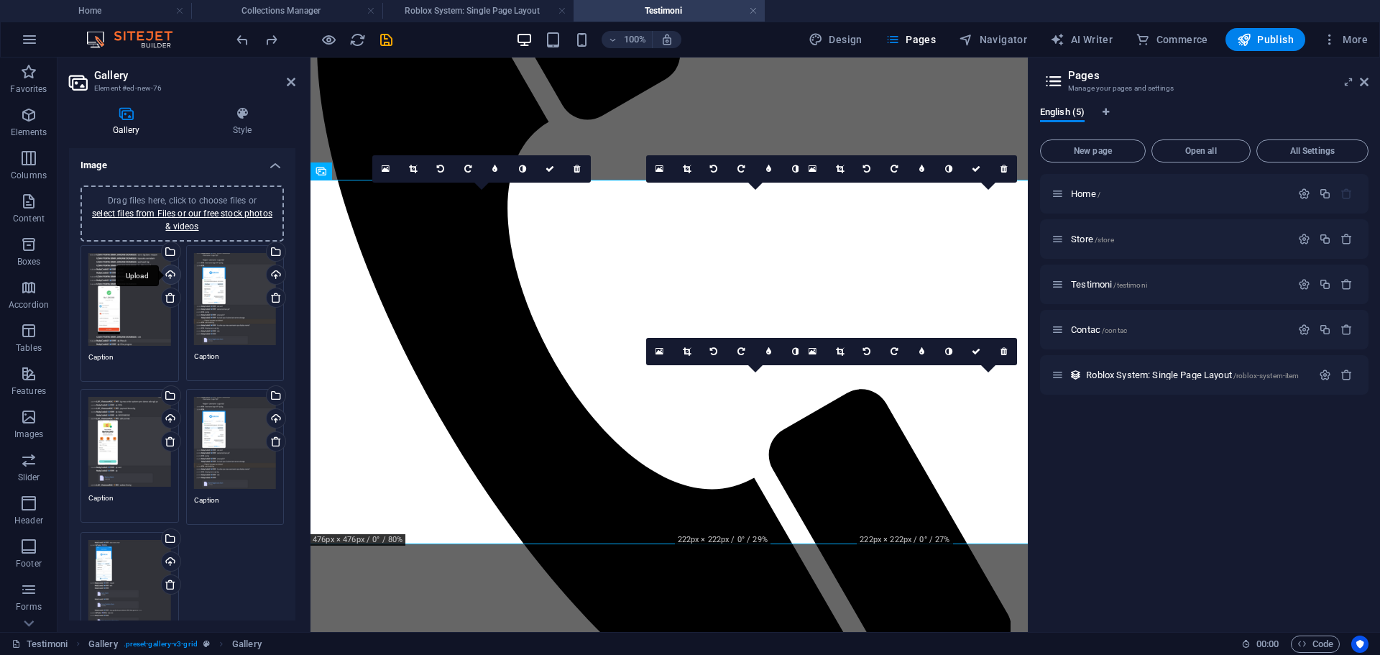
click at [170, 278] on div "Upload" at bounding box center [170, 276] width 22 height 22
click at [273, 277] on div "Upload" at bounding box center [275, 276] width 22 height 22
click at [173, 415] on div "Upload" at bounding box center [170, 416] width 22 height 22
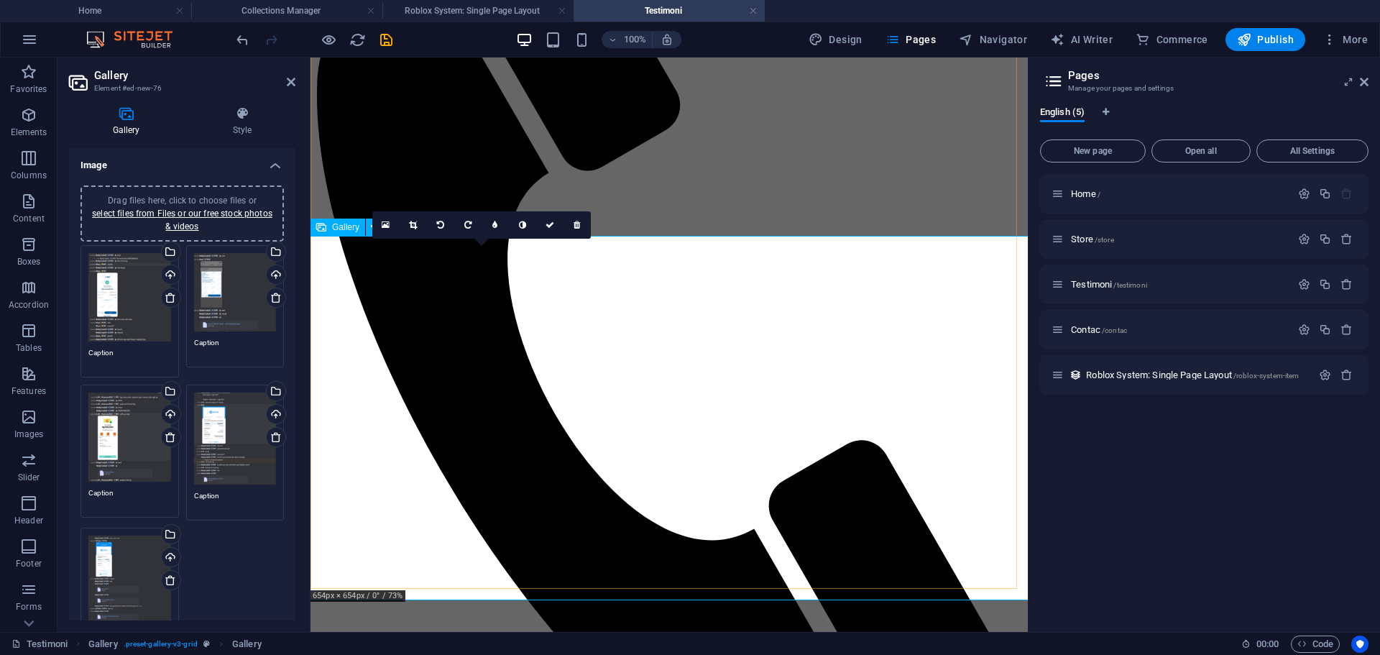
scroll to position [336, 0]
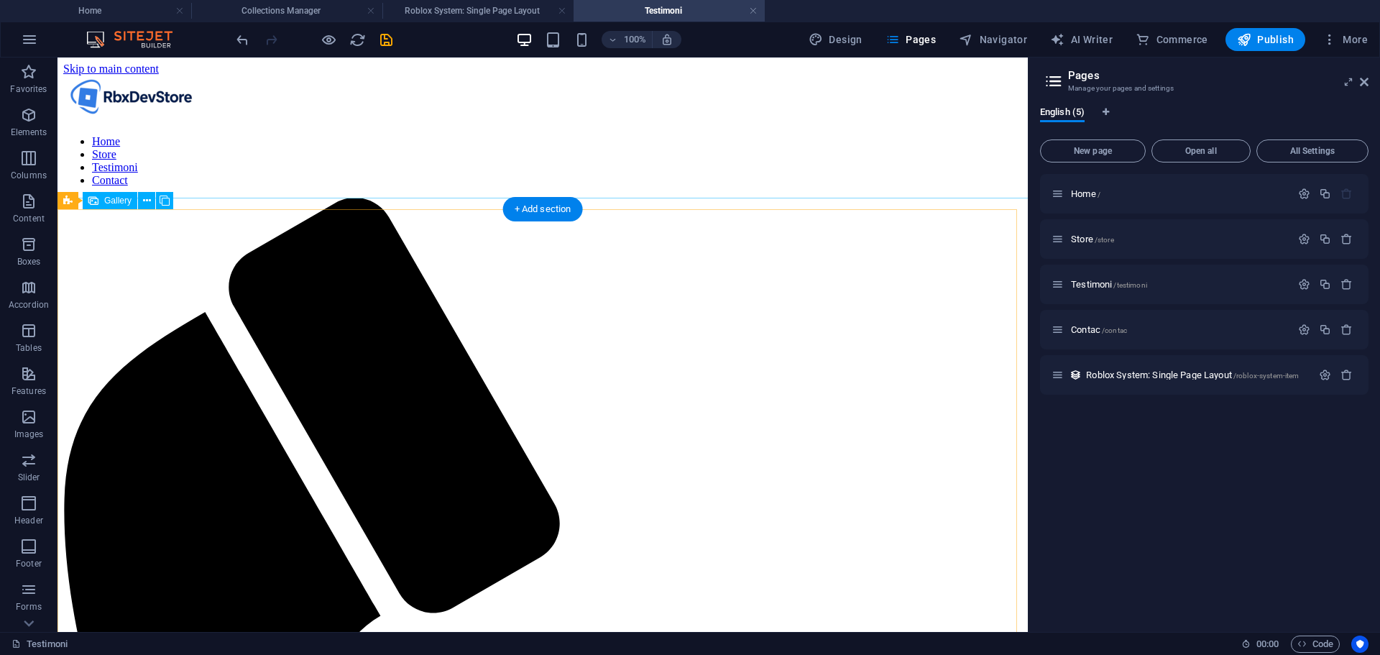
scroll to position [0, 0]
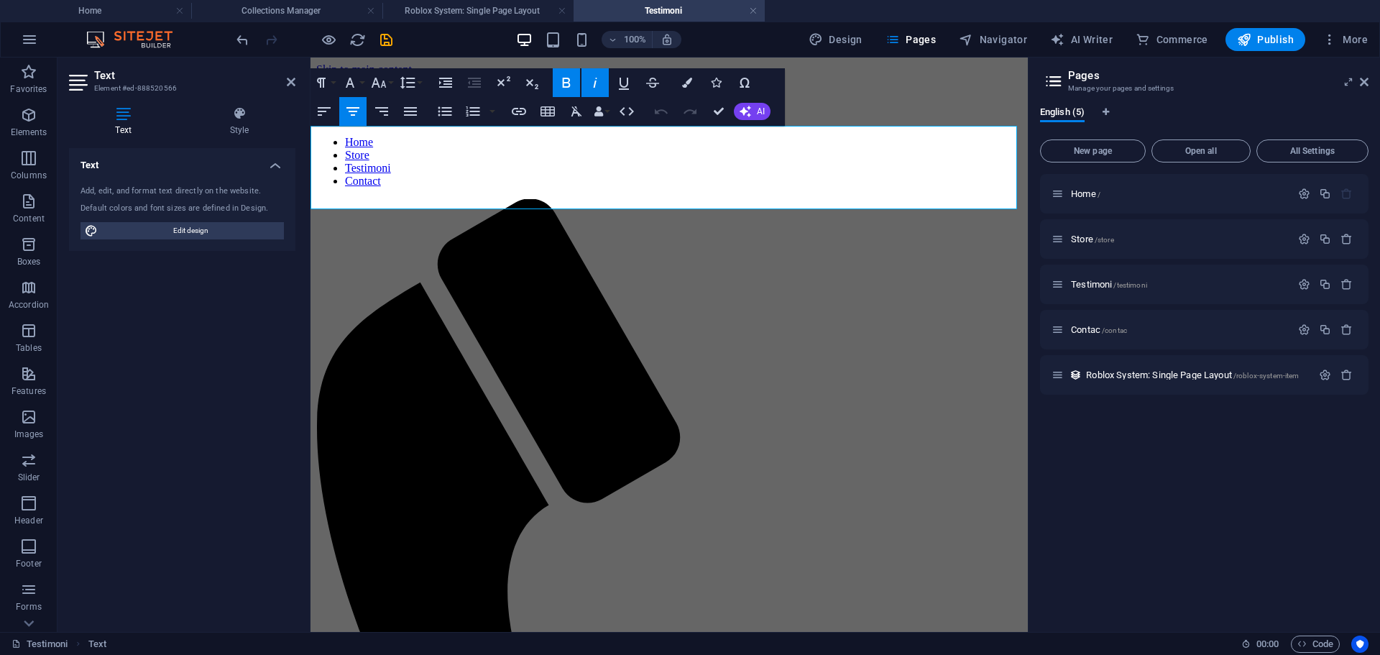
drag, startPoint x: 477, startPoint y: 153, endPoint x: 901, endPoint y: 185, distance: 425.3
click at [354, 83] on icon "button" at bounding box center [349, 82] width 17 height 17
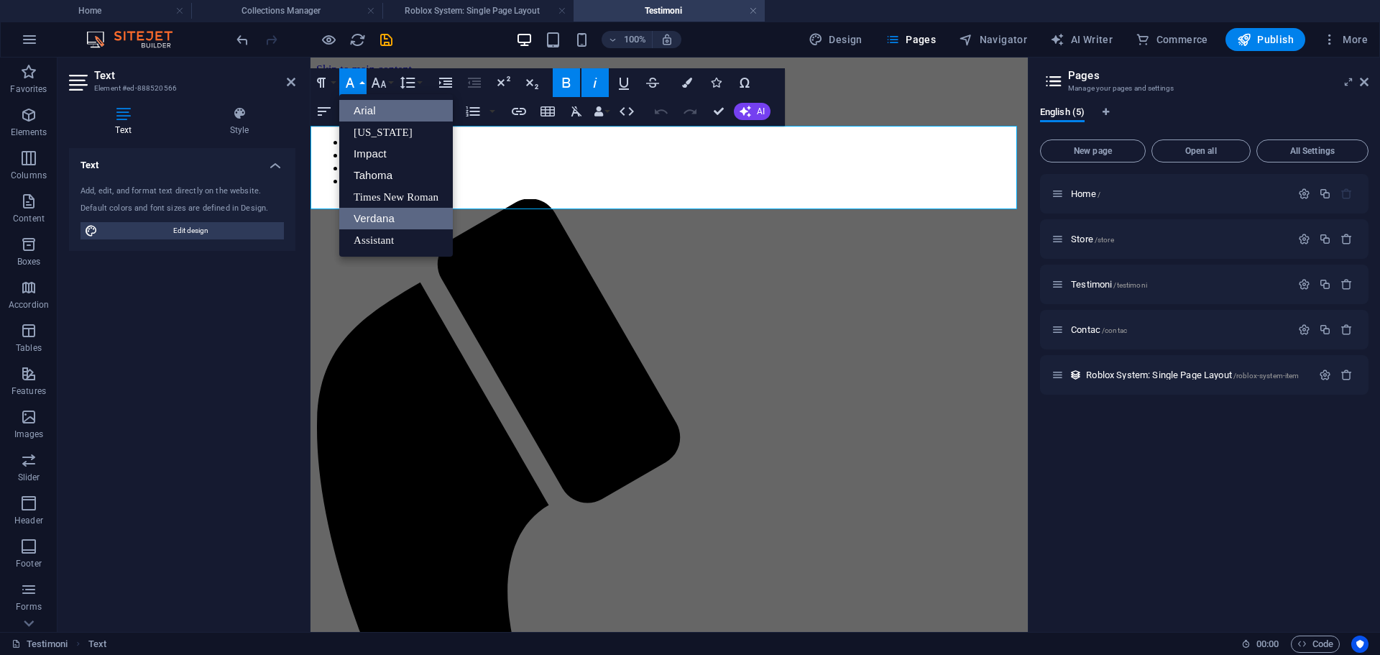
click at [362, 216] on link "Verdana" at bounding box center [396, 219] width 114 height 22
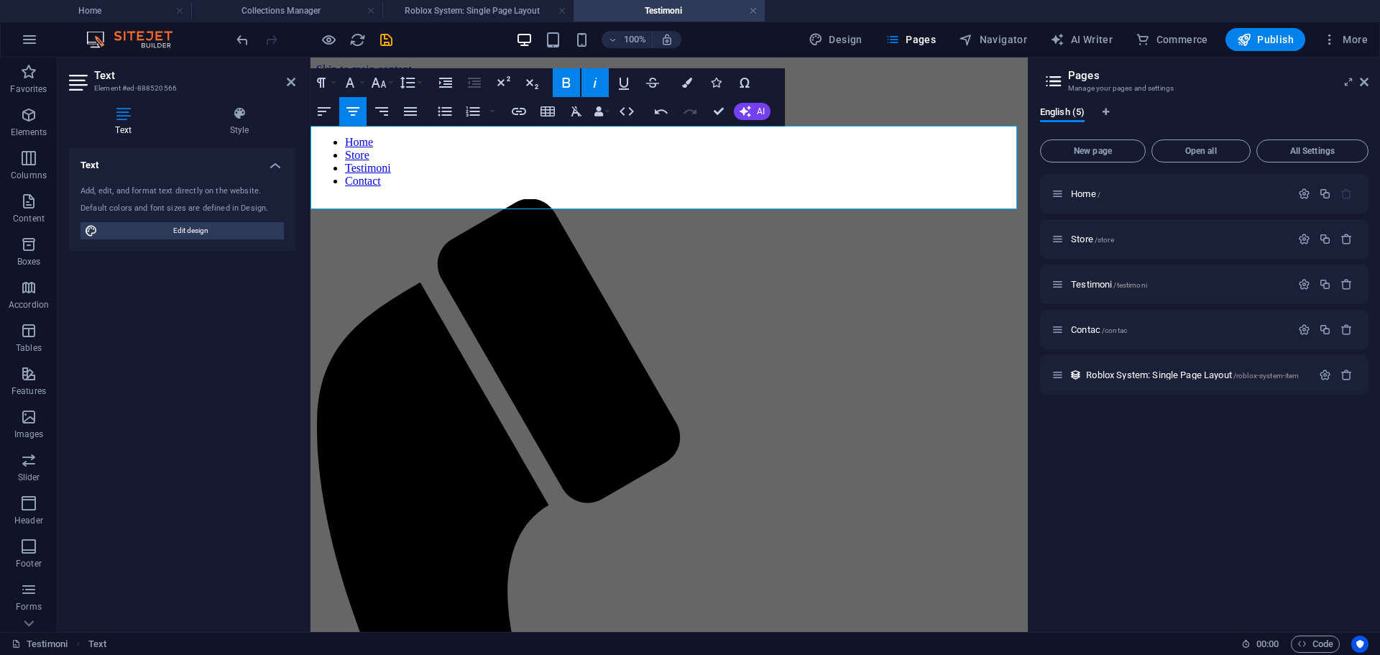
click at [1224, 500] on div "Home / Store /store Testimoni /testimoni Contac /contac Roblox System: Single P…" at bounding box center [1204, 397] width 328 height 446
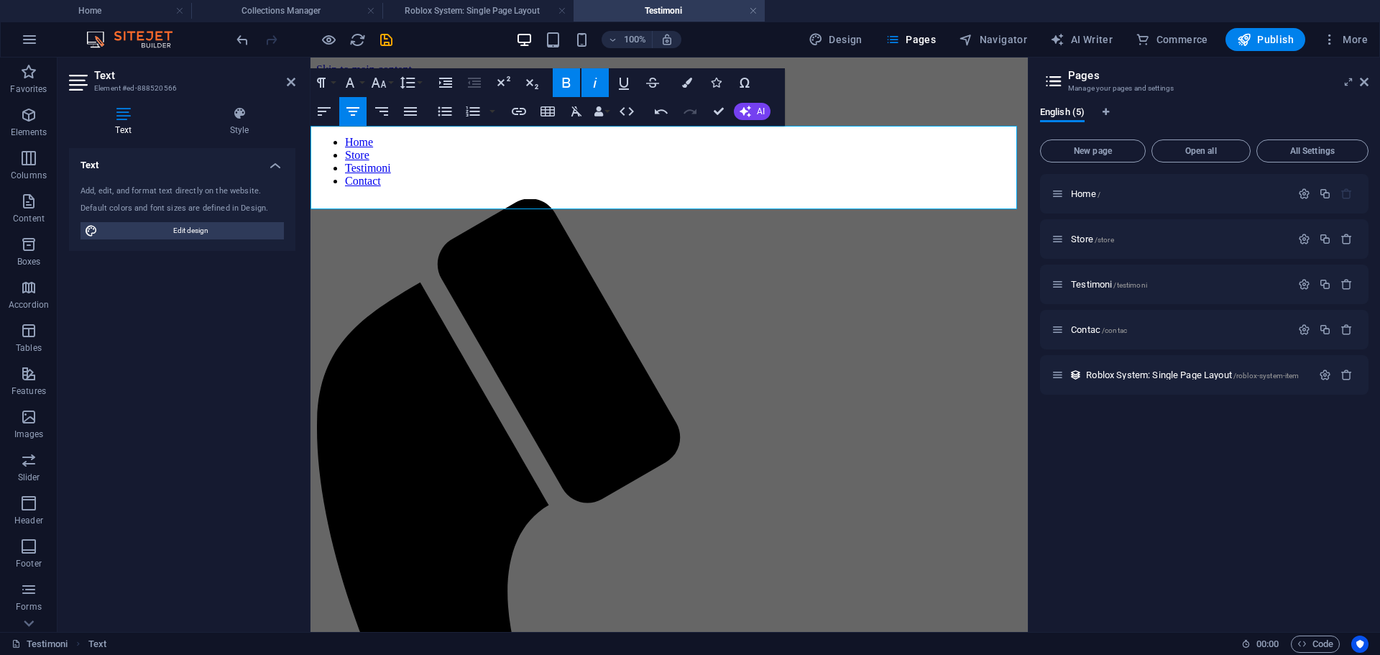
drag, startPoint x: 479, startPoint y: 175, endPoint x: 1075, endPoint y: 209, distance: 597.6
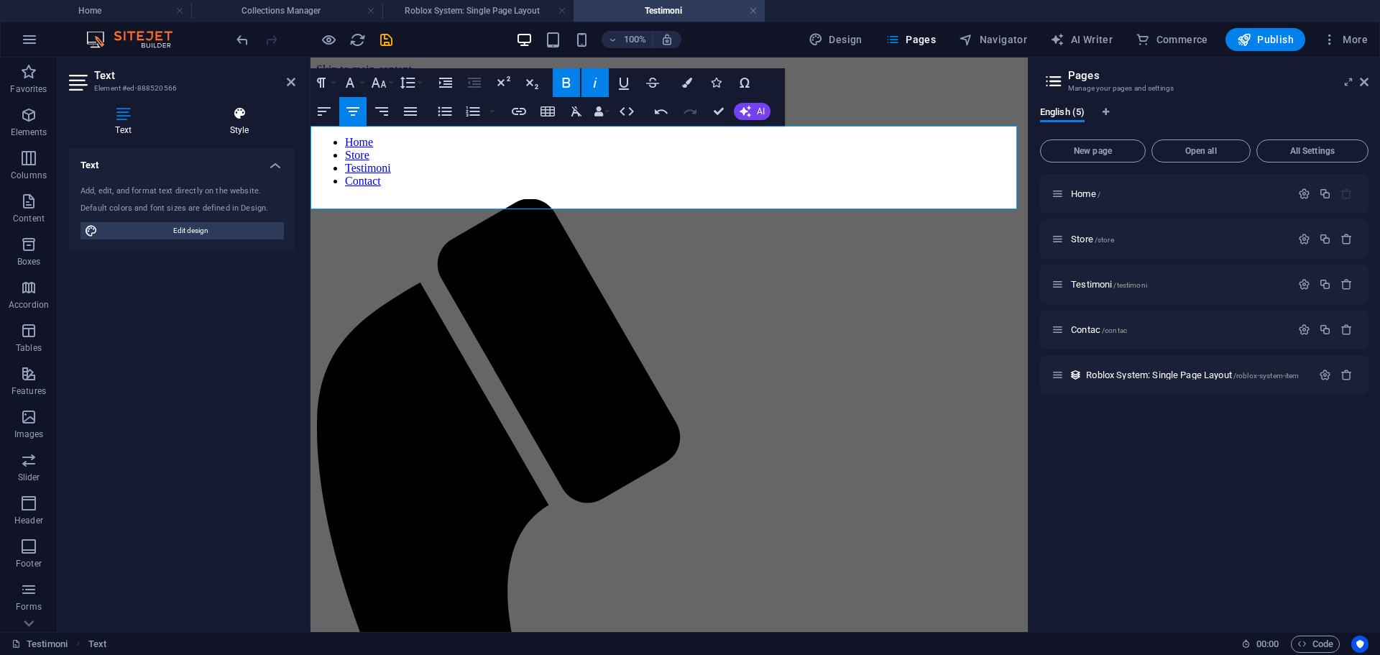
click at [234, 119] on icon at bounding box center [239, 113] width 112 height 14
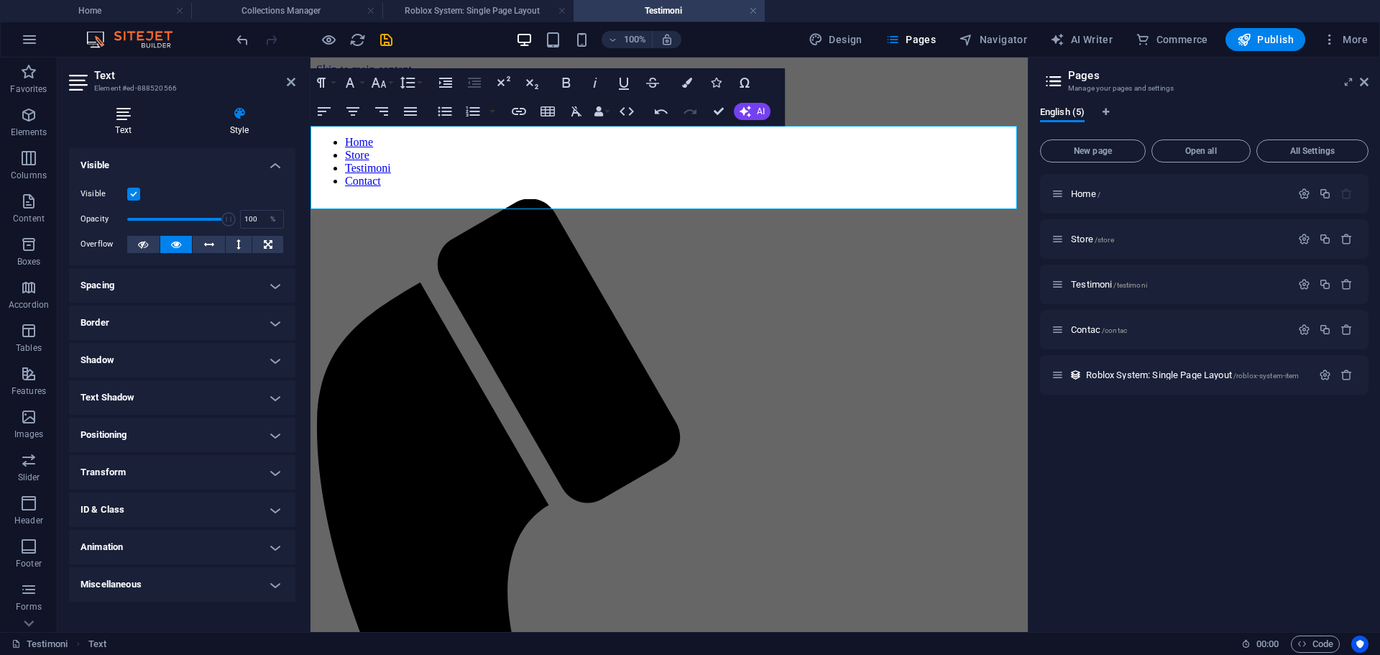
click at [128, 116] on icon at bounding box center [123, 113] width 109 height 14
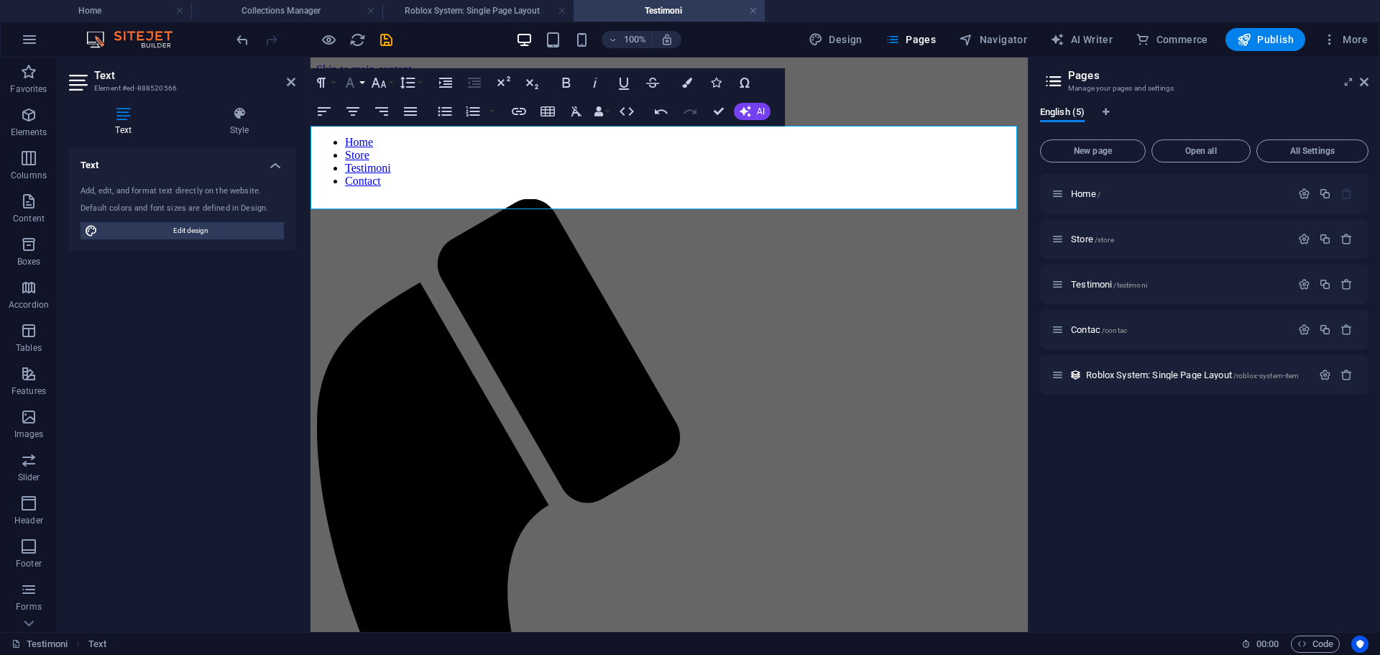
click at [352, 81] on icon "button" at bounding box center [349, 82] width 17 height 17
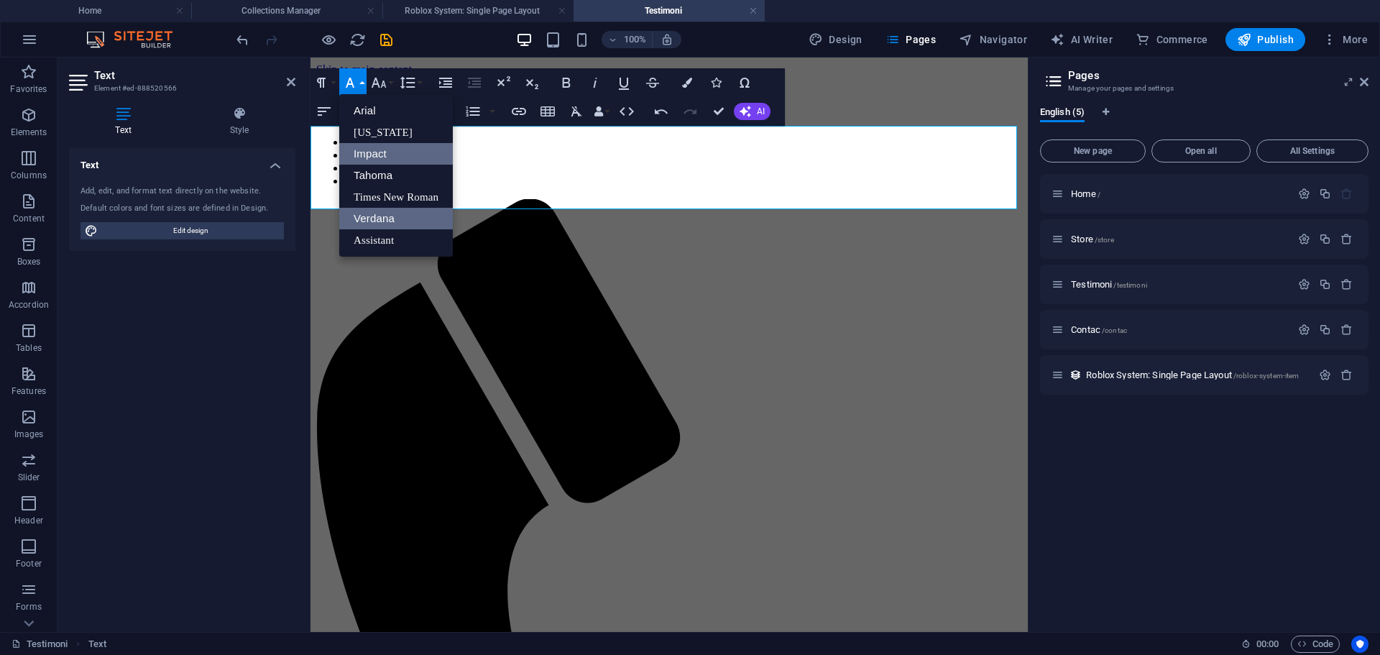
click at [370, 152] on link "Impact" at bounding box center [396, 154] width 114 height 22
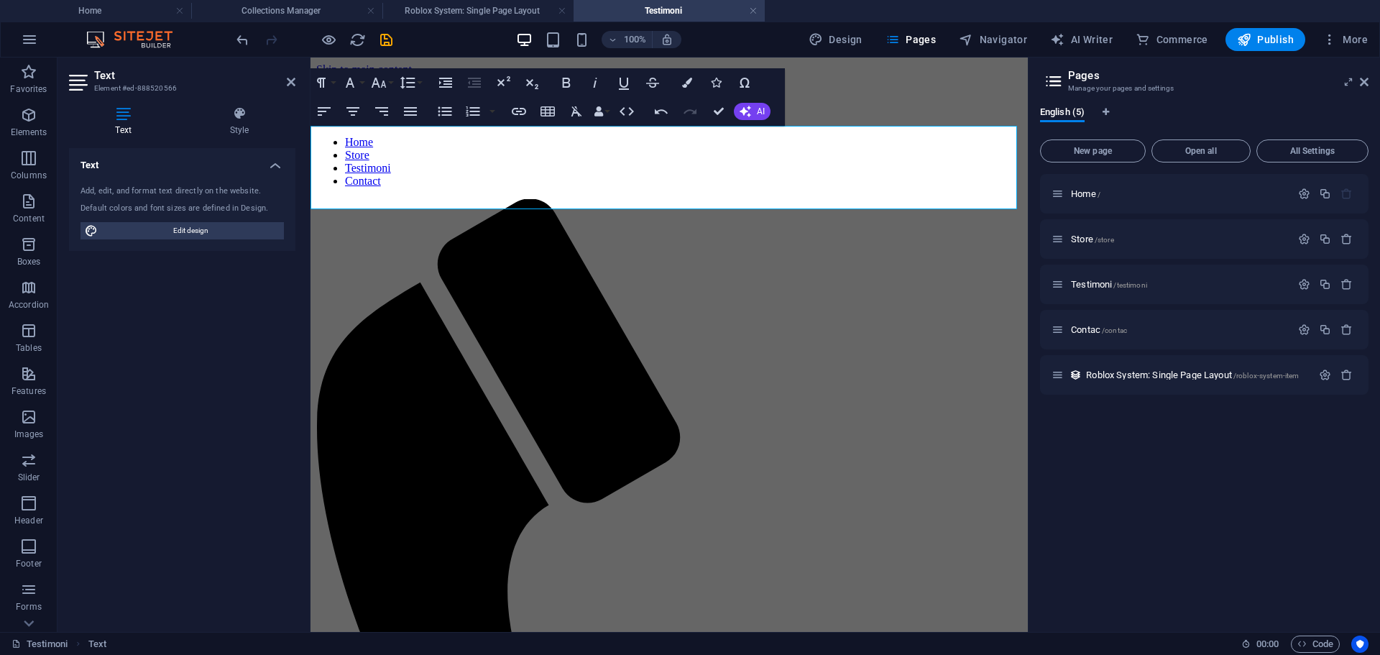
click at [1207, 409] on div "Home / Store /store Testimoni /testimoni Contac /contac Roblox System: Single P…" at bounding box center [1204, 397] width 328 height 446
click at [1211, 462] on div "Home / Store /store Testimoni /testimoni Contac /contac Roblox System: Single P…" at bounding box center [1204, 397] width 328 height 446
click at [890, 136] on nav "Home Store Testimoni Contact" at bounding box center [669, 162] width 706 height 52
click at [1158, 502] on div "Home / Store /store Testimoni /testimoni Contac /contac Roblox System: Single P…" at bounding box center [1204, 397] width 328 height 446
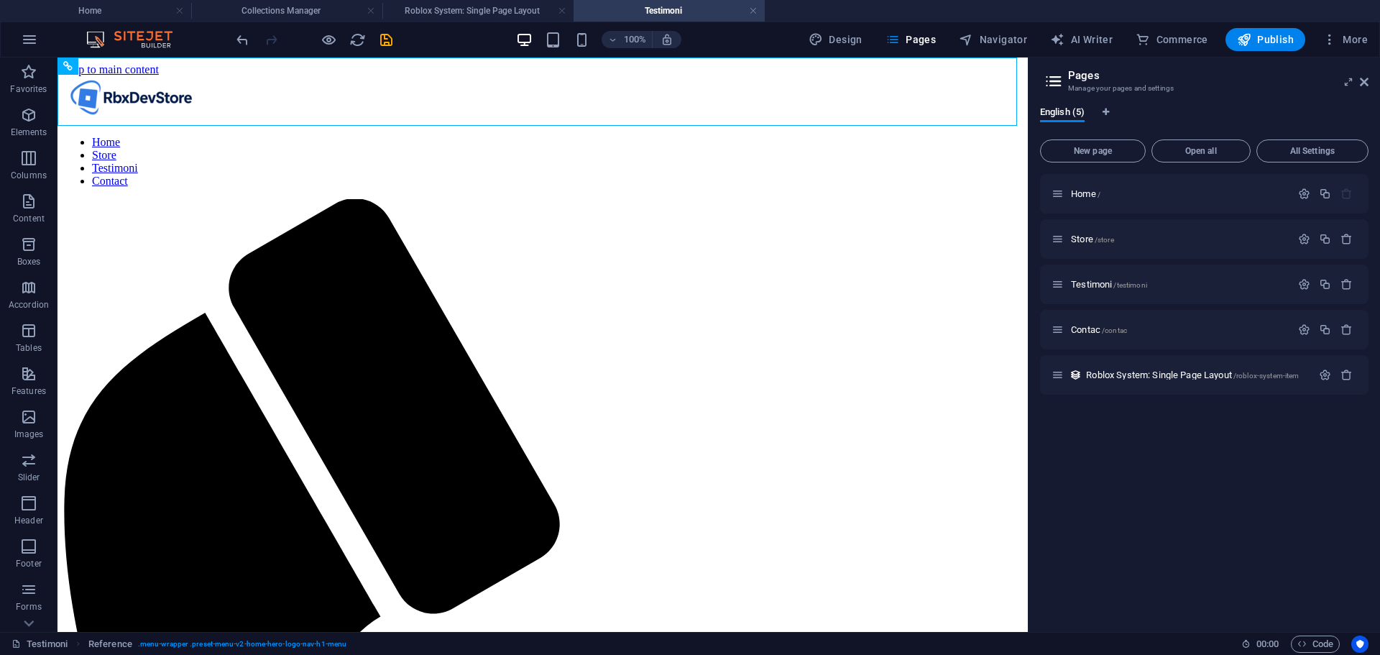
click at [1159, 502] on div "Home / Store /store Testimoni /testimoni Contac /contac Roblox System: Single P…" at bounding box center [1204, 397] width 328 height 446
click at [1079, 193] on span "Home /" at bounding box center [1085, 193] width 29 height 11
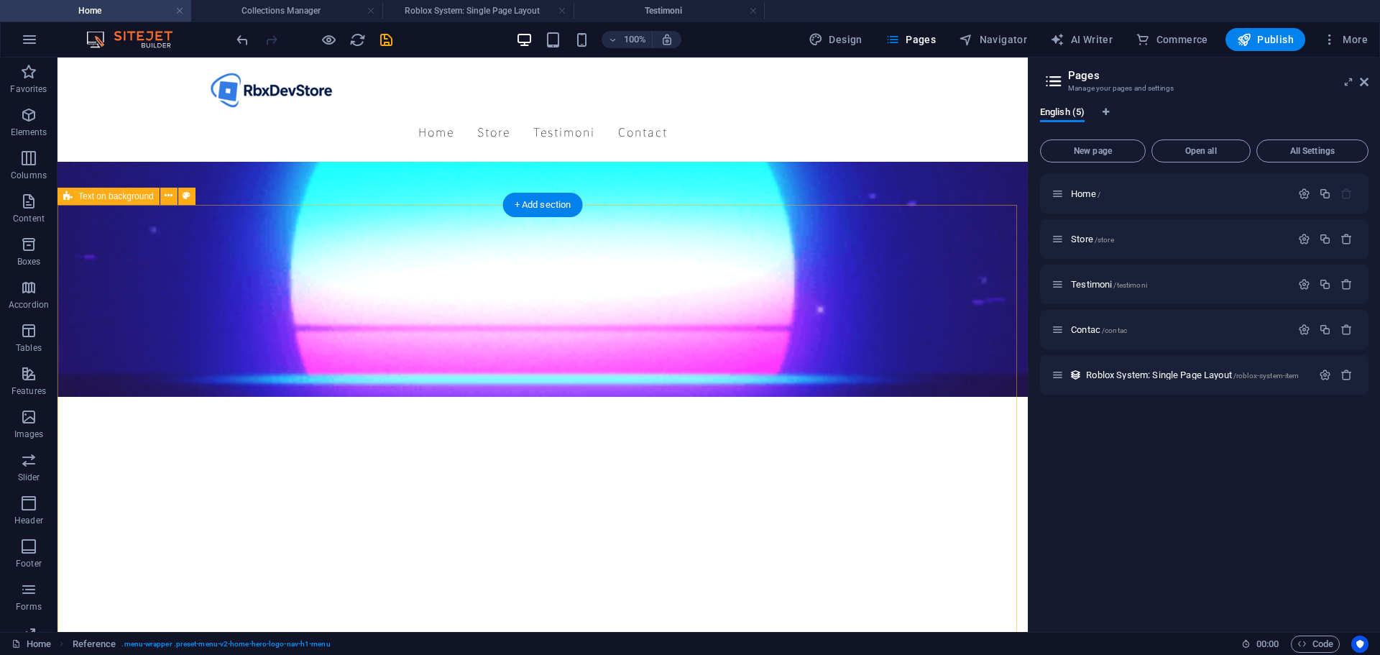
scroll to position [239, 0]
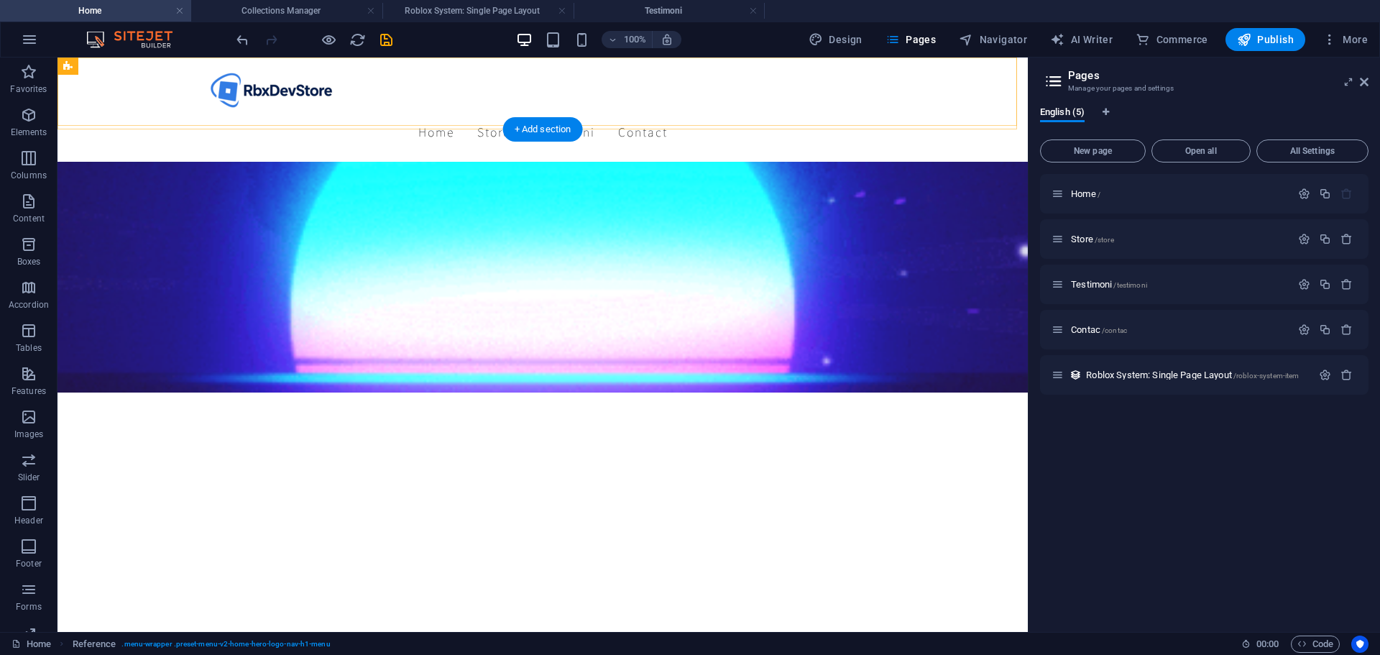
click at [878, 81] on div "Home Store Testimoni Contact" at bounding box center [543, 110] width 970 height 104
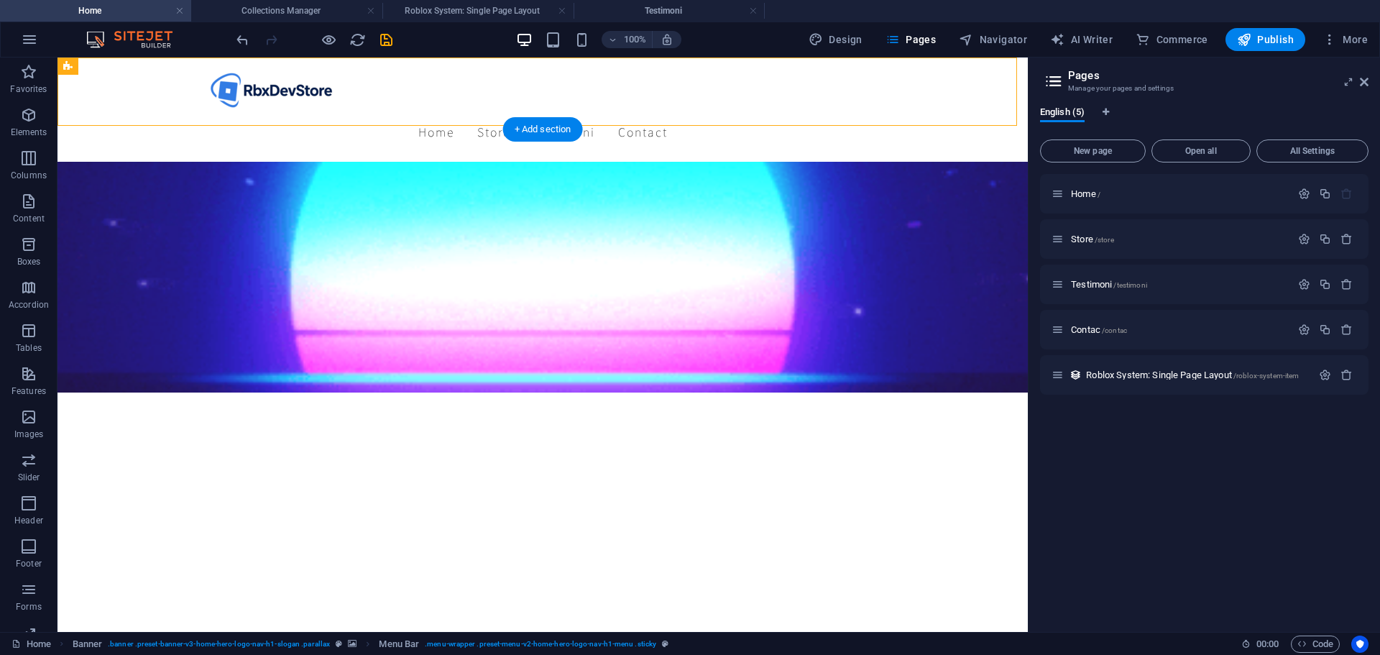
click at [957, 93] on div "Home Store Testimoni Contact" at bounding box center [543, 110] width 970 height 104
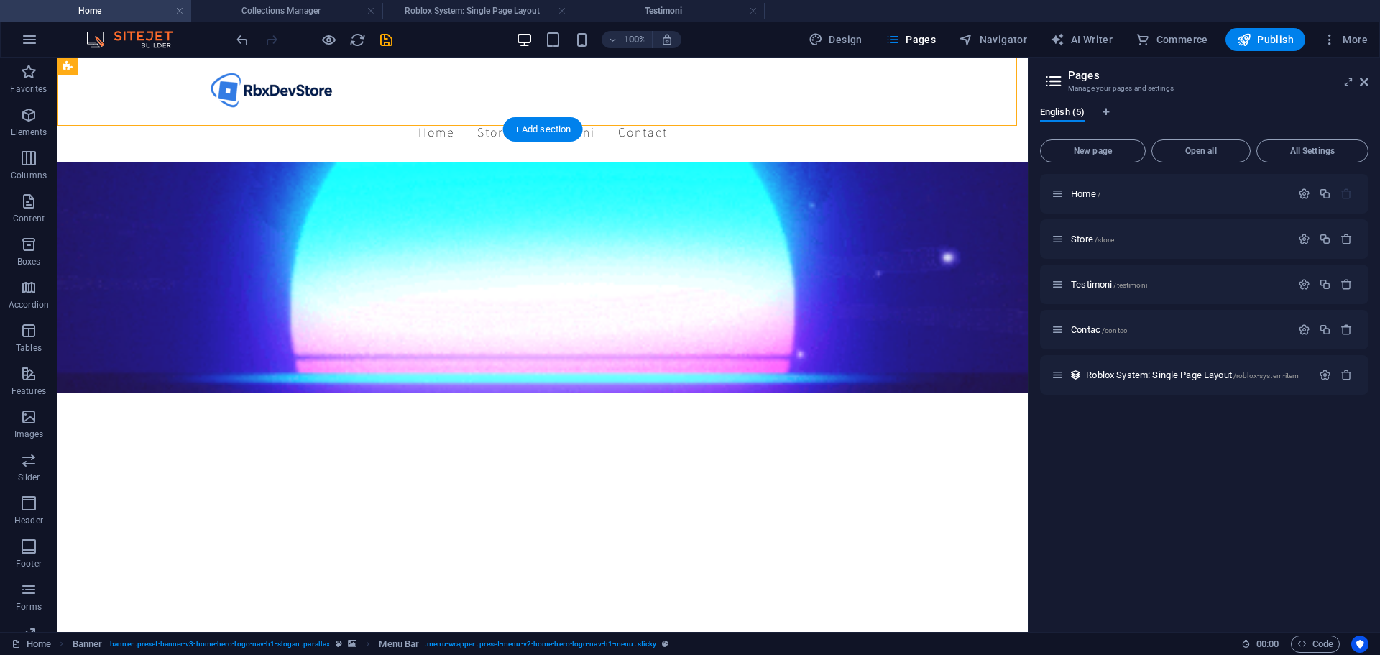
click at [957, 93] on div "Home Store Testimoni Contact" at bounding box center [543, 110] width 970 height 104
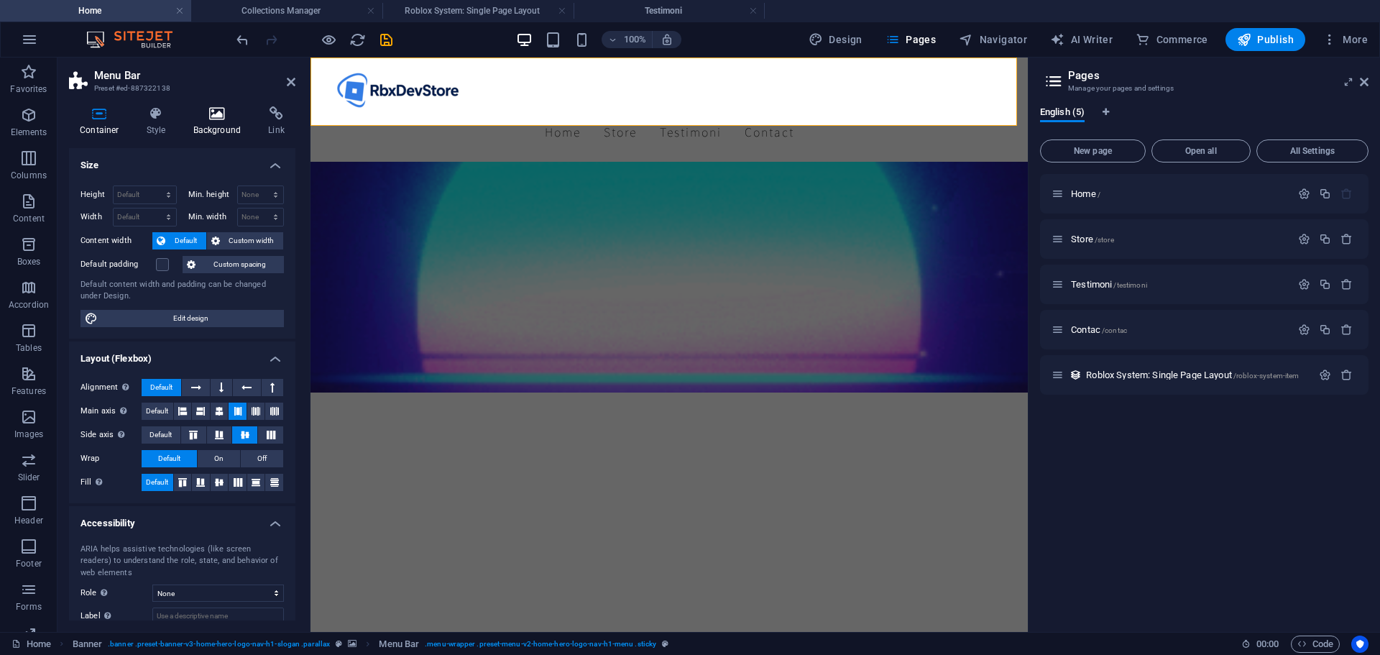
click at [219, 114] on icon at bounding box center [218, 113] width 70 height 14
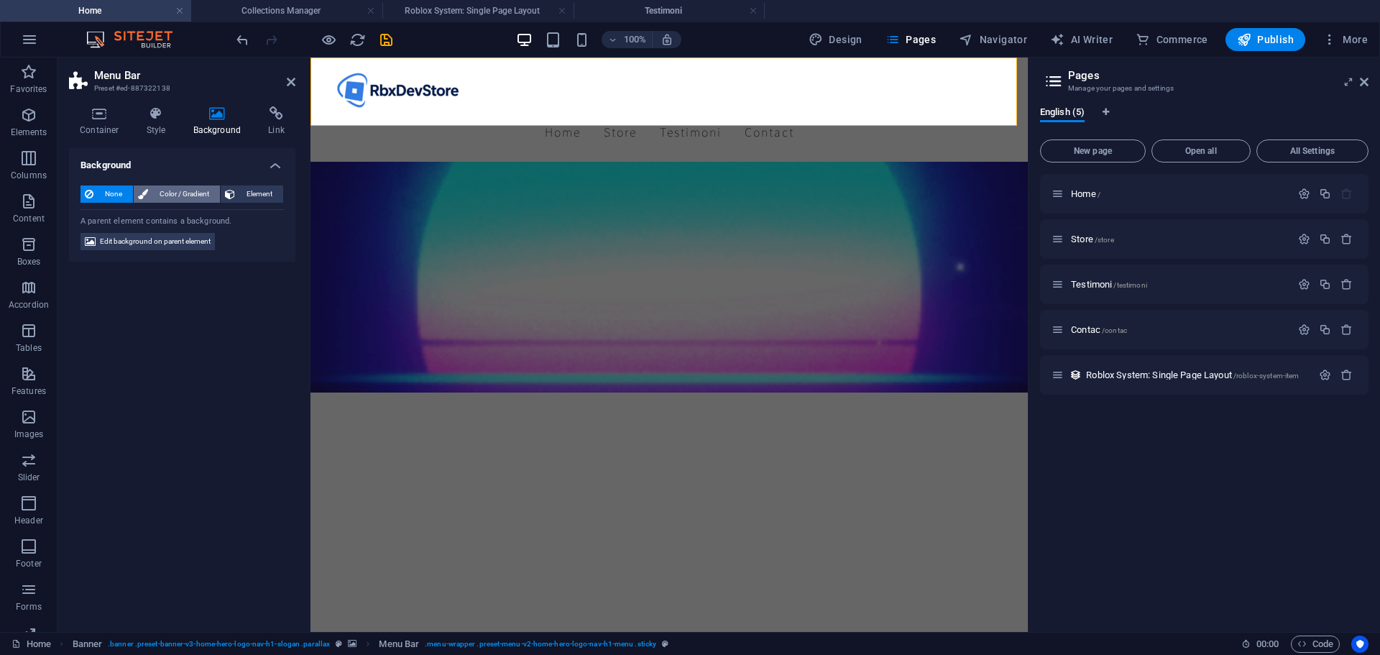
click at [190, 198] on span "Color / Gradient" at bounding box center [183, 193] width 63 height 17
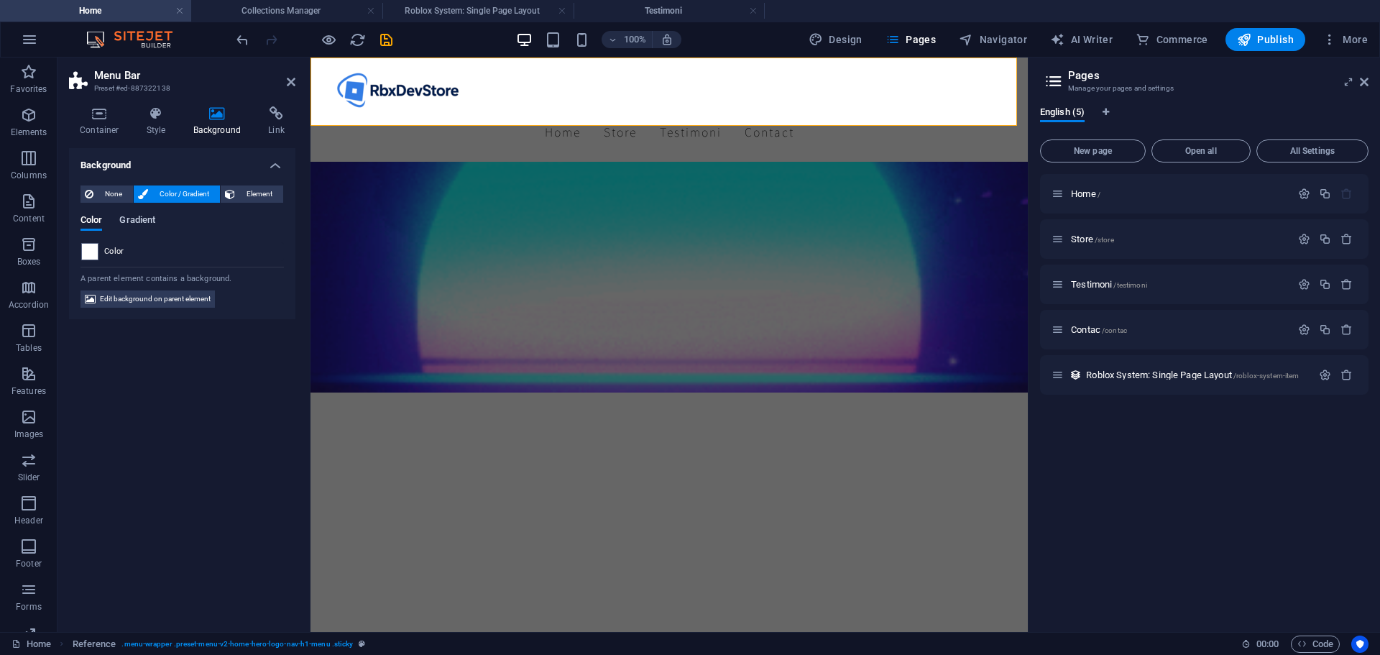
click at [139, 218] on span "Gradient" at bounding box center [137, 221] width 36 height 20
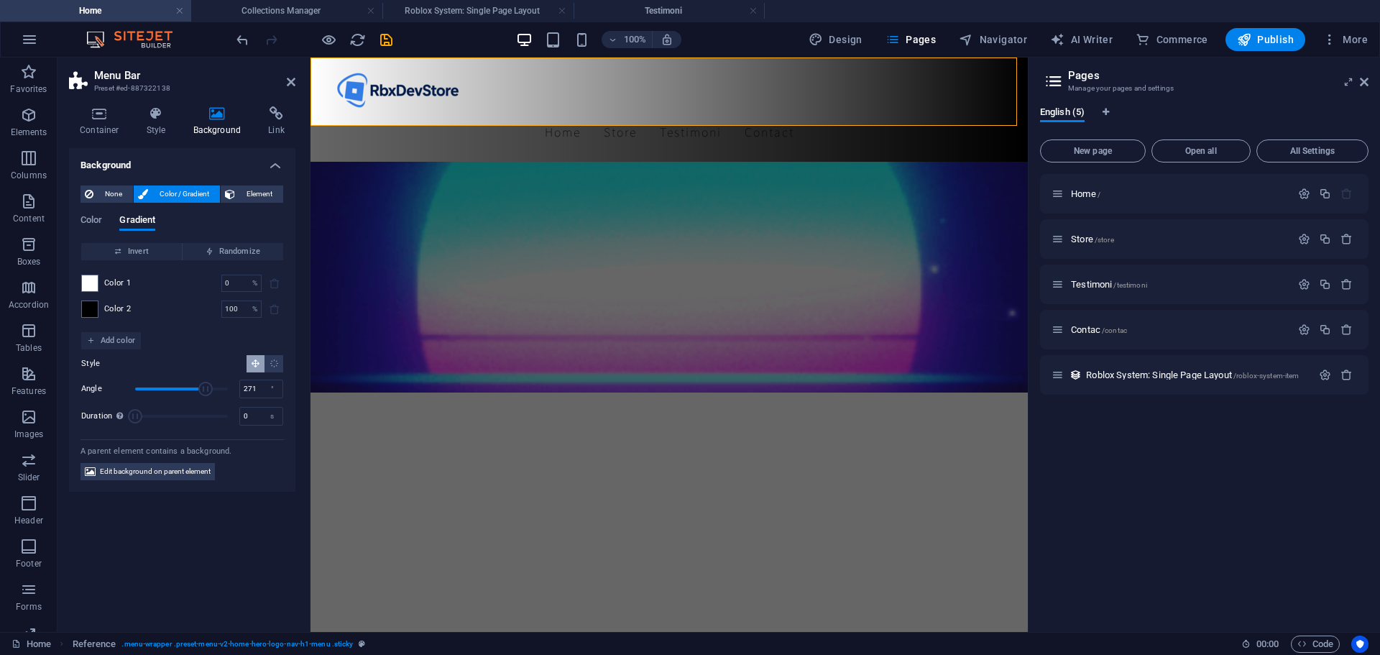
drag, startPoint x: 154, startPoint y: 385, endPoint x: 201, endPoint y: 390, distance: 47.6
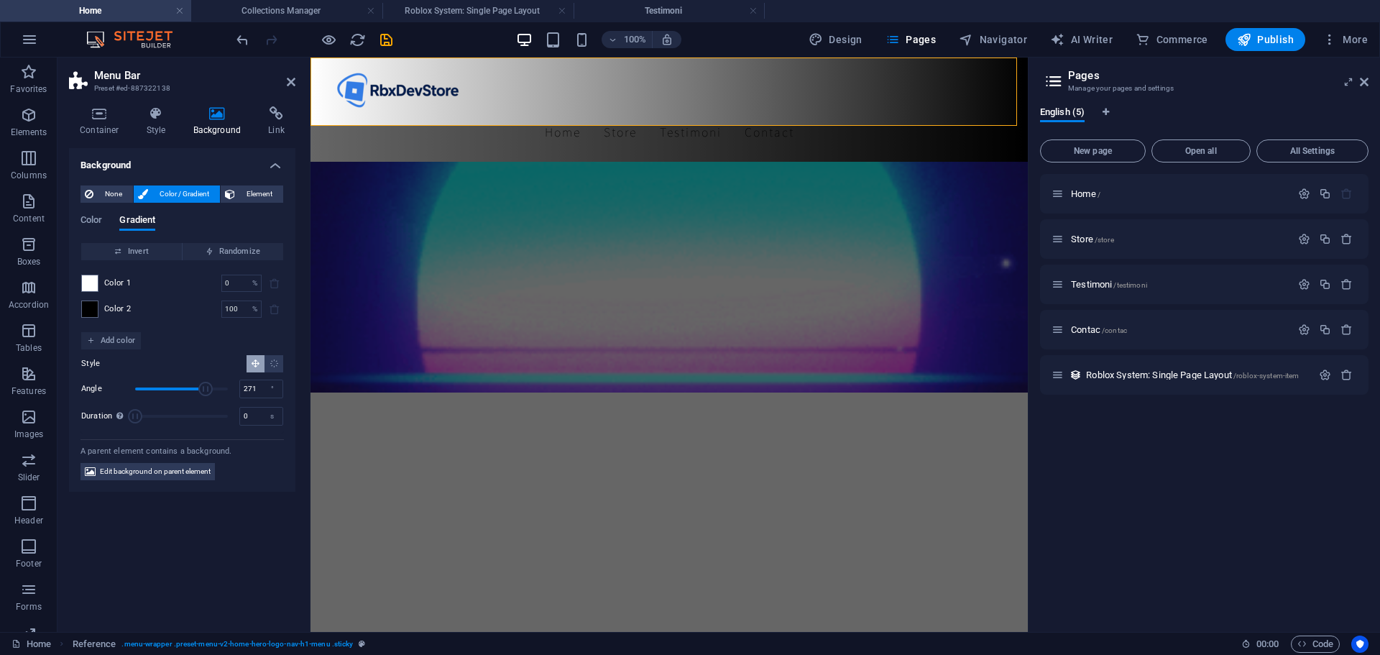
click at [205, 390] on span "Angle" at bounding box center [205, 389] width 14 height 14
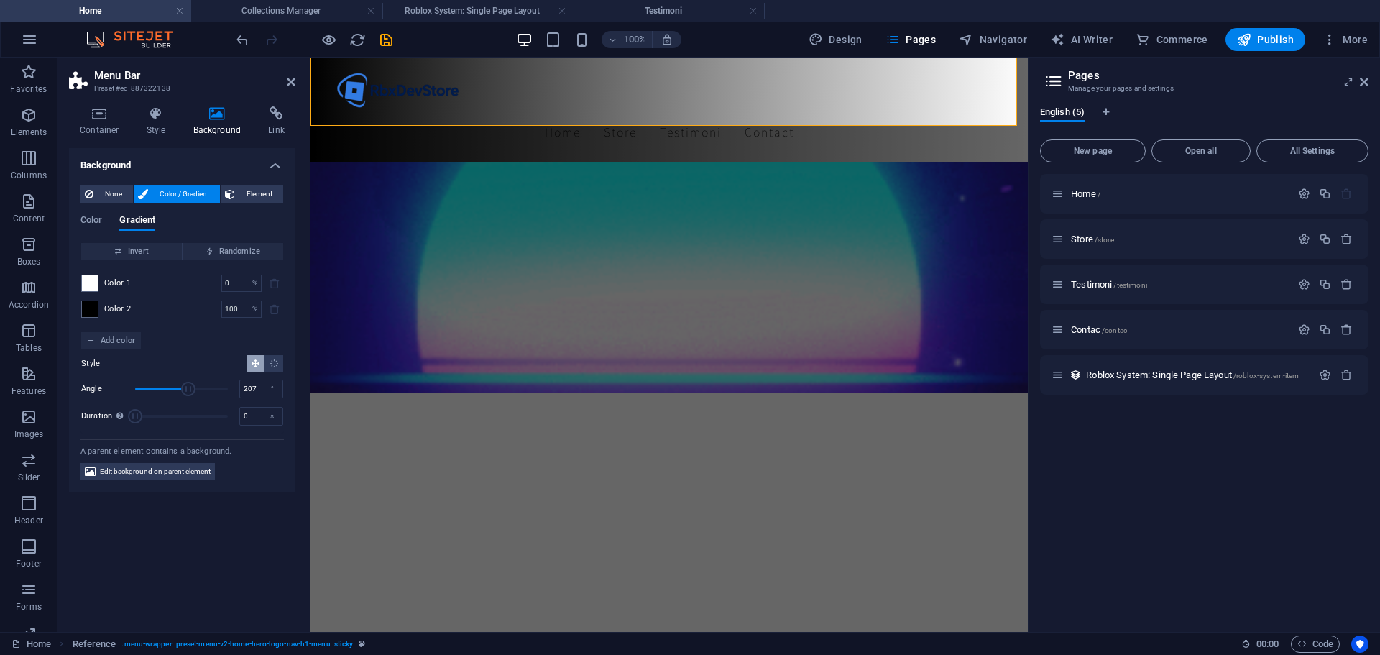
drag, startPoint x: 201, startPoint y: 390, endPoint x: 188, endPoint y: 390, distance: 12.9
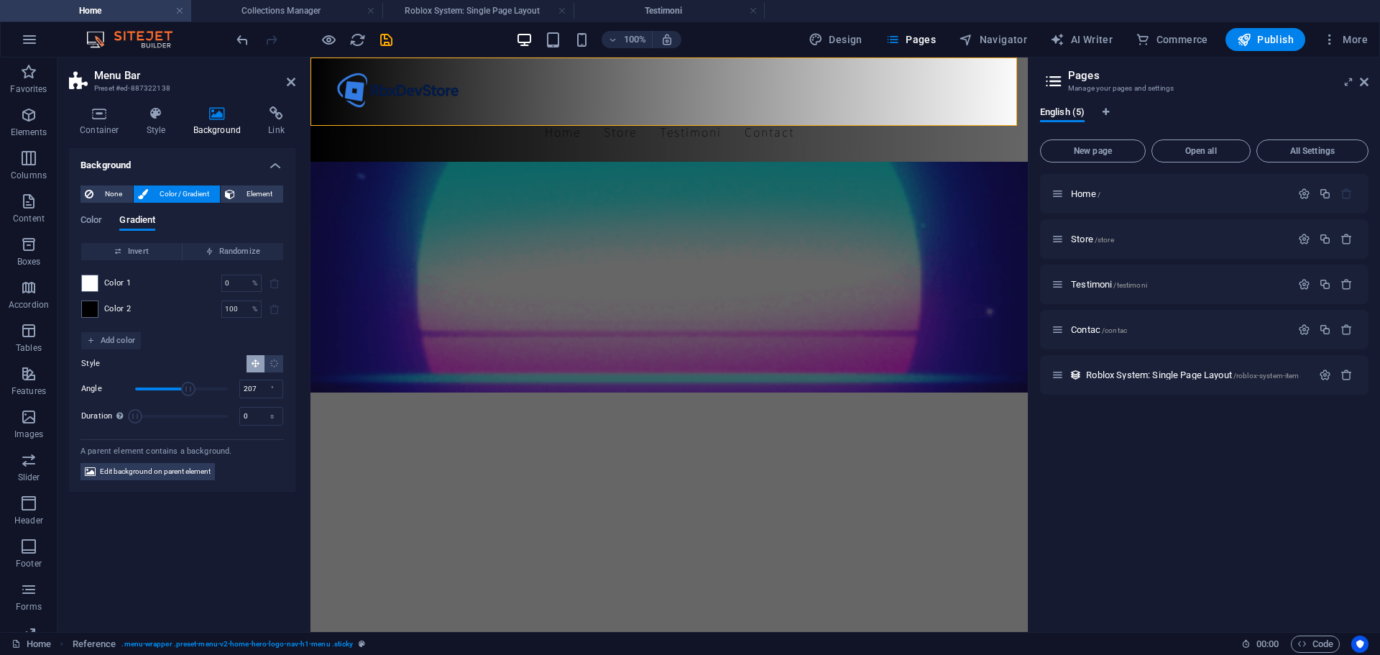
click at [188, 390] on span "Angle" at bounding box center [188, 389] width 14 height 14
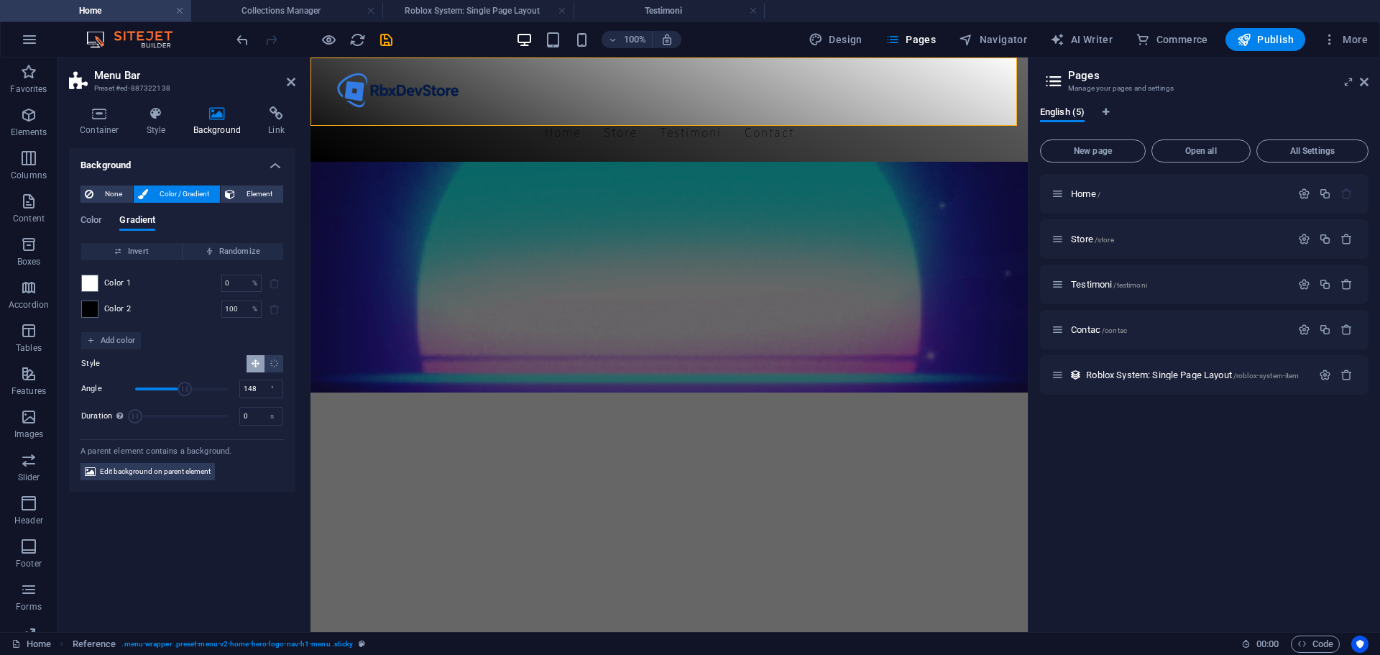
type input "145"
drag, startPoint x: 195, startPoint y: 389, endPoint x: 172, endPoint y: 388, distance: 23.0
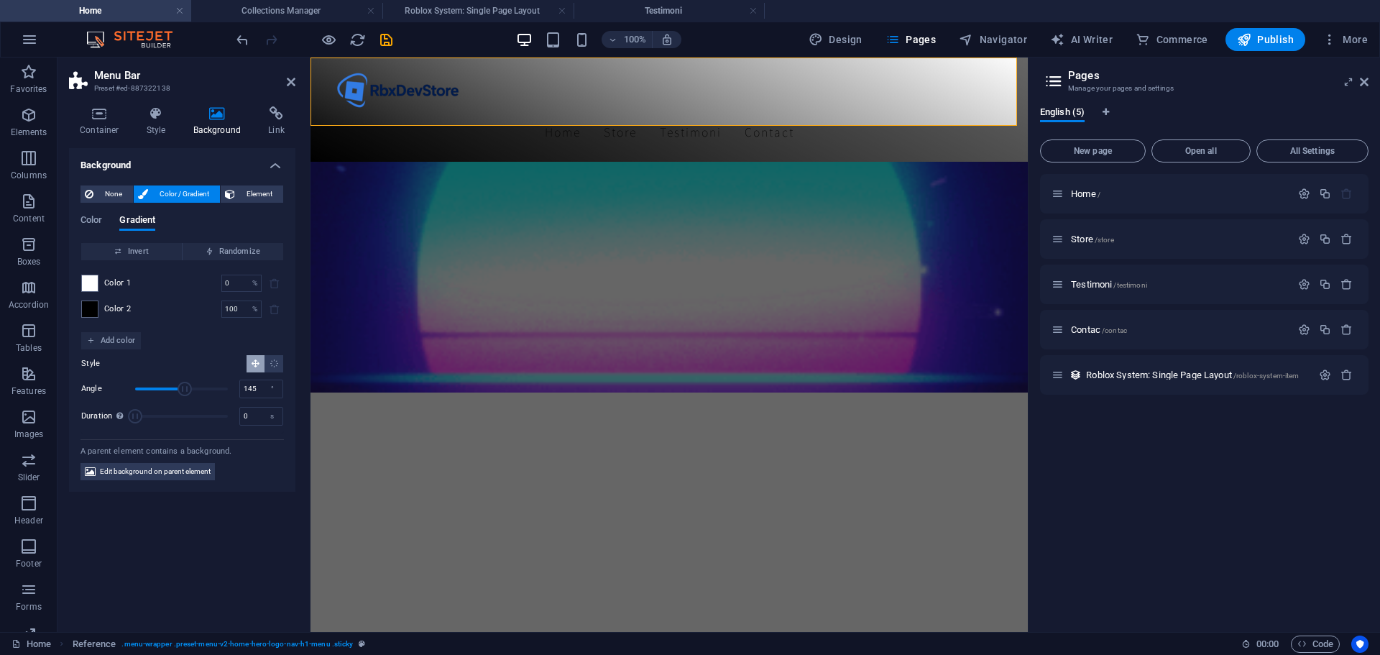
click at [178, 388] on span "Angle" at bounding box center [185, 389] width 14 height 14
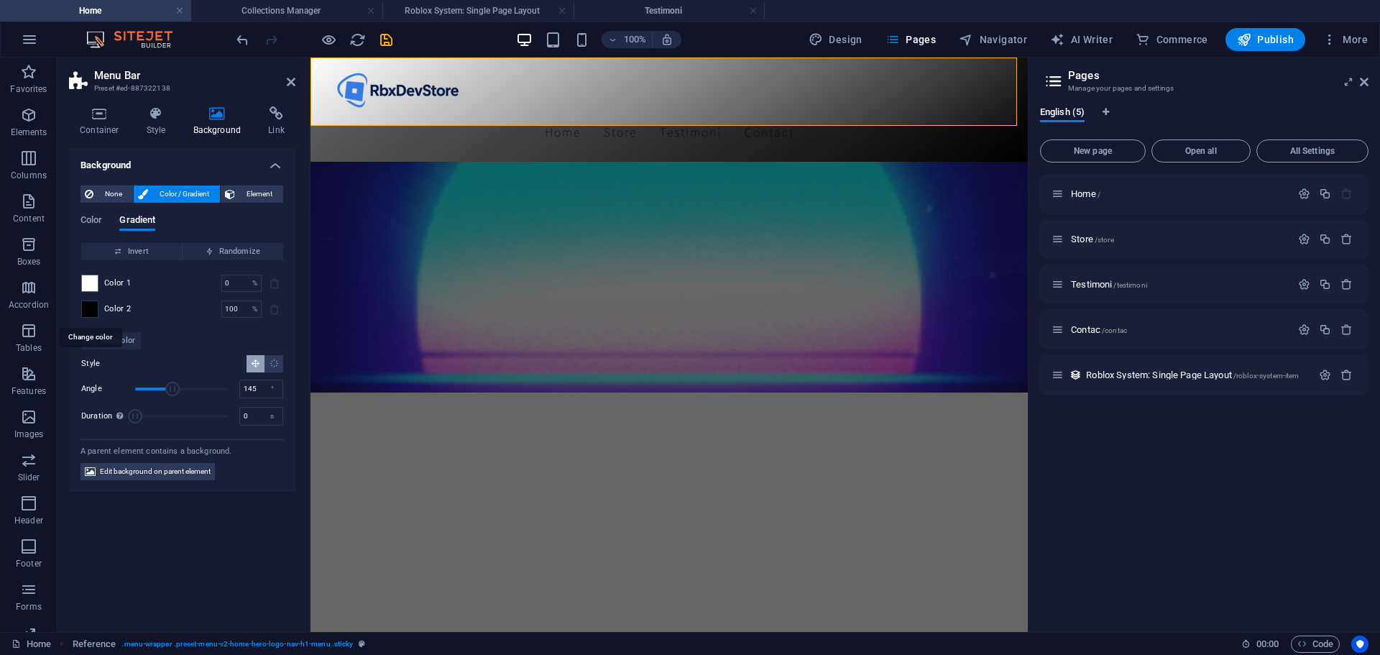
click at [88, 307] on span at bounding box center [90, 309] width 16 height 16
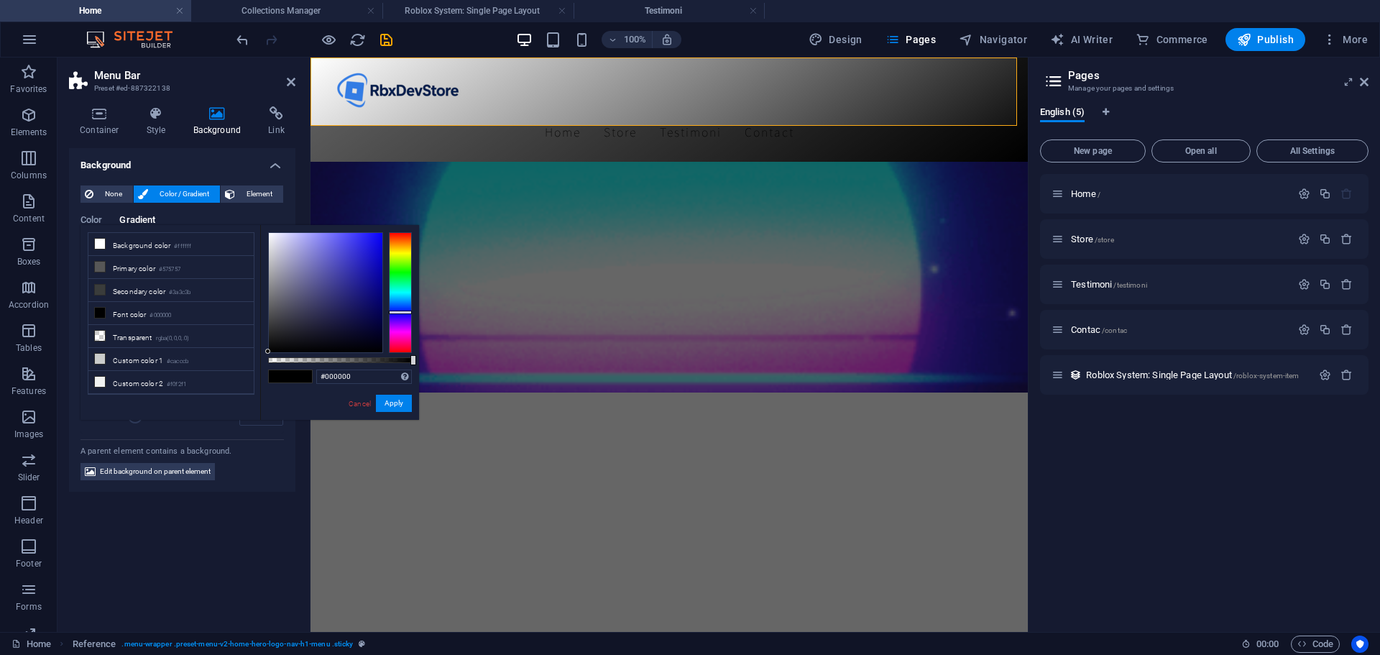
click at [403, 311] on div at bounding box center [400, 292] width 23 height 121
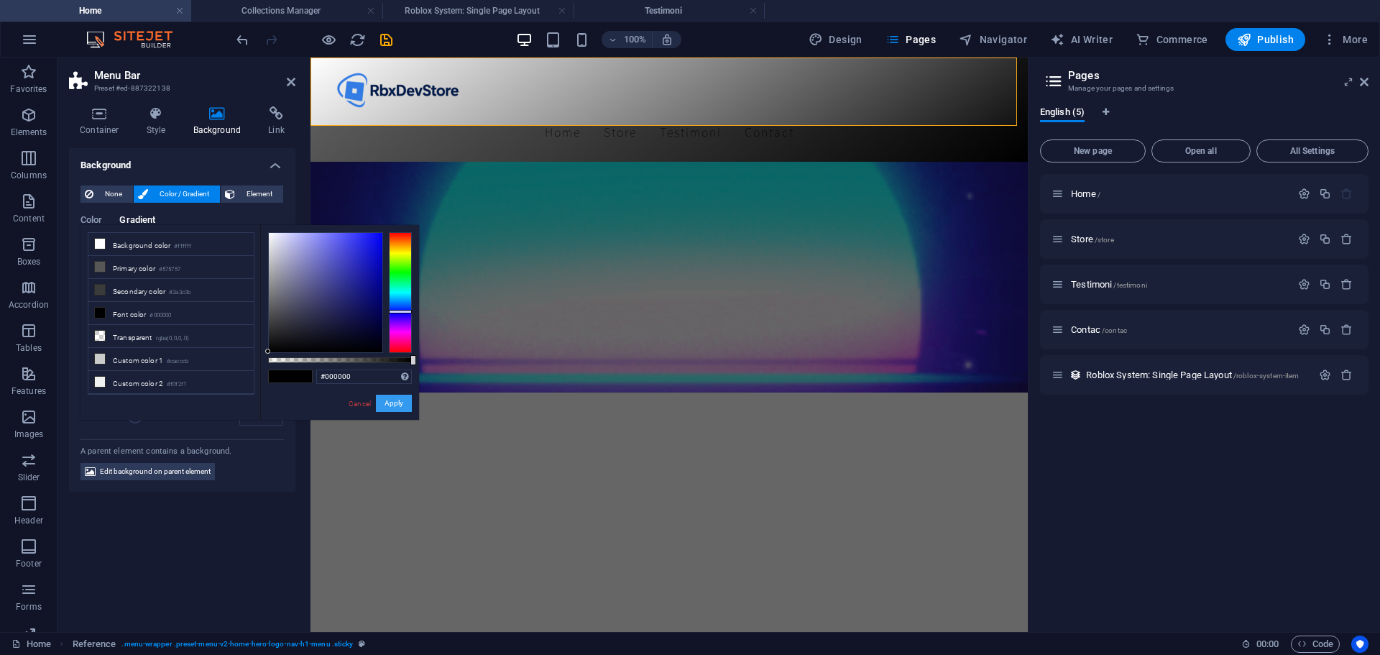
click at [398, 404] on button "Apply" at bounding box center [394, 403] width 36 height 17
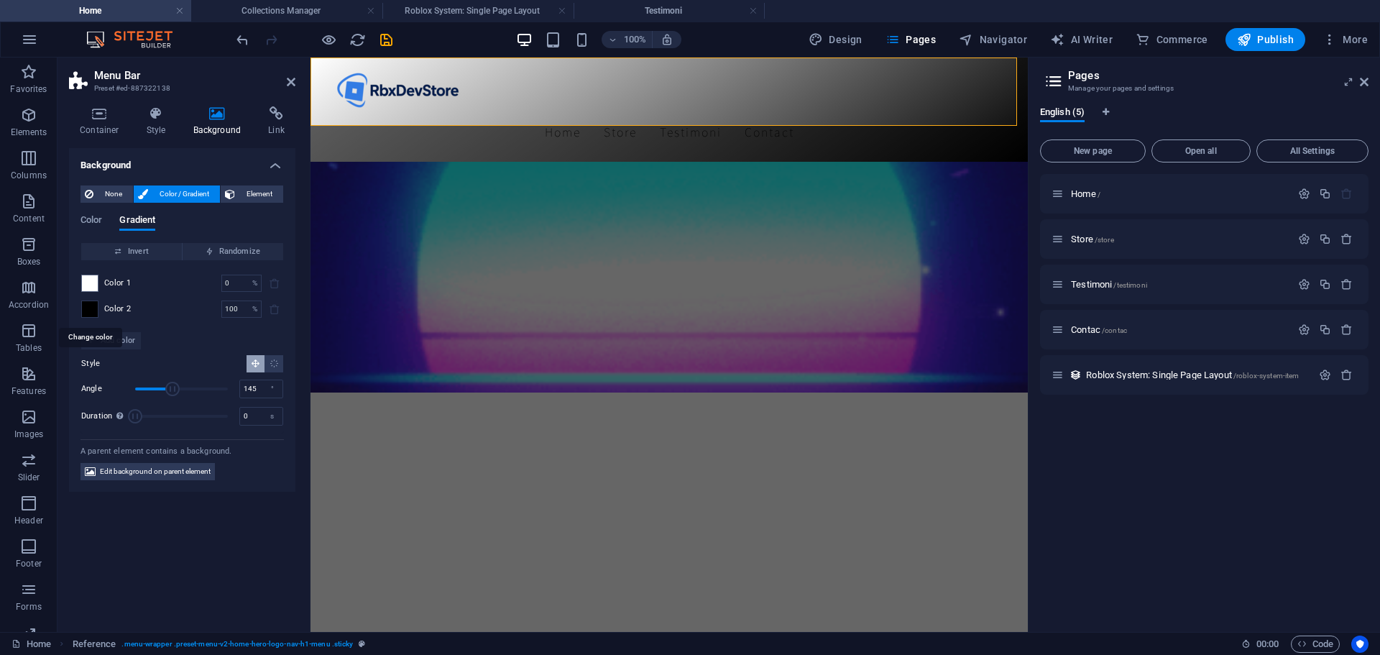
click at [88, 307] on span at bounding box center [90, 309] width 16 height 16
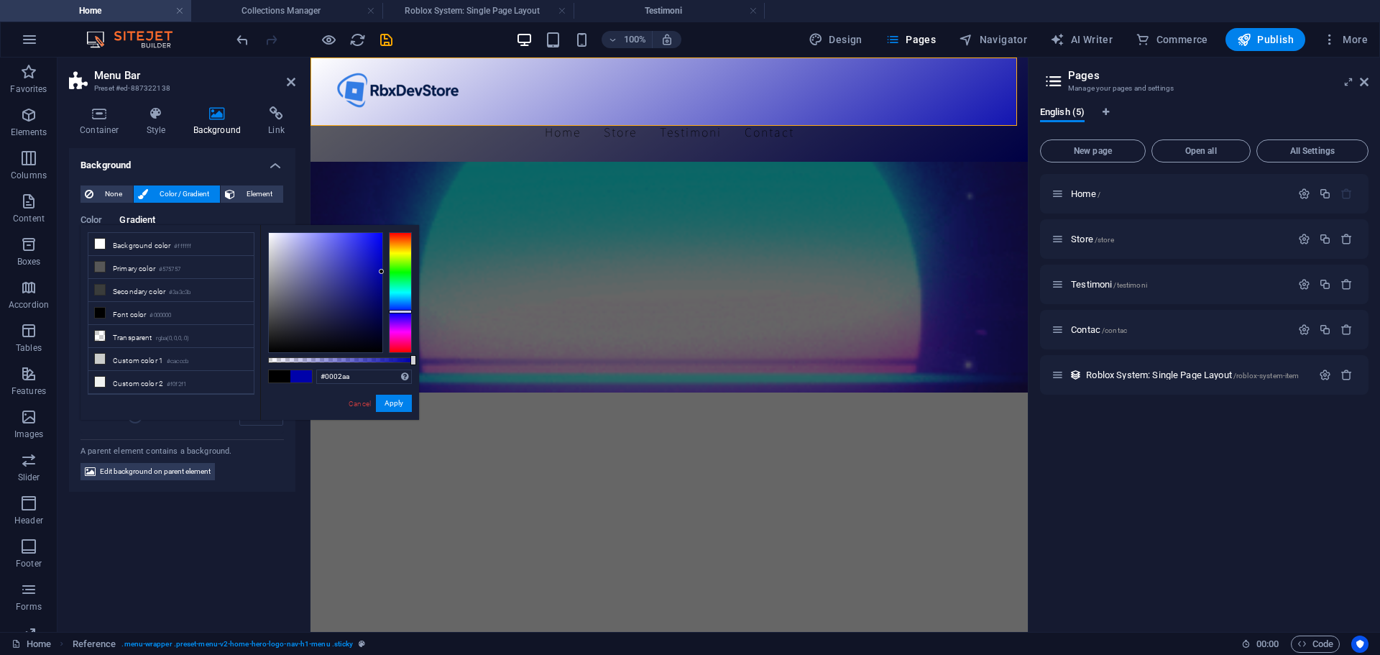
drag, startPoint x: 385, startPoint y: 249, endPoint x: 396, endPoint y: 272, distance: 25.1
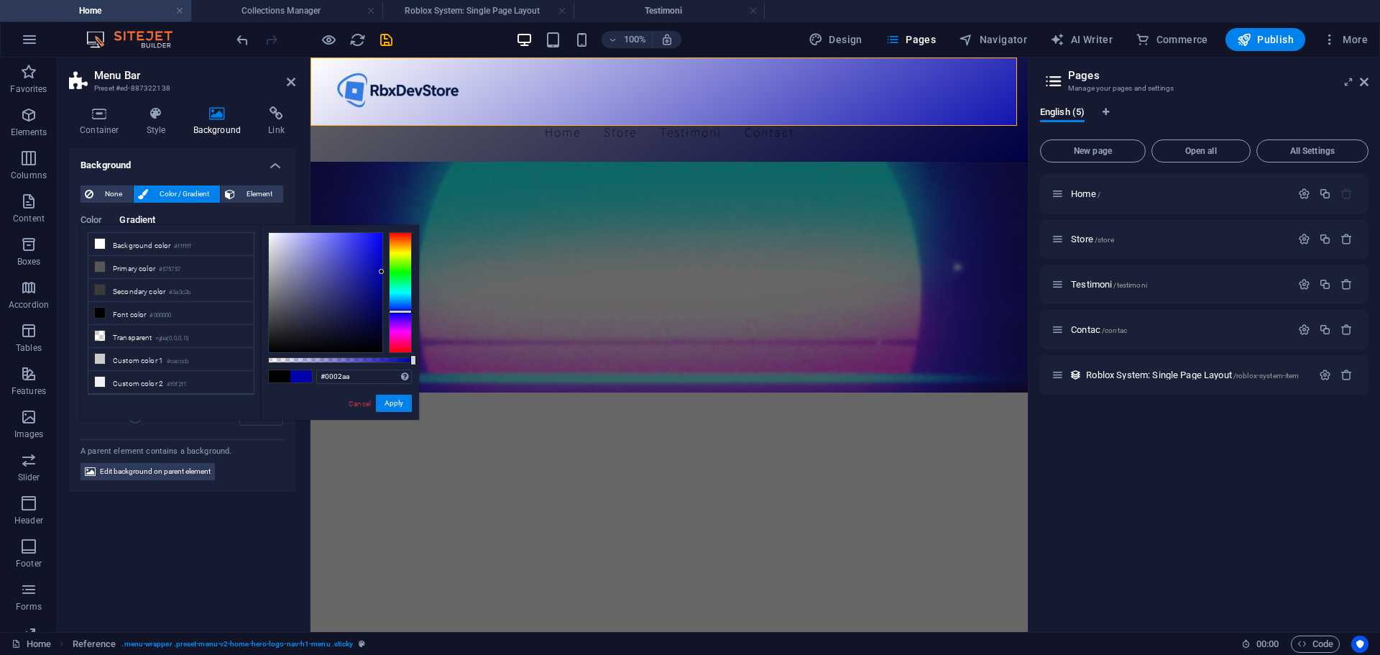
click at [396, 272] on div at bounding box center [340, 292] width 144 height 121
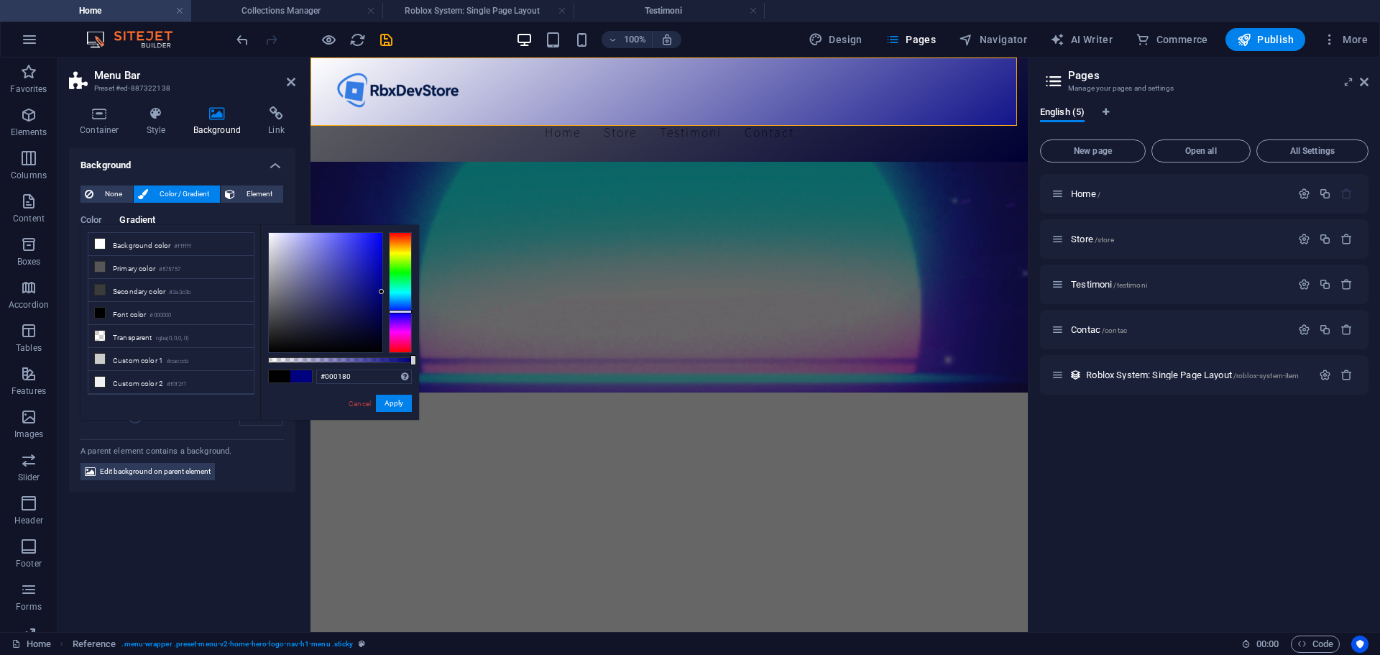
drag, startPoint x: 377, startPoint y: 271, endPoint x: 397, endPoint y: 291, distance: 28.0
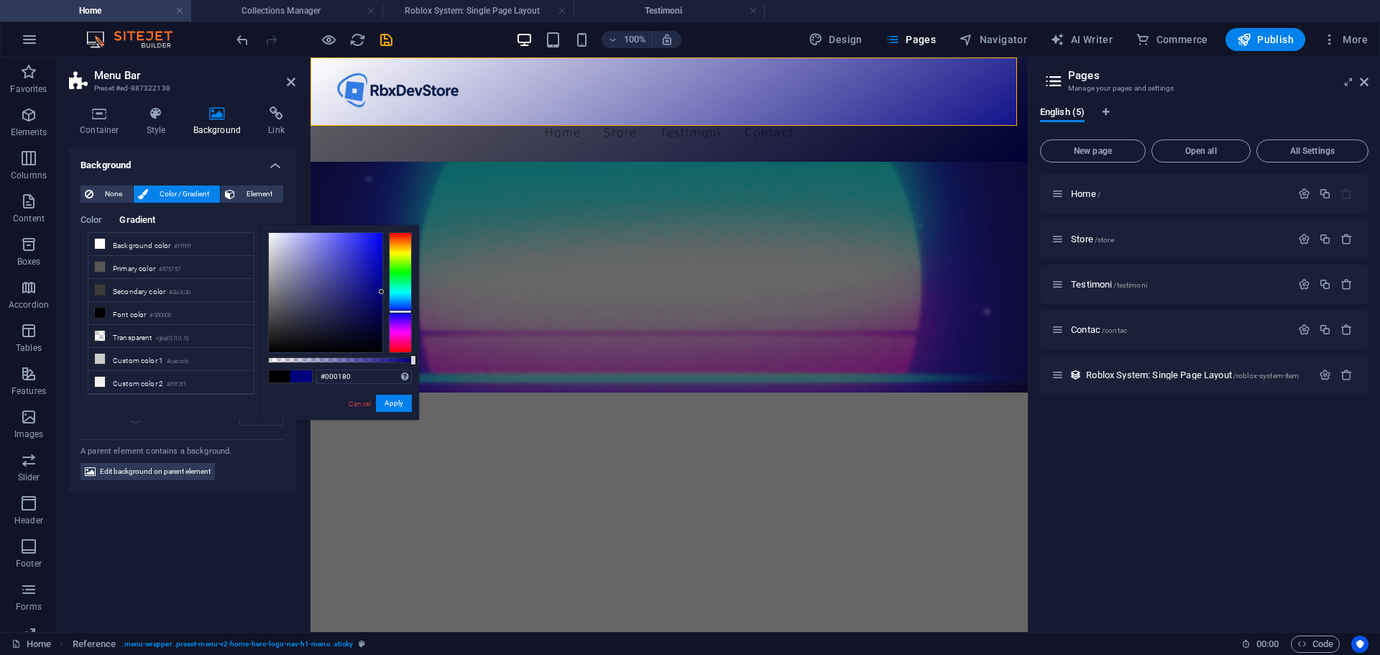
click at [397, 291] on div at bounding box center [340, 292] width 144 height 121
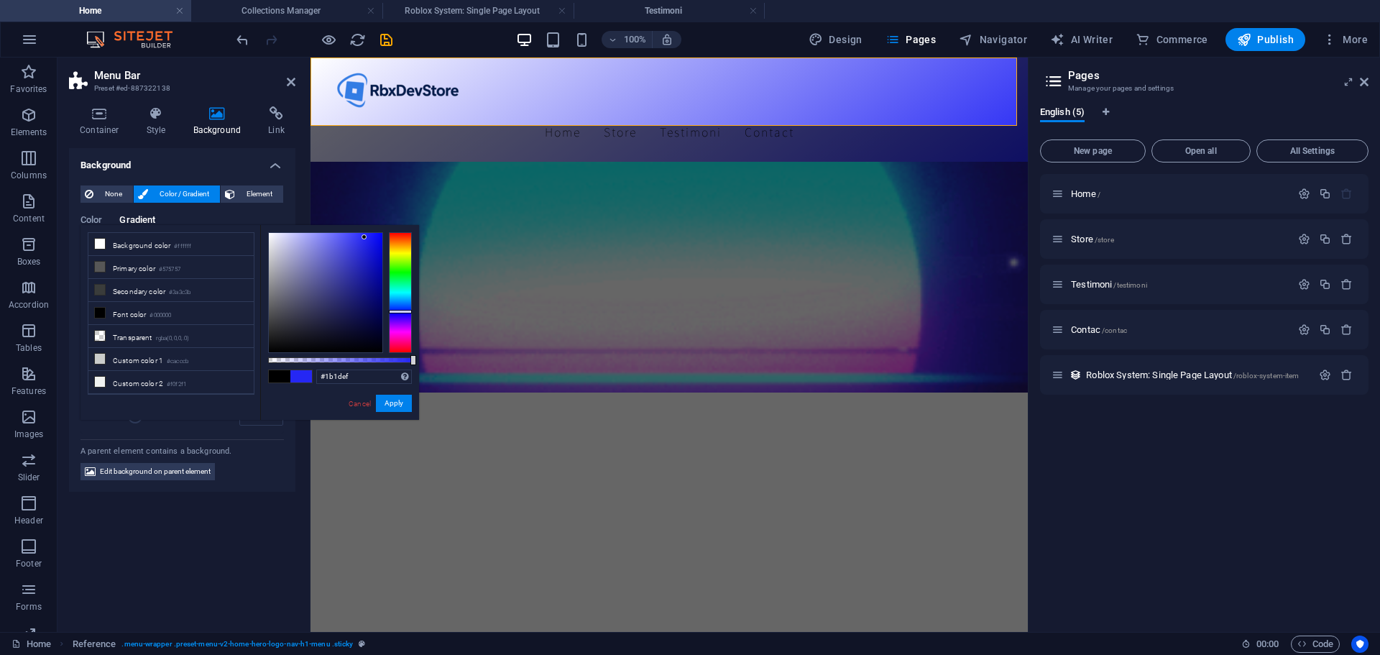
type input "#1a1ced"
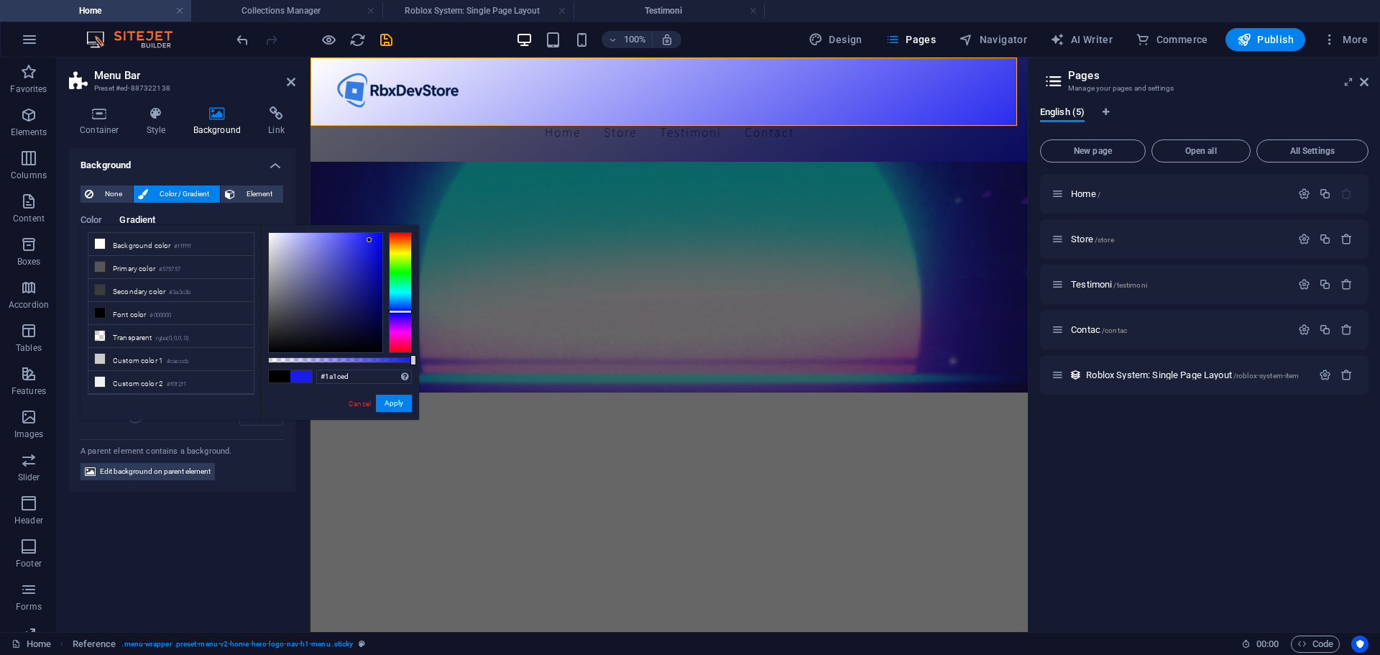
drag, startPoint x: 363, startPoint y: 252, endPoint x: 369, endPoint y: 240, distance: 13.2
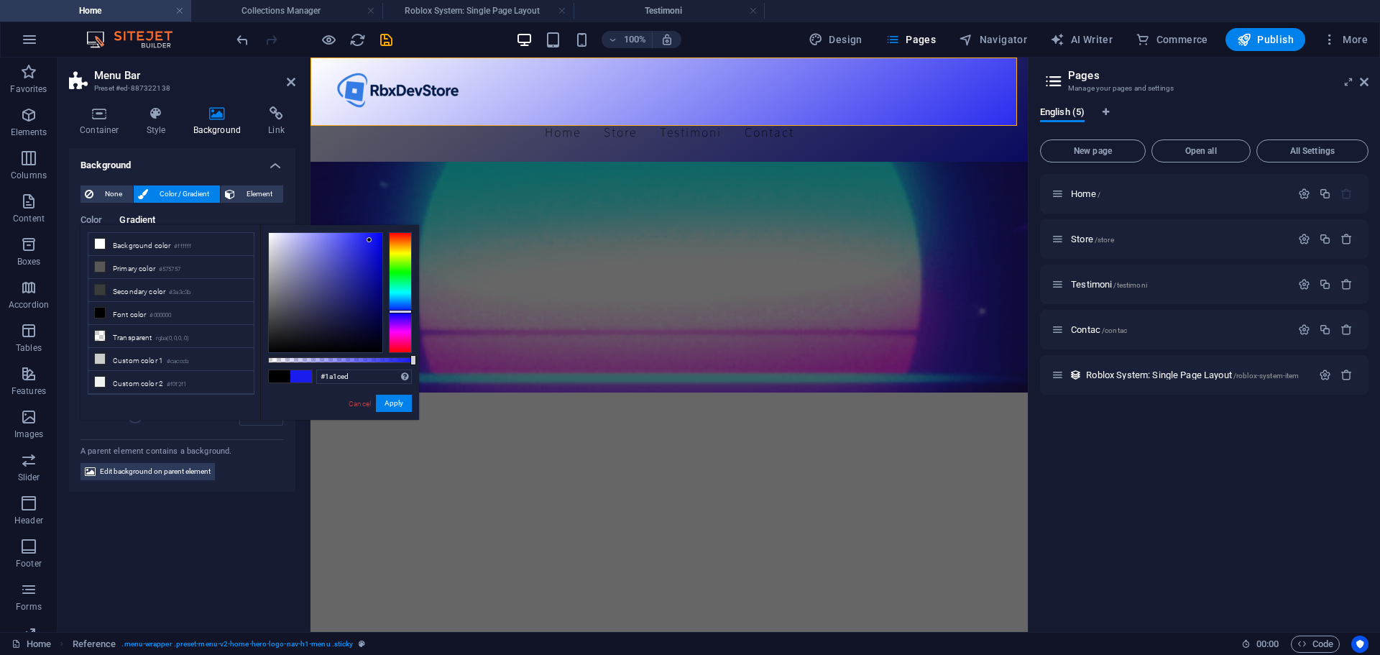
click at [369, 240] on div at bounding box center [326, 292] width 114 height 119
click at [395, 406] on button "Apply" at bounding box center [394, 403] width 36 height 17
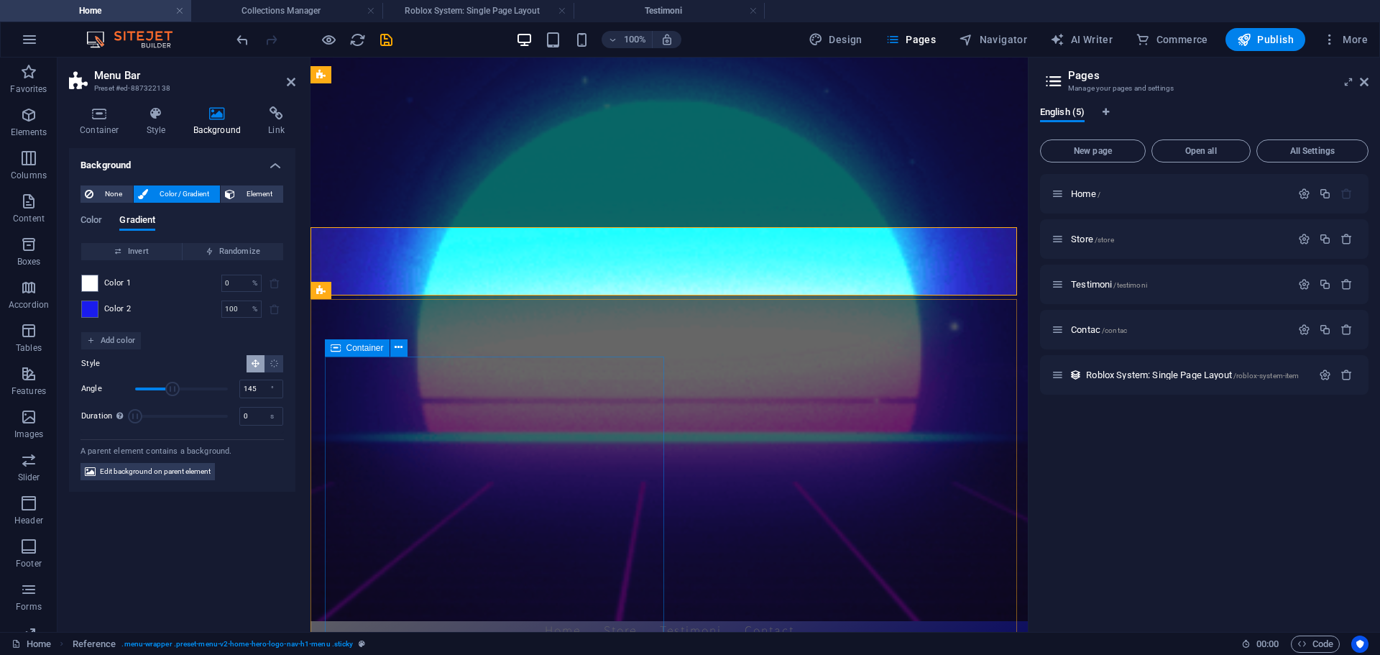
scroll to position [0, 0]
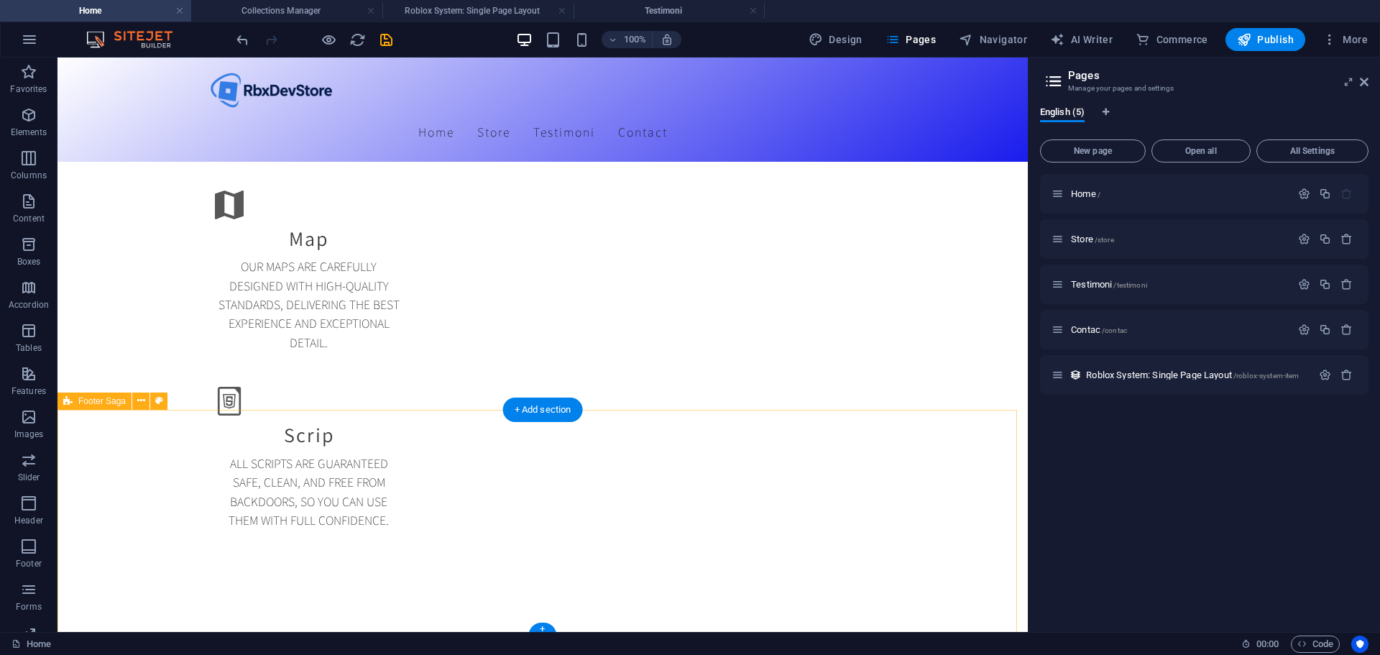
scroll to position [2320, 0]
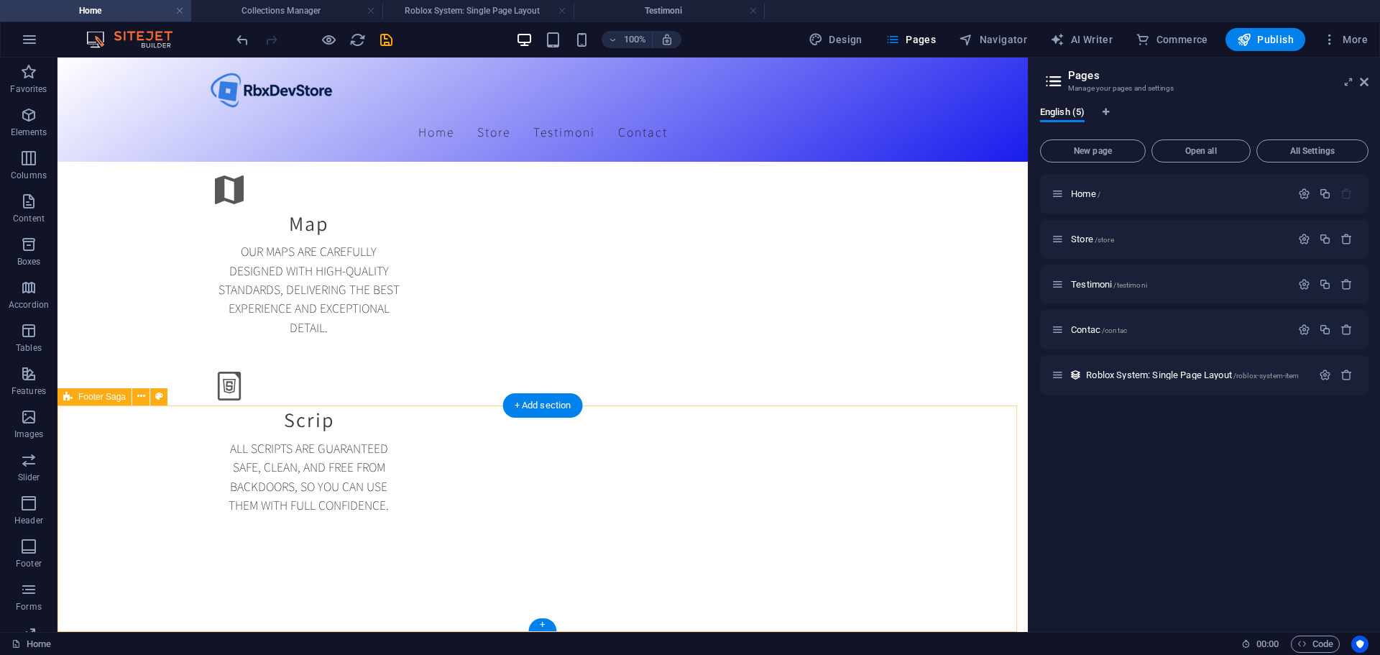
select select "footer"
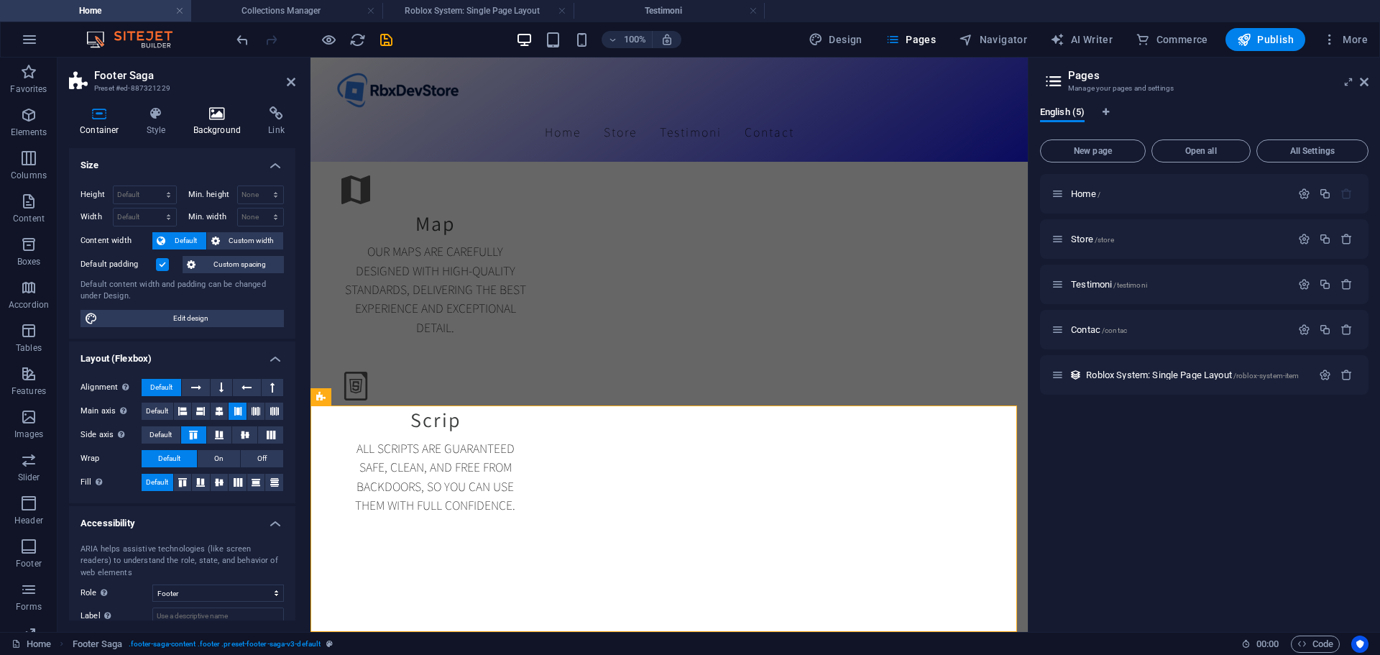
click at [210, 121] on h4 "Background" at bounding box center [220, 121] width 75 height 30
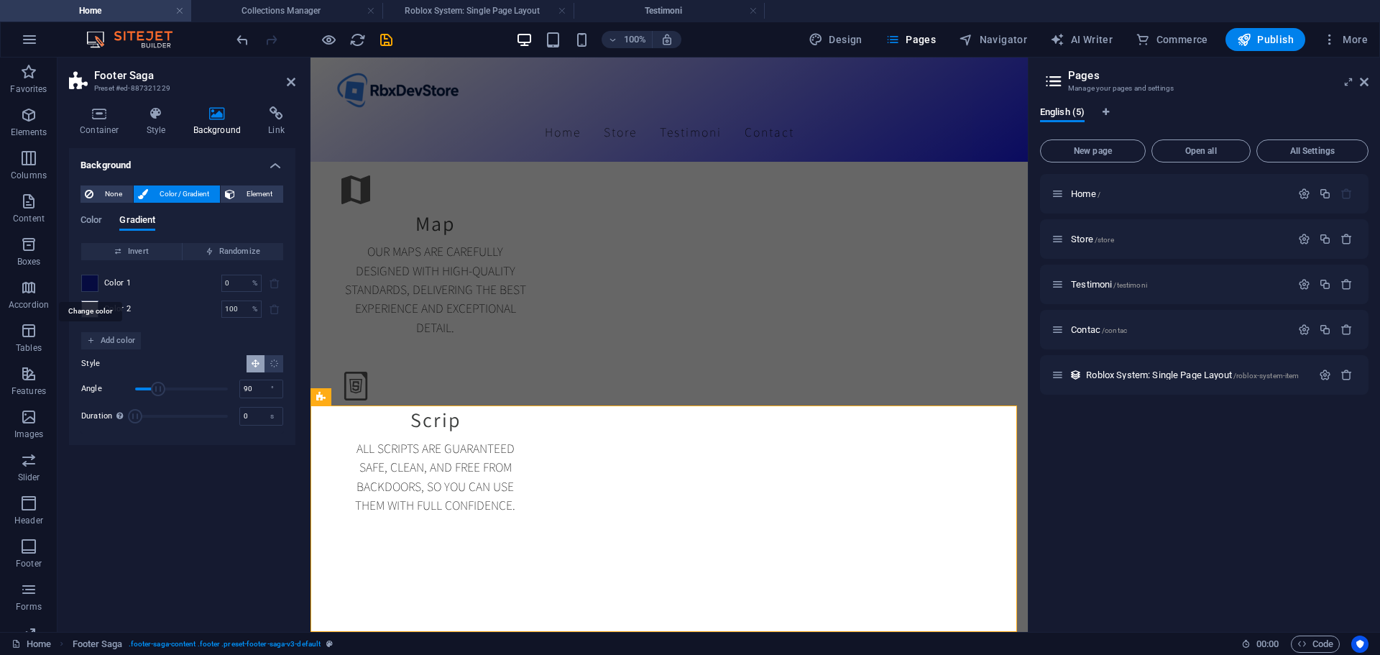
click at [86, 281] on span at bounding box center [90, 283] width 16 height 16
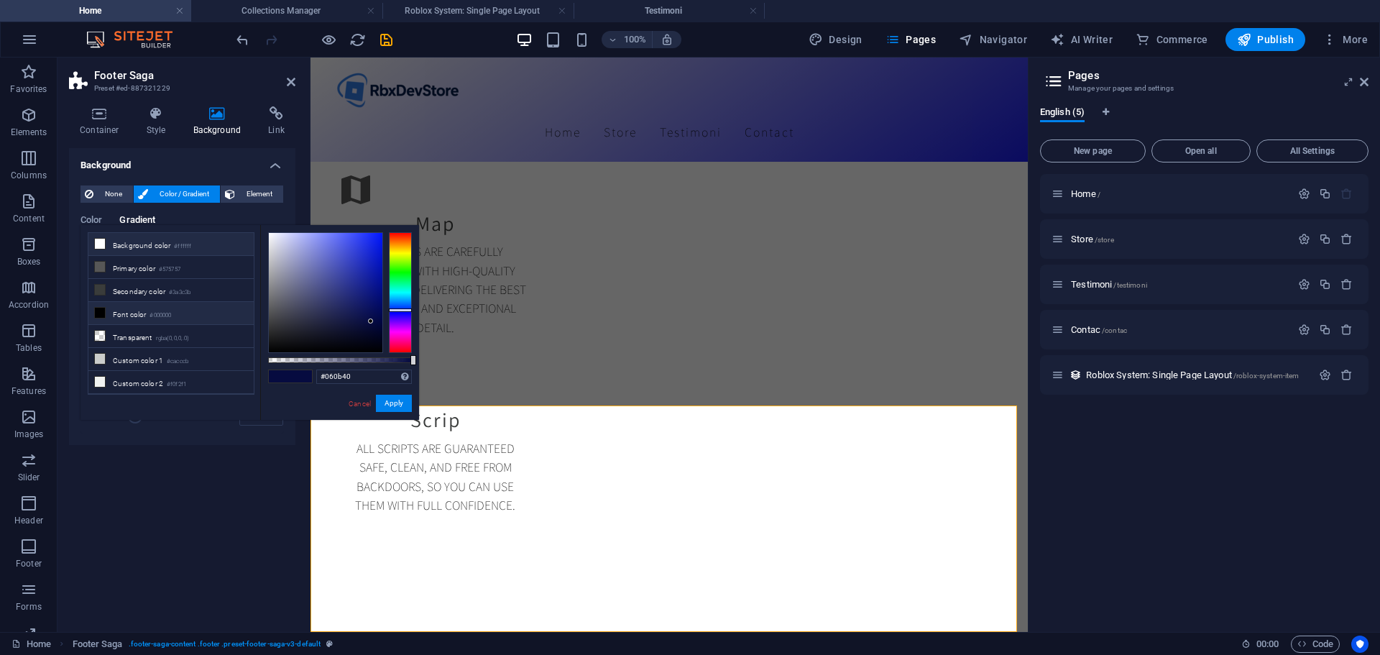
click at [117, 248] on li "Background color #ffffff" at bounding box center [170, 244] width 165 height 23
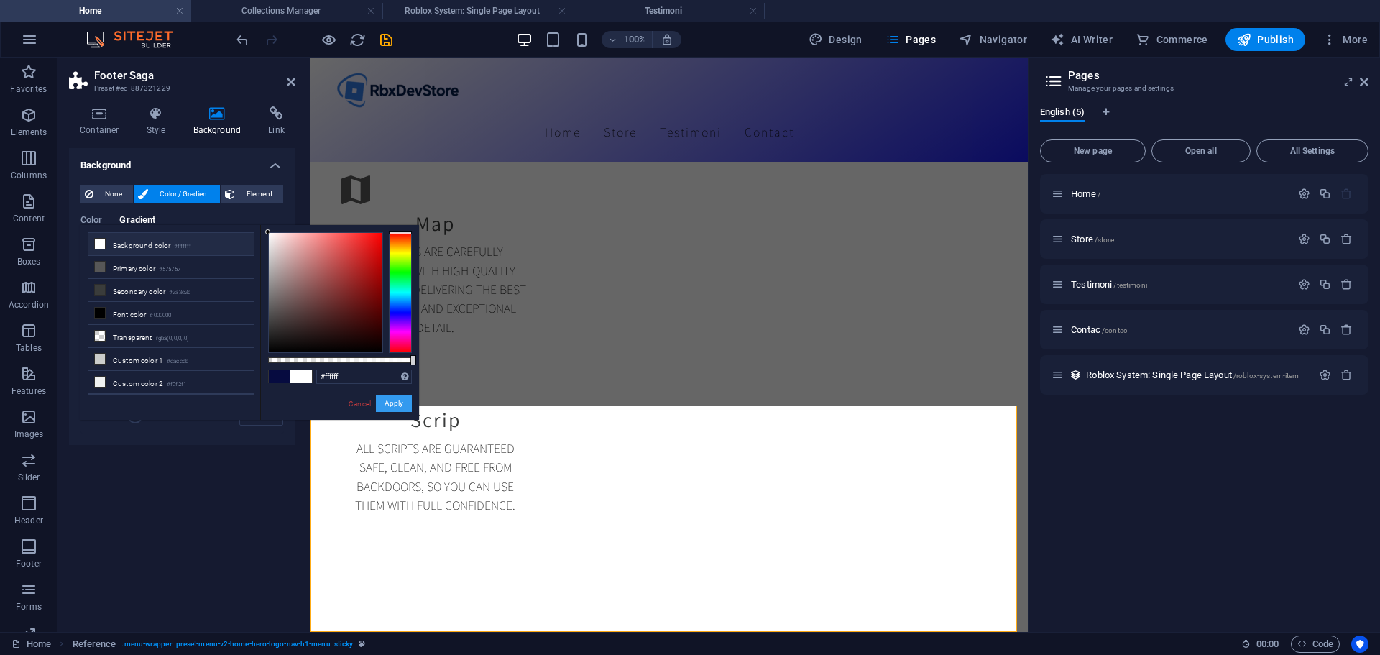
click at [398, 402] on button "Apply" at bounding box center [394, 403] width 36 height 17
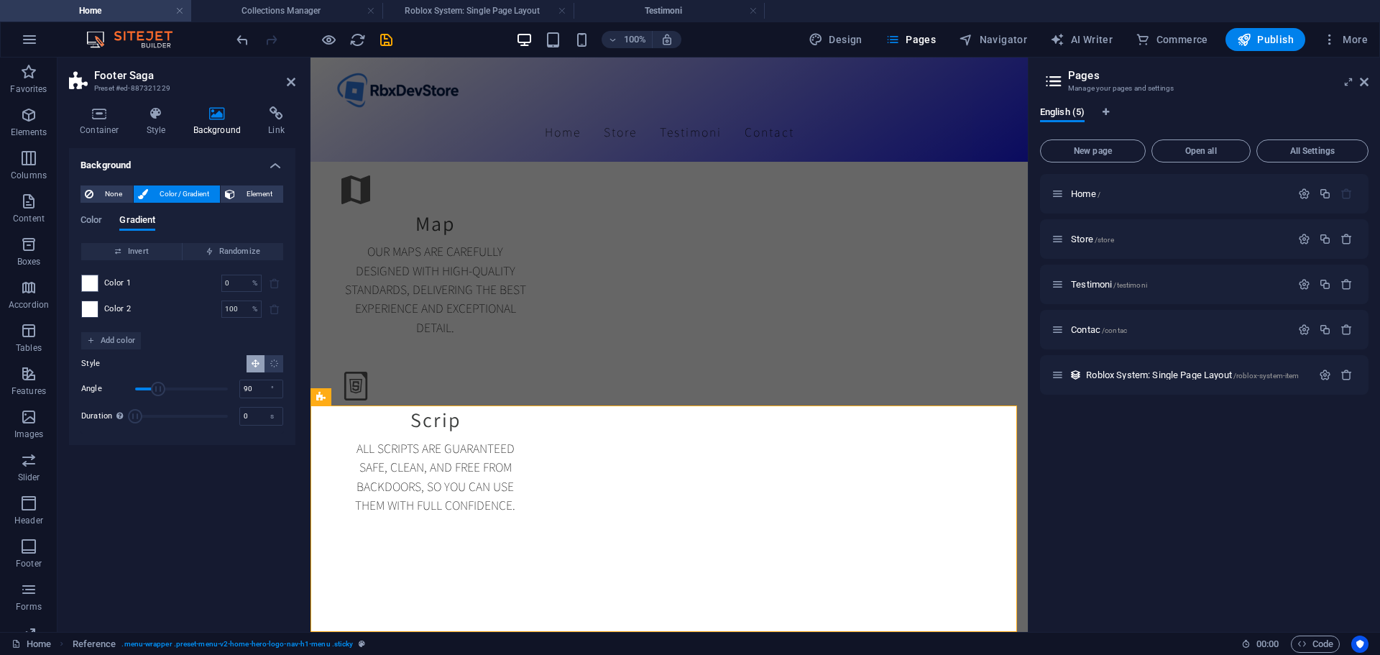
click at [97, 308] on span at bounding box center [90, 309] width 16 height 16
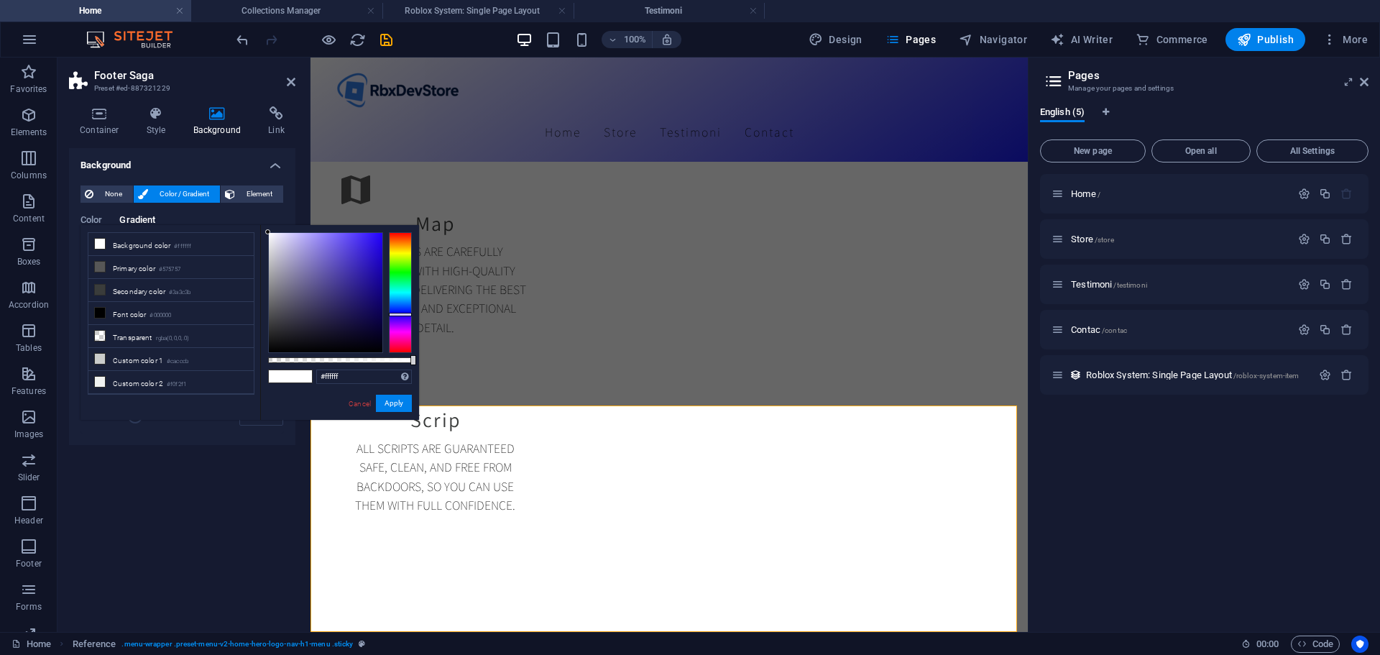
click at [411, 314] on div at bounding box center [400, 292] width 23 height 121
type input "#4f34ff"
drag, startPoint x: 363, startPoint y: 245, endPoint x: 359, endPoint y: 229, distance: 16.4
click at [359, 233] on div at bounding box center [326, 292] width 114 height 119
click at [396, 402] on button "Apply" at bounding box center [394, 403] width 36 height 17
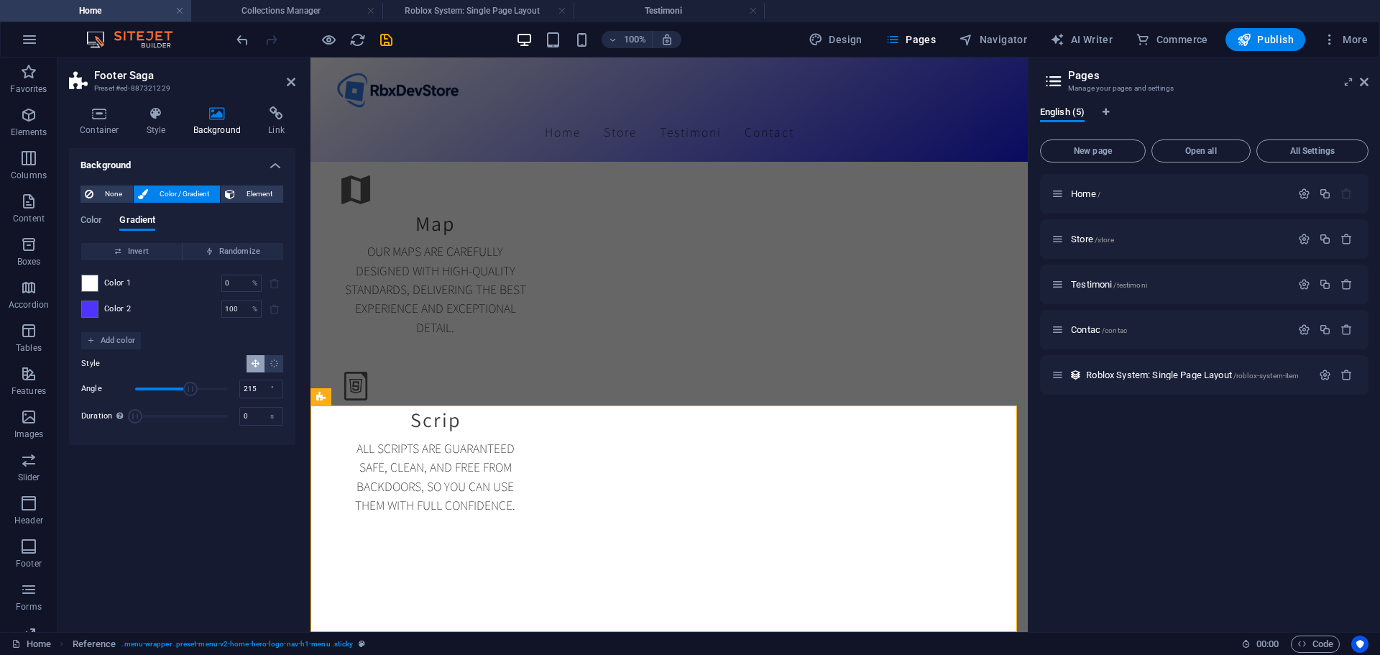
drag, startPoint x: 163, startPoint y: 385, endPoint x: 190, endPoint y: 385, distance: 27.3
click at [190, 385] on span "Angle" at bounding box center [190, 389] width 14 height 14
drag, startPoint x: 188, startPoint y: 385, endPoint x: 176, endPoint y: 382, distance: 12.6
click at [176, 382] on span "Angle" at bounding box center [177, 389] width 14 height 14
click at [182, 382] on span "Angle" at bounding box center [182, 389] width 14 height 14
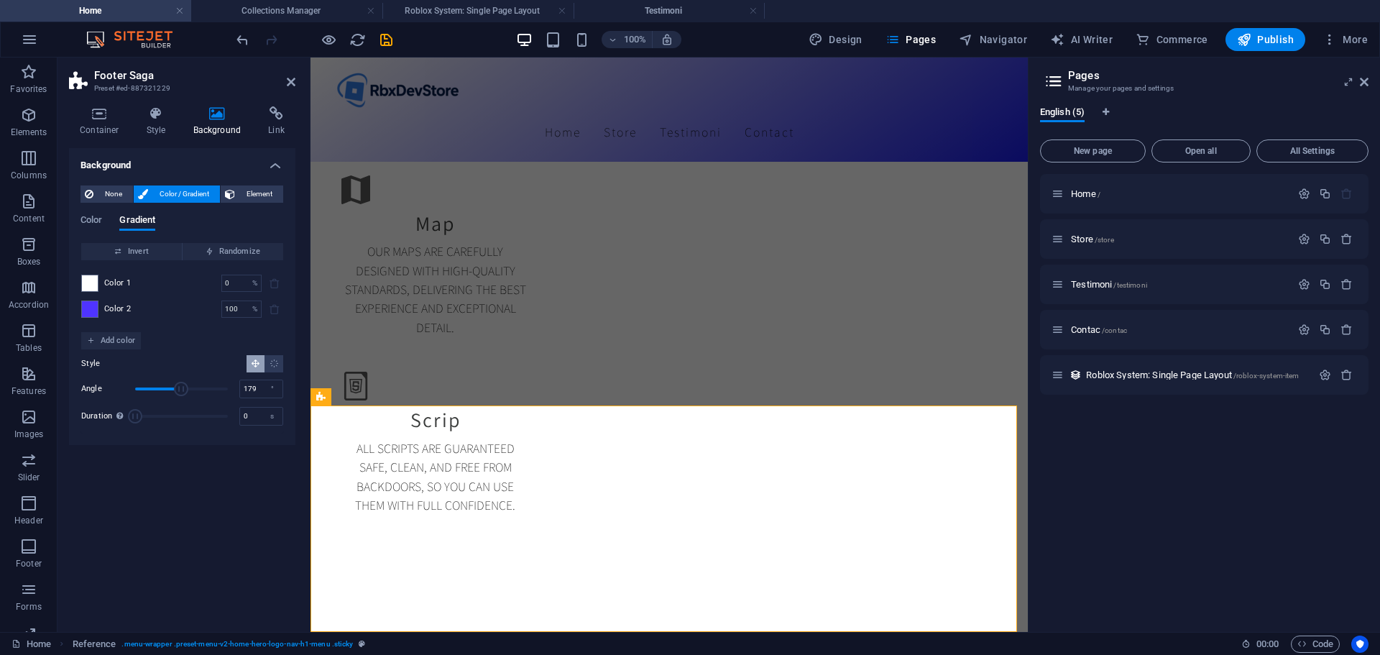
type input "176"
click at [180, 382] on span "Angle" at bounding box center [181, 389] width 14 height 14
click at [408, 300] on icon at bounding box center [405, 296] width 10 height 17
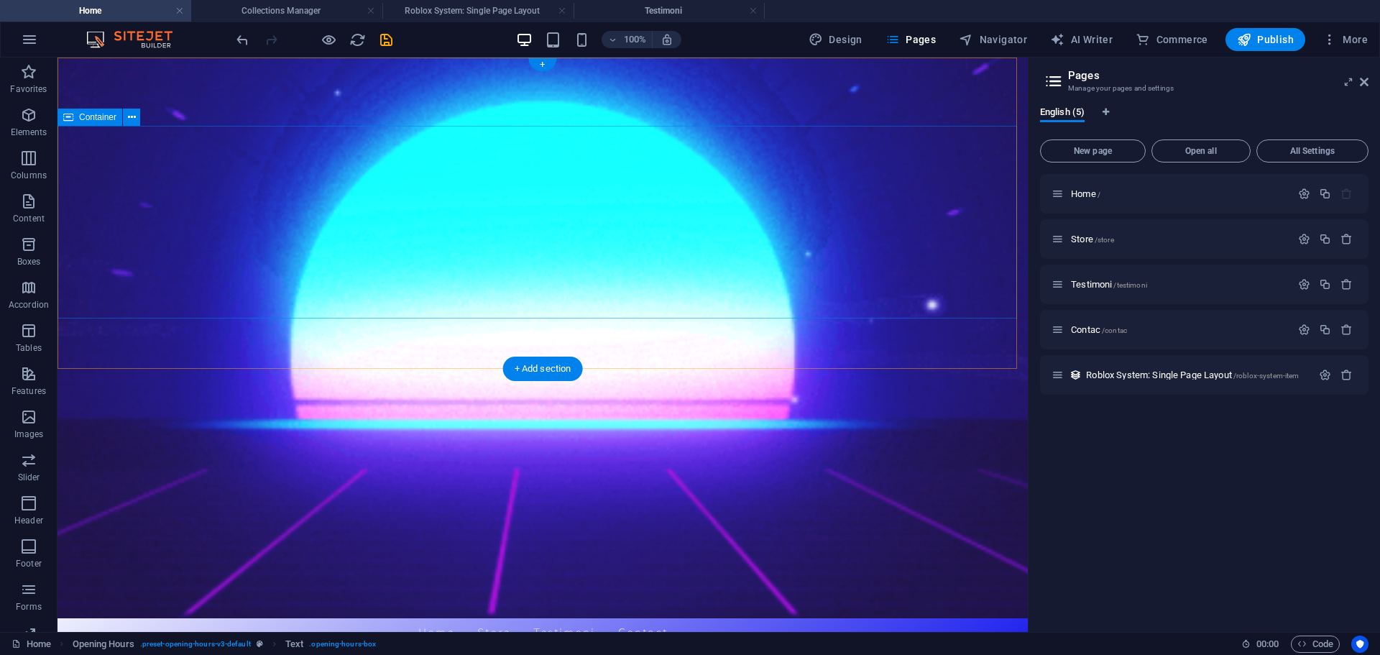
scroll to position [0, 0]
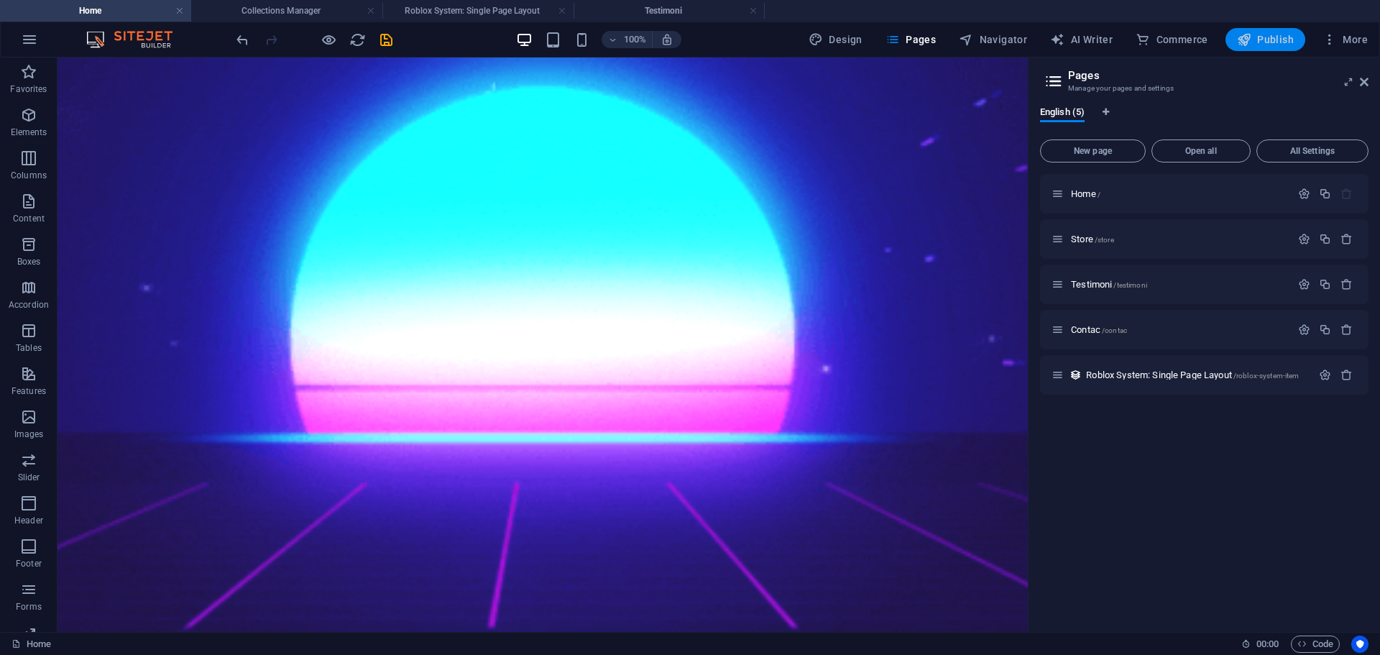
click at [1251, 42] on icon "button" at bounding box center [1244, 39] width 14 height 14
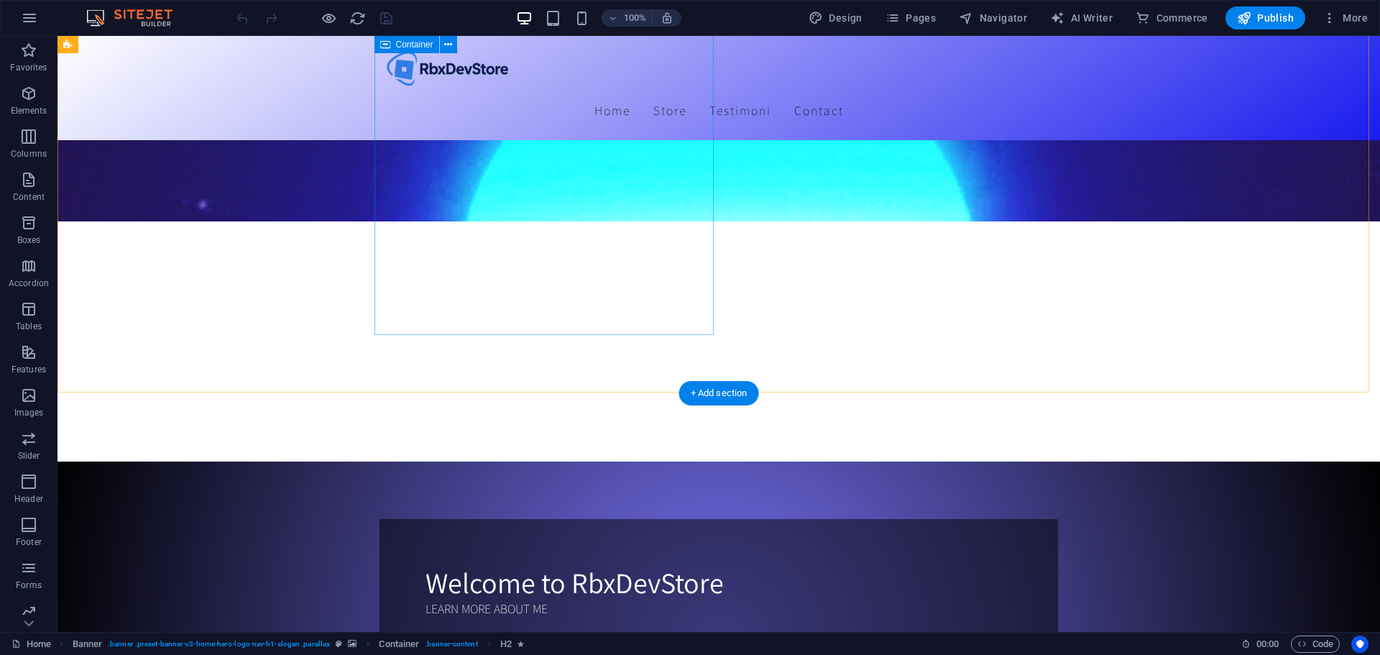
scroll to position [431, 0]
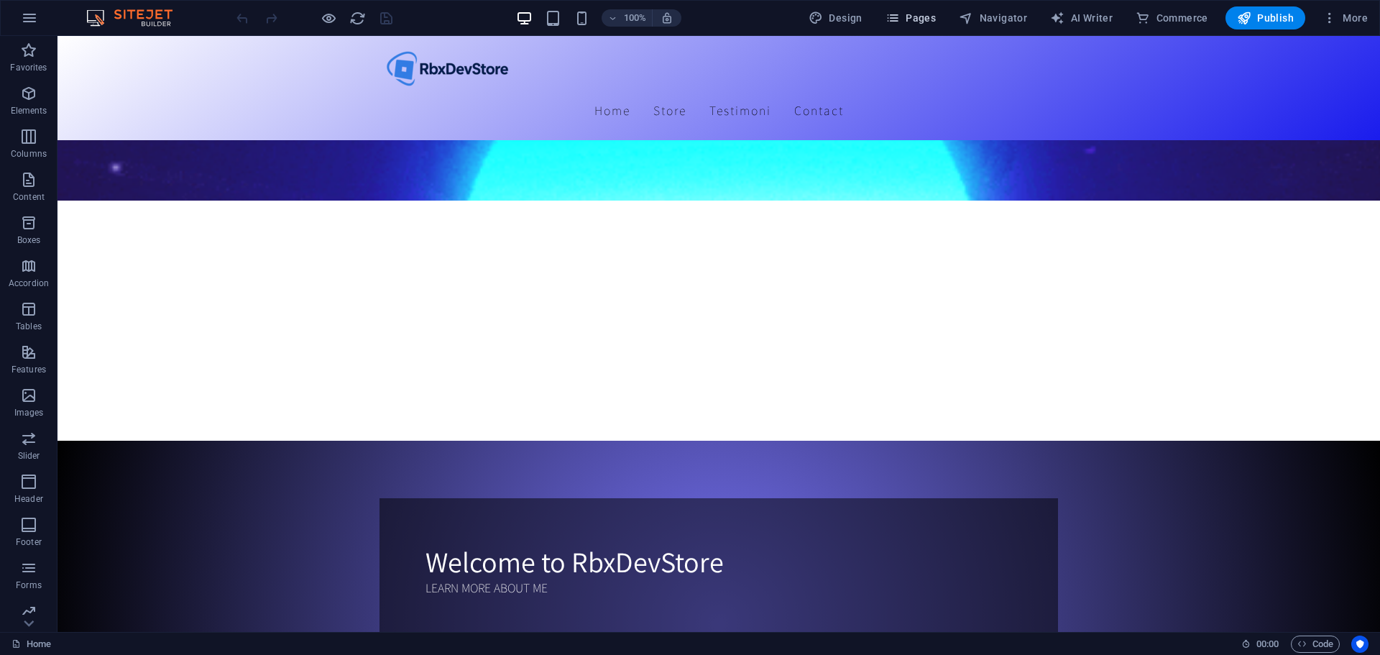
click at [908, 19] on span "Pages" at bounding box center [911, 18] width 50 height 14
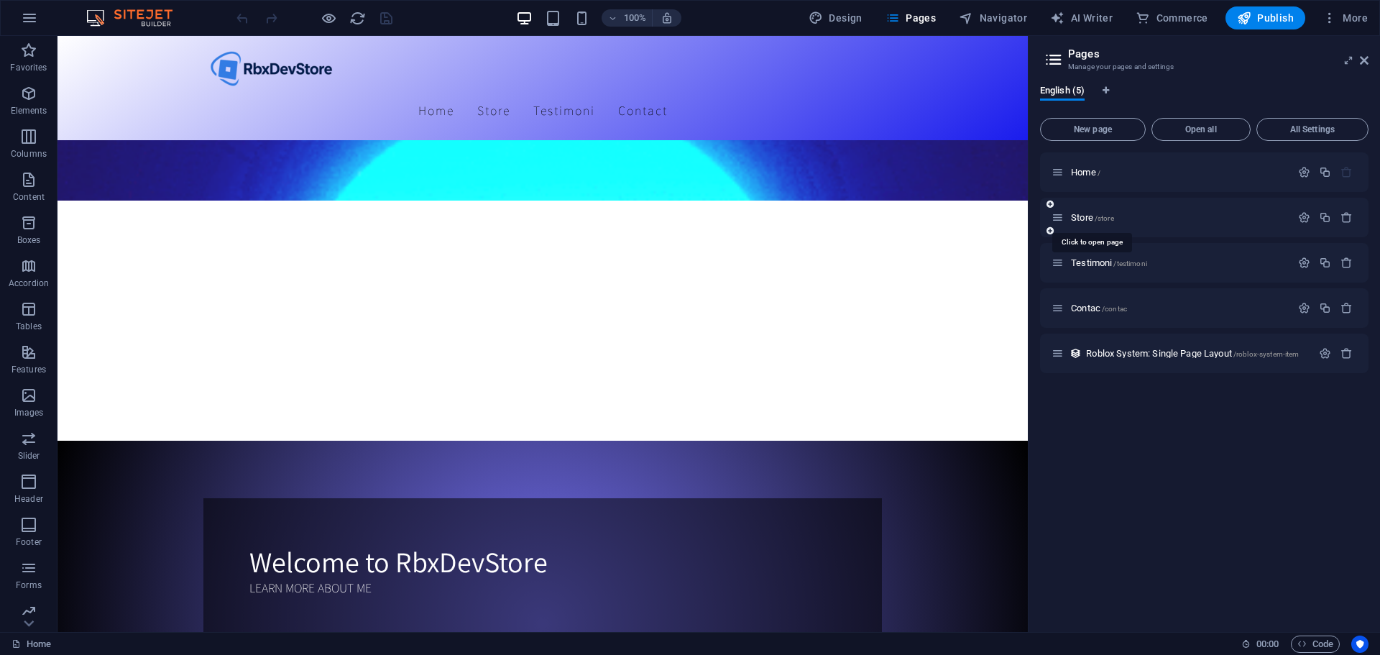
click at [1082, 211] on div "Store /store" at bounding box center [1171, 217] width 239 height 17
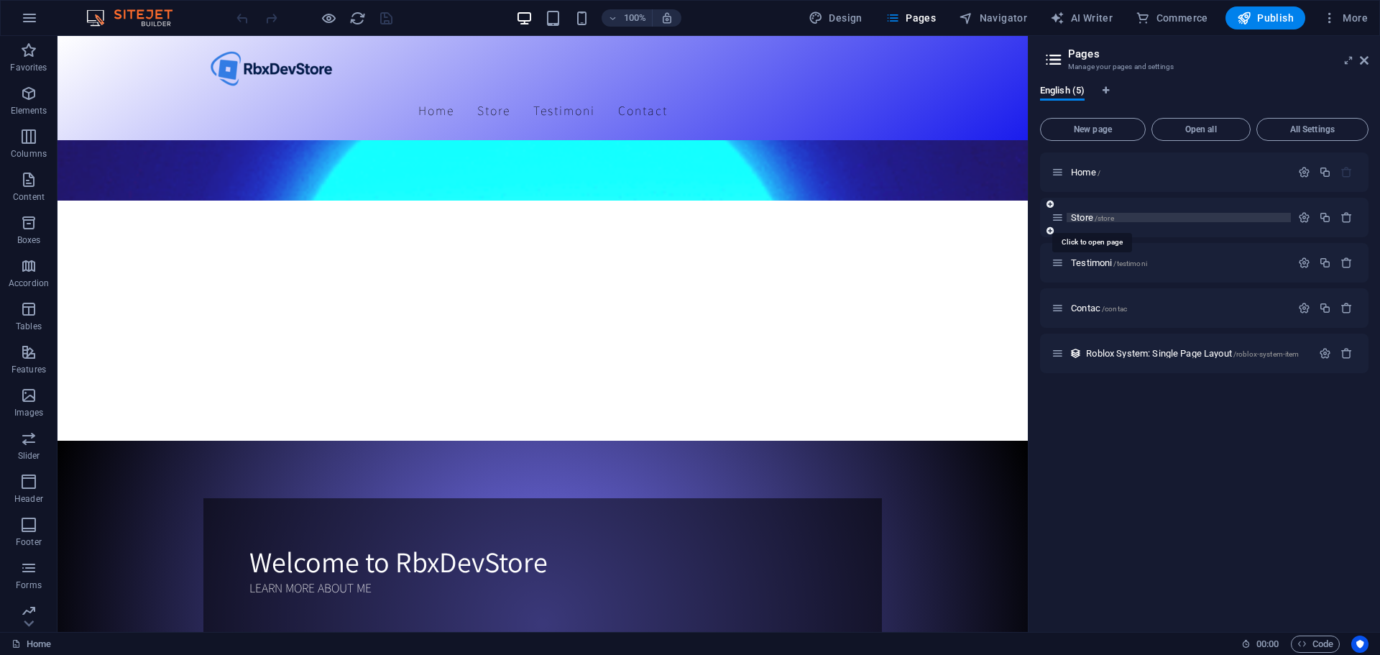
click at [1083, 216] on span "Store /store" at bounding box center [1092, 217] width 43 height 11
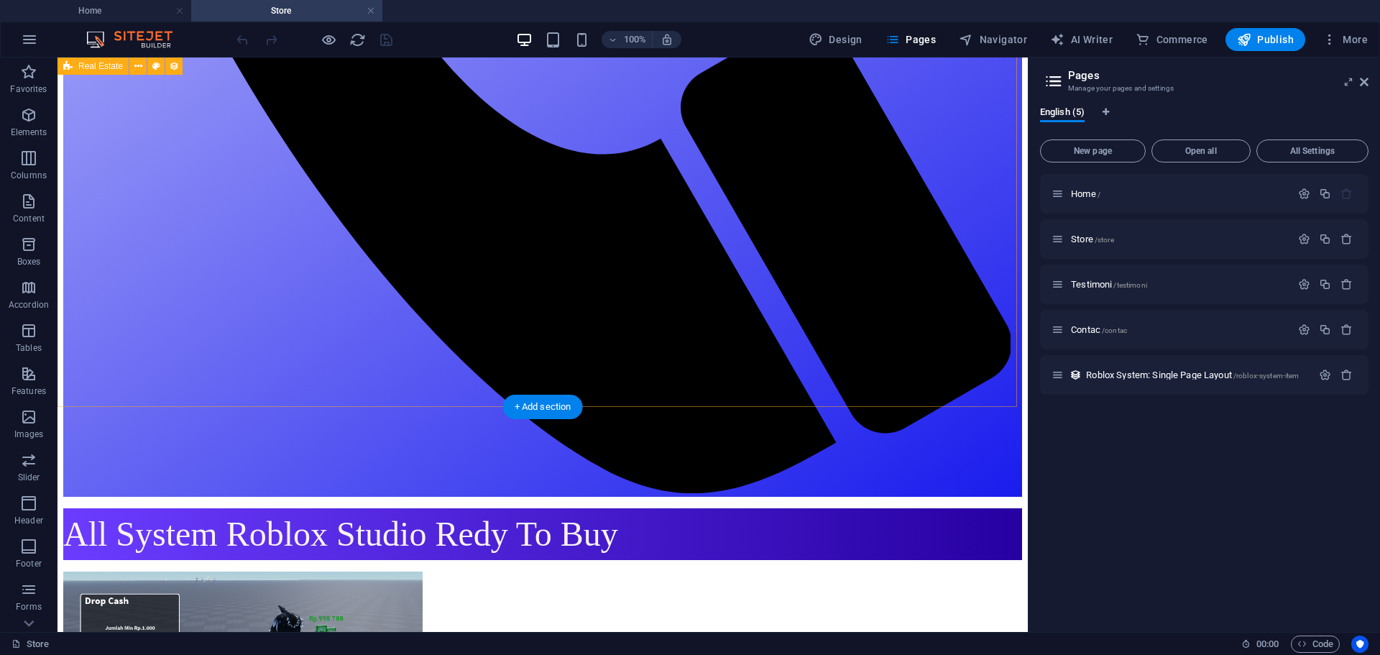
scroll to position [923, 0]
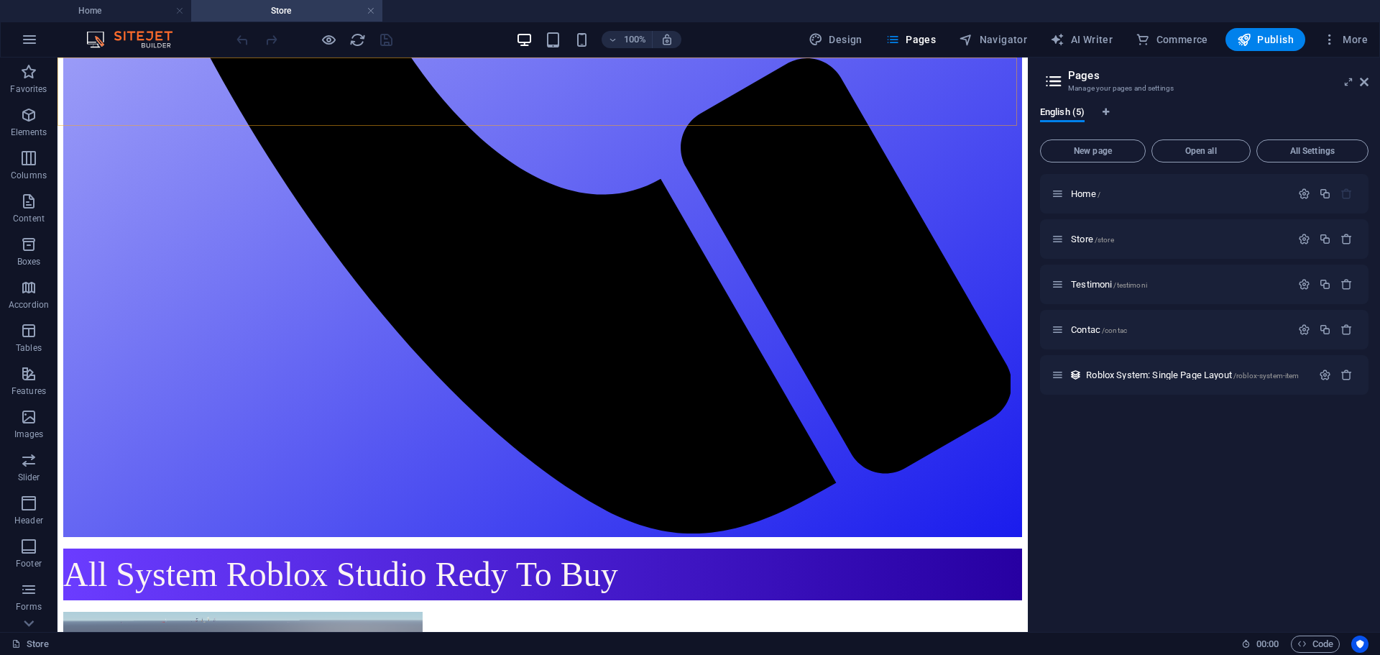
click at [1086, 196] on span "Home /" at bounding box center [1085, 193] width 29 height 11
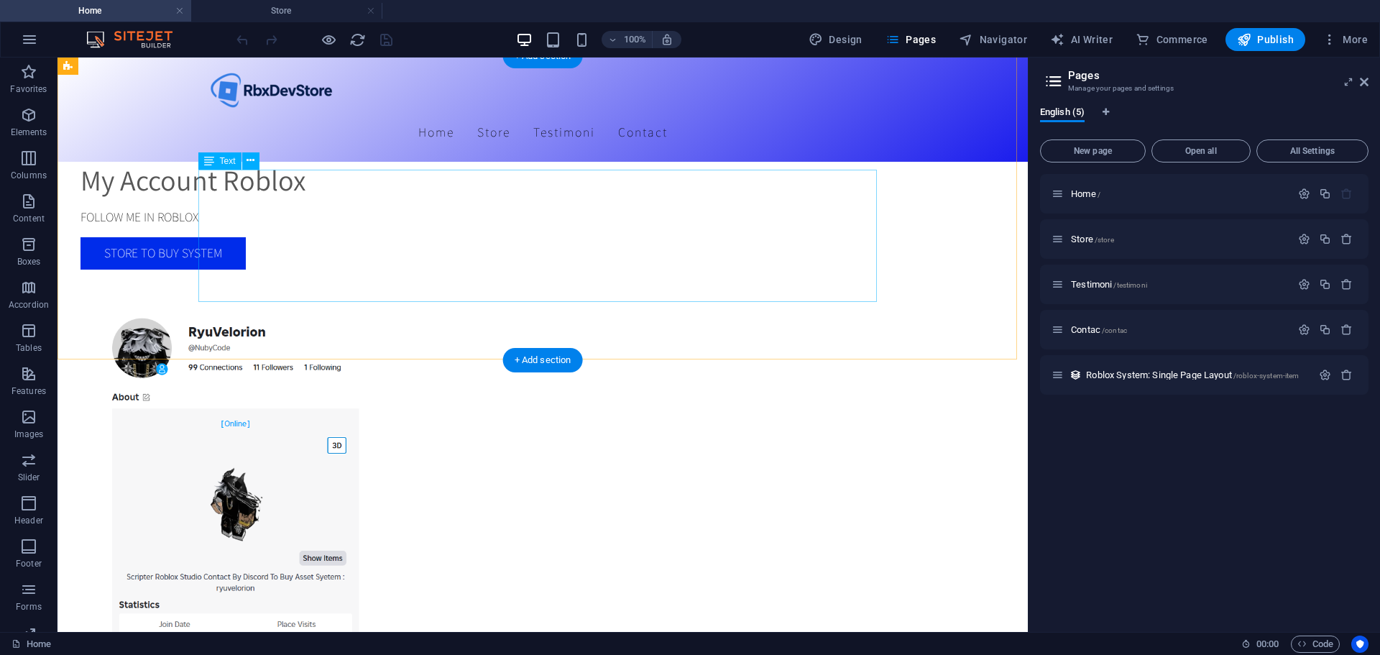
scroll to position [1102, 0]
